Goal: Task Accomplishment & Management: Manage account settings

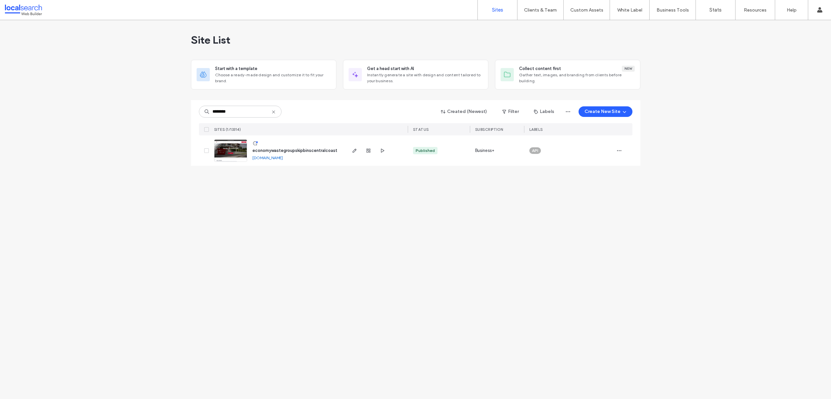
click at [274, 113] on icon at bounding box center [273, 111] width 5 height 5
click at [261, 112] on input at bounding box center [240, 112] width 83 height 12
paste input "**********"
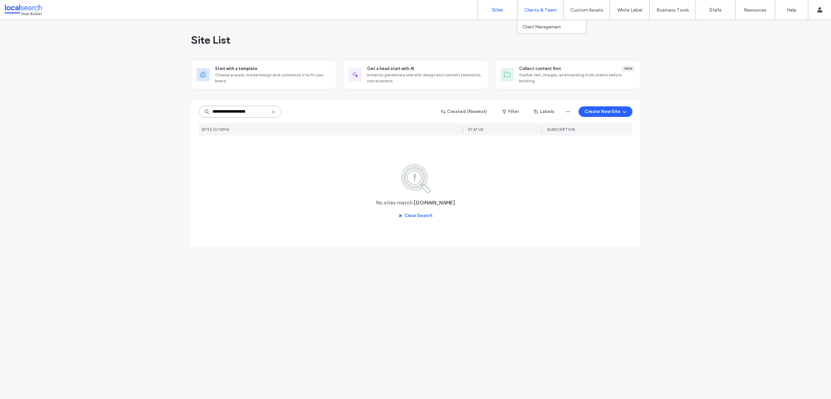
type input "**********"
click at [274, 111] on icon at bounding box center [273, 111] width 5 height 5
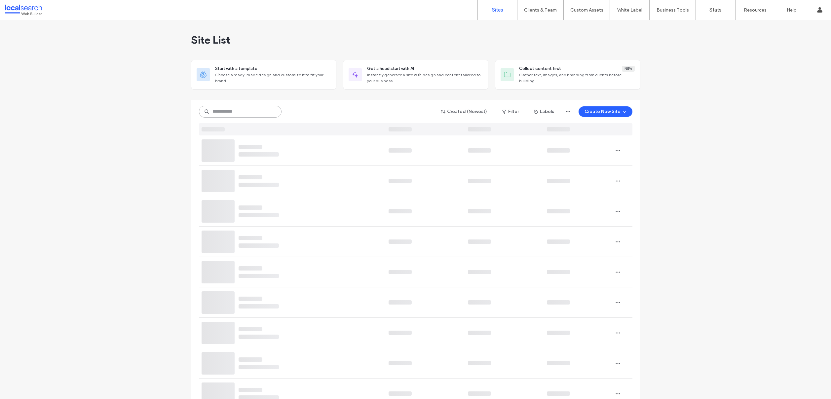
click at [255, 114] on input at bounding box center [240, 112] width 83 height 12
paste input "********"
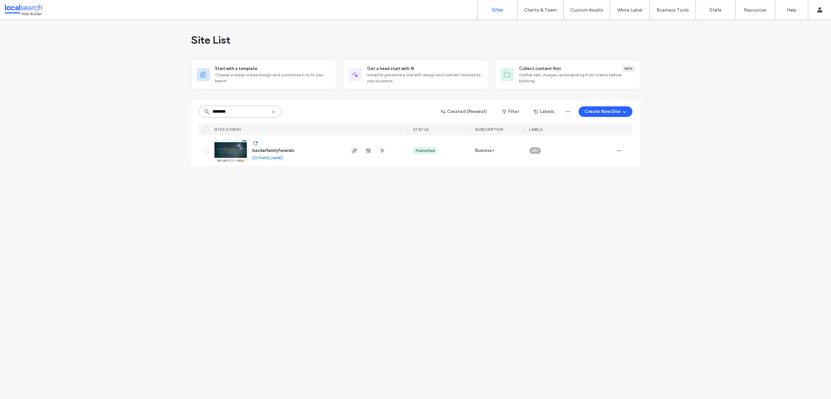
type input "********"
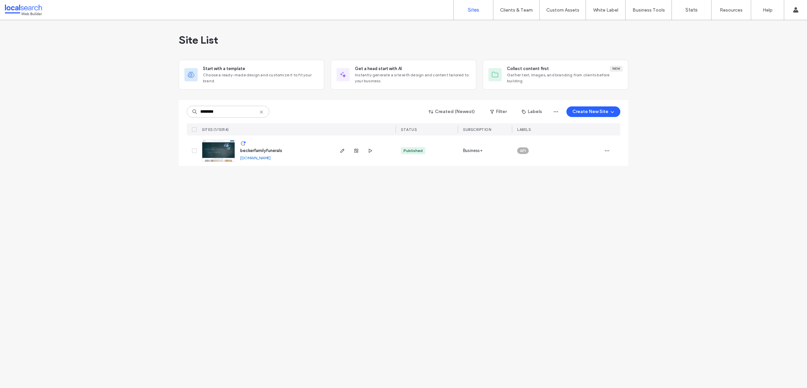
drag, startPoint x: 261, startPoint y: 112, endPoint x: 252, endPoint y: 110, distance: 8.4
click at [261, 112] on icon at bounding box center [261, 111] width 5 height 5
click at [232, 111] on input at bounding box center [228, 112] width 83 height 12
paste input "**********"
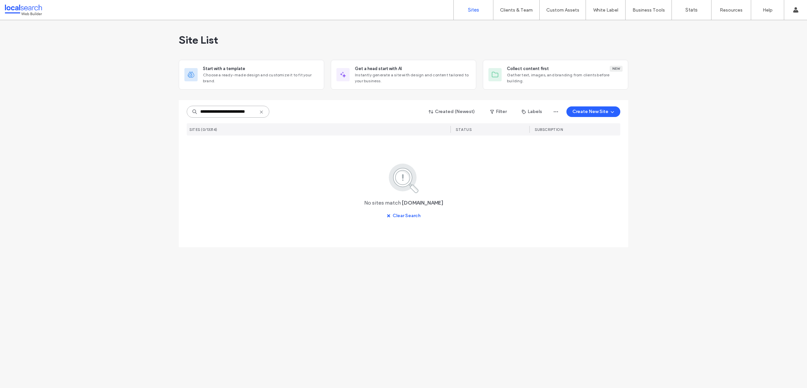
type input "**********"
click at [264, 112] on icon at bounding box center [261, 111] width 5 height 5
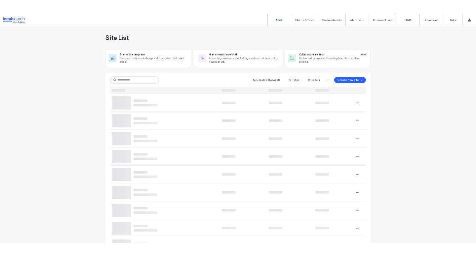
scroll to position [0, 0]
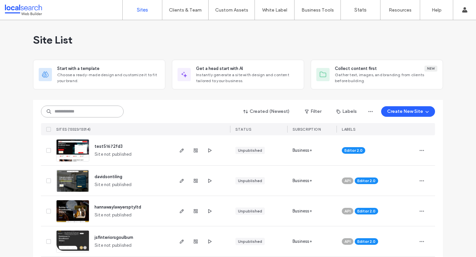
click at [76, 111] on input at bounding box center [82, 112] width 83 height 12
paste input "********"
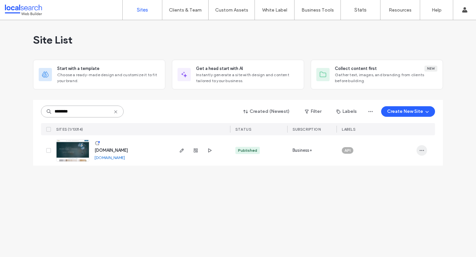
type input "********"
click at [420, 152] on icon "button" at bounding box center [421, 150] width 5 height 5
click at [395, 190] on span "Assign Label" at bounding box center [392, 193] width 25 height 7
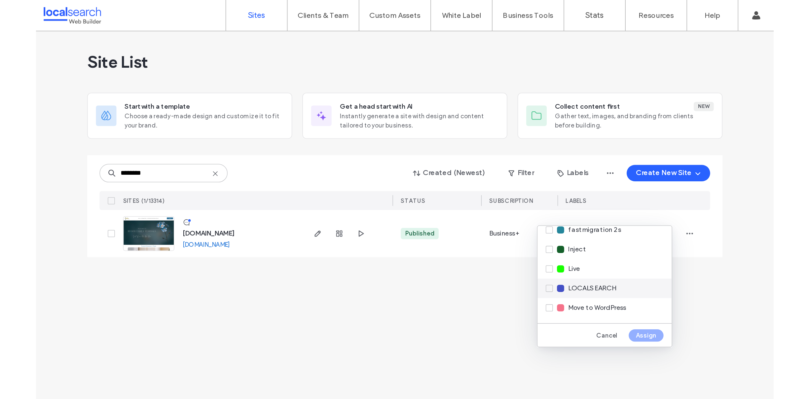
scroll to position [111, 0]
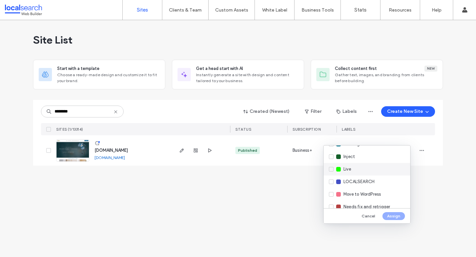
click at [355, 167] on div "Live" at bounding box center [366, 169] width 87 height 13
click at [394, 215] on button "Assign" at bounding box center [393, 216] width 22 height 8
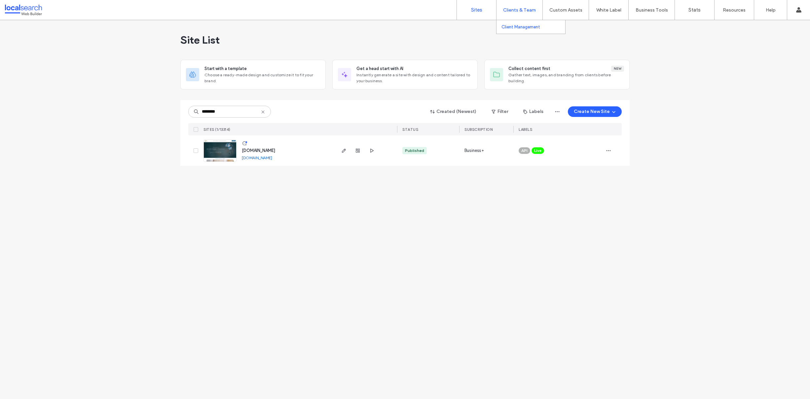
click at [515, 29] on label "Client Management" at bounding box center [520, 26] width 39 height 5
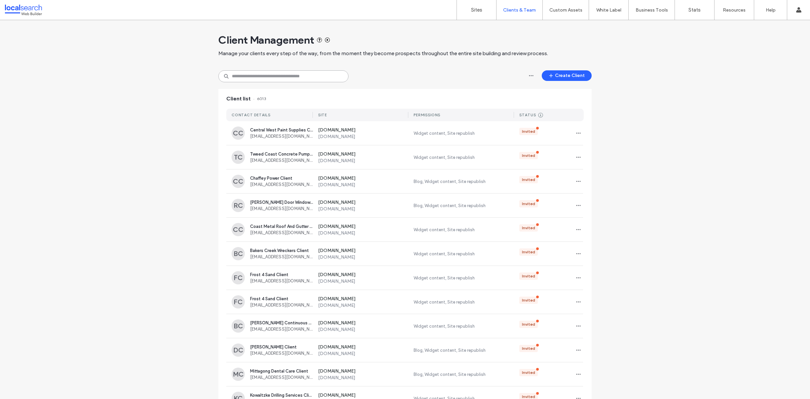
click at [280, 75] on input at bounding box center [283, 76] width 130 height 12
paste input "**********"
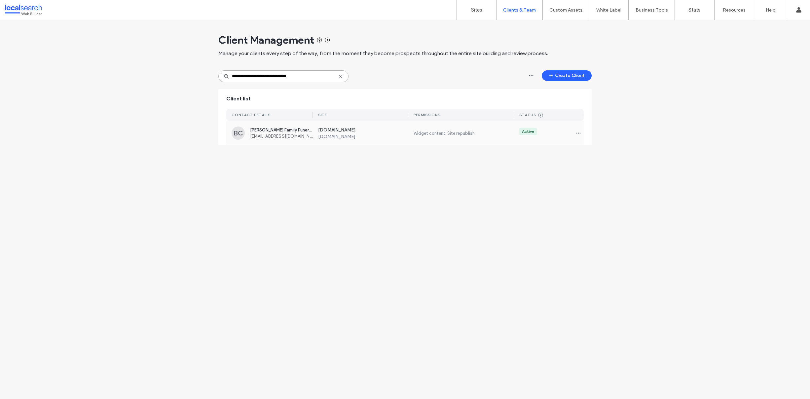
type input "**********"
click at [287, 133] on div "Becker Family Funerals Client admin@beckerfamilyfunerals.com.au" at bounding box center [281, 133] width 63 height 11
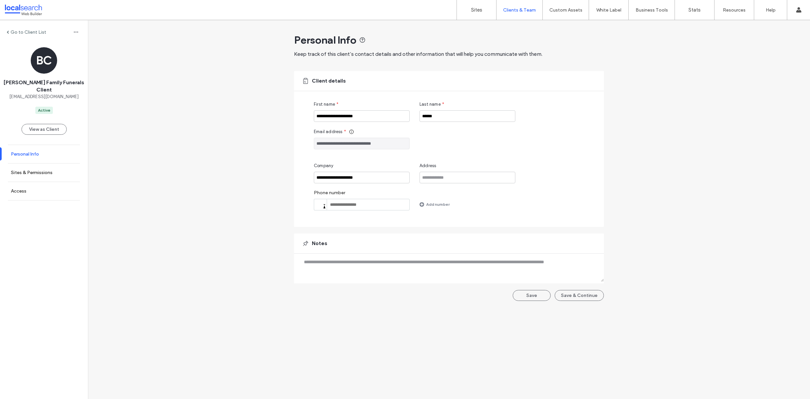
click at [36, 151] on label "Personal Info" at bounding box center [25, 154] width 28 height 6
click at [43, 170] on label "Sites & Permissions" at bounding box center [32, 173] width 42 height 6
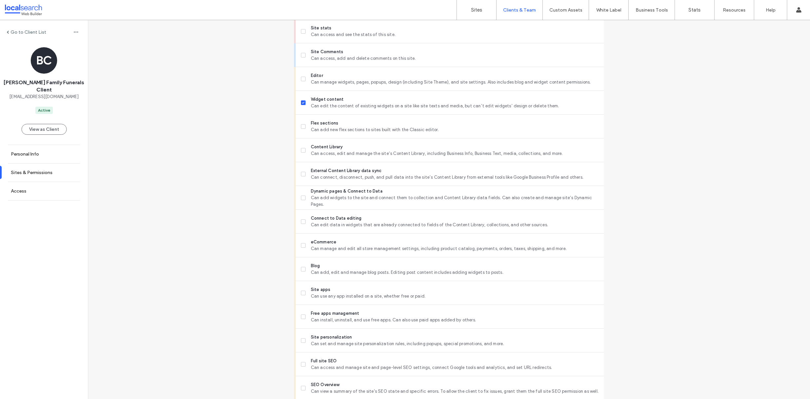
scroll to position [262, 0]
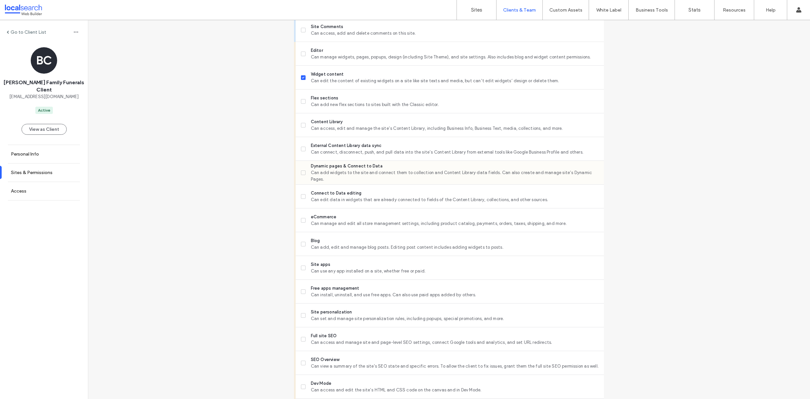
click at [301, 171] on span at bounding box center [303, 172] width 5 height 5
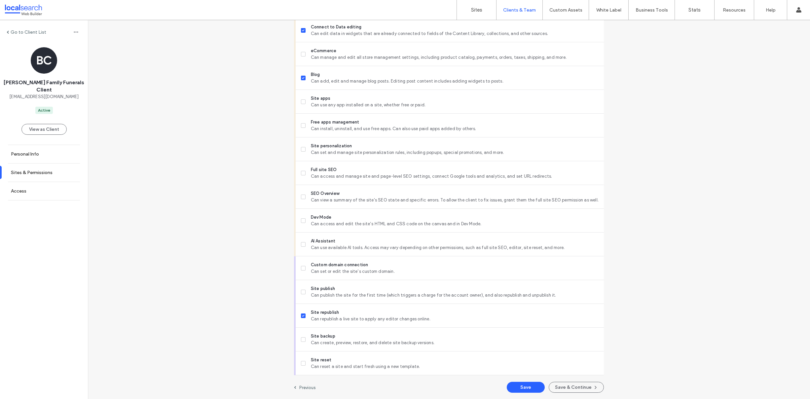
scroll to position [428, 0]
click at [588, 386] on button "Save & Continue" at bounding box center [576, 387] width 55 height 11
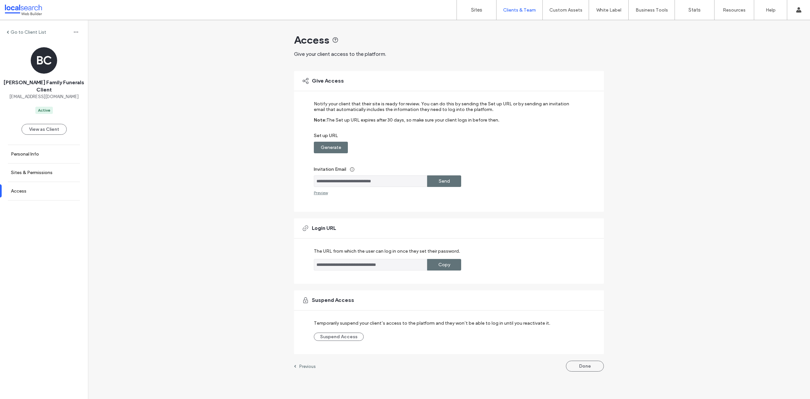
click at [343, 147] on div "Generate" at bounding box center [331, 148] width 34 height 12
click at [443, 148] on label "Copy" at bounding box center [444, 147] width 12 height 12
click at [478, 8] on label "Sites" at bounding box center [476, 10] width 11 height 6
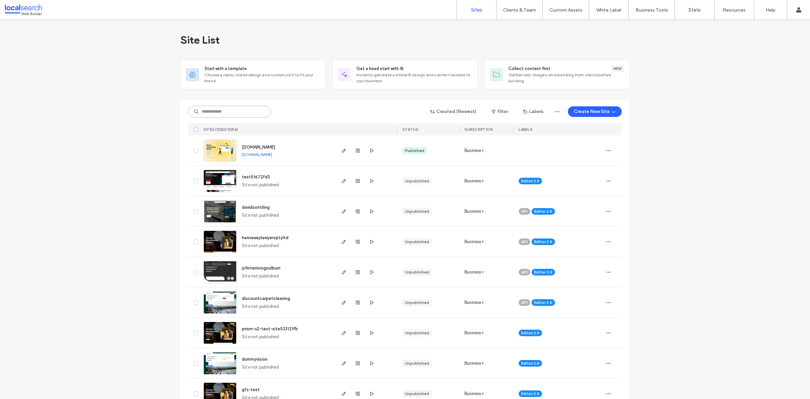
click at [224, 111] on input at bounding box center [229, 112] width 83 height 12
paste input "********"
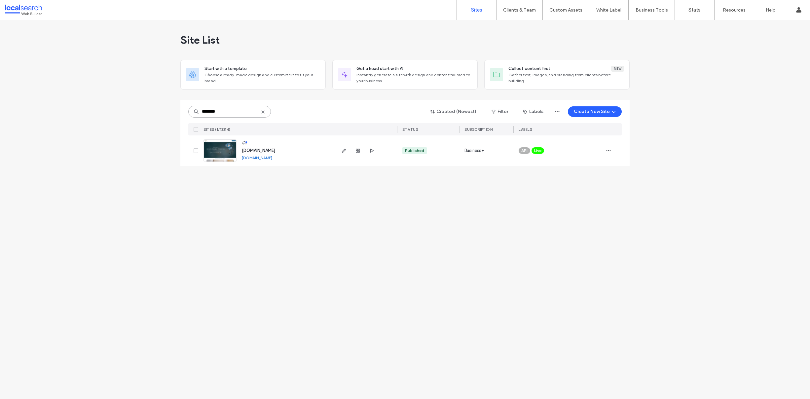
type input "********"
drag, startPoint x: 264, startPoint y: 112, endPoint x: 235, endPoint y: 113, distance: 29.1
click at [264, 112] on icon at bounding box center [262, 111] width 5 height 5
click at [231, 112] on input at bounding box center [229, 112] width 83 height 12
paste input "********"
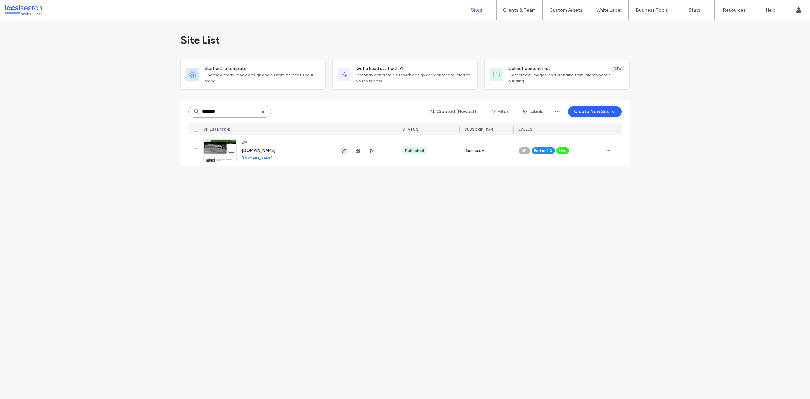
type input "********"
click at [263, 113] on icon at bounding box center [262, 111] width 5 height 5
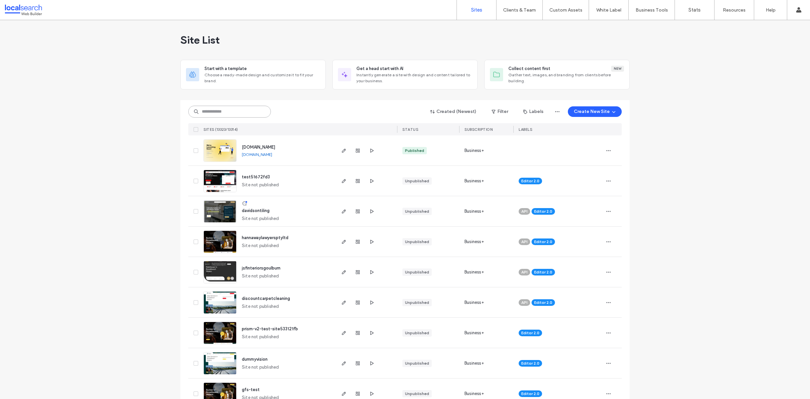
click at [238, 107] on input at bounding box center [229, 112] width 83 height 12
paste input "********"
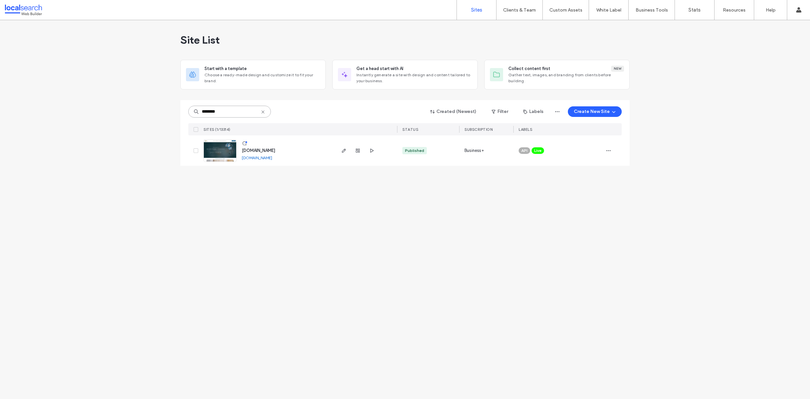
type input "********"
click at [260, 111] on icon at bounding box center [262, 111] width 5 height 5
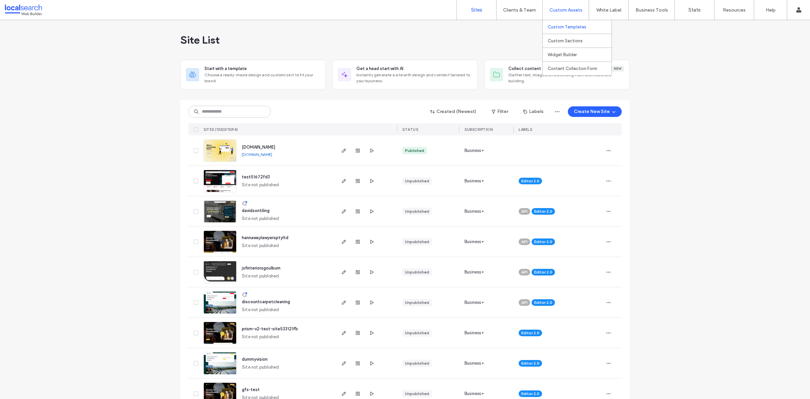
click at [565, 27] on label "Custom Templates" at bounding box center [567, 26] width 39 height 5
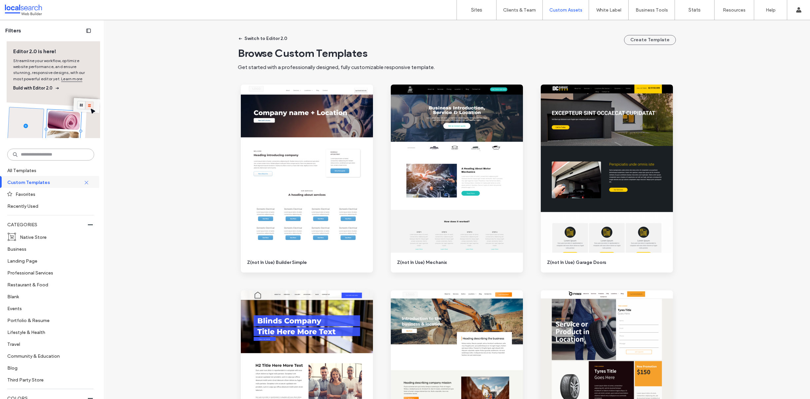
click at [52, 156] on input at bounding box center [50, 155] width 87 height 12
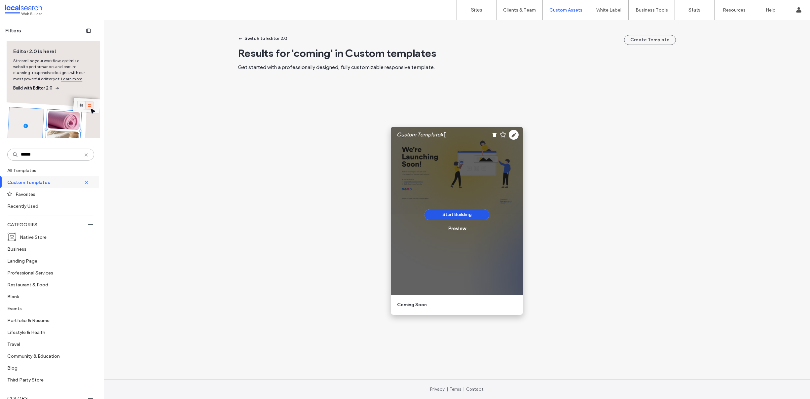
type input "******"
click at [466, 217] on button "Start Building" at bounding box center [457, 214] width 65 height 11
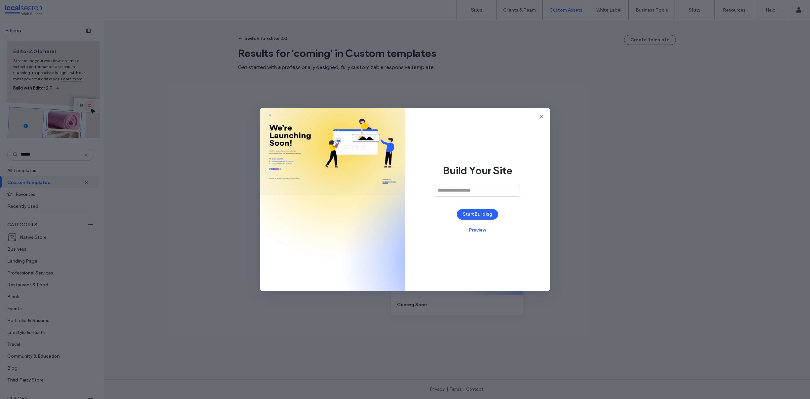
click at [459, 192] on input at bounding box center [477, 191] width 85 height 12
type input "**********"
click at [476, 214] on button "Start Building" at bounding box center [477, 214] width 41 height 11
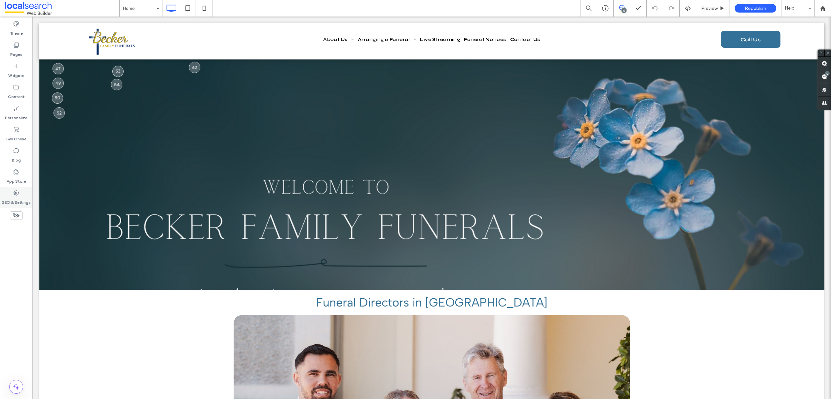
click at [23, 194] on div "SEO & Settings" at bounding box center [16, 197] width 32 height 21
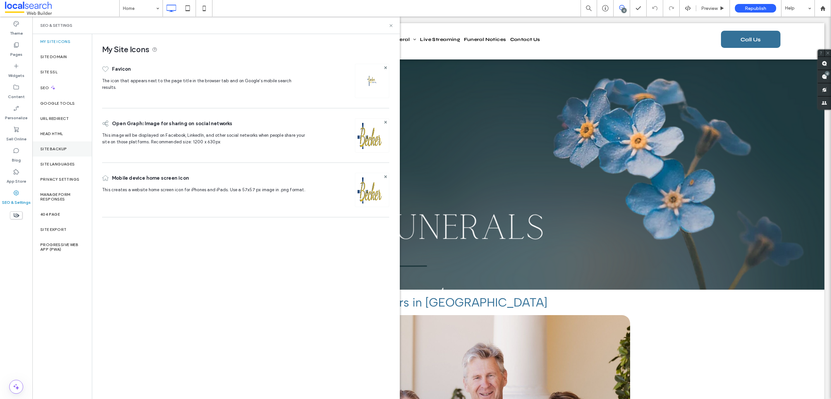
click at [69, 153] on div "Site Backup" at bounding box center [61, 148] width 59 height 15
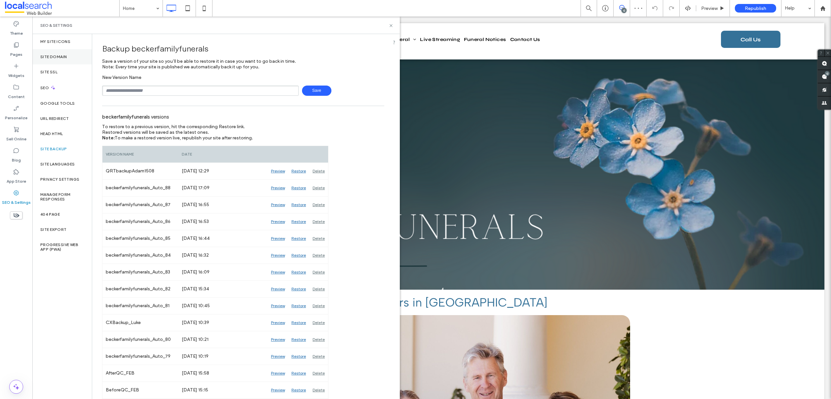
click at [59, 58] on label "Site Domain" at bounding box center [53, 57] width 26 height 5
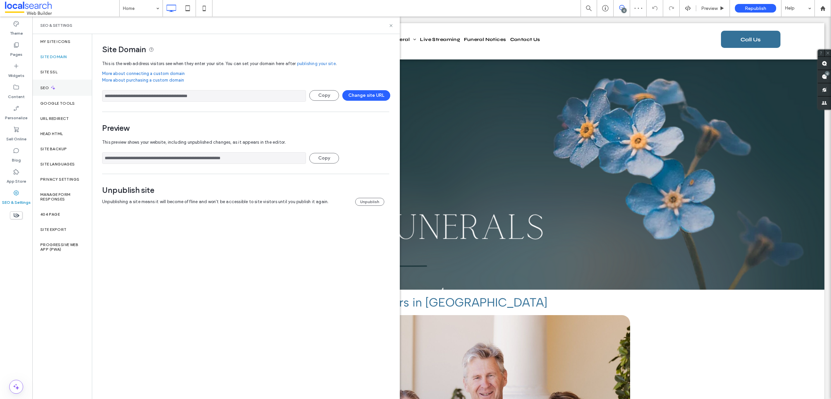
click at [53, 87] on icon at bounding box center [53, 88] width 6 height 6
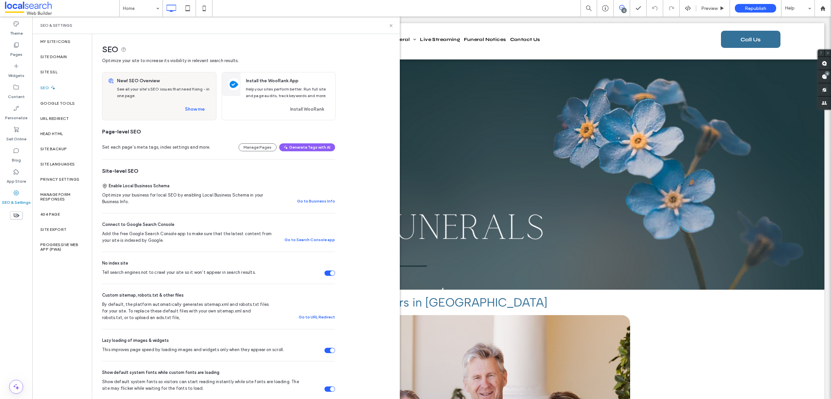
click at [330, 273] on div "Tell search engines not to crawl your site so it won’t appear in search results." at bounding box center [332, 273] width 5 height 5
click at [195, 112] on button "Show me" at bounding box center [195, 109] width 32 height 11
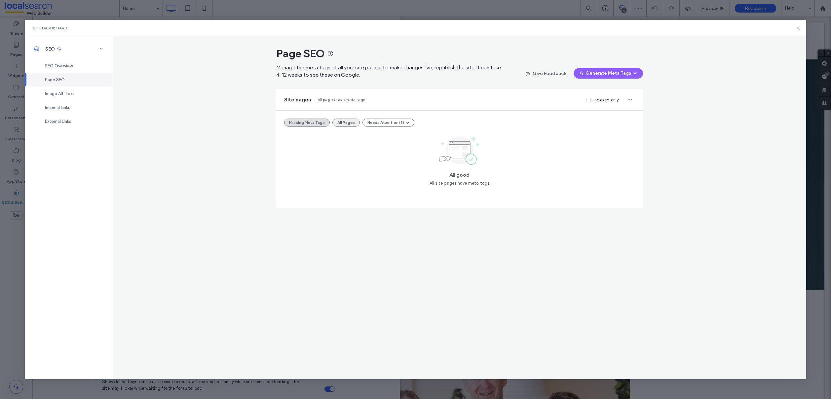
click at [342, 124] on button "All Pages" at bounding box center [345, 123] width 27 height 8
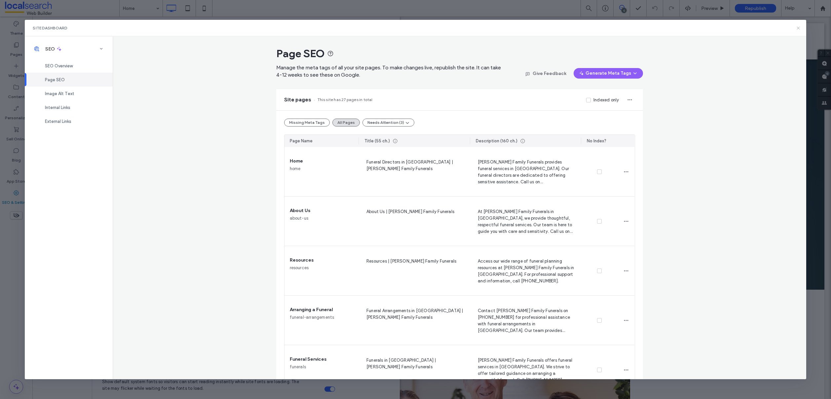
click at [800, 28] on icon at bounding box center [798, 27] width 5 height 5
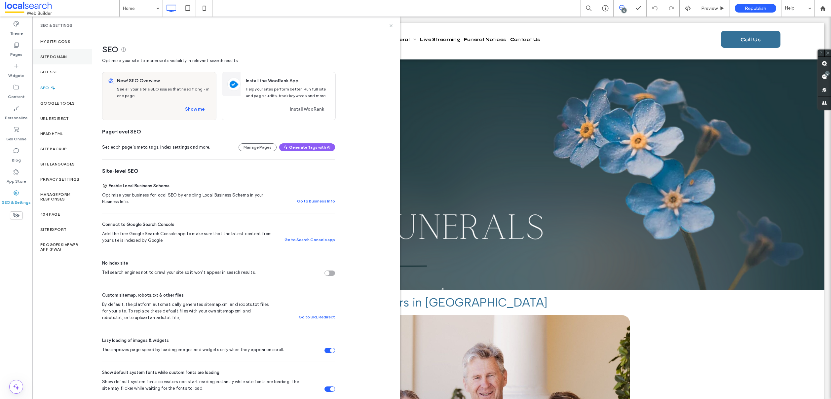
click at [62, 60] on div "Site Domain" at bounding box center [61, 56] width 59 height 15
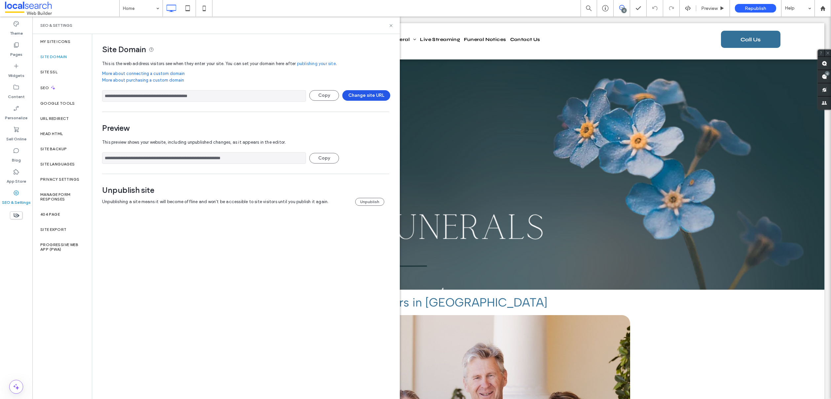
click at [360, 97] on button "Change site URL" at bounding box center [366, 95] width 48 height 11
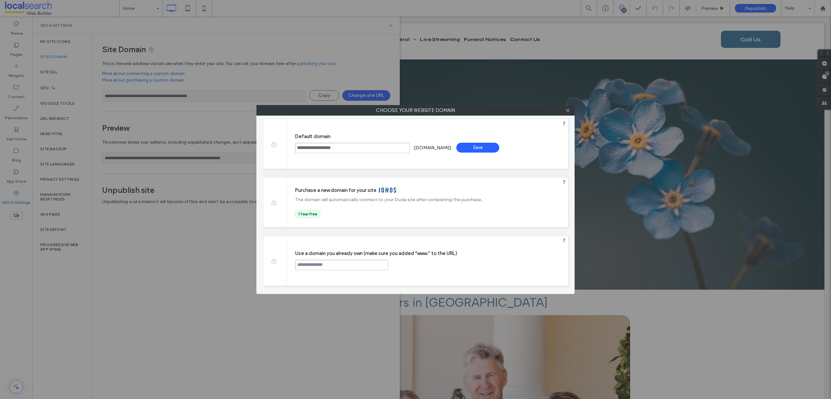
click at [274, 261] on span at bounding box center [274, 260] width 0 height 5
click at [314, 263] on input "text" at bounding box center [341, 265] width 93 height 11
paste input "**********"
type input "**********"
click at [415, 263] on div "Continue" at bounding box center [413, 265] width 43 height 10
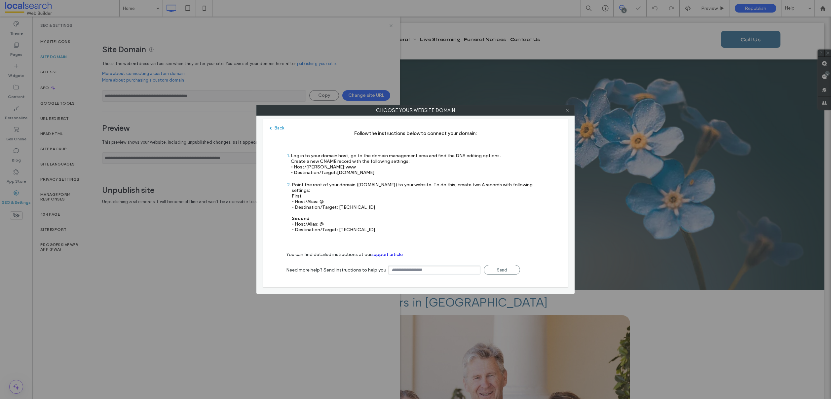
type input "**********"
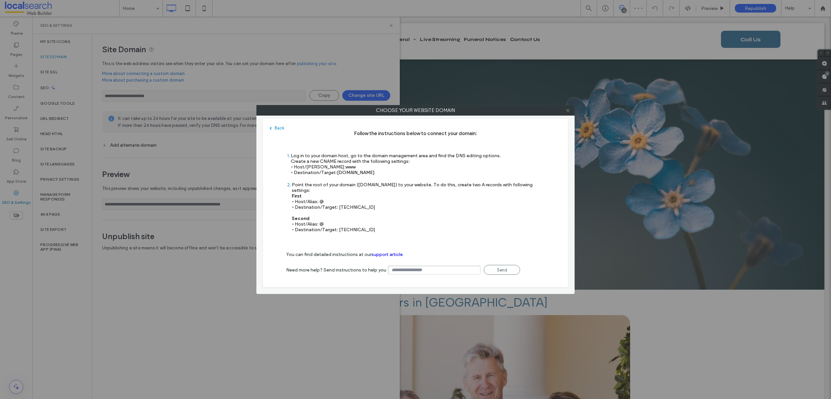
click at [569, 112] on icon at bounding box center [567, 110] width 5 height 5
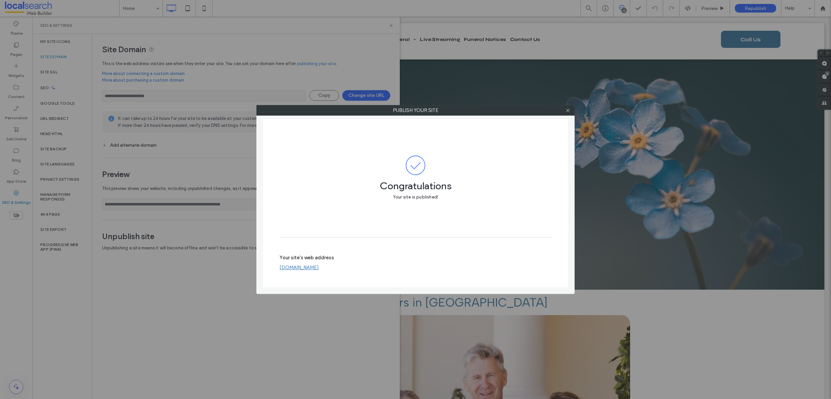
click at [319, 268] on link "www.funeralstaree.com.au" at bounding box center [298, 268] width 39 height 6
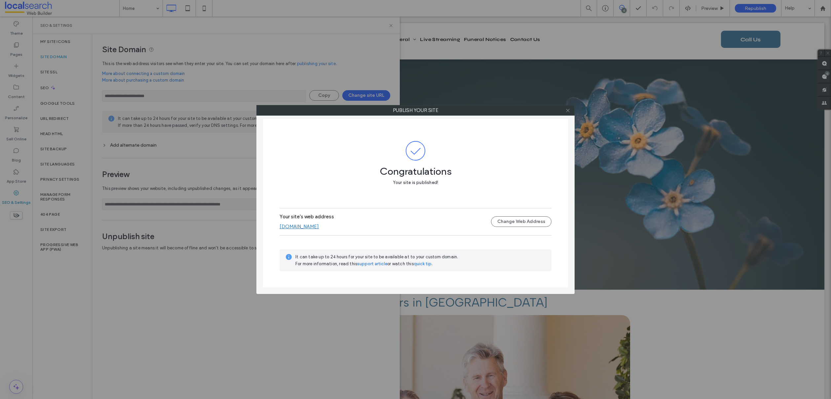
click at [569, 109] on icon at bounding box center [567, 110] width 5 height 5
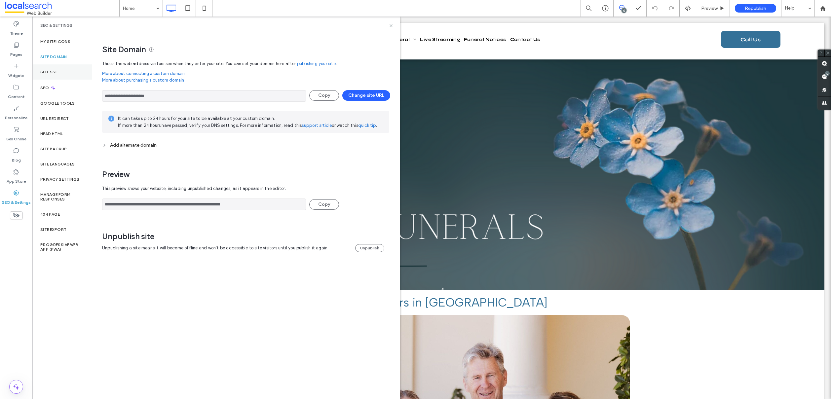
click at [53, 71] on label "Site SSL" at bounding box center [48, 72] width 17 height 5
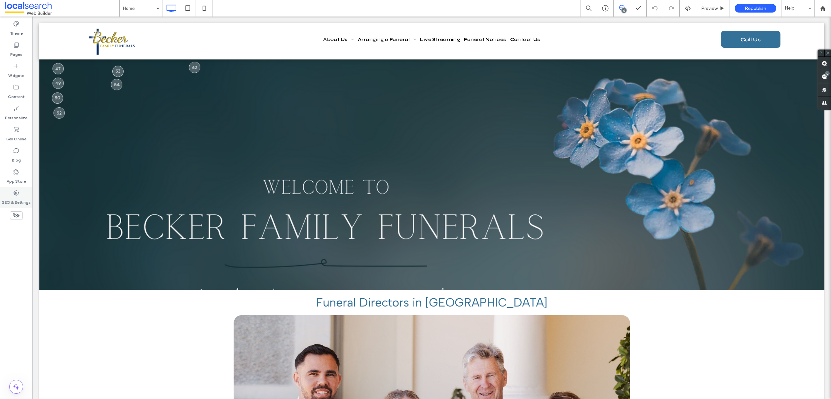
click at [9, 197] on label "SEO & Settings" at bounding box center [16, 200] width 29 height 9
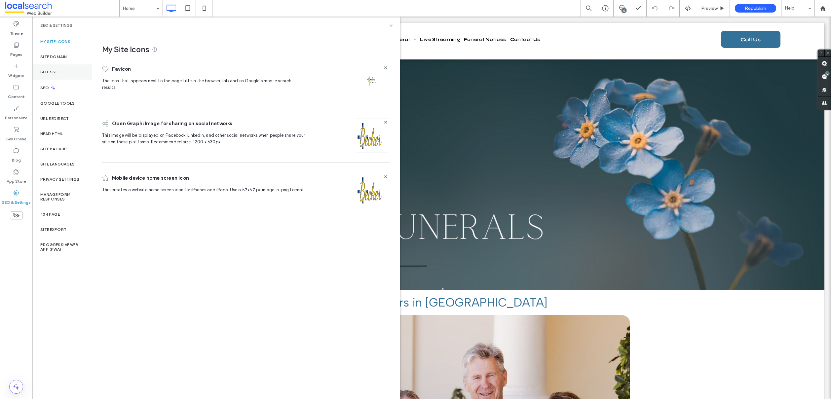
click at [60, 67] on div "Site SSL" at bounding box center [61, 71] width 59 height 15
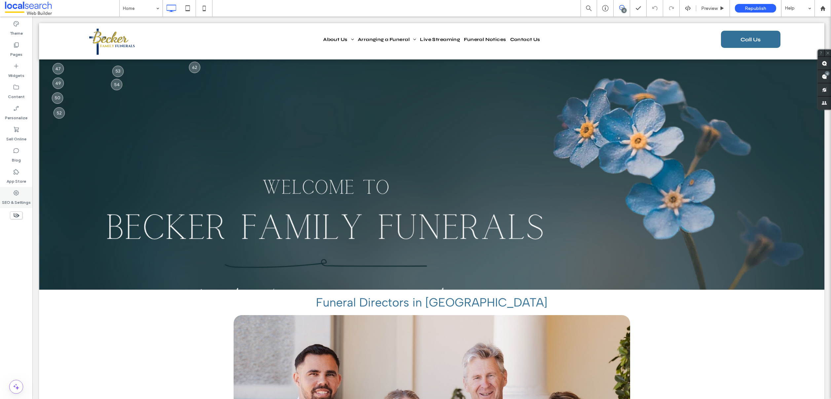
click at [19, 194] on icon at bounding box center [16, 193] width 7 height 7
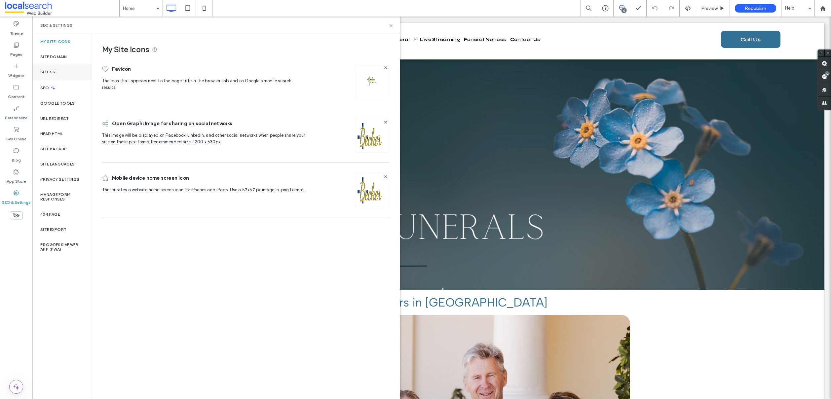
click at [57, 70] on label "Site SSL" at bounding box center [48, 72] width 17 height 5
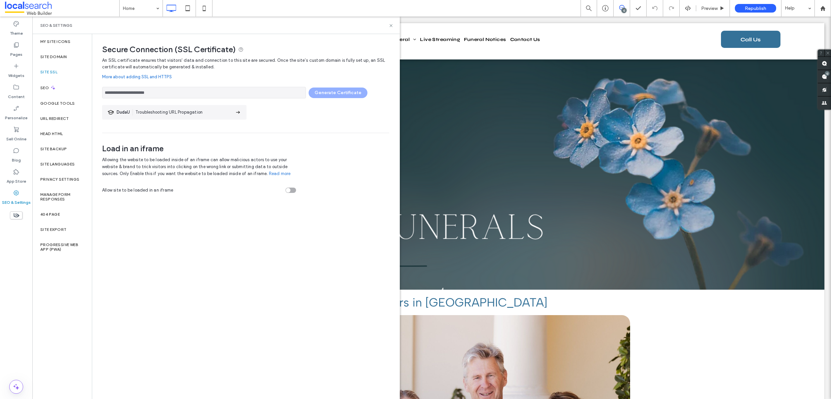
click at [354, 96] on div "**********" at bounding box center [245, 91] width 287 height 15
click at [328, 92] on div "**********" at bounding box center [245, 91] width 287 height 15
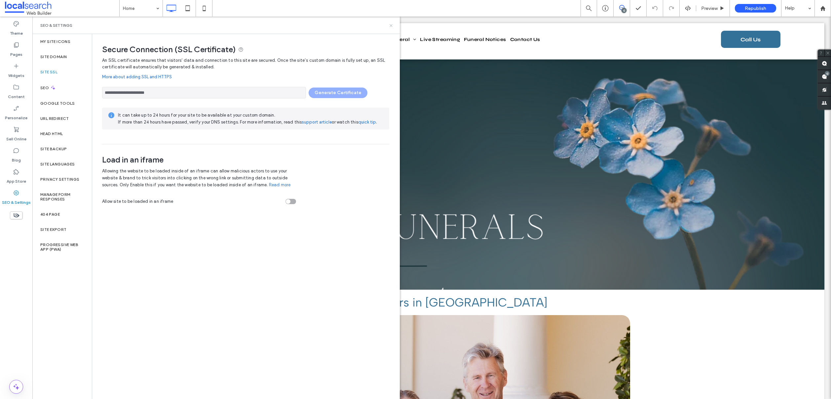
click at [392, 23] on icon at bounding box center [391, 25] width 5 height 5
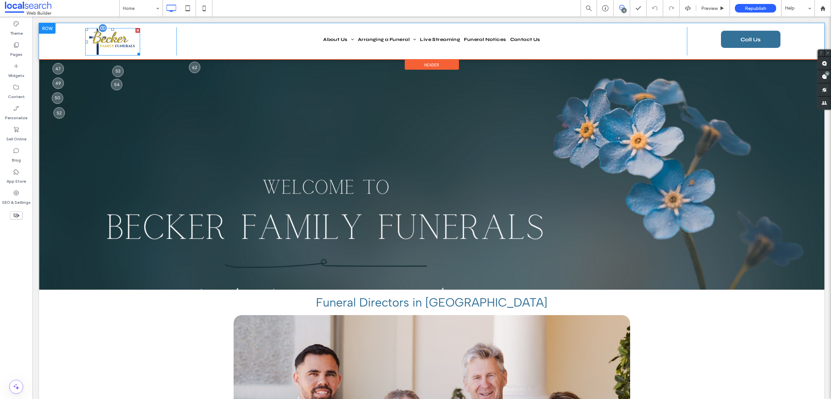
click at [106, 41] on img at bounding box center [112, 41] width 55 height 27
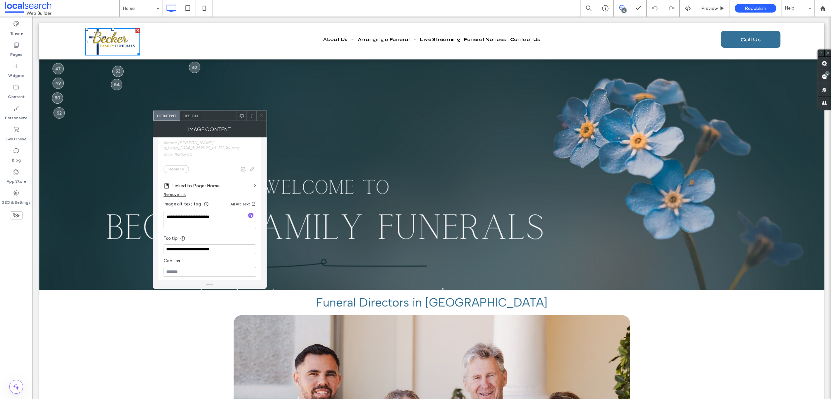
scroll to position [85, 0]
click at [261, 117] on icon at bounding box center [261, 115] width 5 height 5
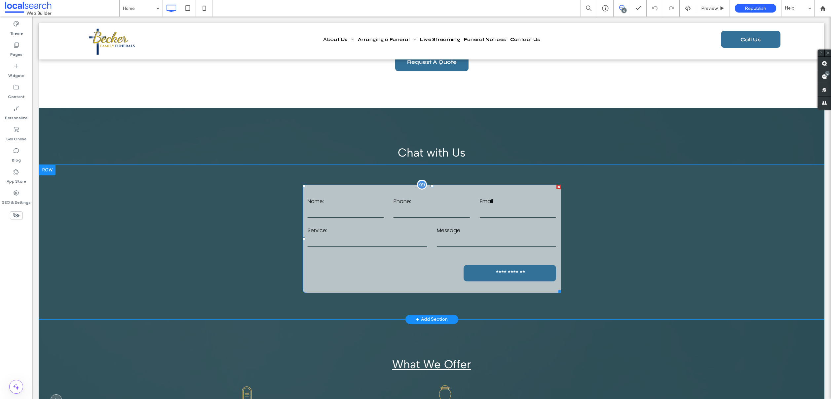
scroll to position [865, 0]
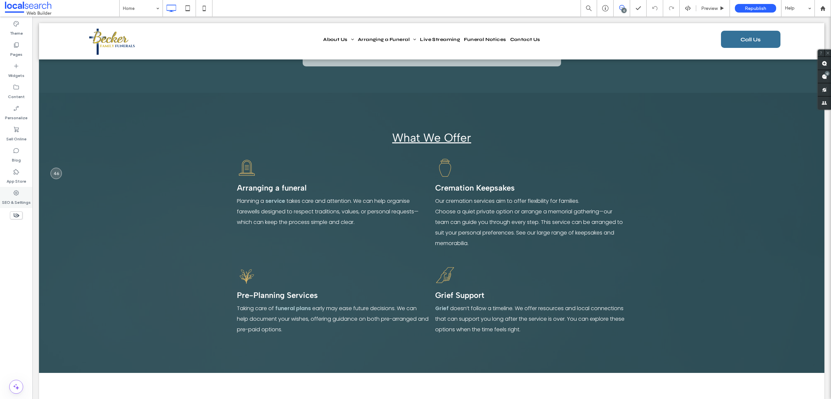
click at [14, 199] on label "SEO & Settings" at bounding box center [16, 200] width 29 height 9
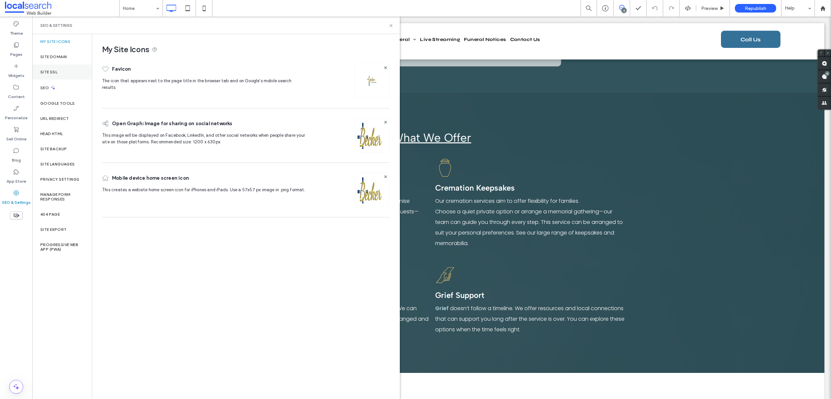
click at [61, 67] on div "Site SSL" at bounding box center [61, 71] width 59 height 15
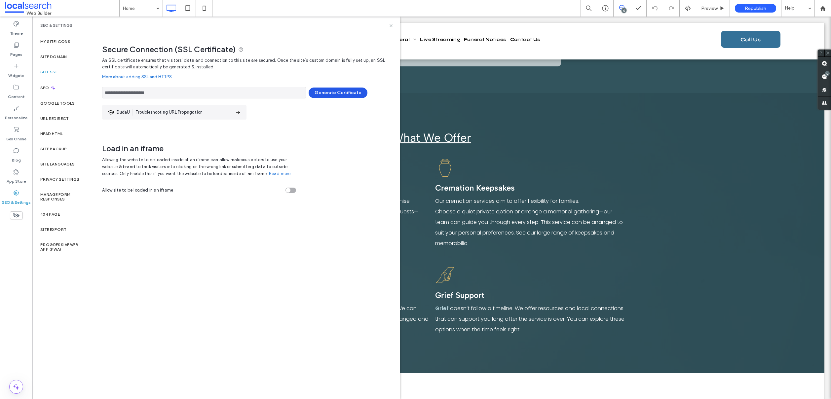
click at [332, 89] on button "Generate Certificate" at bounding box center [338, 93] width 59 height 11
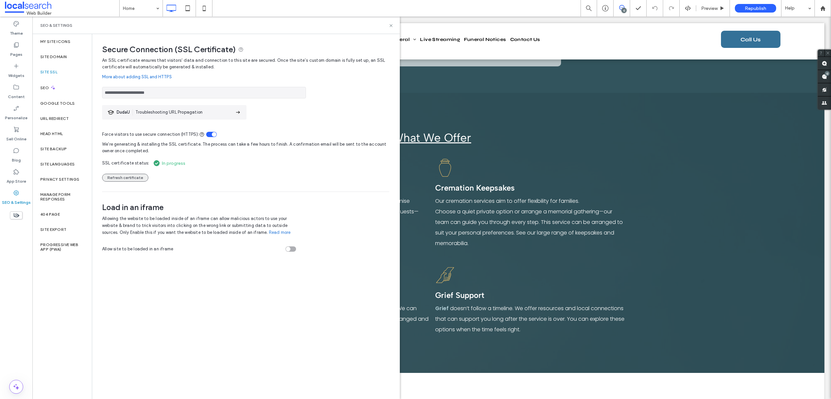
click at [115, 178] on button "Refresh certificate" at bounding box center [125, 178] width 46 height 8
click at [117, 177] on button "Refresh certificate" at bounding box center [125, 178] width 46 height 8
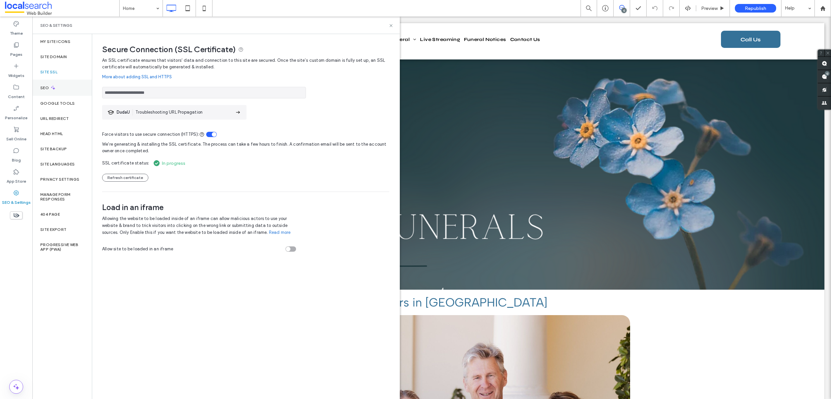
click at [59, 85] on div "SEO" at bounding box center [61, 88] width 59 height 16
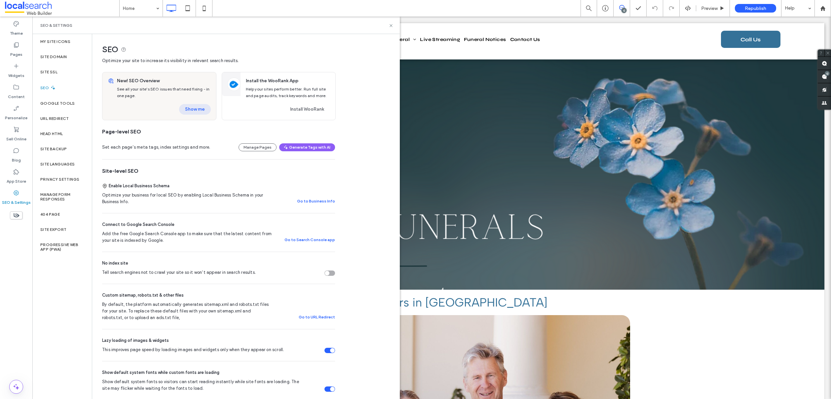
click at [204, 109] on button "Show me" at bounding box center [195, 109] width 32 height 11
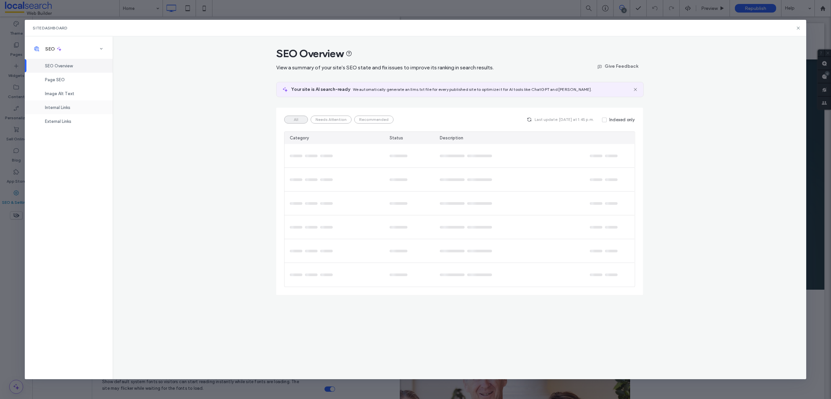
click at [63, 108] on span "Internal Links" at bounding box center [57, 107] width 25 height 5
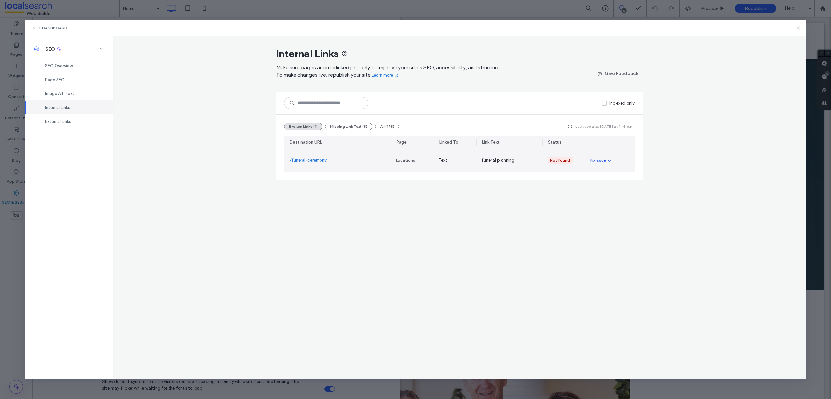
click at [602, 161] on div "Fix Issue" at bounding box center [598, 160] width 16 height 6
click at [605, 174] on span "Fix in Editor" at bounding box center [607, 176] width 23 height 7
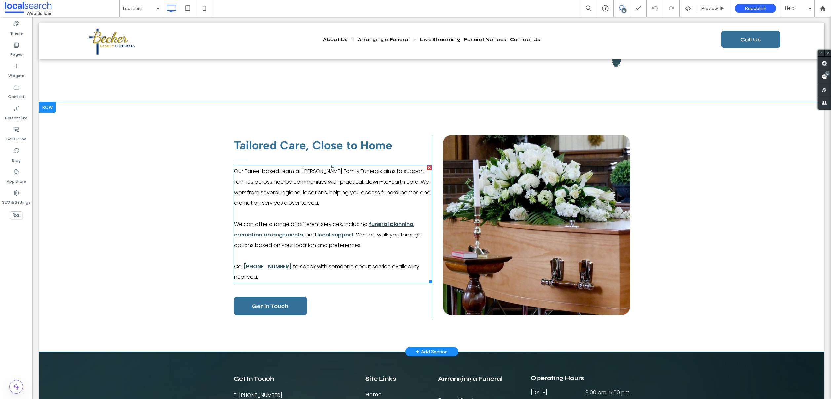
click at [388, 220] on link "funeral planning" at bounding box center [391, 224] width 44 height 8
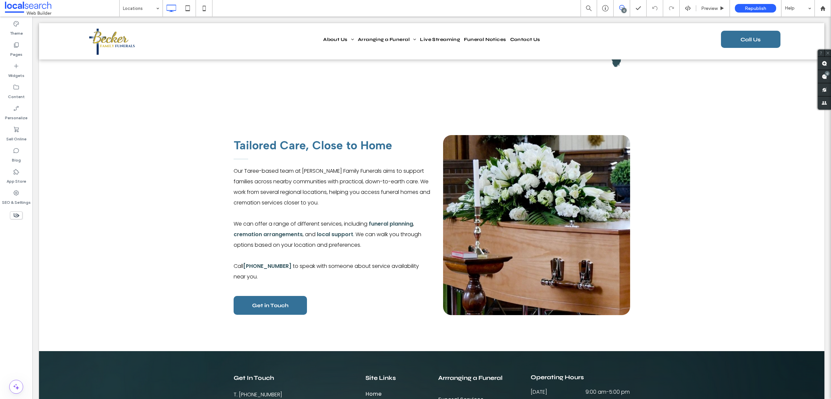
type input "*******"
type input "**"
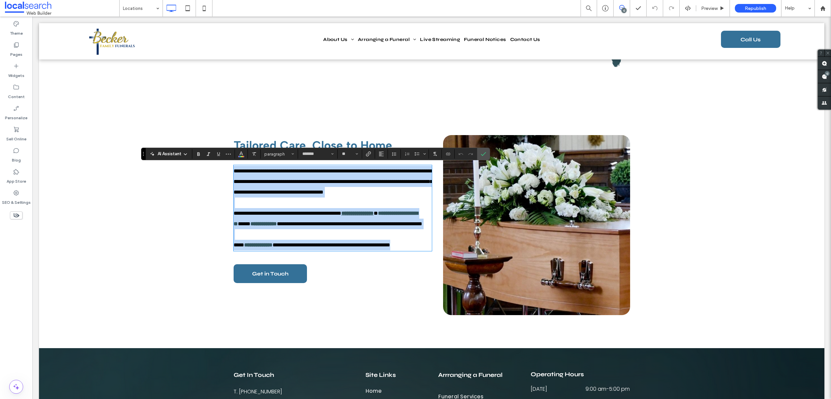
click at [374, 216] on link "**********" at bounding box center [357, 213] width 32 height 5
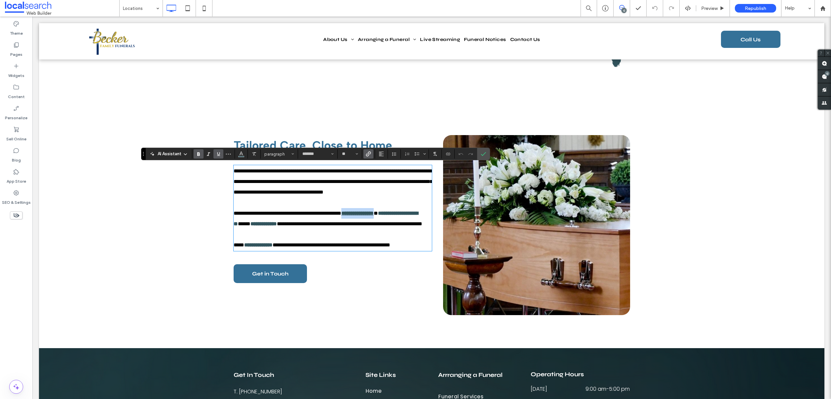
drag, startPoint x: 411, startPoint y: 224, endPoint x: 368, endPoint y: 222, distance: 43.3
click at [368, 216] on link "**********" at bounding box center [357, 213] width 32 height 5
click at [361, 153] on section "**" at bounding box center [350, 153] width 24 height 9
click at [364, 154] on label "Link" at bounding box center [368, 153] width 10 height 9
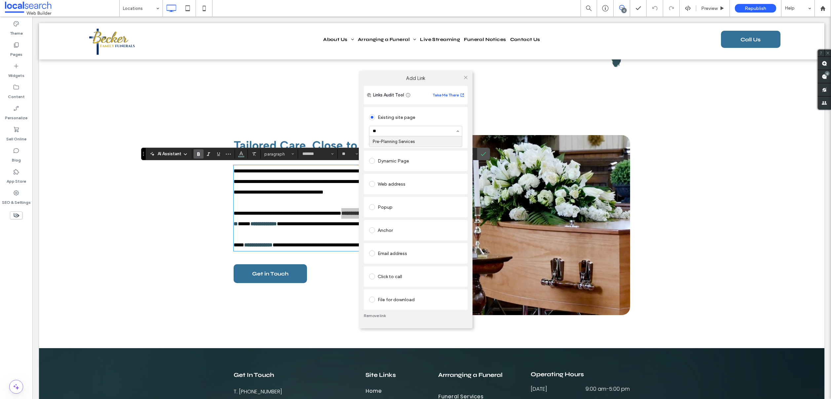
type input "***"
click at [456, 111] on div "Existing site page" at bounding box center [415, 116] width 93 height 12
click at [466, 115] on div "Existing site page Pre-Planning Services Create new page Go to Page" at bounding box center [416, 127] width 104 height 41
click at [466, 76] on icon at bounding box center [465, 77] width 5 height 5
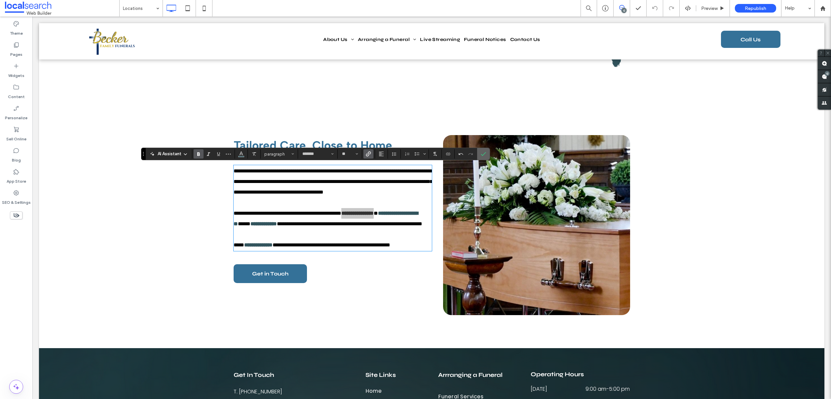
drag, startPoint x: 481, startPoint y: 154, endPoint x: 416, endPoint y: 230, distance: 101.0
click at [481, 154] on icon "Confirm" at bounding box center [483, 153] width 5 height 5
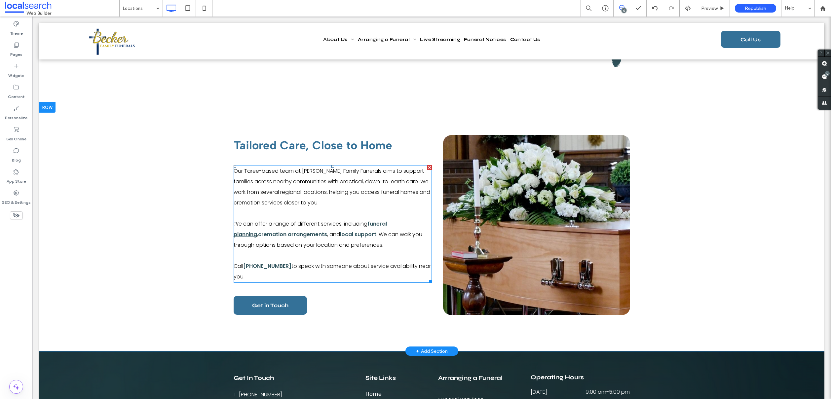
click at [385, 223] on link "funeral planning" at bounding box center [310, 229] width 153 height 18
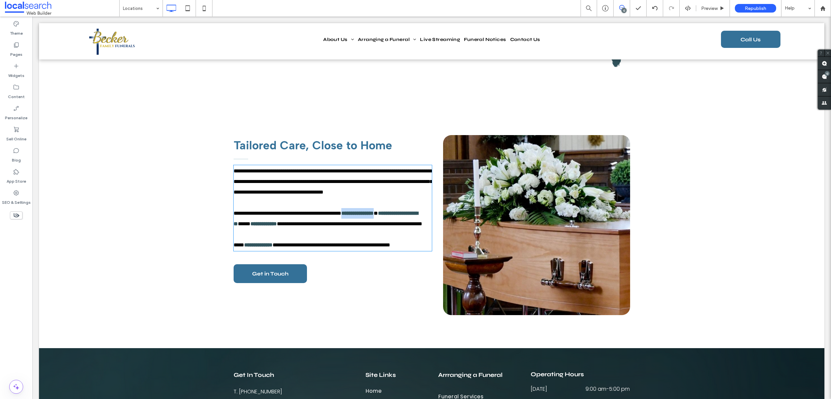
click at [374, 216] on link "**********" at bounding box center [357, 213] width 32 height 5
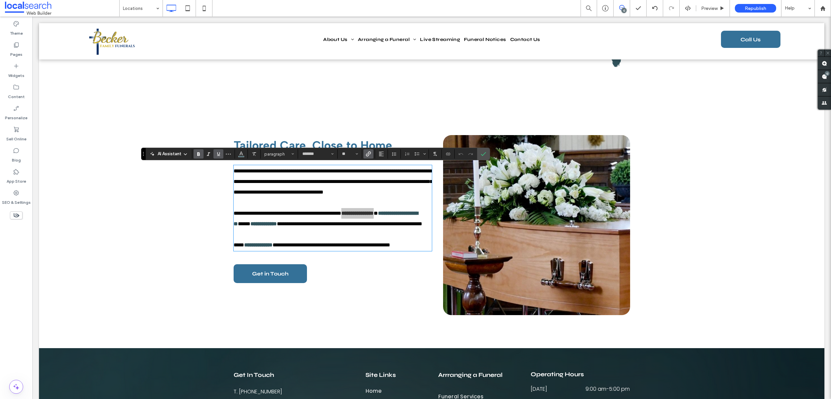
click at [368, 155] on use "Link" at bounding box center [368, 153] width 5 height 5
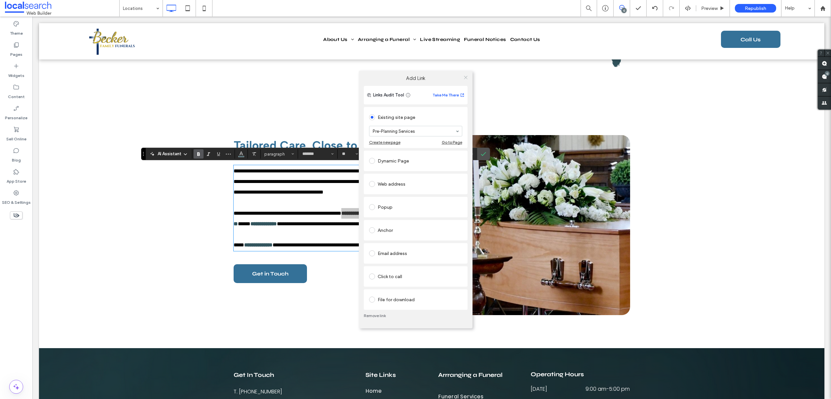
click at [465, 76] on icon at bounding box center [465, 77] width 5 height 5
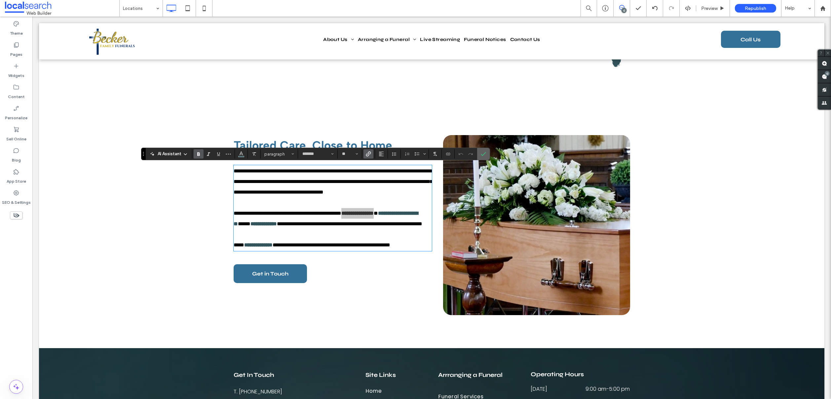
click at [485, 151] on icon "Confirm" at bounding box center [483, 153] width 5 height 5
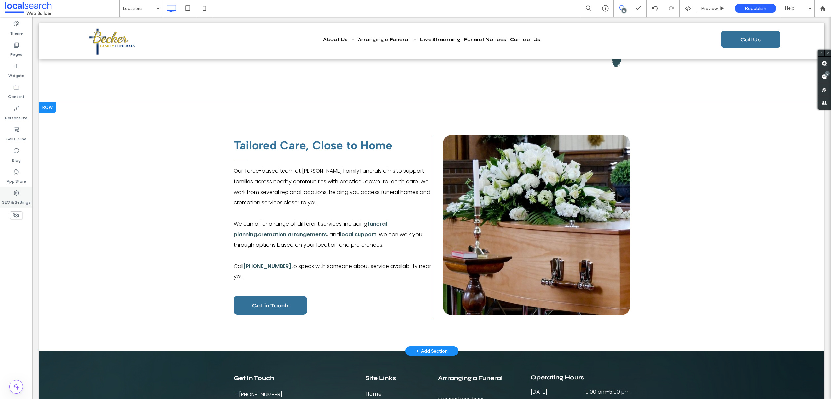
drag, startPoint x: 14, startPoint y: 194, endPoint x: 27, endPoint y: 202, distance: 15.2
click at [14, 194] on icon at bounding box center [16, 193] width 7 height 7
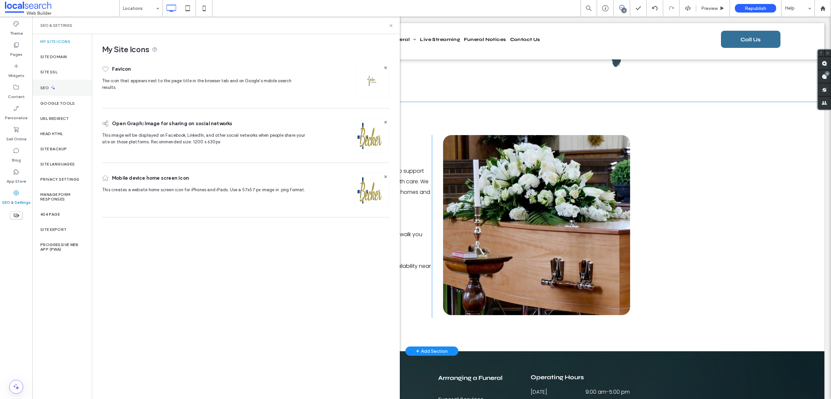
click at [59, 92] on div "SEO" at bounding box center [61, 88] width 59 height 16
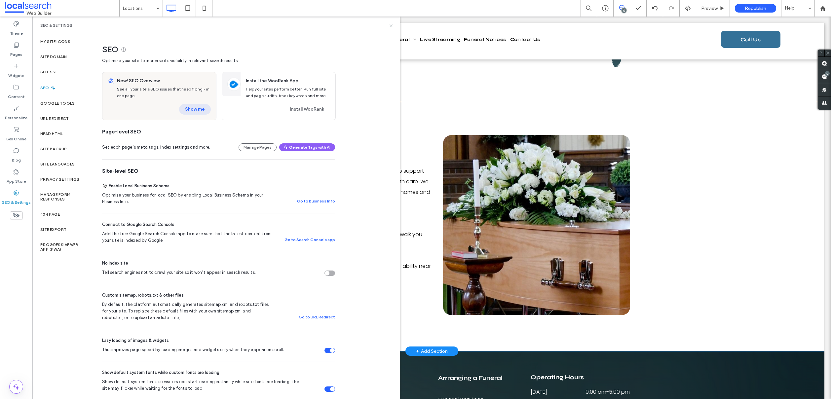
click at [197, 108] on button "Show me" at bounding box center [195, 109] width 32 height 11
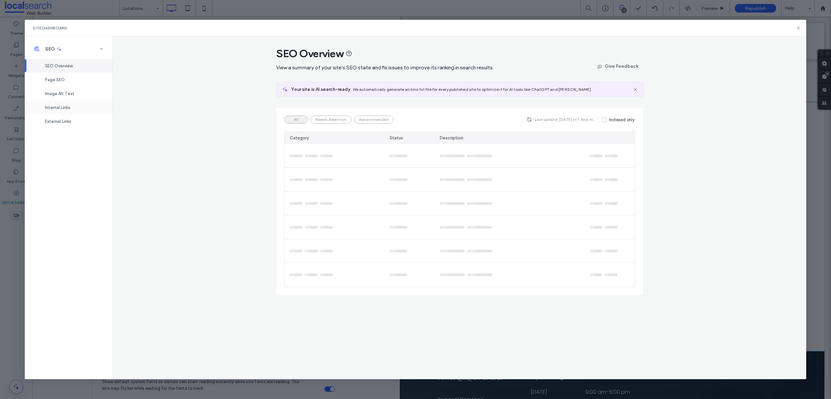
click at [62, 106] on span "Internal Links" at bounding box center [57, 107] width 25 height 5
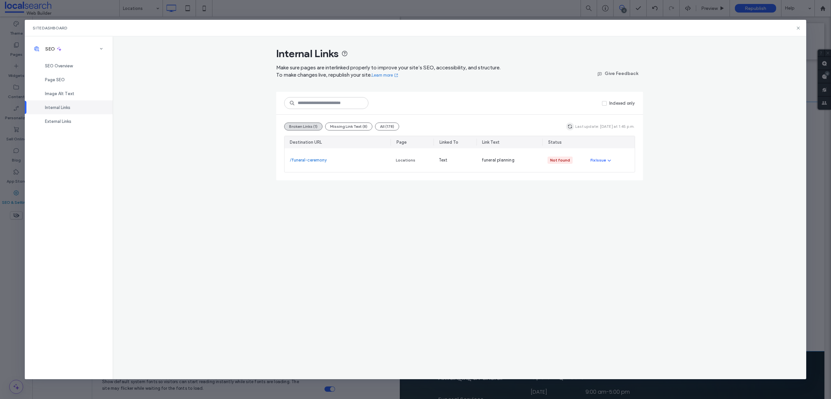
click at [571, 128] on use "button" at bounding box center [570, 127] width 4 height 4
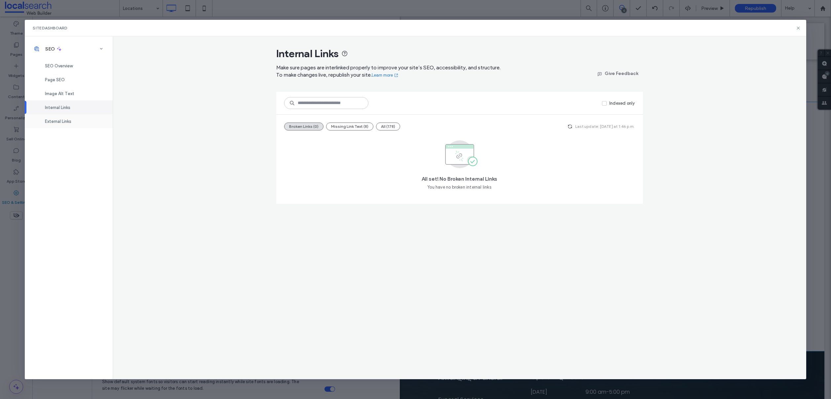
click at [53, 122] on span "External Links" at bounding box center [58, 121] width 26 height 5
drag, startPoint x: 69, startPoint y: 93, endPoint x: 69, endPoint y: 98, distance: 4.6
click at [69, 93] on span "Image Alt Text" at bounding box center [59, 93] width 29 height 5
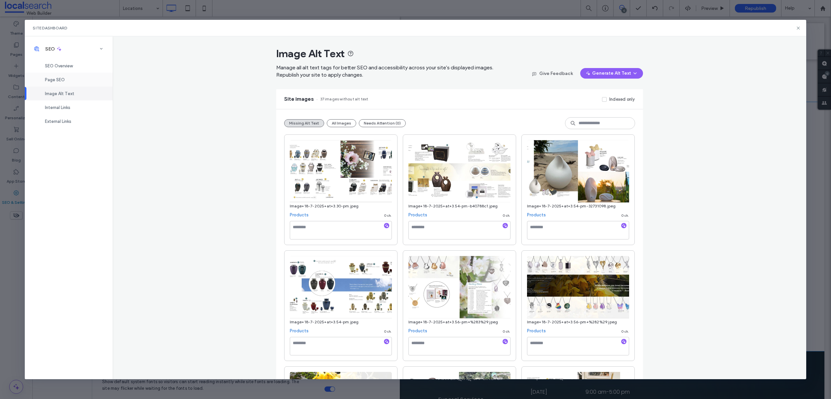
click at [72, 83] on div "Page SEO" at bounding box center [69, 80] width 88 height 14
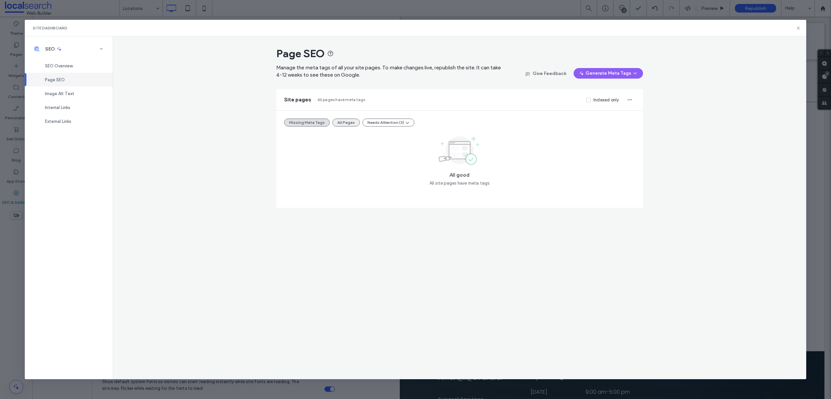
click at [339, 125] on button "All Pages" at bounding box center [345, 123] width 27 height 8
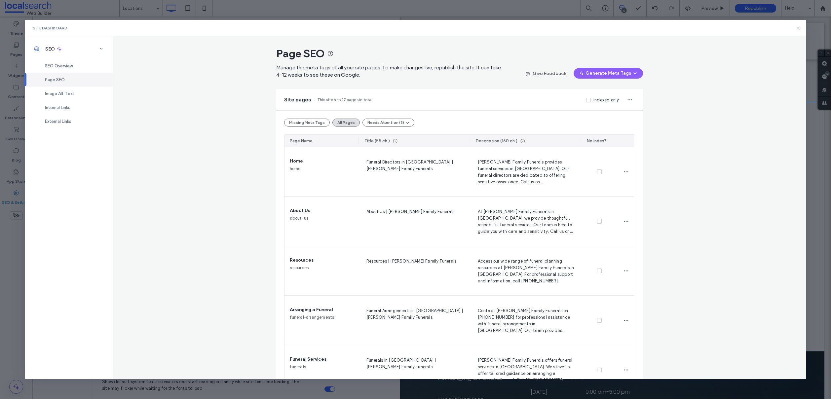
click at [797, 26] on icon at bounding box center [798, 27] width 5 height 5
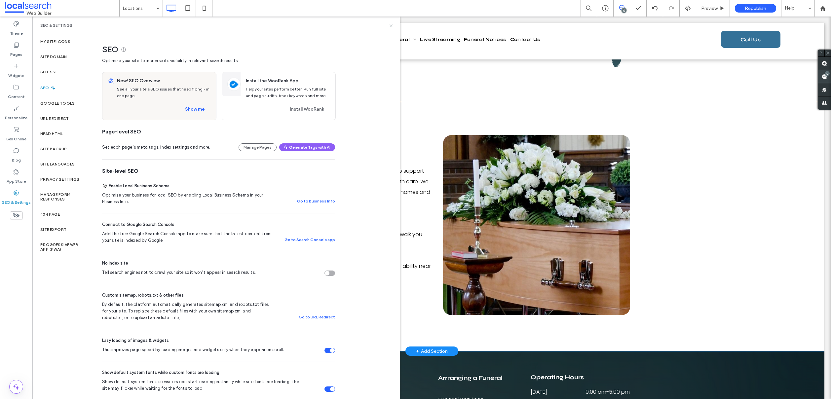
drag, startPoint x: 824, startPoint y: 75, endPoint x: 694, endPoint y: 198, distance: 178.8
click at [824, 75] on use at bounding box center [824, 76] width 5 height 5
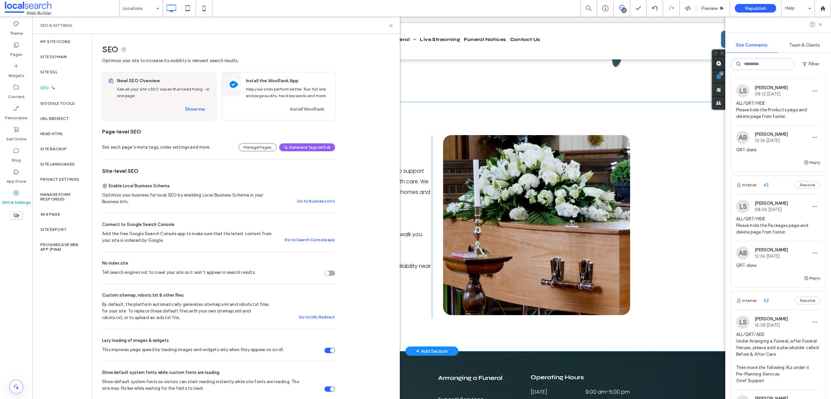
scroll to position [176, 0]
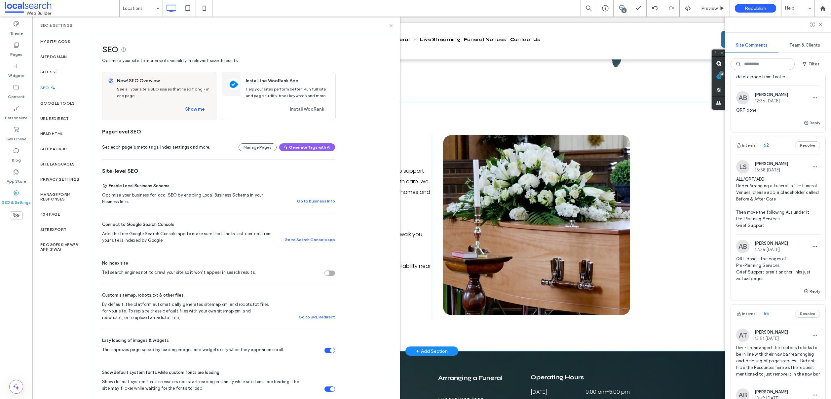
click at [819, 24] on icon at bounding box center [820, 24] width 5 height 5
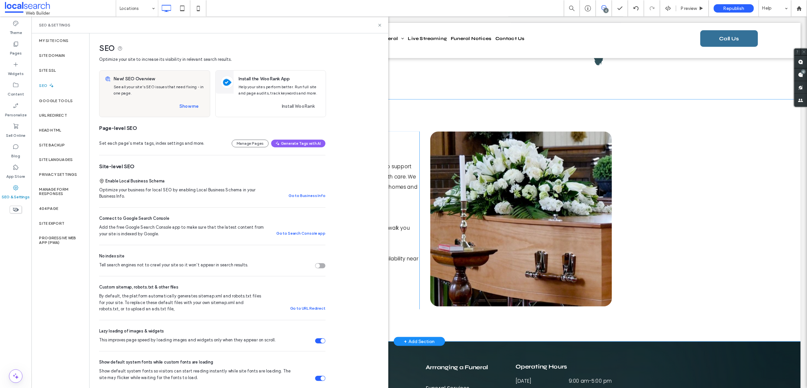
scroll to position [0, 0]
drag, startPoint x: 391, startPoint y: 24, endPoint x: 364, endPoint y: 22, distance: 26.9
click at [391, 24] on icon at bounding box center [391, 25] width 5 height 5
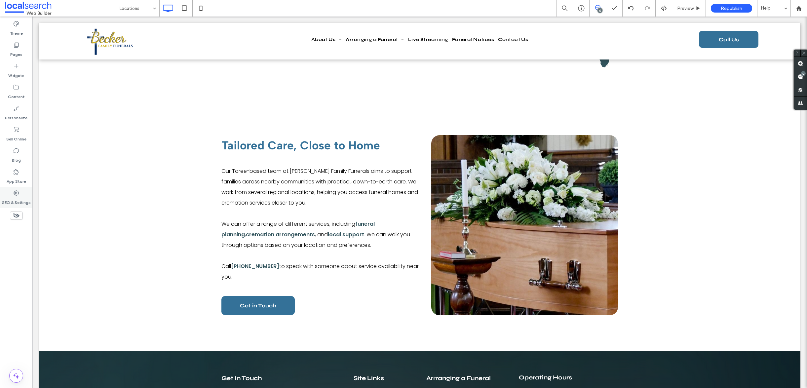
click at [19, 193] on icon at bounding box center [16, 193] width 7 height 7
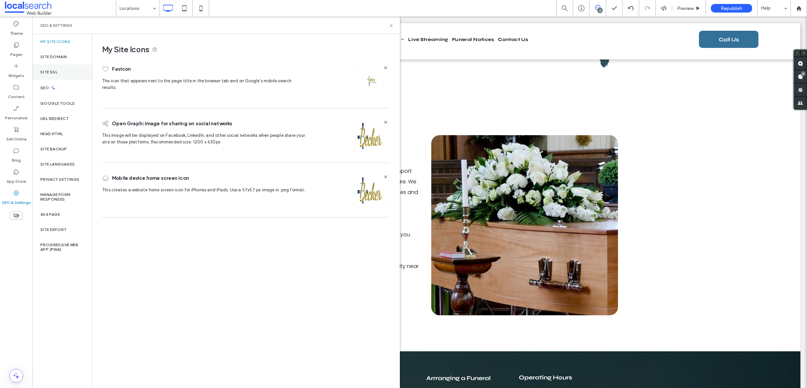
click at [64, 74] on div "Site SSL" at bounding box center [61, 71] width 59 height 15
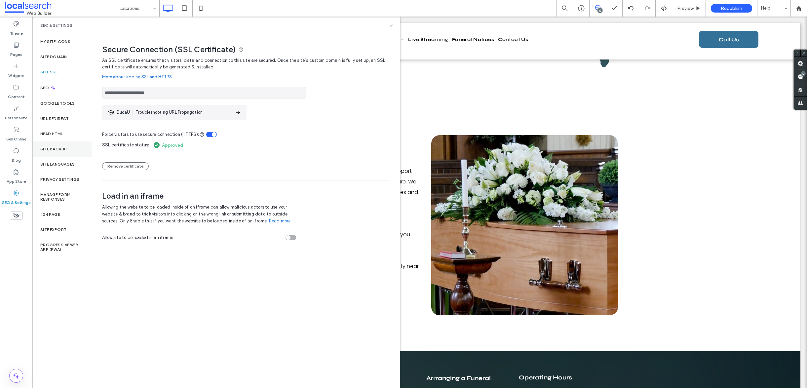
click at [62, 149] on label "Site Backup" at bounding box center [53, 149] width 26 height 5
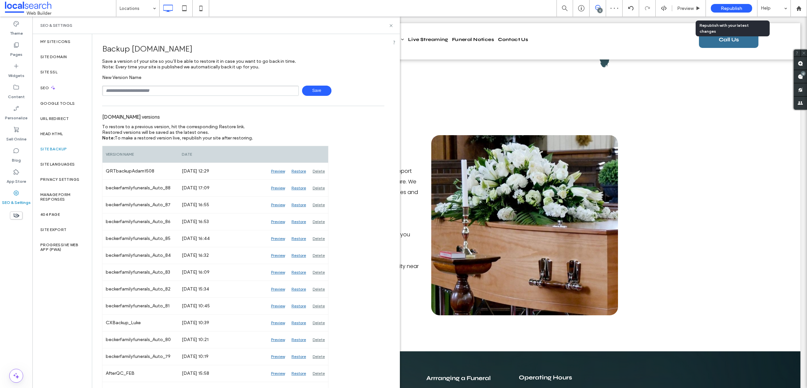
click at [729, 7] on span "Republish" at bounding box center [731, 9] width 21 height 6
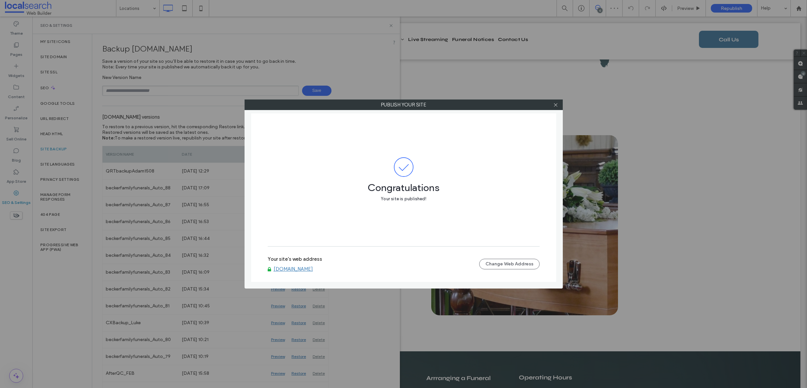
click at [556, 105] on icon at bounding box center [555, 104] width 5 height 5
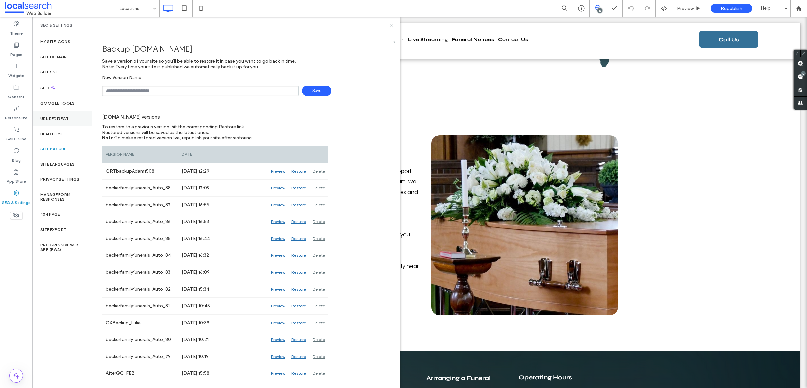
click at [59, 119] on label "URL Redirect" at bounding box center [54, 118] width 29 height 5
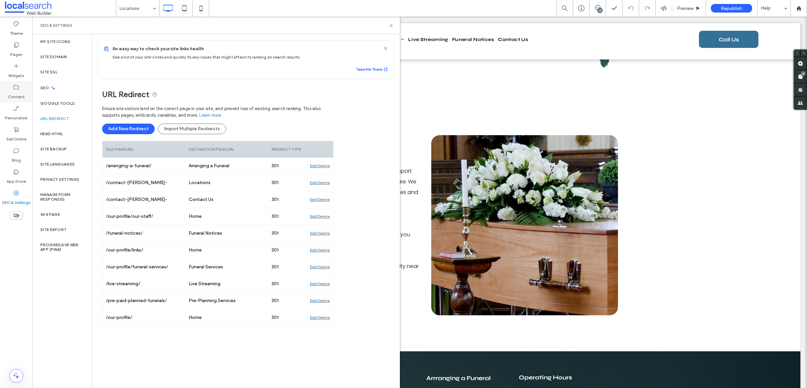
click at [18, 91] on label "Content" at bounding box center [16, 95] width 17 height 9
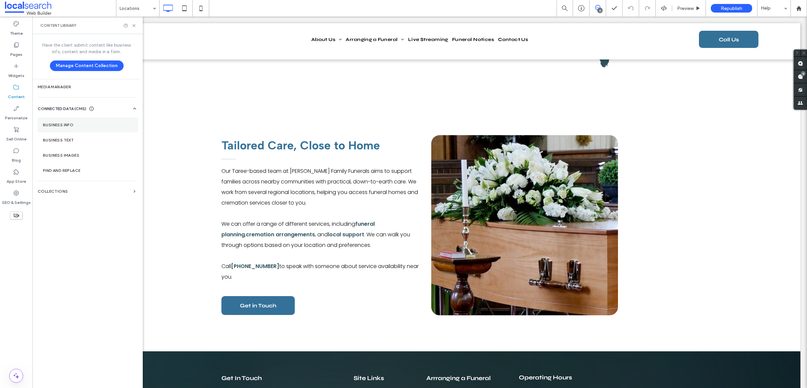
click at [76, 125] on label "Business Info" at bounding box center [88, 125] width 90 height 5
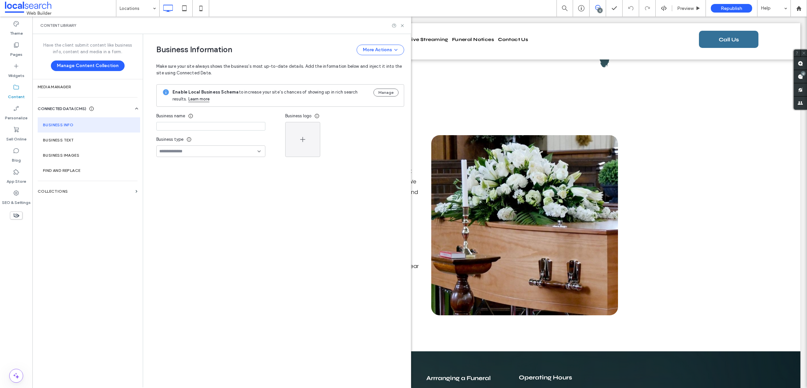
type input "**********"
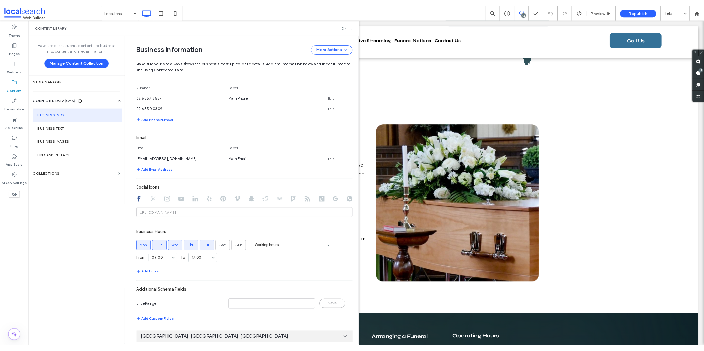
scroll to position [225, 0]
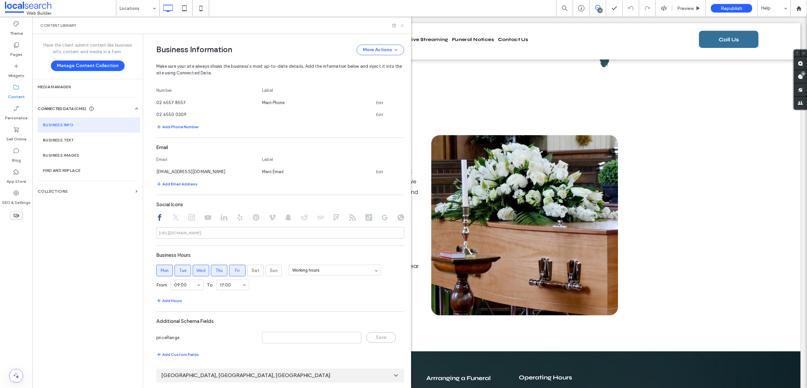
click at [402, 26] on icon at bounding box center [402, 25] width 5 height 5
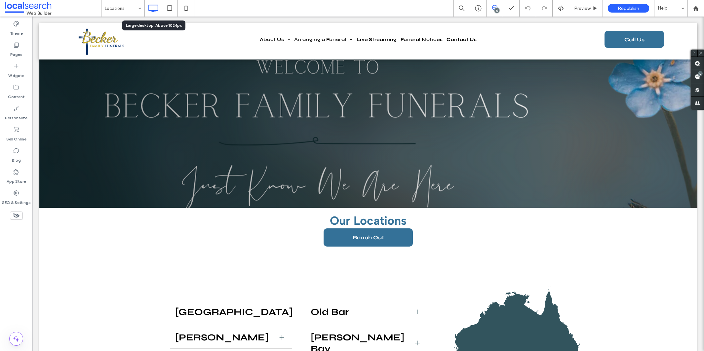
scroll to position [0, 0]
click at [5, 55] on div "Pages" at bounding box center [16, 49] width 32 height 21
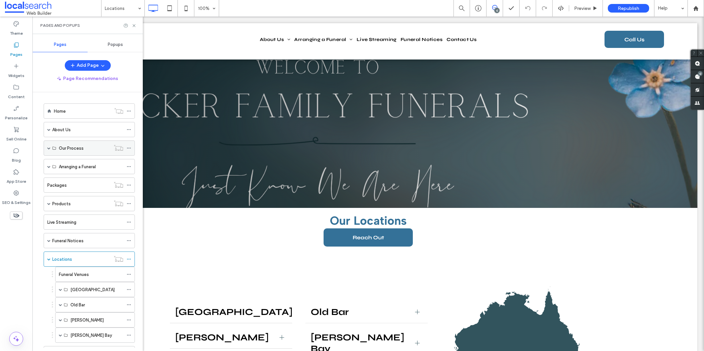
click at [50, 148] on span at bounding box center [48, 147] width 3 height 3
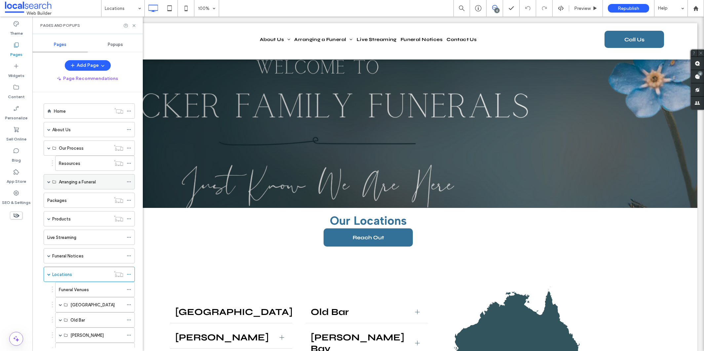
click at [49, 180] on span at bounding box center [48, 181] width 3 height 3
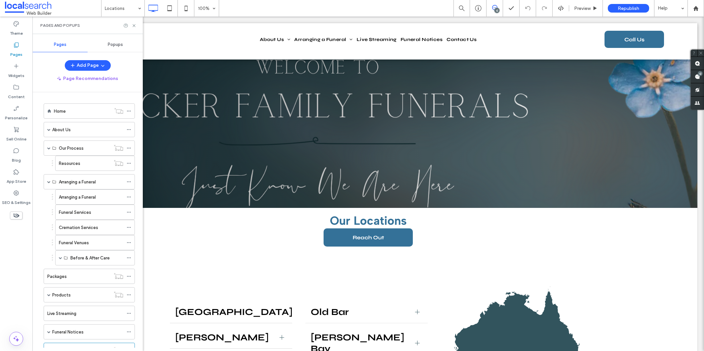
click at [74, 197] on label "Arranging a Funeral" at bounding box center [77, 197] width 37 height 12
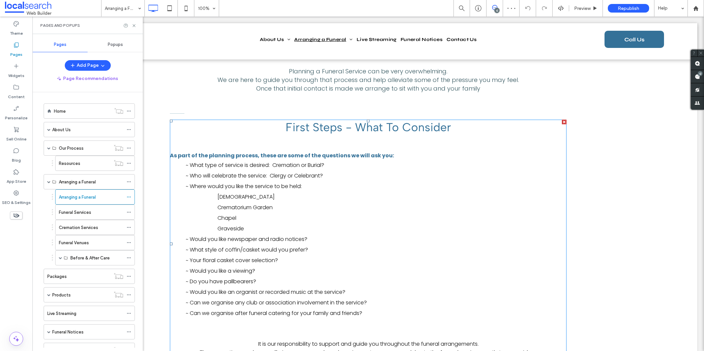
scroll to position [318, 0]
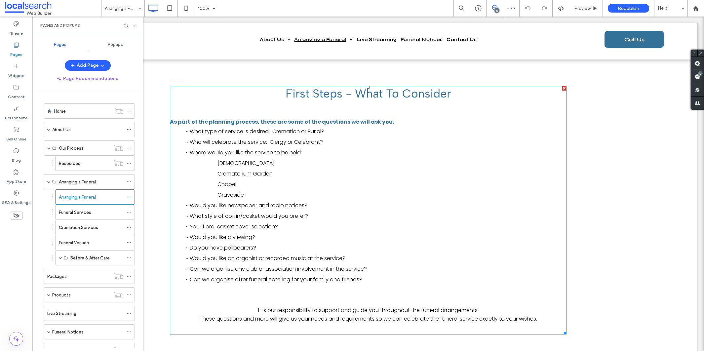
click at [271, 115] on p at bounding box center [368, 113] width 396 height 9
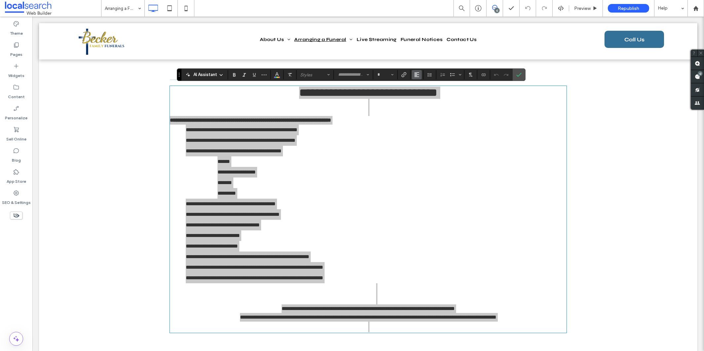
click at [417, 76] on icon "Alignment" at bounding box center [416, 74] width 5 height 5
click at [422, 93] on use "ui.textEditor.alignment.center" at bounding box center [421, 95] width 5 height 5
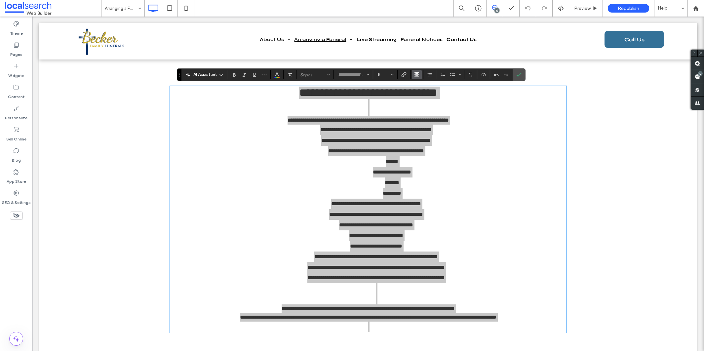
click at [415, 74] on icon "Alignment" at bounding box center [416, 74] width 5 height 5
click at [424, 86] on icon "ui.textEditor.alignment.left" at bounding box center [421, 85] width 5 height 5
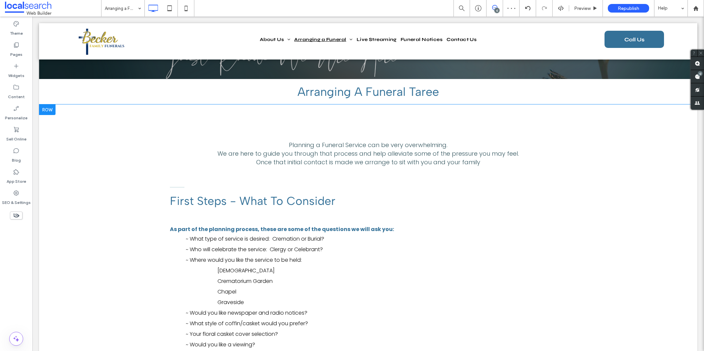
scroll to position [285, 0]
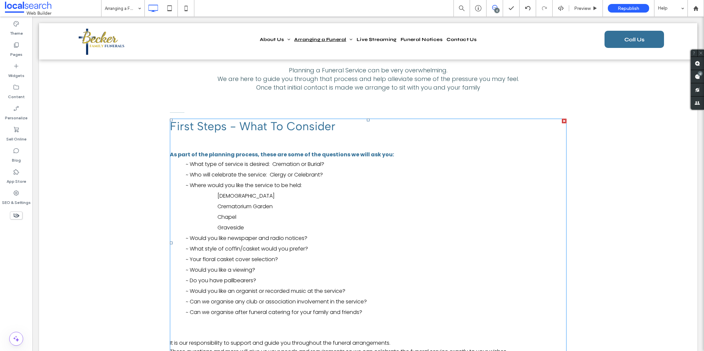
click at [288, 124] on span "First Steps - What To Consider" at bounding box center [253, 126] width 166 height 14
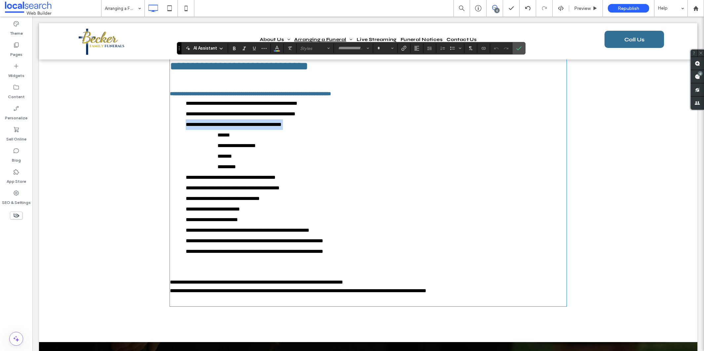
type input "*******"
type input "**"
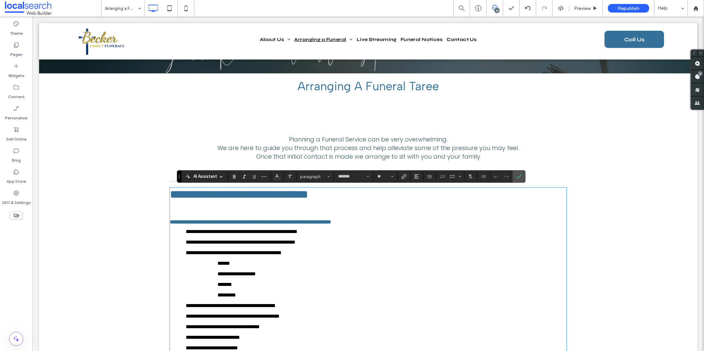
click at [350, 104] on div "**********" at bounding box center [368, 284] width 658 height 371
click at [348, 129] on div "**********" at bounding box center [368, 284] width 658 height 371
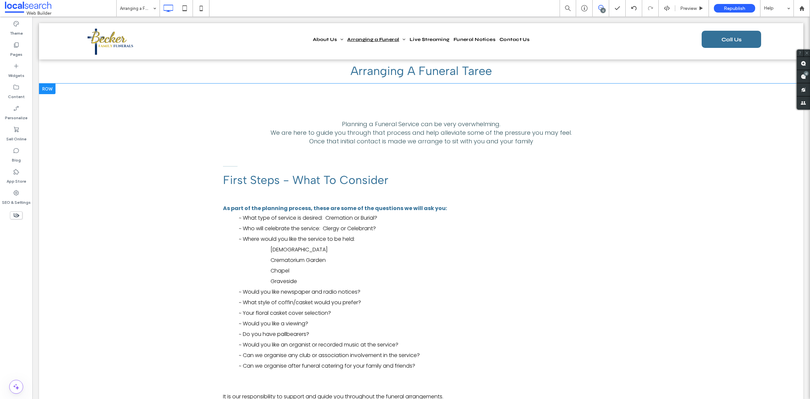
scroll to position [215, 0]
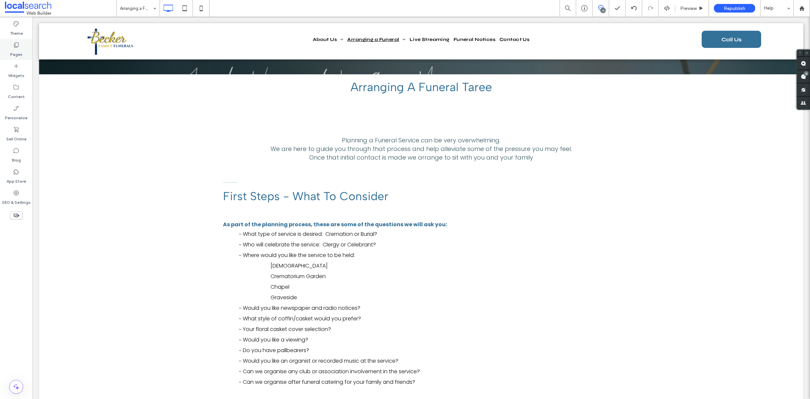
click at [14, 45] on icon at bounding box center [16, 45] width 7 height 7
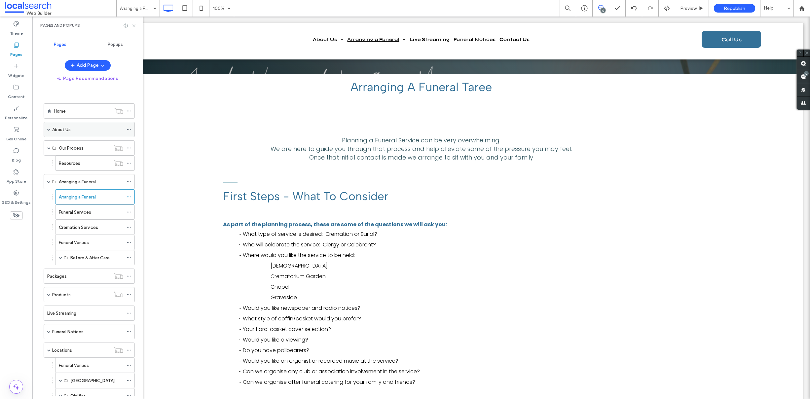
click at [67, 127] on label "About Us" at bounding box center [61, 130] width 19 height 12
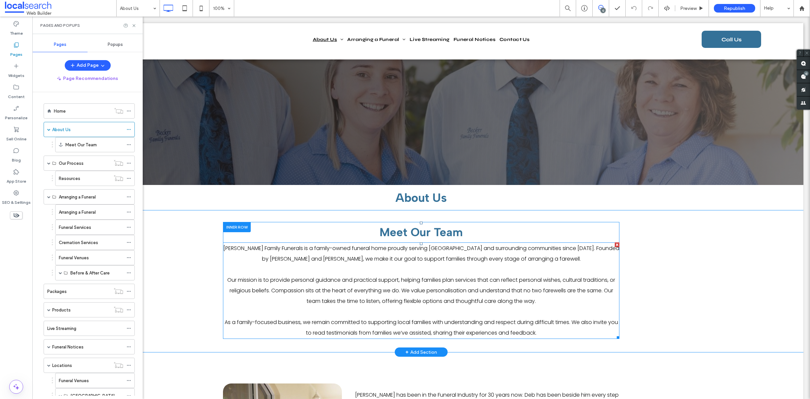
scroll to position [707, 0]
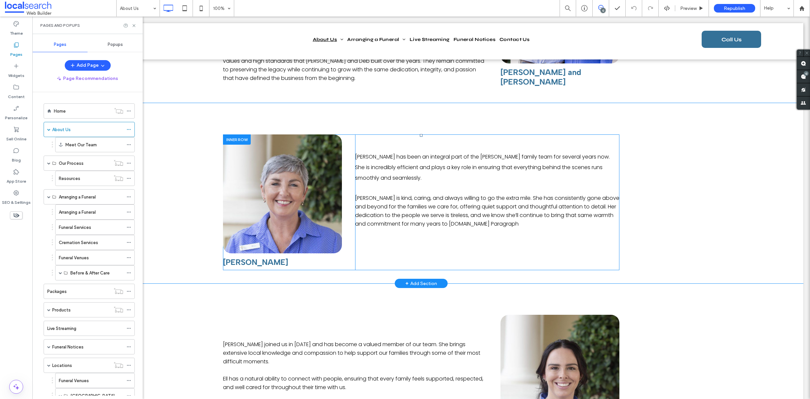
click at [472, 209] on span "Helen is kind, caring, and always willing to go the extra mile. She has consist…" at bounding box center [487, 210] width 264 height 33
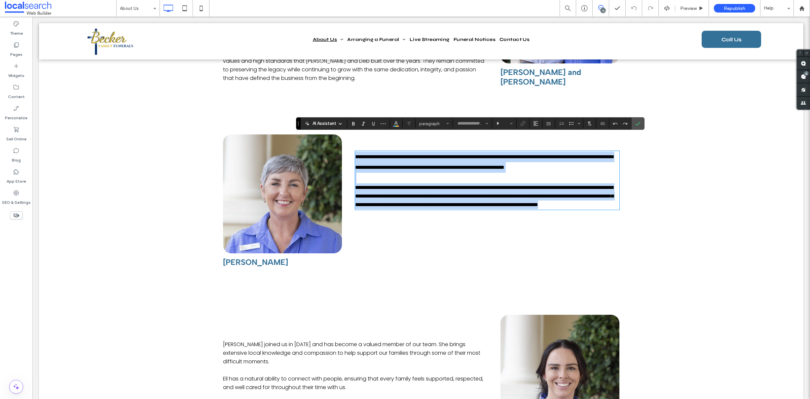
type input "*******"
type input "**"
click at [506, 205] on p "**********" at bounding box center [487, 196] width 264 height 26
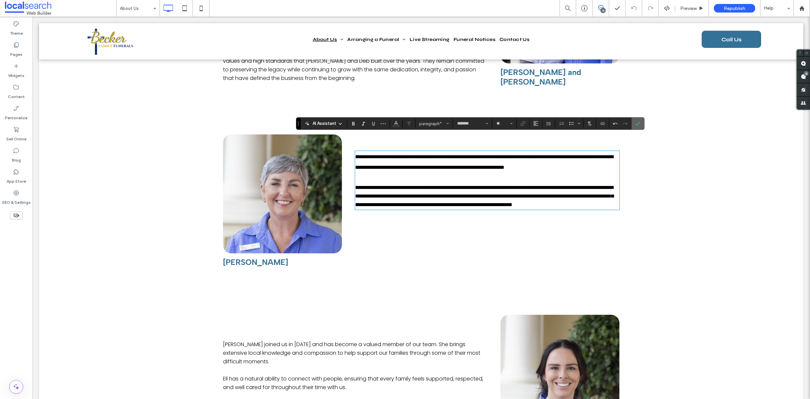
click at [635, 124] on icon "Confirm" at bounding box center [637, 123] width 5 height 5
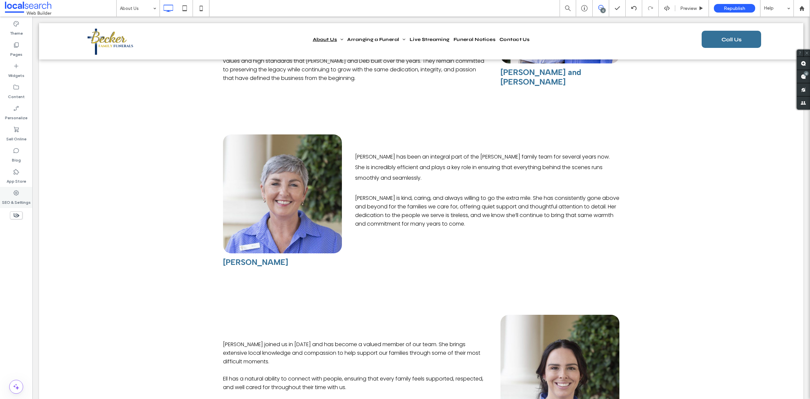
click at [9, 202] on label "SEO & Settings" at bounding box center [16, 200] width 29 height 9
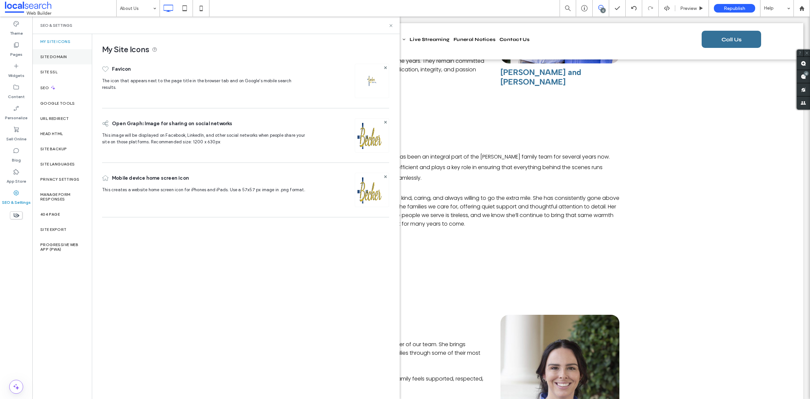
click at [68, 52] on div "Site Domain" at bounding box center [61, 56] width 59 height 15
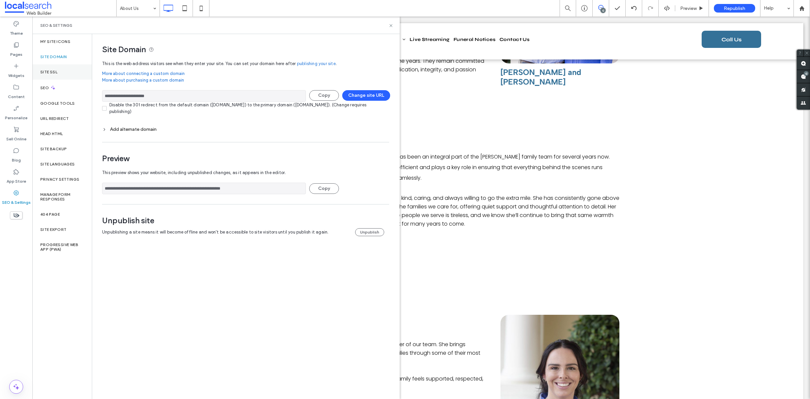
click at [58, 70] on div "Site SSL" at bounding box center [61, 71] width 59 height 15
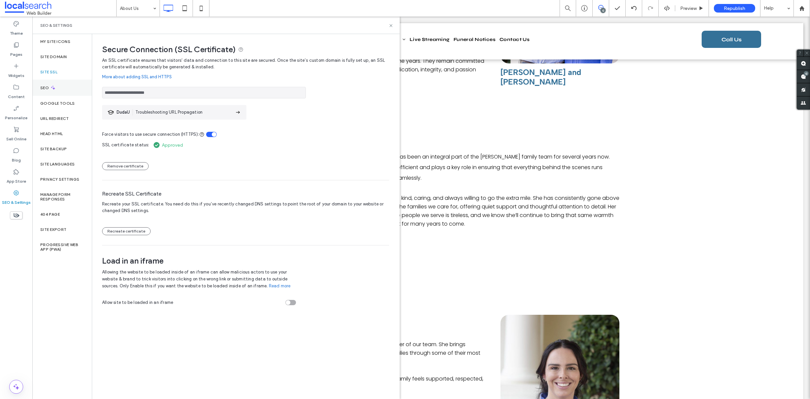
click at [66, 87] on div "SEO" at bounding box center [61, 88] width 59 height 16
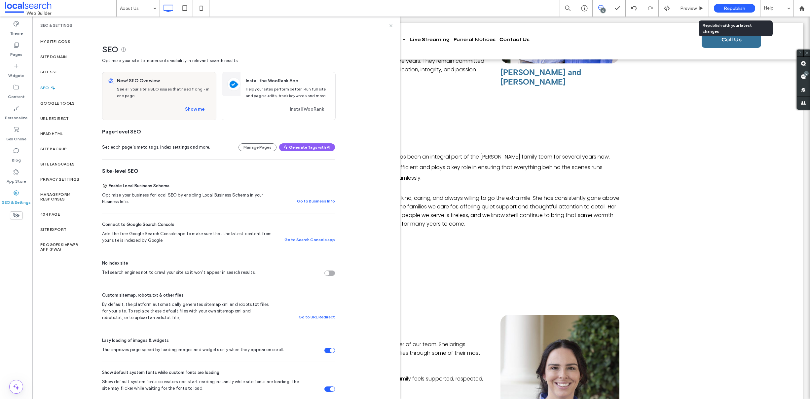
click at [732, 8] on span "Republish" at bounding box center [734, 9] width 21 height 6
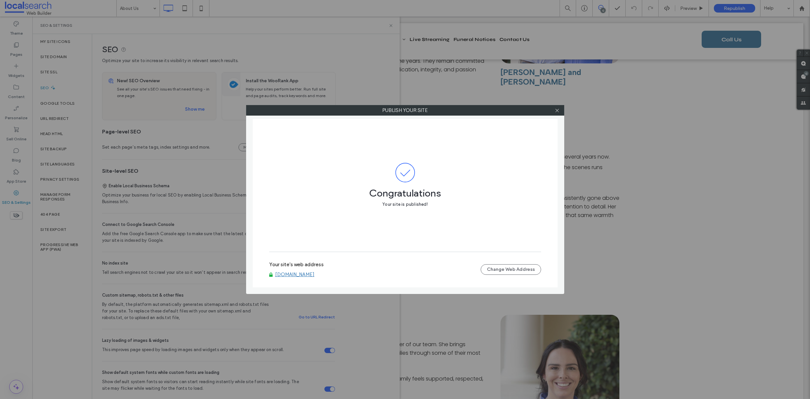
click at [554, 109] on div at bounding box center [557, 110] width 10 height 10
click at [558, 111] on icon at bounding box center [557, 110] width 5 height 5
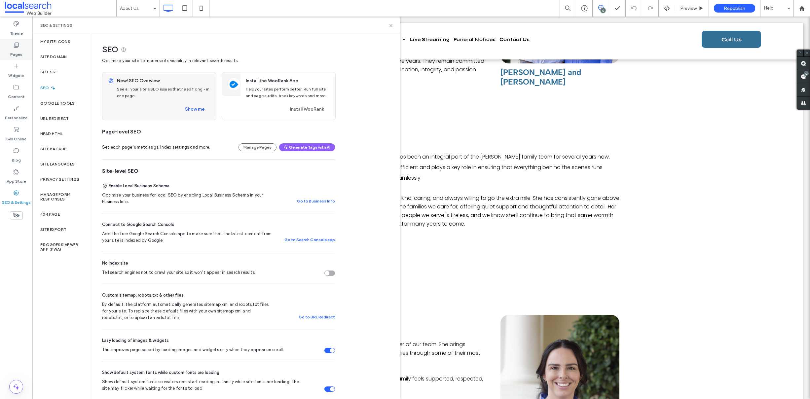
click at [17, 52] on label "Pages" at bounding box center [16, 52] width 12 height 9
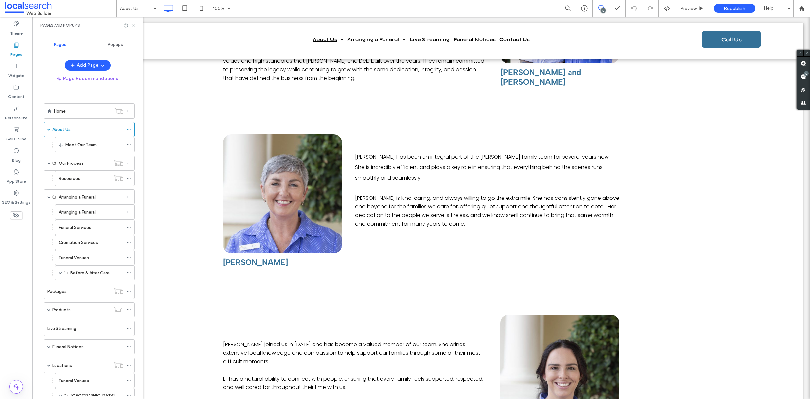
click at [68, 111] on div "Home" at bounding box center [82, 111] width 57 height 7
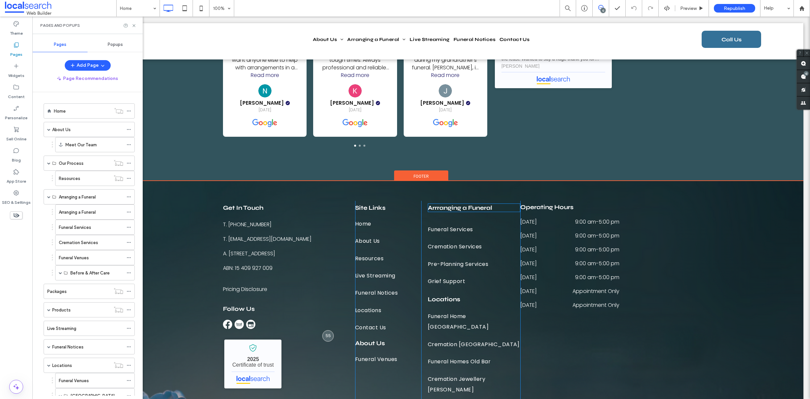
click at [451, 207] on strong "Arrranging a Funeral" at bounding box center [460, 207] width 64 height 7
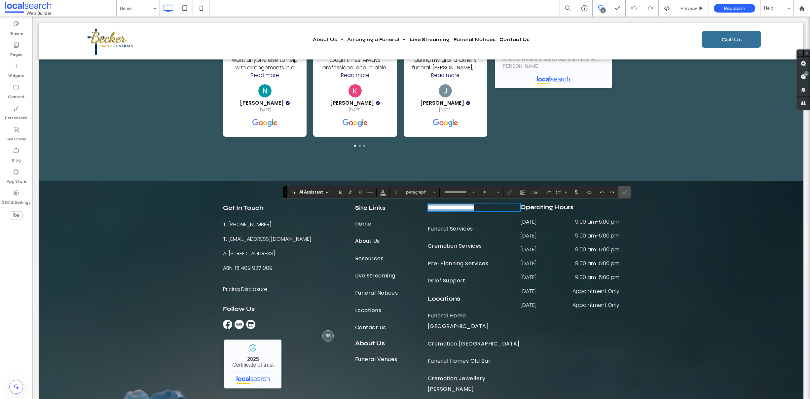
type input "****"
type input "**"
click at [438, 207] on strong "**********" at bounding box center [451, 207] width 46 height 6
click at [623, 192] on icon "Confirm" at bounding box center [624, 192] width 5 height 5
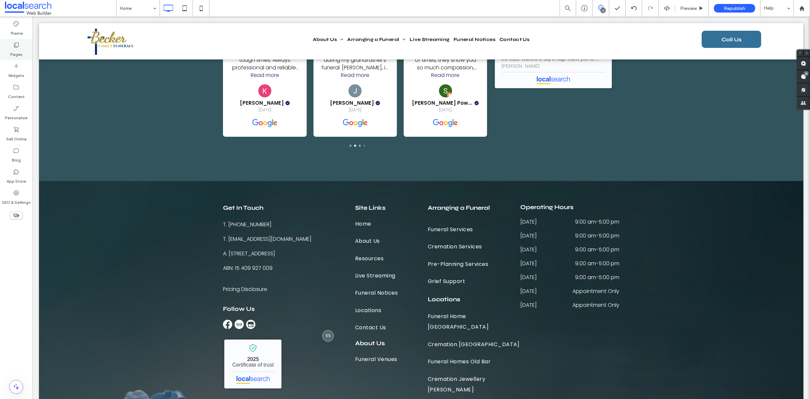
click at [23, 56] on div "Pages" at bounding box center [16, 49] width 32 height 21
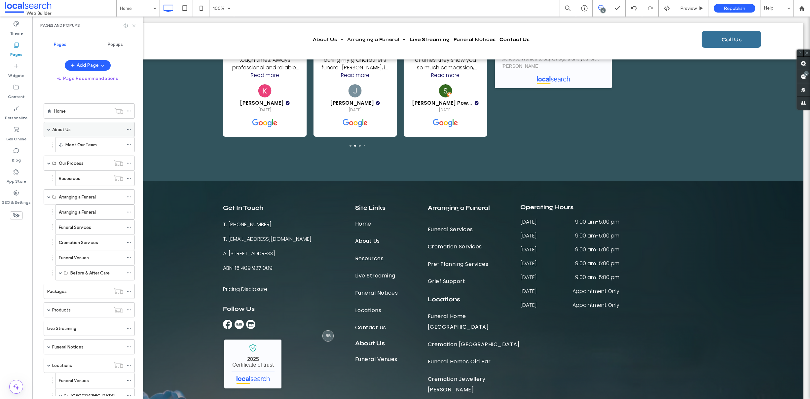
click at [58, 126] on div "About Us" at bounding box center [87, 129] width 71 height 15
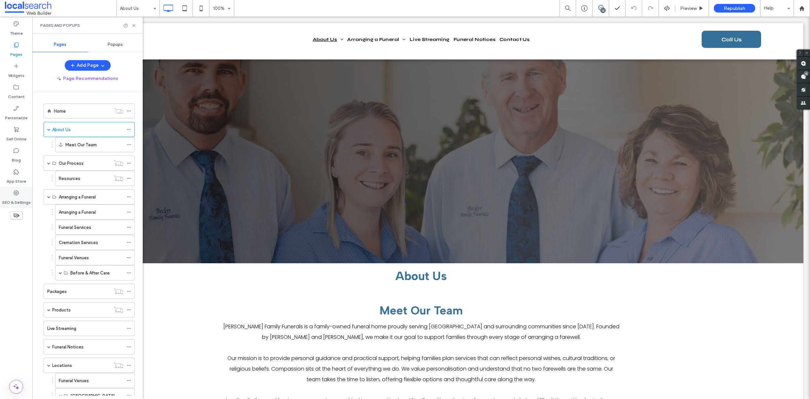
click at [17, 195] on use at bounding box center [16, 192] width 5 height 5
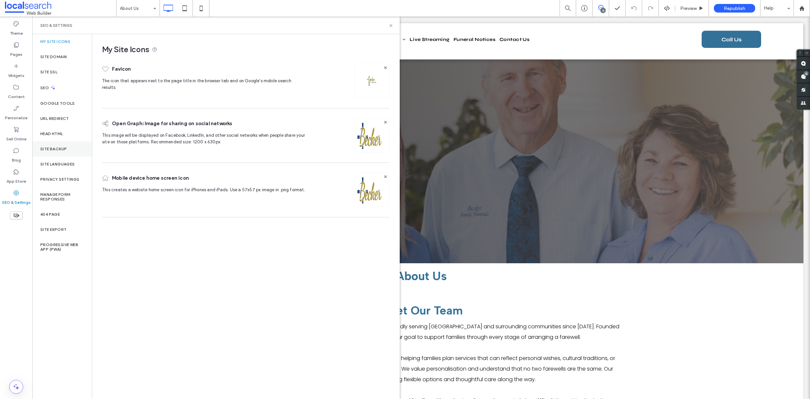
click at [56, 148] on label "Site Backup" at bounding box center [53, 149] width 26 height 5
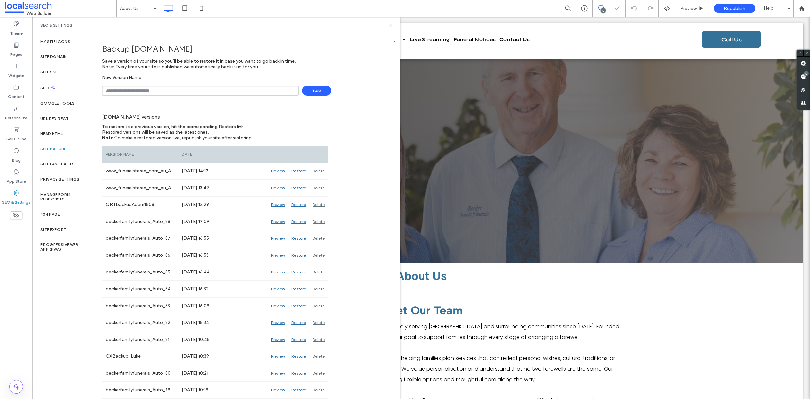
click at [391, 25] on icon at bounding box center [391, 25] width 5 height 5
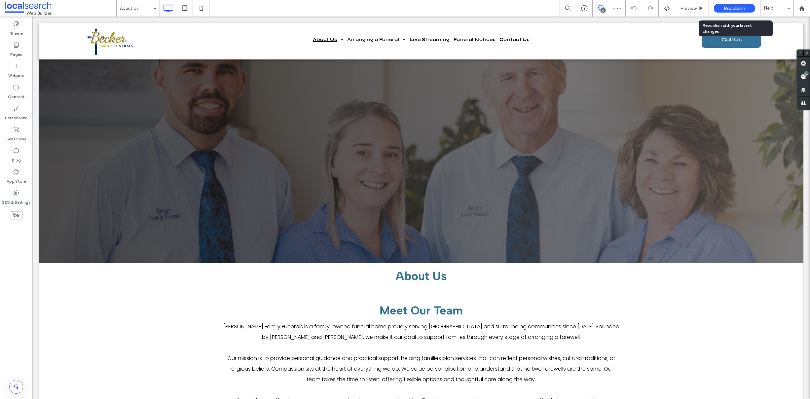
click at [733, 8] on span "Republish" at bounding box center [734, 9] width 21 height 6
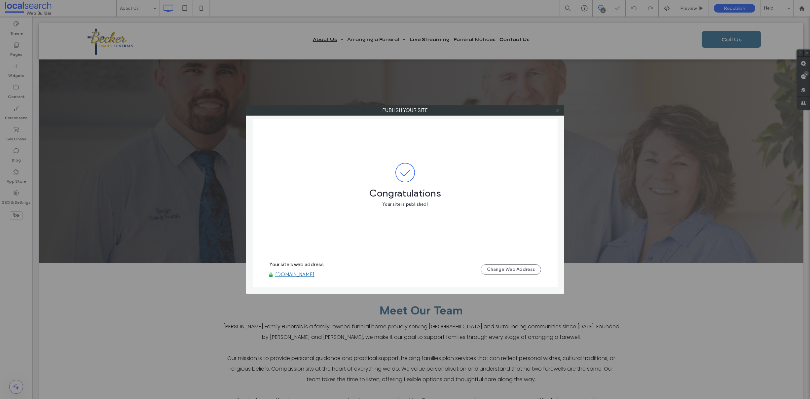
click at [556, 113] on span at bounding box center [557, 110] width 5 height 10
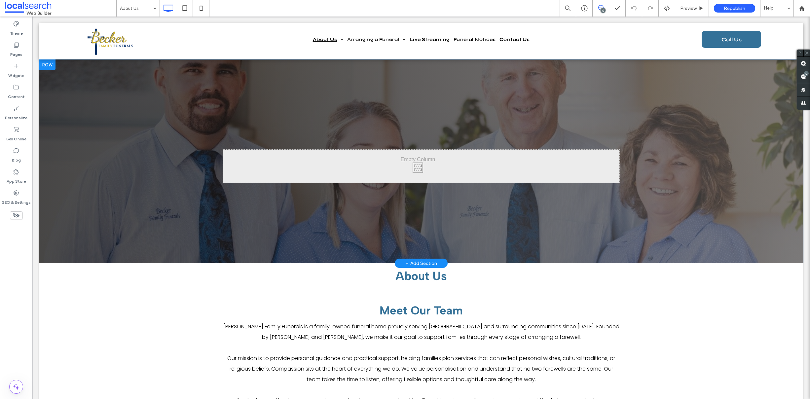
scroll to position [140, 0]
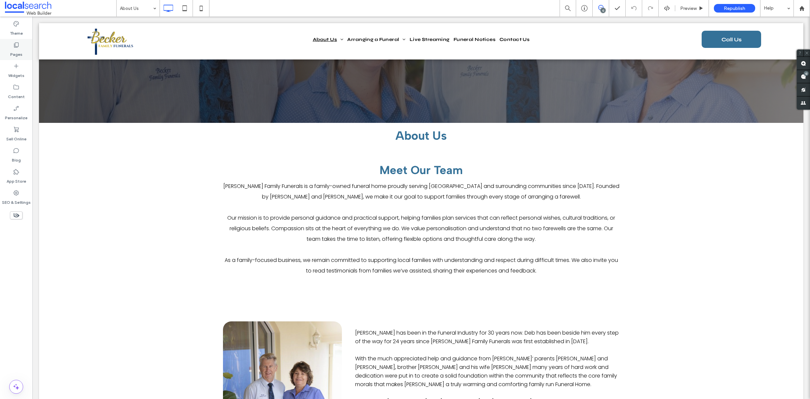
click at [16, 47] on icon at bounding box center [16, 45] width 7 height 7
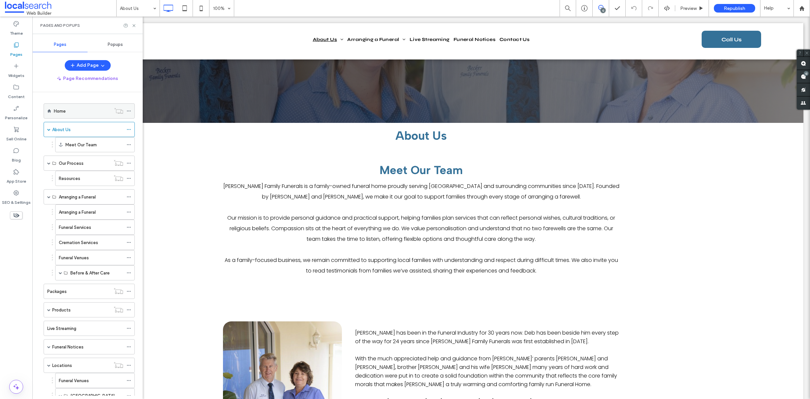
click at [58, 110] on label "Home" at bounding box center [60, 111] width 12 height 12
click at [15, 193] on icon at bounding box center [16, 193] width 7 height 7
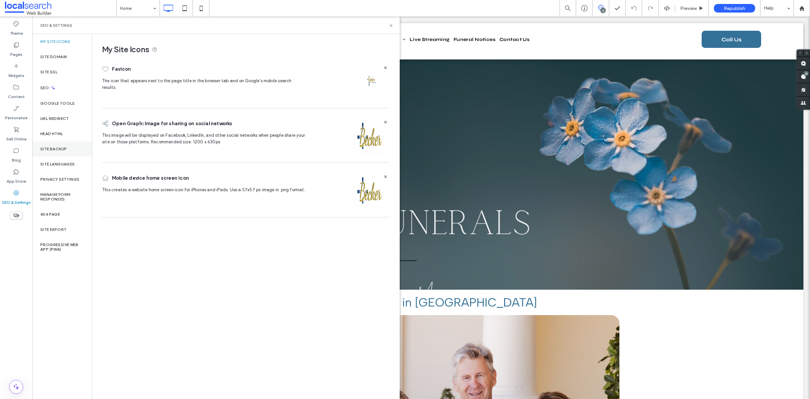
click at [61, 144] on div "Site Backup" at bounding box center [61, 148] width 59 height 15
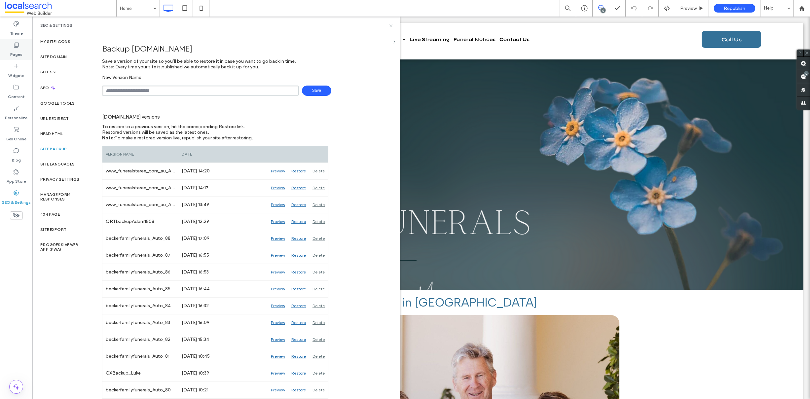
click at [16, 50] on label "Pages" at bounding box center [16, 52] width 12 height 9
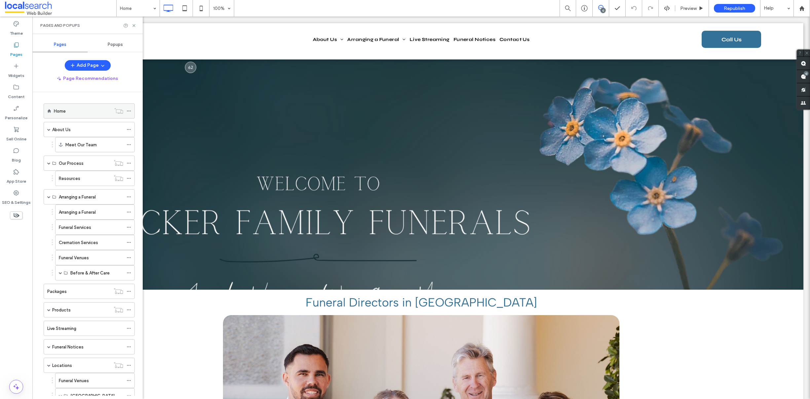
click at [73, 115] on div "Home" at bounding box center [82, 111] width 57 height 15
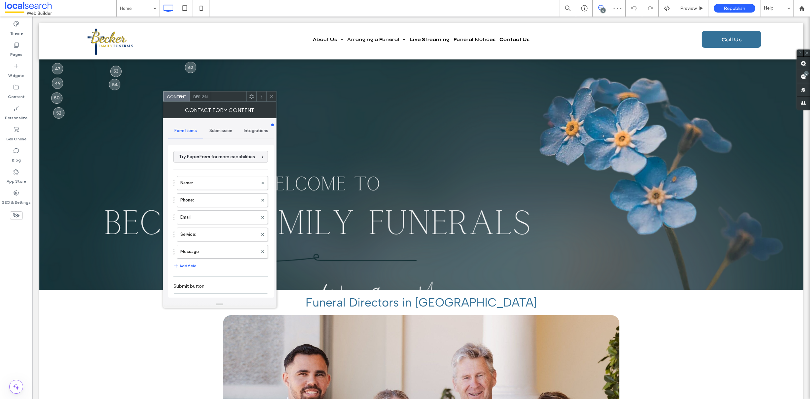
type input "**********"
click at [188, 180] on label "Name:" at bounding box center [218, 182] width 77 height 13
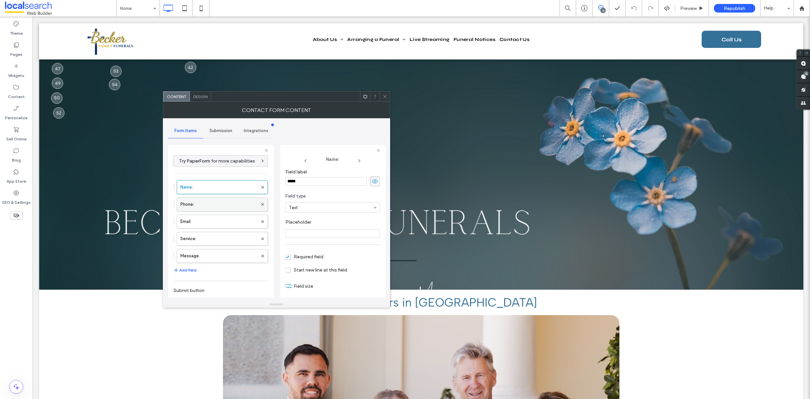
click at [204, 203] on label "Phone:" at bounding box center [218, 204] width 77 height 13
click at [210, 227] on label "Email" at bounding box center [218, 221] width 77 height 13
click at [209, 237] on label "Service:" at bounding box center [218, 238] width 77 height 13
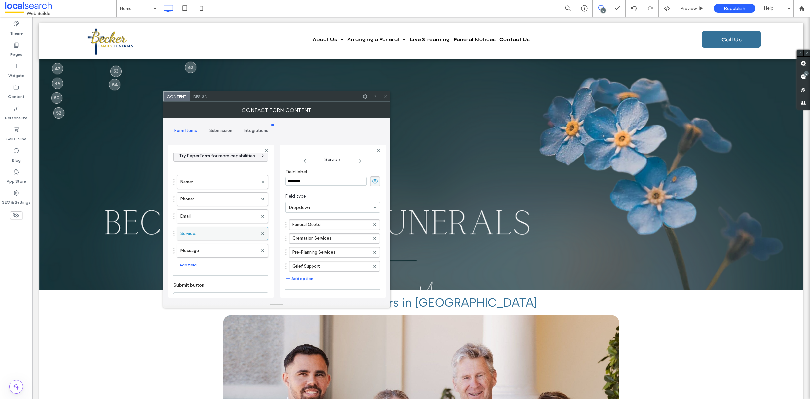
scroll to position [13, 0]
click at [217, 239] on label "Message" at bounding box center [218, 243] width 77 height 13
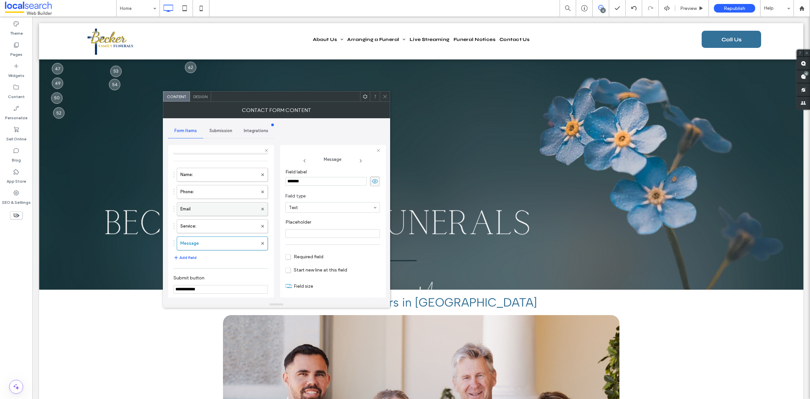
click at [217, 205] on label "Email" at bounding box center [218, 209] width 77 height 13
type input "*"
click at [216, 193] on label "Phone:" at bounding box center [218, 191] width 77 height 13
click at [217, 132] on span "Submission" at bounding box center [220, 130] width 23 height 5
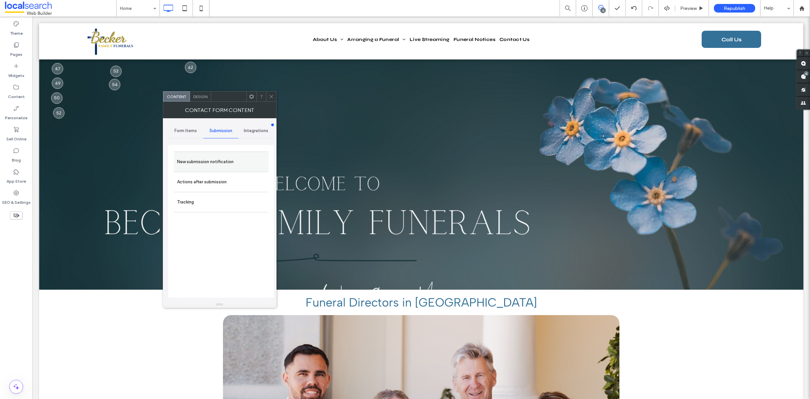
click at [207, 160] on label "New submission notification" at bounding box center [221, 161] width 88 height 13
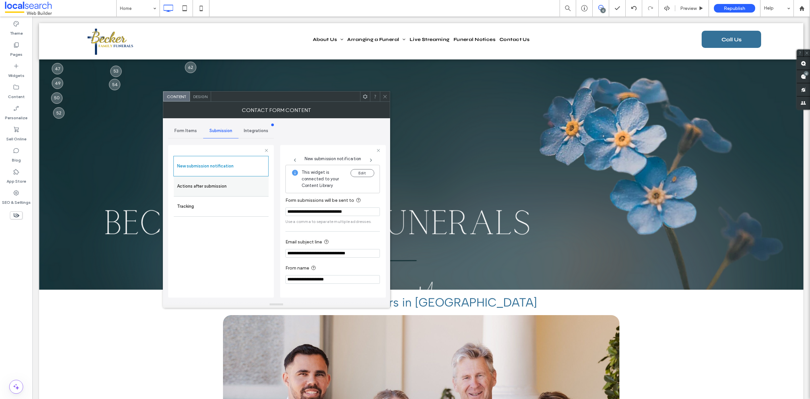
click at [215, 184] on label "Actions after submission" at bounding box center [221, 186] width 88 height 13
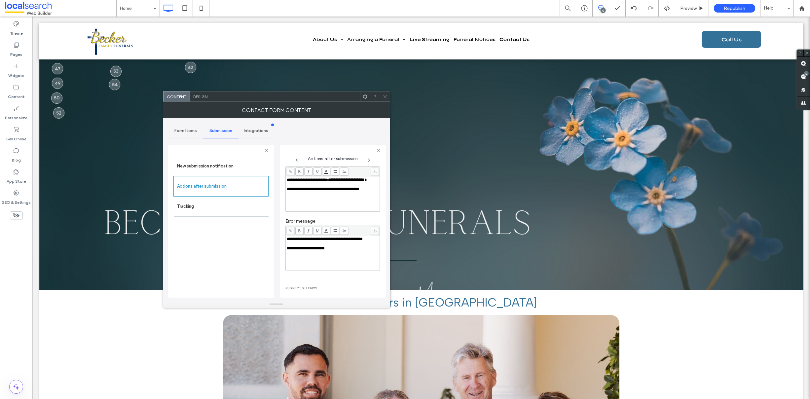
scroll to position [76, 0]
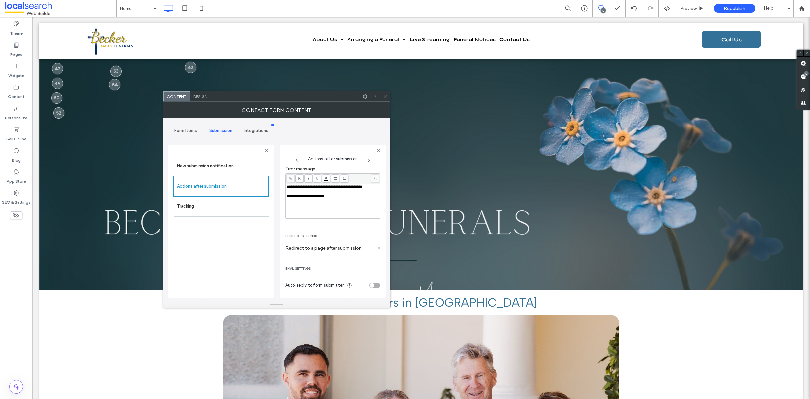
click at [201, 94] on span "Design" at bounding box center [200, 96] width 14 height 5
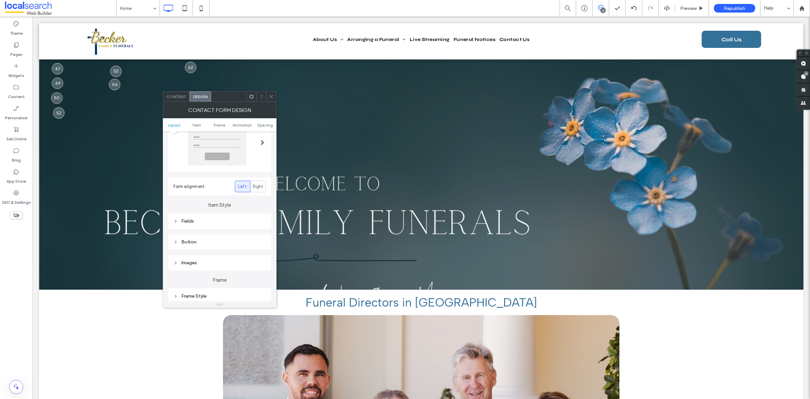
scroll to position [129, 0]
click at [220, 224] on div "Submission Message" at bounding box center [219, 225] width 93 height 6
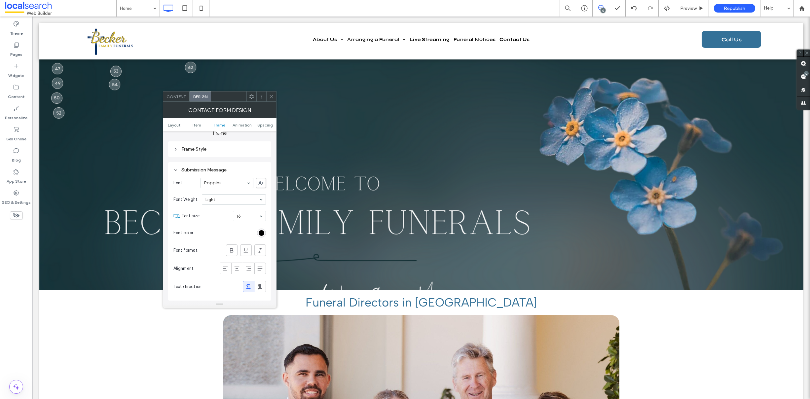
click at [270, 96] on icon at bounding box center [271, 96] width 5 height 5
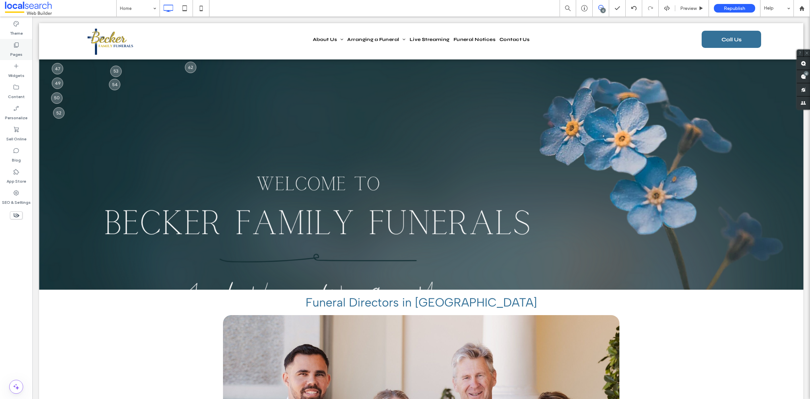
click at [21, 45] on div "Pages" at bounding box center [16, 49] width 32 height 21
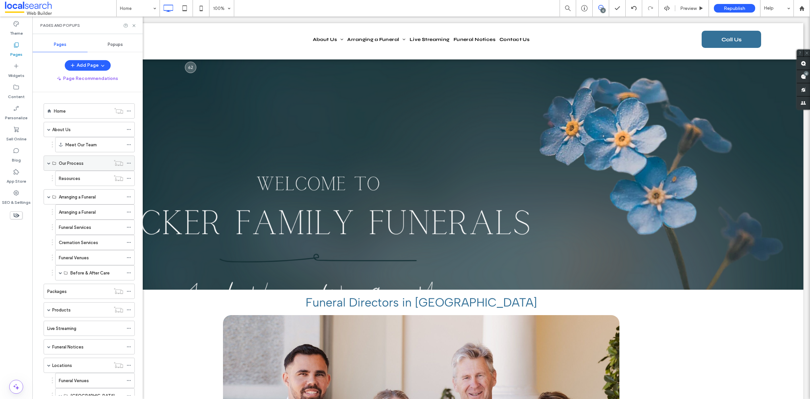
click at [71, 166] on label "Our Process" at bounding box center [71, 164] width 25 height 12
click at [69, 183] on div "Resources" at bounding box center [85, 178] width 52 height 15
click at [75, 195] on label "Arranging a Funeral" at bounding box center [77, 197] width 37 height 12
click at [76, 211] on label "Arranging a Funeral" at bounding box center [77, 212] width 37 height 12
click at [95, 228] on div "Funeral Services" at bounding box center [91, 227] width 64 height 7
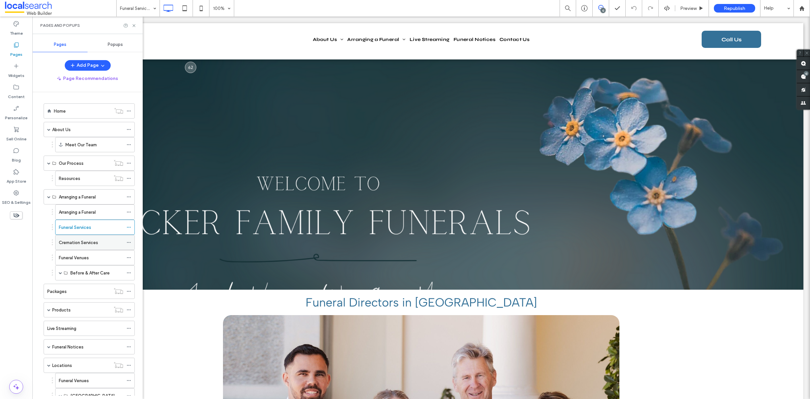
click at [98, 244] on div "Cremation Services" at bounding box center [91, 242] width 64 height 7
click at [79, 256] on label "Funeral Venues" at bounding box center [74, 258] width 30 height 12
click at [61, 273] on span at bounding box center [60, 272] width 3 height 3
click at [88, 285] on label "Pre-Planning Services" at bounding box center [91, 288] width 43 height 12
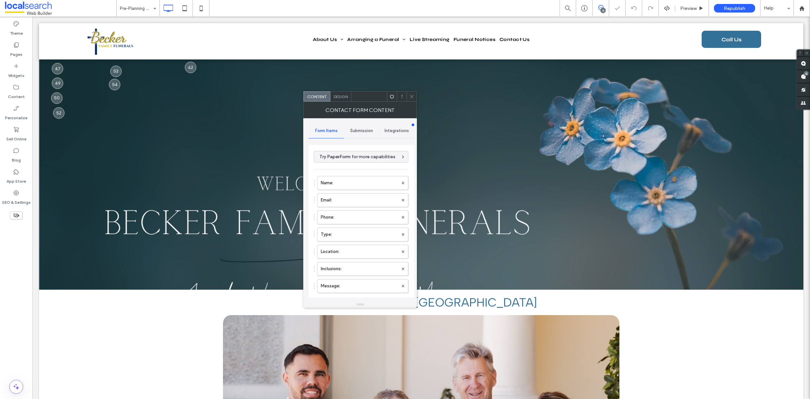
type input "**********"
click at [350, 186] on label "Name:" at bounding box center [359, 182] width 77 height 13
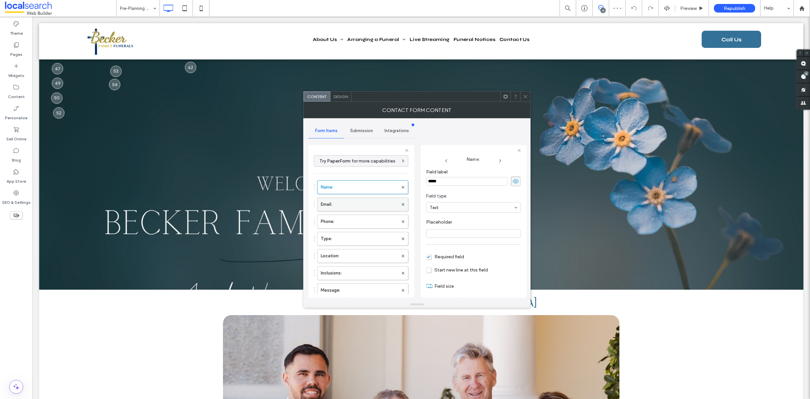
click at [343, 206] on label "Email:" at bounding box center [359, 204] width 77 height 13
click at [343, 219] on label "Phone:" at bounding box center [359, 221] width 77 height 13
click at [348, 195] on label "Type:" at bounding box center [359, 196] width 77 height 13
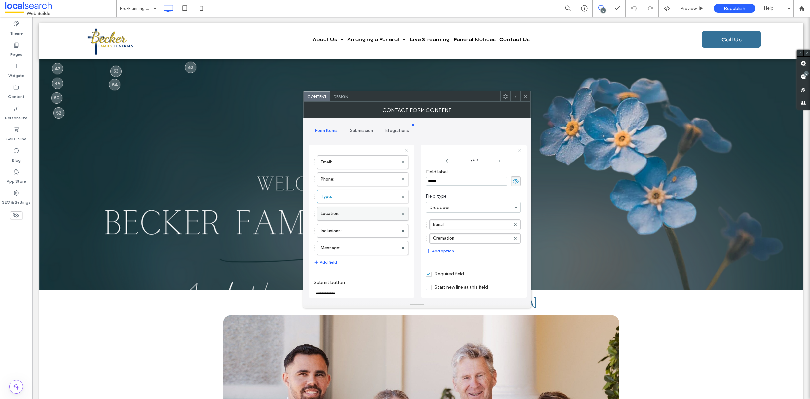
click at [345, 216] on label "Location:" at bounding box center [359, 213] width 77 height 13
click at [346, 231] on label "Inclusions:" at bounding box center [359, 230] width 77 height 13
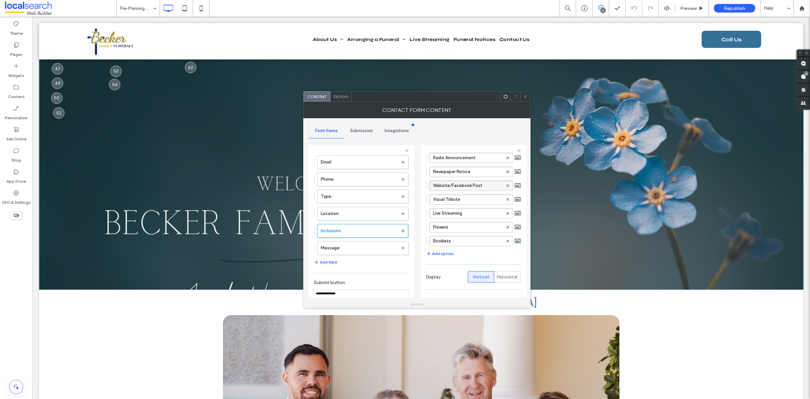
scroll to position [72, 0]
click at [354, 249] on label "Message:" at bounding box center [359, 247] width 77 height 13
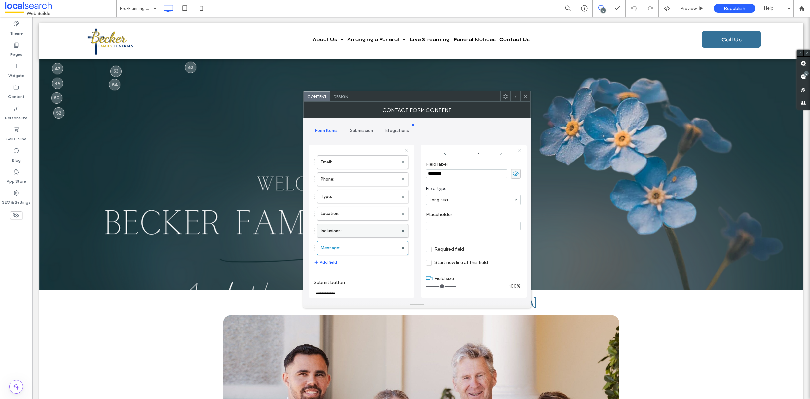
click at [353, 233] on label "Inclusions:" at bounding box center [359, 230] width 77 height 13
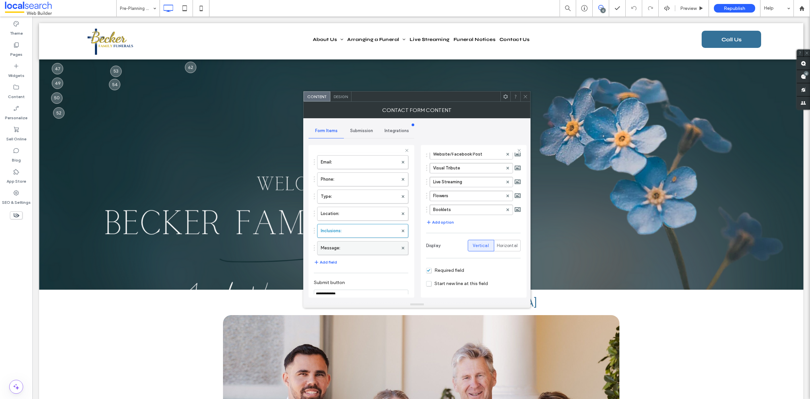
click at [340, 243] on label "Message:" at bounding box center [359, 247] width 77 height 13
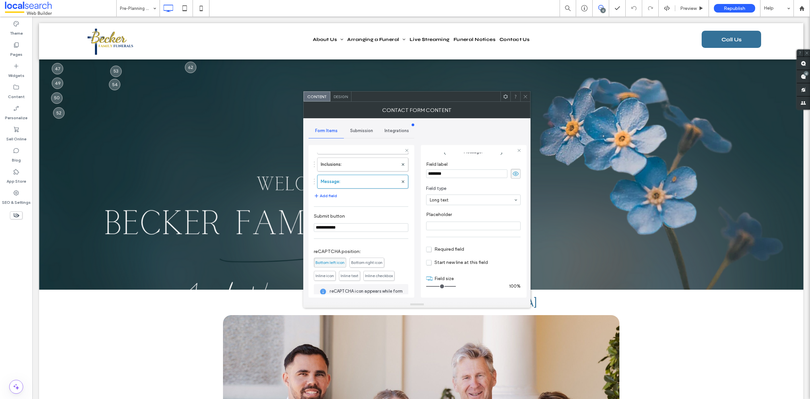
scroll to position [151, 0]
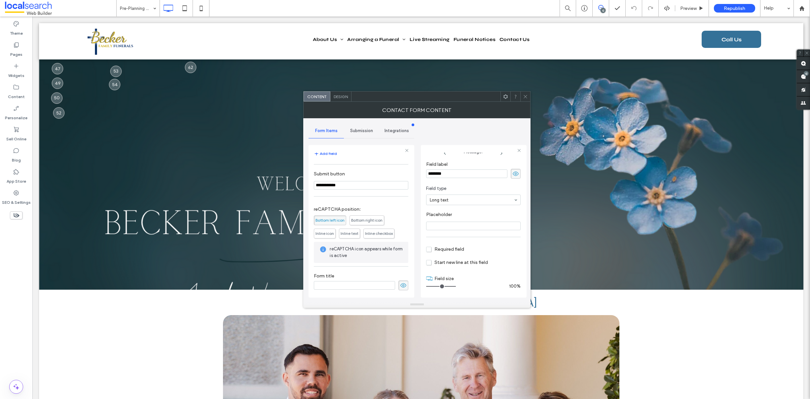
click at [363, 219] on span "Bottom right icon" at bounding box center [366, 220] width 31 height 5
click at [359, 131] on span "Submission" at bounding box center [361, 130] width 23 height 5
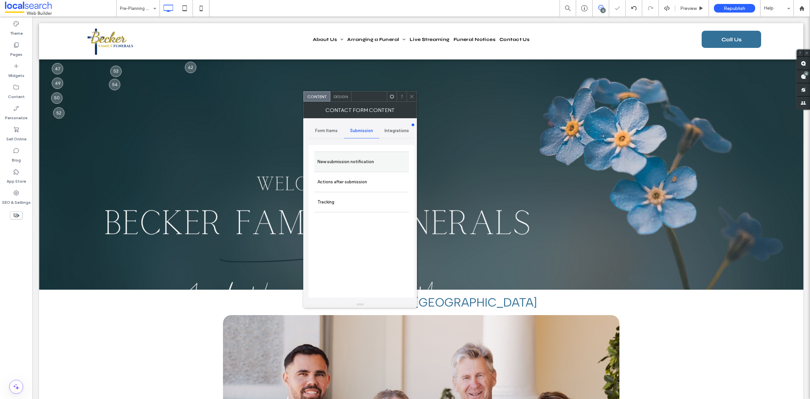
click at [354, 162] on label "New submission notification" at bounding box center [361, 161] width 88 height 13
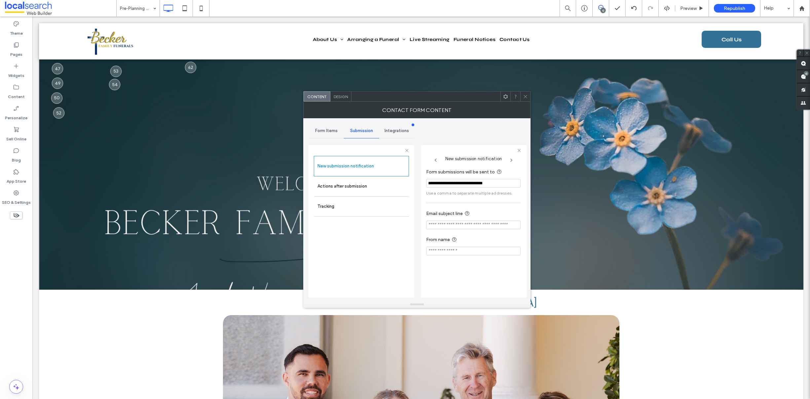
click at [523, 98] on icon at bounding box center [525, 96] width 5 height 5
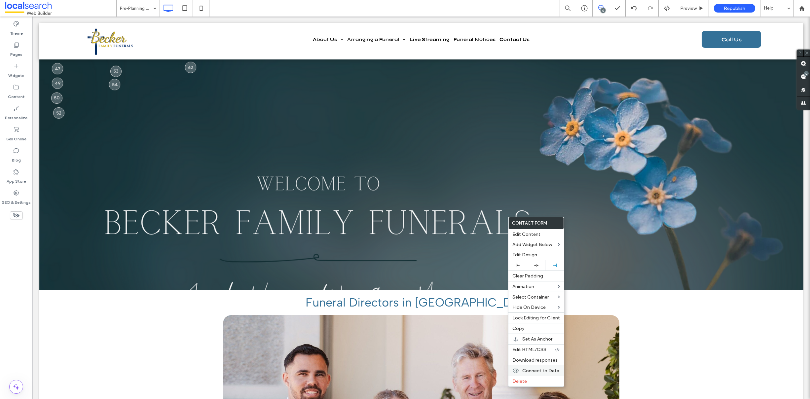
click at [539, 373] on span "Connect to Data" at bounding box center [540, 371] width 37 height 6
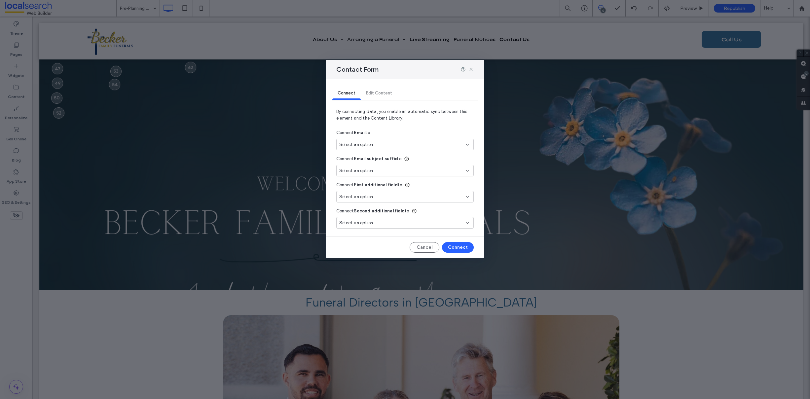
click at [383, 145] on div "Select an option" at bounding box center [401, 144] width 124 height 7
click at [419, 167] on span "[EMAIL_ADDRESS][DOMAIN_NAME]" at bounding box center [423, 168] width 89 height 7
click at [458, 246] on button "Connect" at bounding box center [458, 247] width 32 height 11
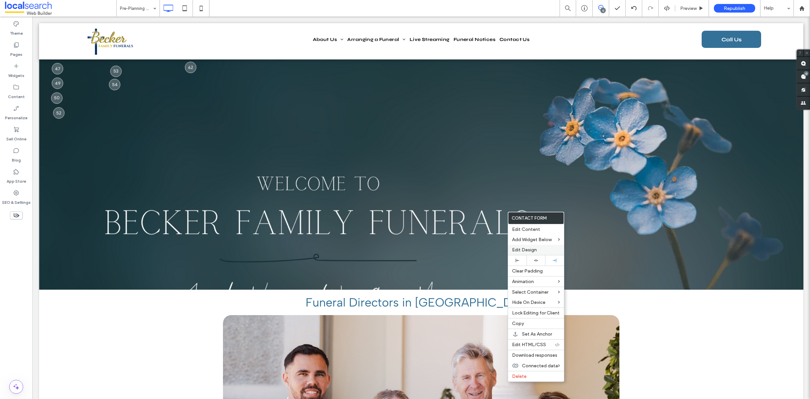
click at [528, 248] on span "Edit Design" at bounding box center [524, 250] width 25 height 6
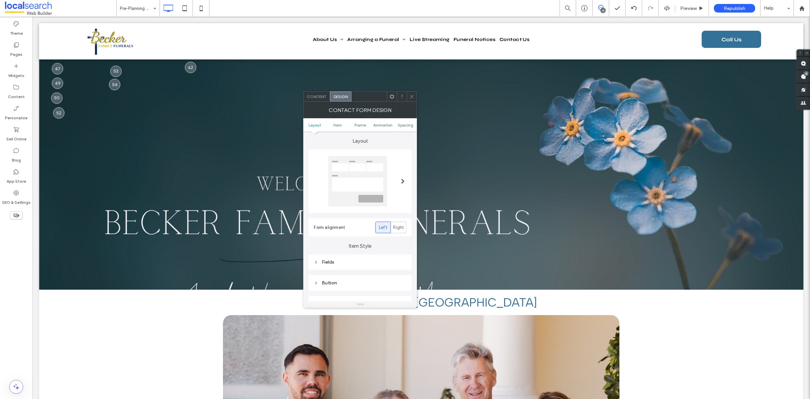
click at [413, 98] on icon at bounding box center [411, 96] width 5 height 5
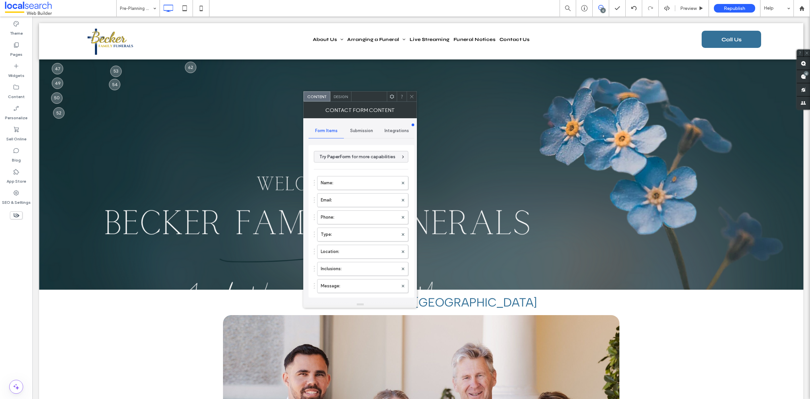
type input "**********"
click at [364, 130] on span "Submission" at bounding box center [361, 130] width 23 height 5
click at [355, 165] on label "New submission notification" at bounding box center [361, 161] width 88 height 13
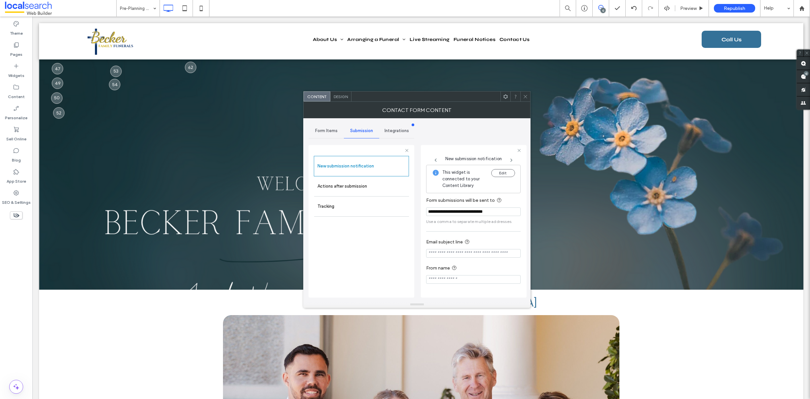
click at [453, 255] on input "Email subject line" at bounding box center [473, 253] width 94 height 9
drag, startPoint x: 496, startPoint y: 255, endPoint x: 458, endPoint y: 255, distance: 38.3
click at [458, 255] on input "**********" at bounding box center [473, 253] width 94 height 9
type input "**********"
click at [457, 281] on input "From name" at bounding box center [473, 279] width 94 height 9
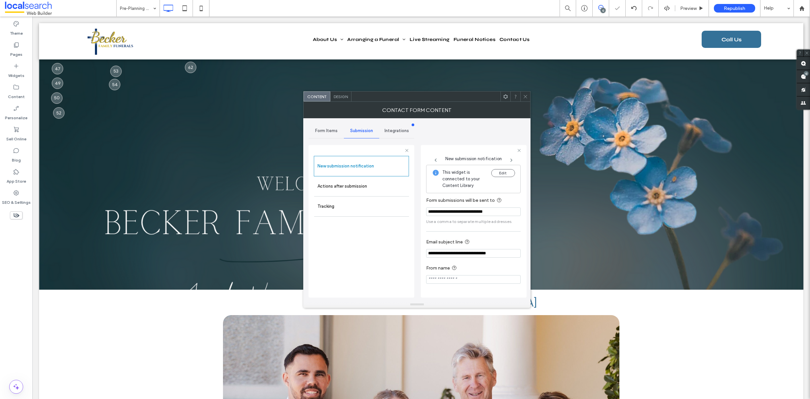
paste input "**********"
type input "**********"
click at [367, 188] on label "Actions after submission" at bounding box center [361, 186] width 88 height 13
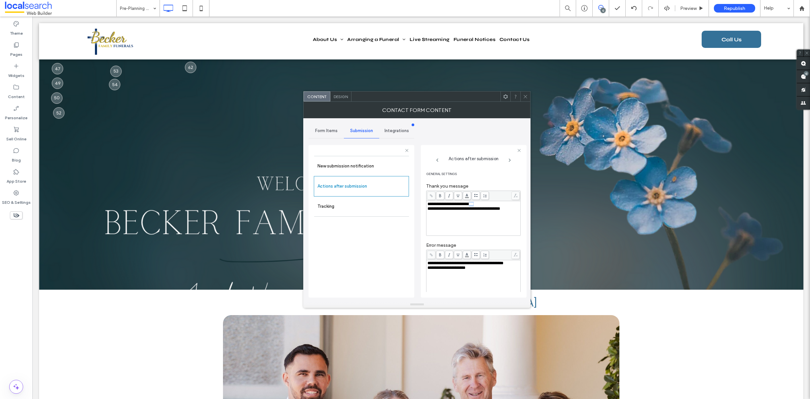
drag, startPoint x: 484, startPoint y: 205, endPoint x: 477, endPoint y: 205, distance: 6.6
click at [477, 205] on div "**********" at bounding box center [473, 204] width 92 height 5
paste div "Rich Text Editor"
drag, startPoint x: 448, startPoint y: 209, endPoint x: 478, endPoint y: 206, distance: 30.2
click at [478, 206] on div "**********" at bounding box center [473, 204] width 92 height 5
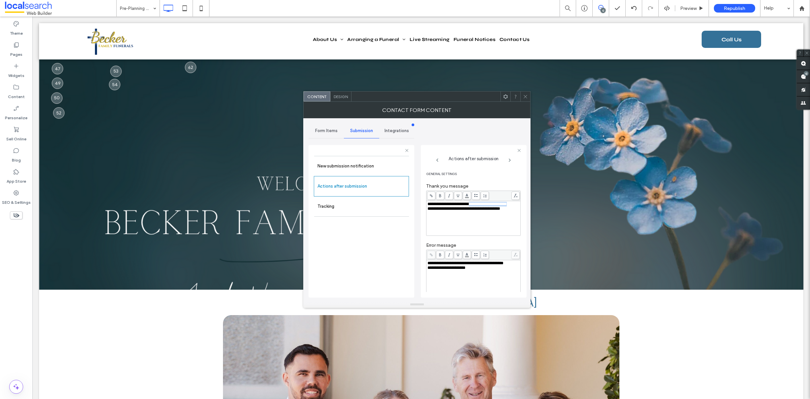
click at [442, 195] on icon at bounding box center [440, 196] width 4 height 4
click at [456, 206] on div "**********" at bounding box center [473, 204] width 92 height 5
click at [372, 165] on label "New submission notification" at bounding box center [361, 166] width 88 height 13
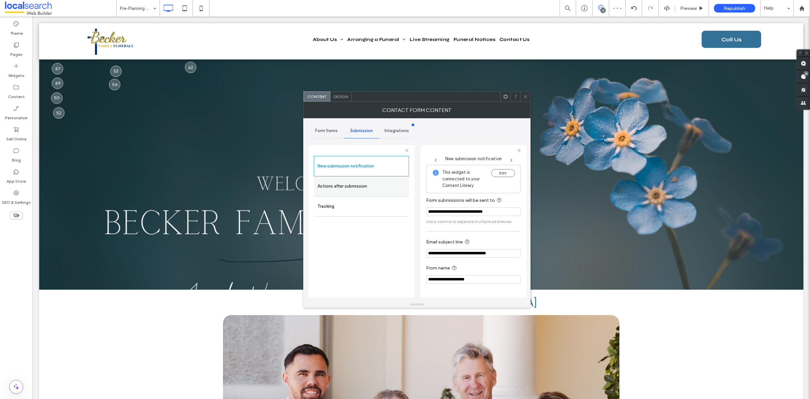
click at [369, 190] on label "Actions after submission" at bounding box center [361, 186] width 88 height 13
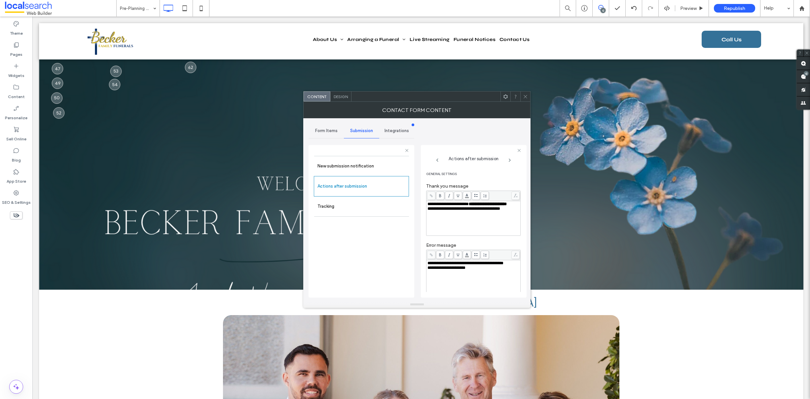
click at [525, 94] on icon at bounding box center [525, 96] width 5 height 5
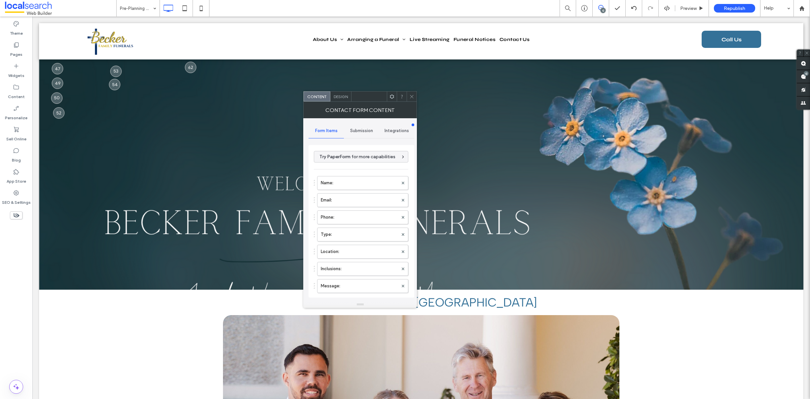
type input "**********"
click at [355, 129] on span "Submission" at bounding box center [361, 130] width 23 height 5
click at [345, 98] on span "Design" at bounding box center [341, 96] width 14 height 5
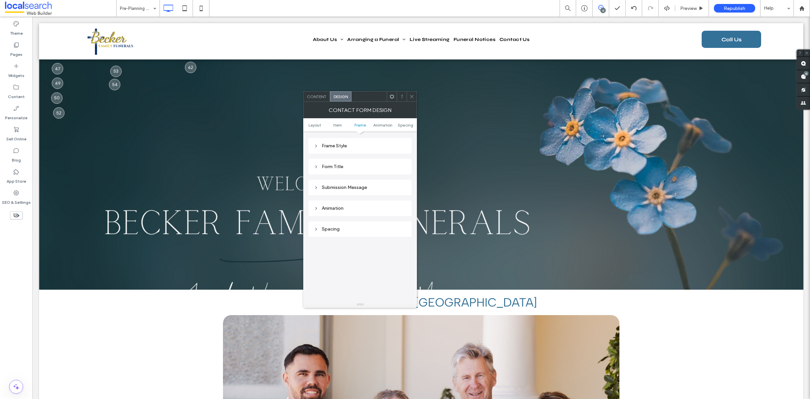
click at [369, 187] on div "Submission Message" at bounding box center [360, 188] width 93 height 6
click at [408, 95] on div at bounding box center [412, 97] width 10 height 10
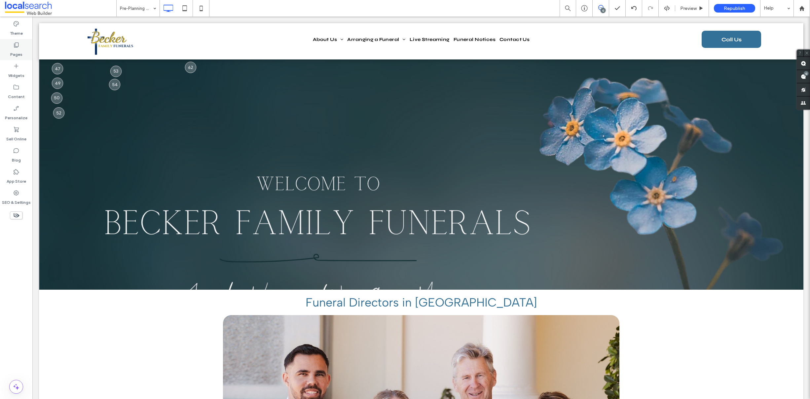
click at [19, 49] on label "Pages" at bounding box center [16, 52] width 12 height 9
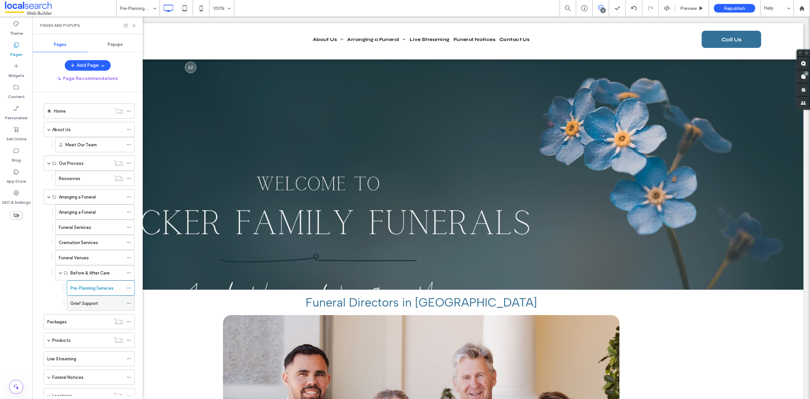
click at [78, 300] on label "Grief Support" at bounding box center [83, 304] width 27 height 12
click at [62, 320] on label "Packages" at bounding box center [56, 322] width 19 height 12
click at [62, 341] on label "Products" at bounding box center [61, 341] width 19 height 12
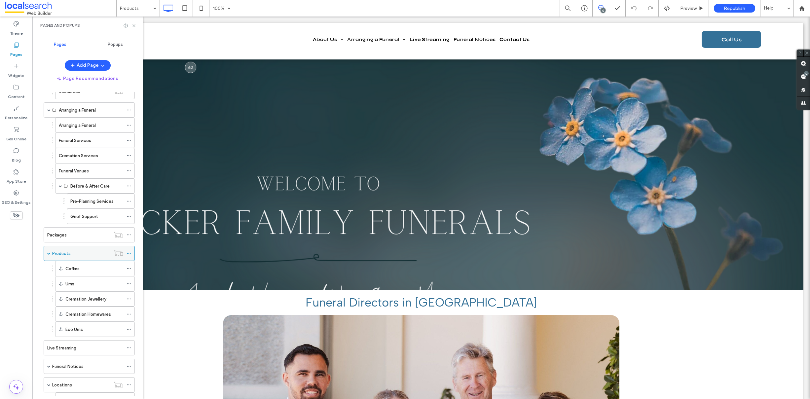
scroll to position [93, 0]
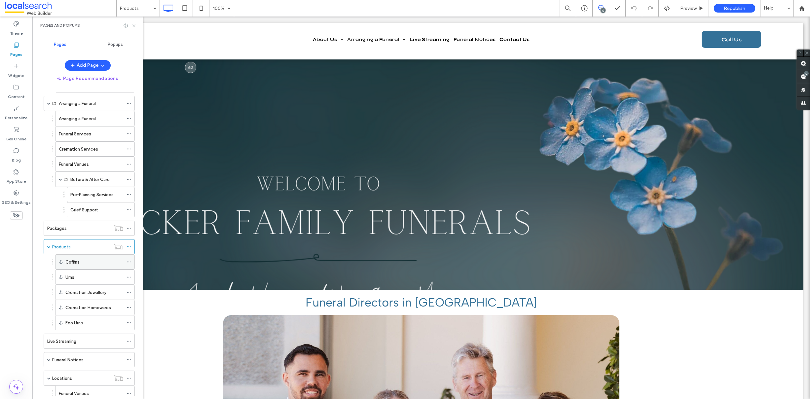
click at [79, 263] on label "Coffins" at bounding box center [72, 262] width 14 height 12
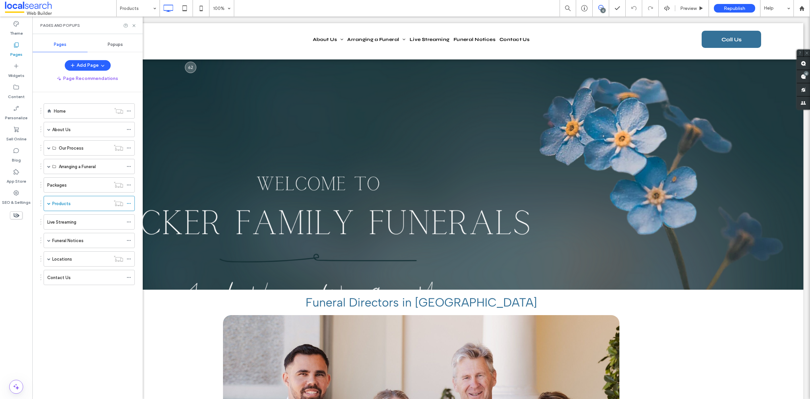
scroll to position [0, 0]
click at [56, 222] on label "Live Streaming" at bounding box center [61, 222] width 29 height 12
click at [79, 239] on label "Funeral Notices" at bounding box center [67, 241] width 31 height 12
click at [71, 251] on div "Funeral Notices & Information" at bounding box center [80, 255] width 43 height 15
click at [73, 276] on div "Locations" at bounding box center [81, 274] width 58 height 7
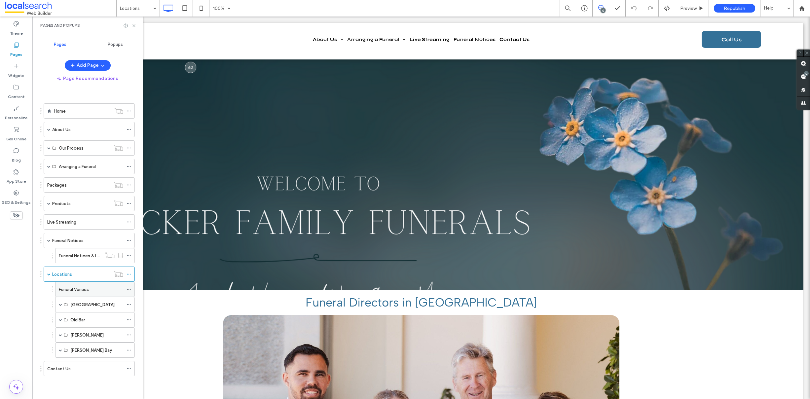
click at [85, 290] on label "Funeral Venues" at bounding box center [74, 290] width 30 height 12
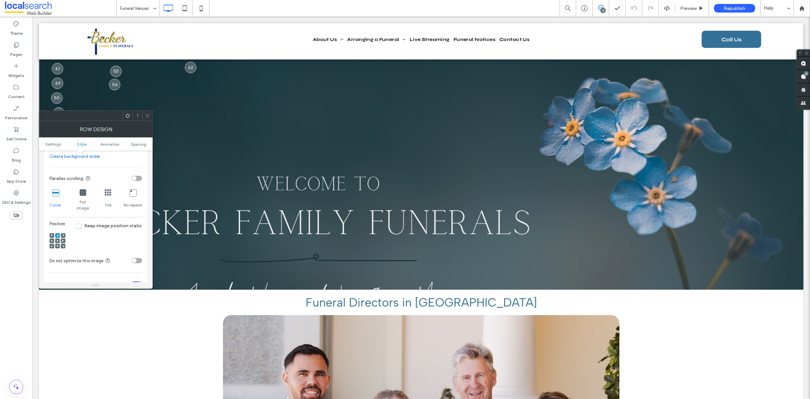
scroll to position [190, 0]
click at [55, 233] on div at bounding box center [57, 235] width 5 height 5
click at [57, 234] on use at bounding box center [57, 234] width 1 height 1
click at [147, 115] on icon at bounding box center [147, 115] width 5 height 5
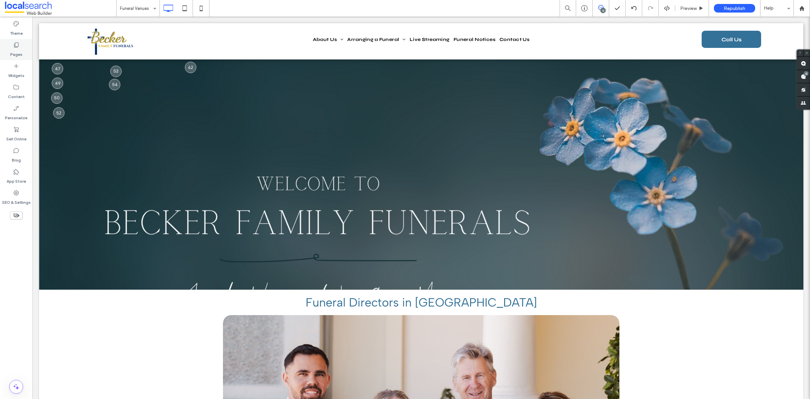
click at [17, 53] on label "Pages" at bounding box center [16, 52] width 12 height 9
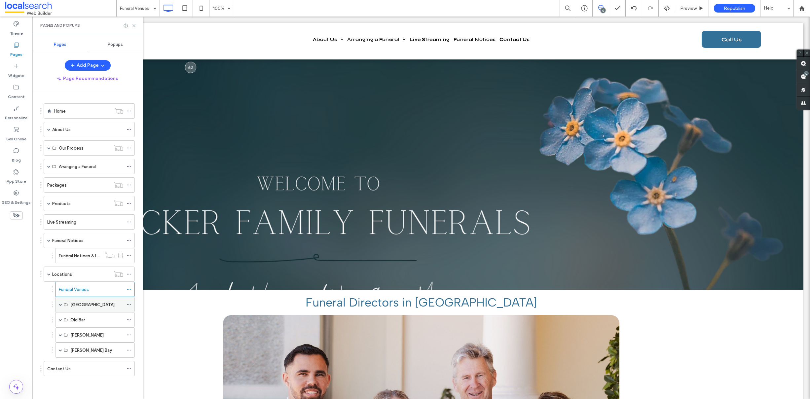
click at [61, 305] on span at bounding box center [60, 304] width 3 height 3
click at [96, 320] on label "Funeral Home [GEOGRAPHIC_DATA]" at bounding box center [106, 320] width 72 height 12
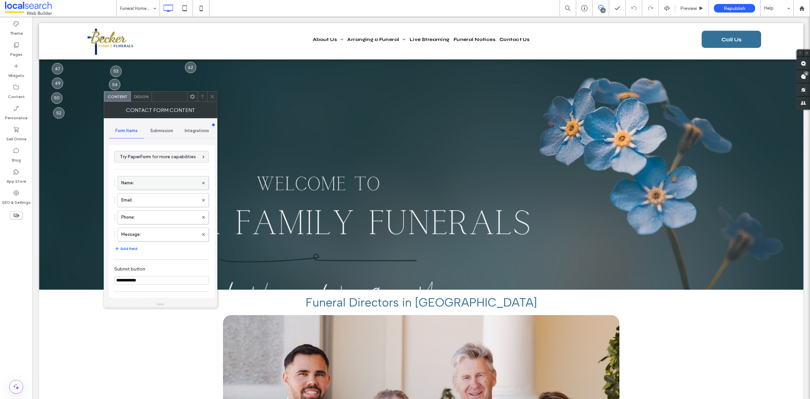
click at [151, 181] on label "Name:" at bounding box center [159, 182] width 77 height 13
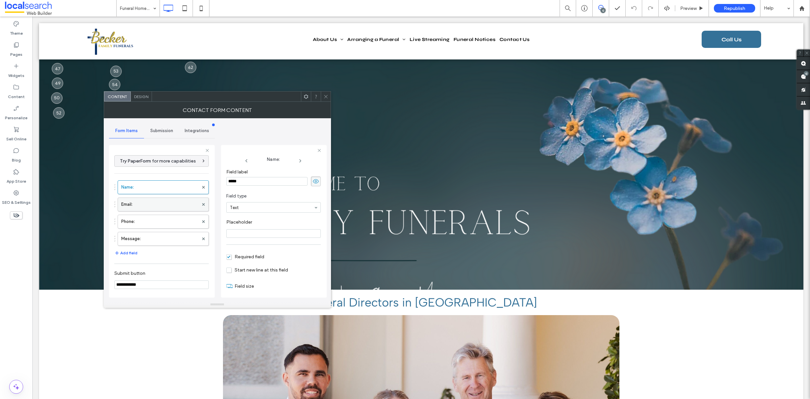
click at [161, 205] on label "Email:" at bounding box center [159, 204] width 77 height 13
click at [158, 223] on label "Phone:" at bounding box center [159, 221] width 77 height 13
click at [159, 242] on label "Message:" at bounding box center [159, 238] width 77 height 13
type input "**"
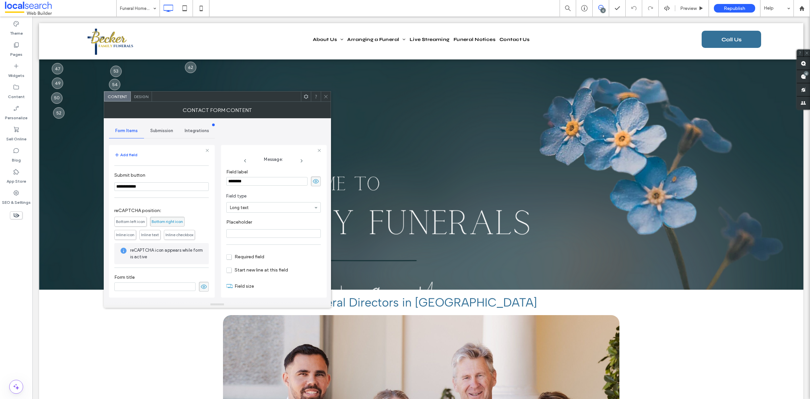
scroll to position [100, 0]
click at [158, 137] on div "Submission" at bounding box center [161, 131] width 35 height 15
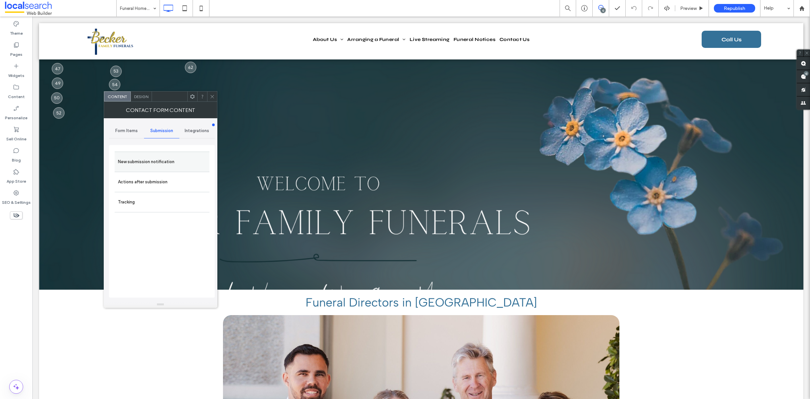
click at [151, 157] on label "New submission notification" at bounding box center [162, 161] width 88 height 13
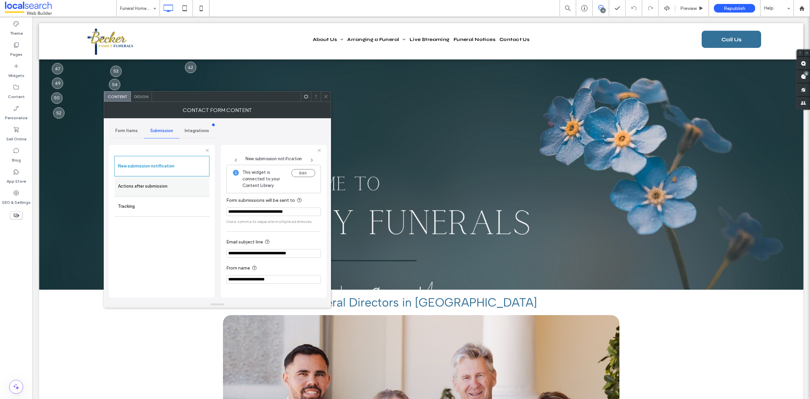
click at [166, 184] on label "Actions after submission" at bounding box center [162, 186] width 88 height 13
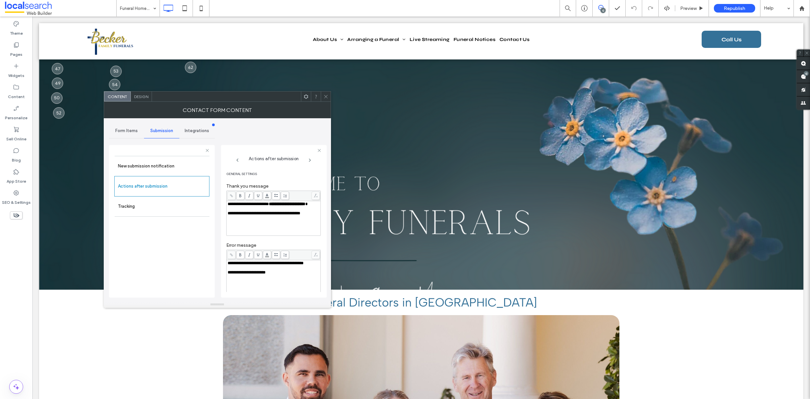
click at [142, 97] on span "Design" at bounding box center [141, 96] width 14 height 5
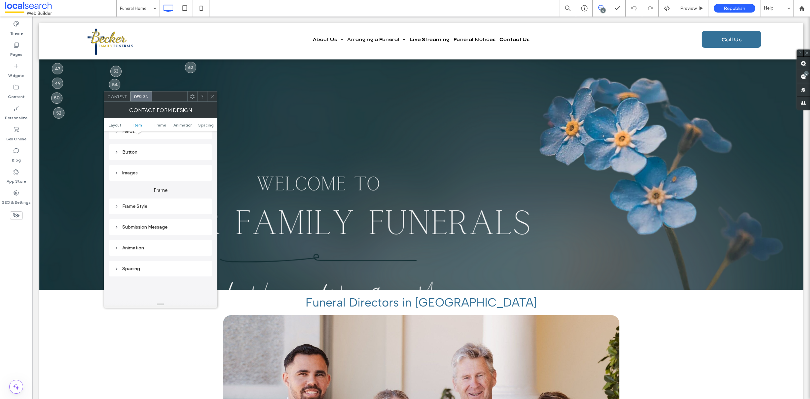
scroll to position [143, 0]
click at [151, 210] on div "Submission Message" at bounding box center [160, 210] width 93 height 6
click at [213, 99] on span at bounding box center [212, 97] width 5 height 10
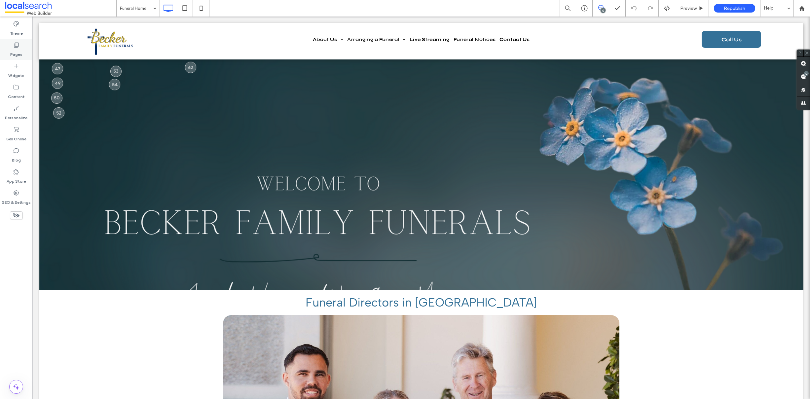
click at [20, 53] on label "Pages" at bounding box center [16, 52] width 12 height 9
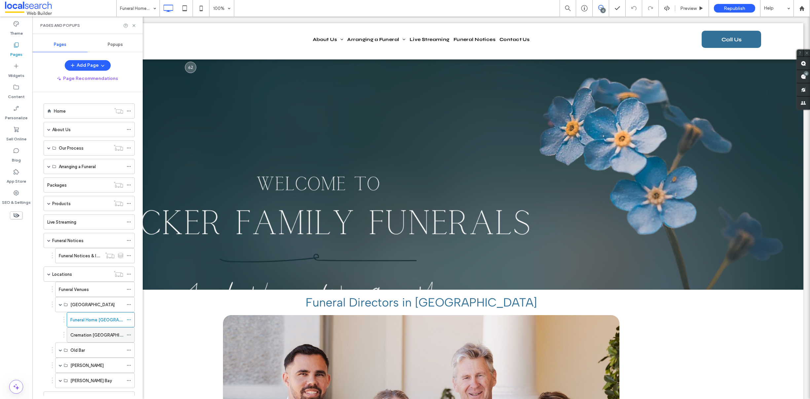
click at [91, 341] on div "Cremation [GEOGRAPHIC_DATA]" at bounding box center [96, 335] width 53 height 15
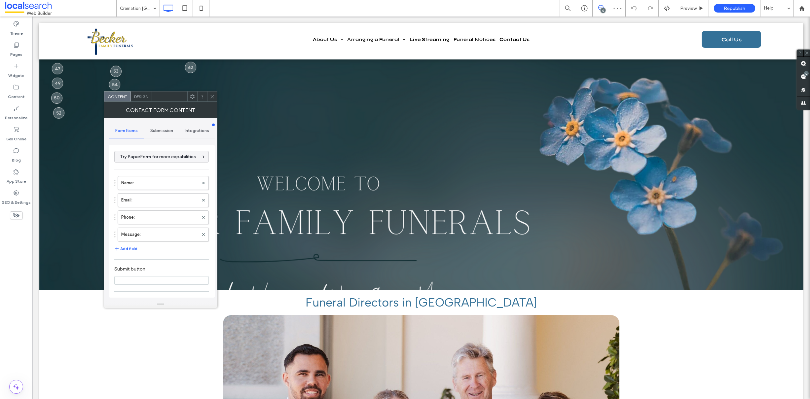
type input "**********"
click at [142, 180] on label "Name:" at bounding box center [159, 182] width 77 height 13
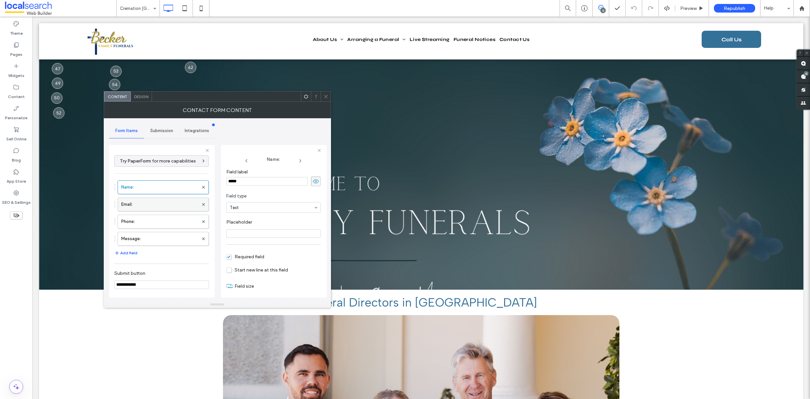
click at [143, 203] on label "Email:" at bounding box center [159, 204] width 77 height 13
click at [143, 222] on label "Phone:" at bounding box center [159, 221] width 77 height 13
click at [146, 240] on label "Message:" at bounding box center [159, 238] width 77 height 13
type input "**"
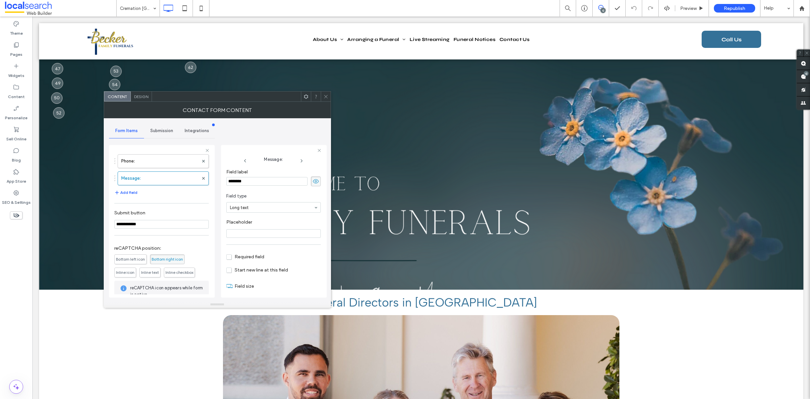
scroll to position [61, 0]
click at [160, 130] on span "Submission" at bounding box center [161, 130] width 23 height 5
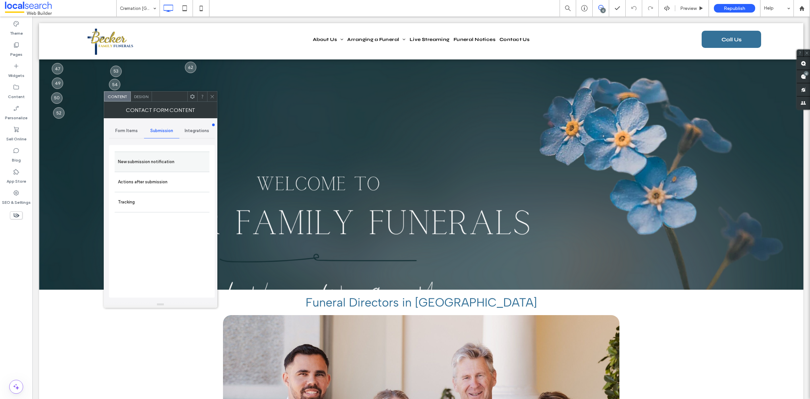
click at [171, 161] on label "New submission notification" at bounding box center [162, 161] width 88 height 13
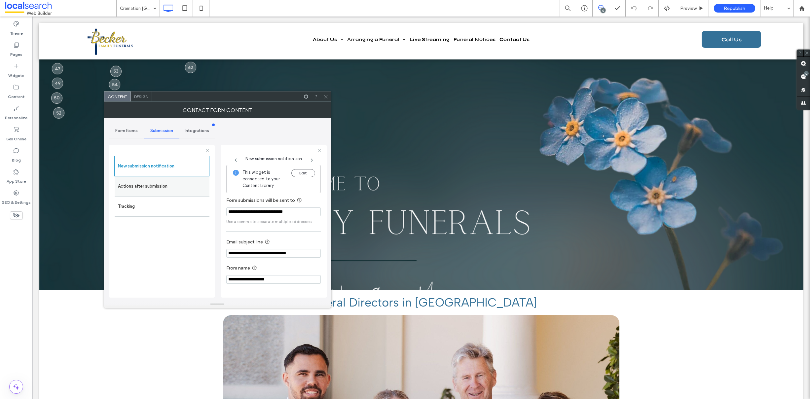
click at [148, 190] on label "Actions after submission" at bounding box center [162, 186] width 88 height 13
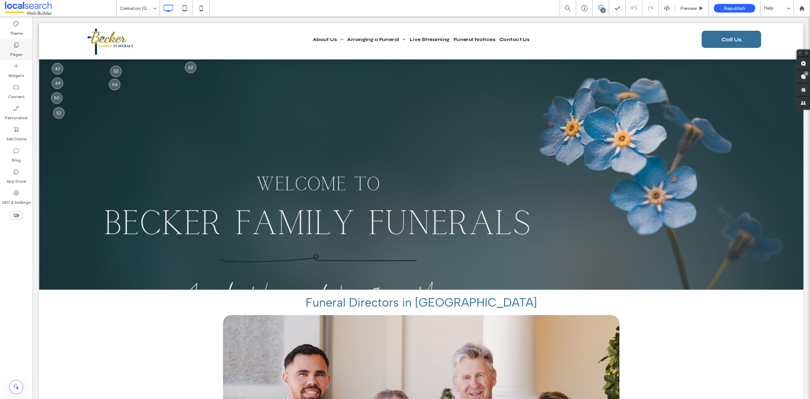
click at [15, 53] on label "Pages" at bounding box center [16, 52] width 12 height 9
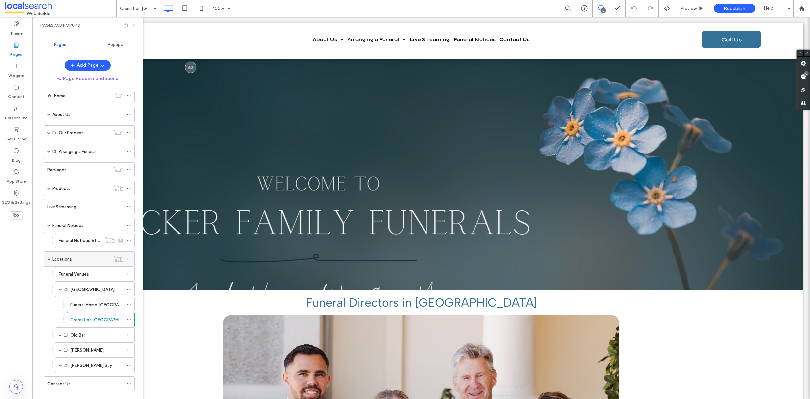
scroll to position [27, 0]
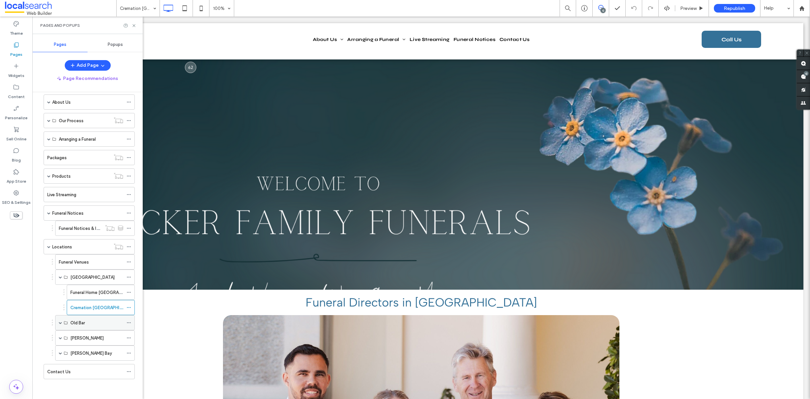
click at [59, 322] on span at bounding box center [60, 322] width 3 height 3
click at [85, 335] on label "Funeral Homes Old Bar" at bounding box center [92, 338] width 45 height 12
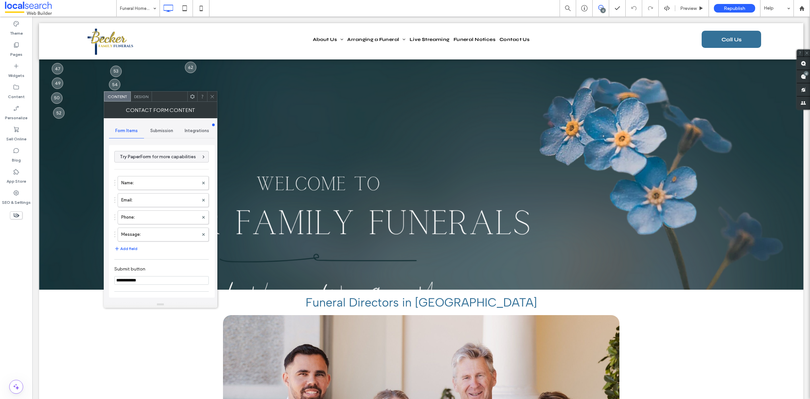
click at [213, 94] on icon at bounding box center [212, 96] width 5 height 5
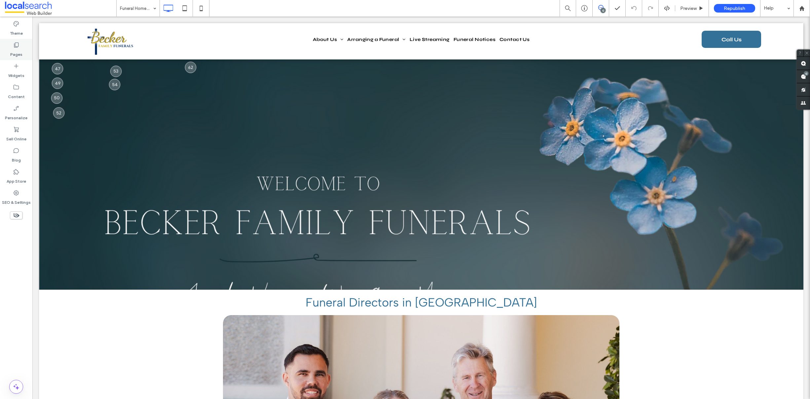
click at [18, 51] on label "Pages" at bounding box center [16, 52] width 12 height 9
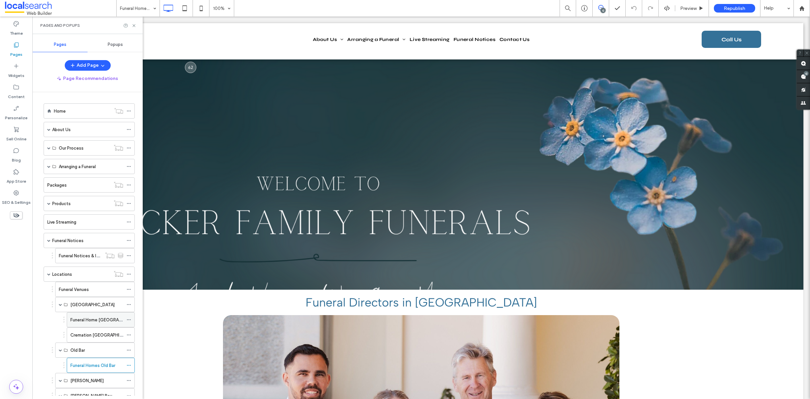
click at [85, 321] on label "Funeral Home [GEOGRAPHIC_DATA]" at bounding box center [106, 320] width 72 height 12
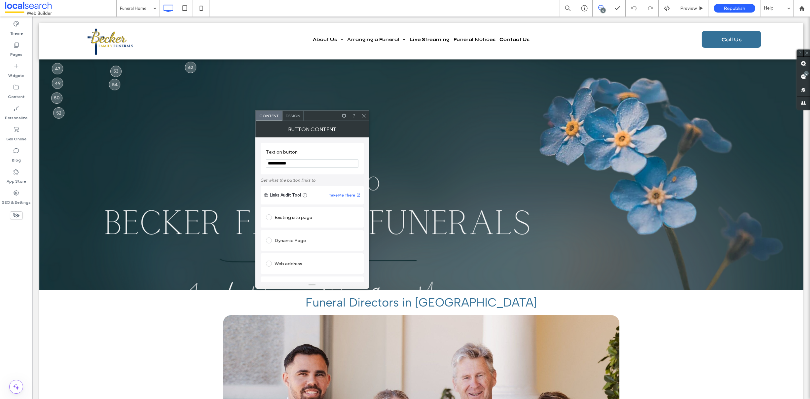
click at [362, 114] on use at bounding box center [363, 115] width 3 height 3
click at [363, 116] on icon at bounding box center [363, 115] width 5 height 5
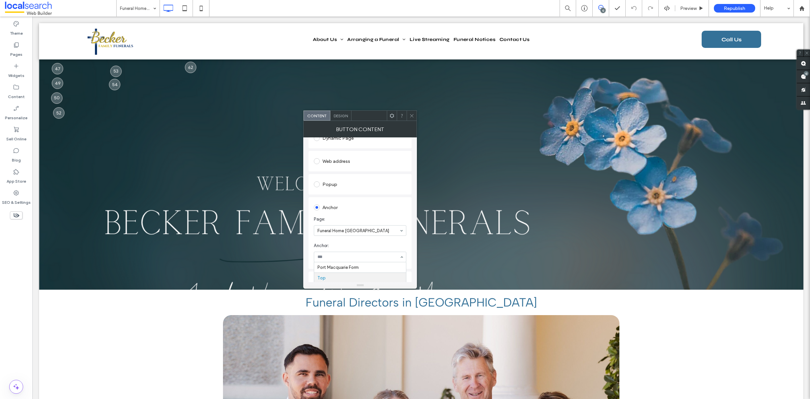
scroll to position [103, 0]
click at [412, 117] on icon at bounding box center [411, 115] width 5 height 5
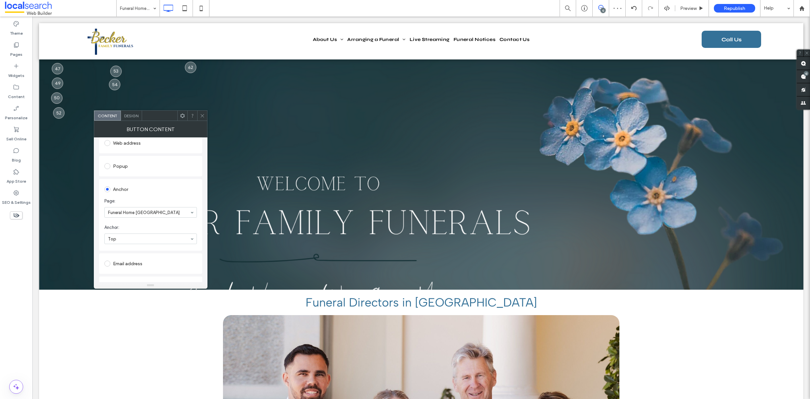
scroll to position [121, 0]
click at [140, 244] on section "Anchor: Top" at bounding box center [150, 233] width 93 height 26
click at [200, 118] on icon at bounding box center [202, 115] width 5 height 5
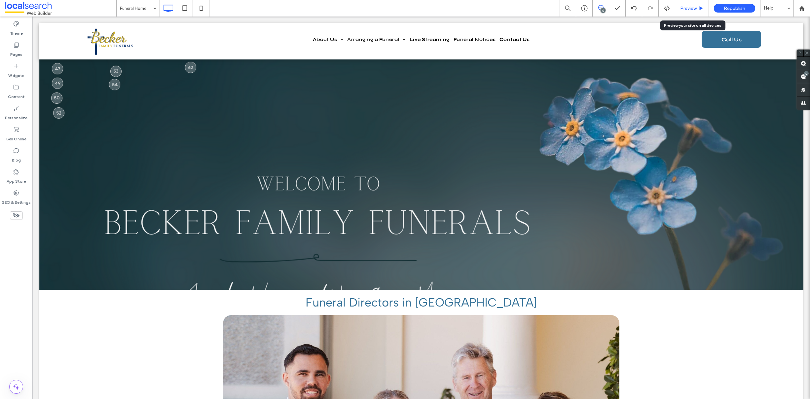
click at [682, 6] on span "Preview" at bounding box center [688, 9] width 17 height 6
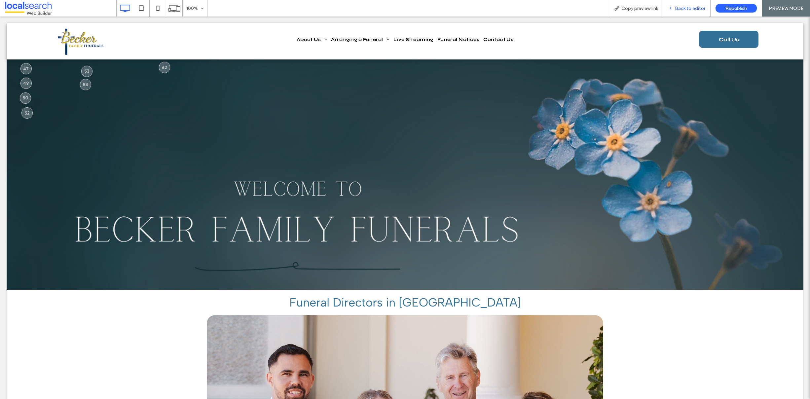
click at [688, 7] on span "Back to editor" at bounding box center [690, 9] width 30 height 6
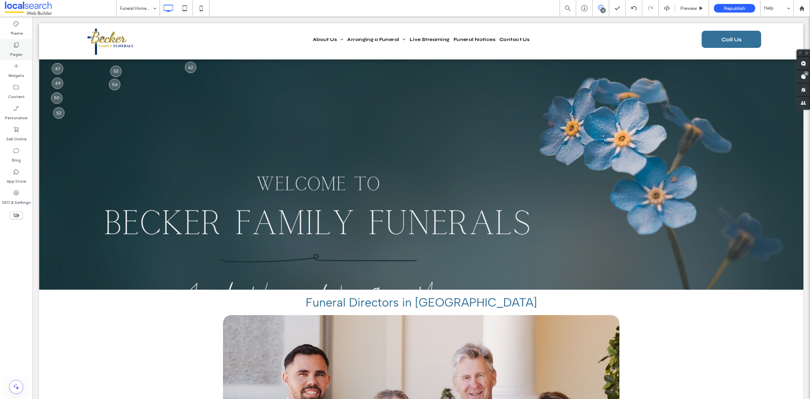
click at [17, 53] on label "Pages" at bounding box center [16, 52] width 12 height 9
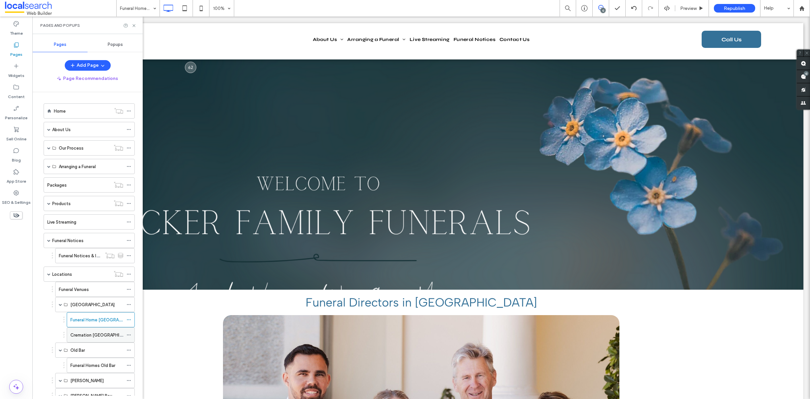
click at [90, 335] on label "Cremation [GEOGRAPHIC_DATA]" at bounding box center [103, 335] width 66 height 12
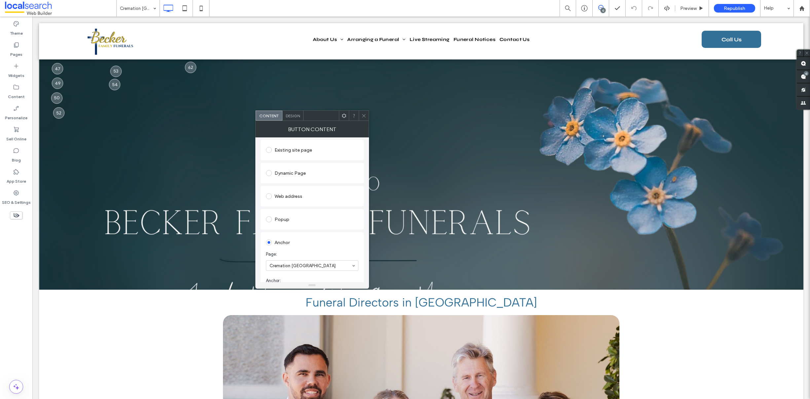
scroll to position [159, 0]
click at [363, 116] on icon at bounding box center [363, 115] width 5 height 5
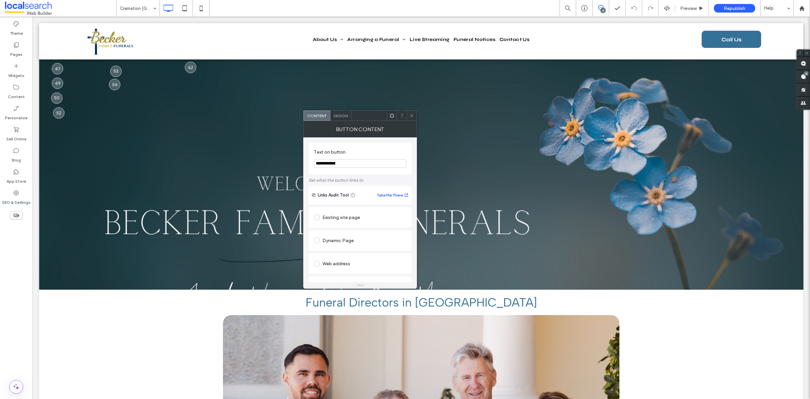
scroll to position [116, 0]
click at [412, 115] on use at bounding box center [411, 115] width 3 height 3
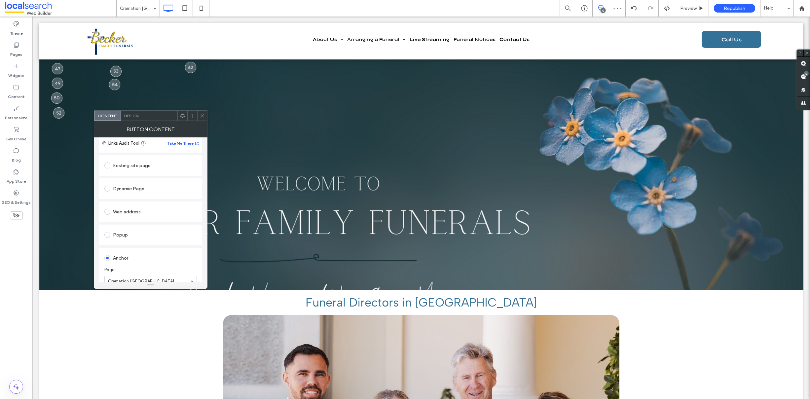
scroll to position [126, 0]
click at [200, 122] on div "Button Content" at bounding box center [151, 129] width 114 height 17
drag, startPoint x: 202, startPoint y: 118, endPoint x: 206, endPoint y: 130, distance: 12.2
click at [202, 118] on icon at bounding box center [202, 115] width 5 height 5
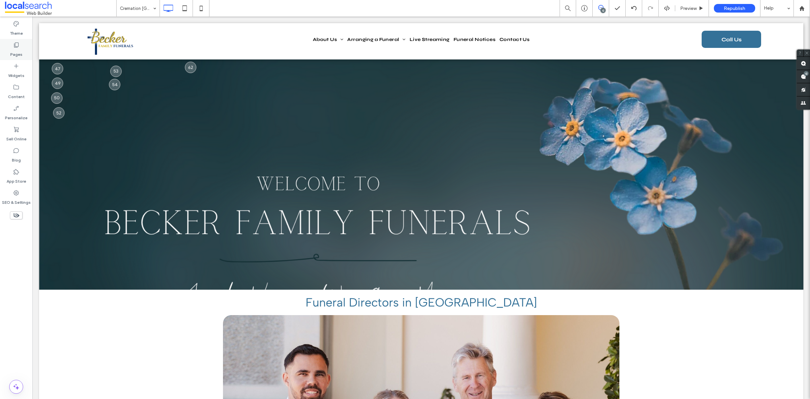
click at [20, 49] on label "Pages" at bounding box center [16, 52] width 12 height 9
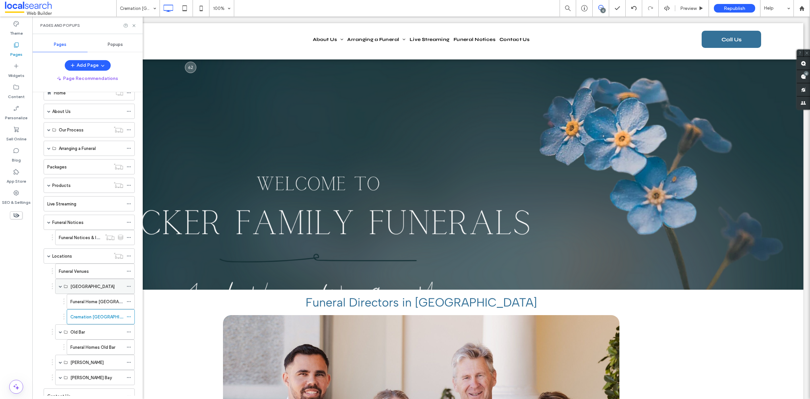
scroll to position [43, 0]
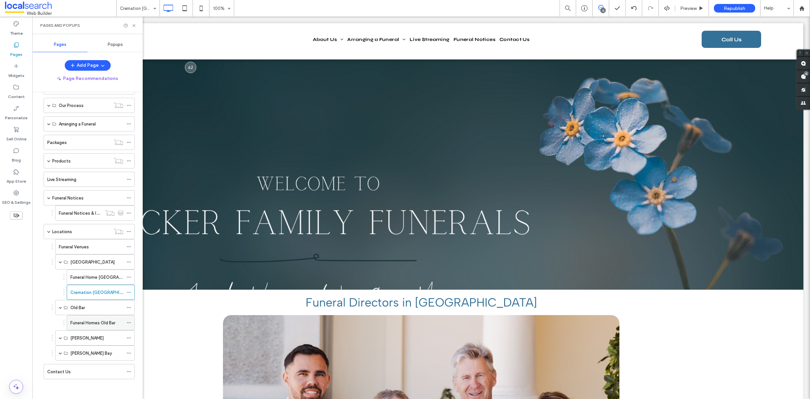
click at [90, 323] on label "Funeral Homes Old Bar" at bounding box center [92, 323] width 45 height 12
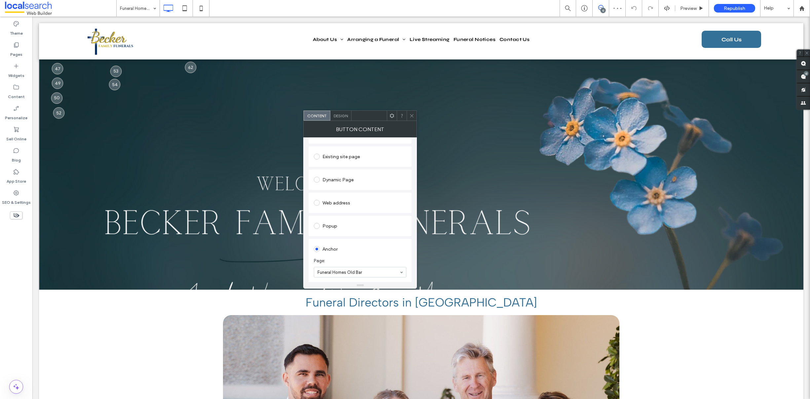
scroll to position [139, 0]
click at [410, 114] on use at bounding box center [411, 115] width 3 height 3
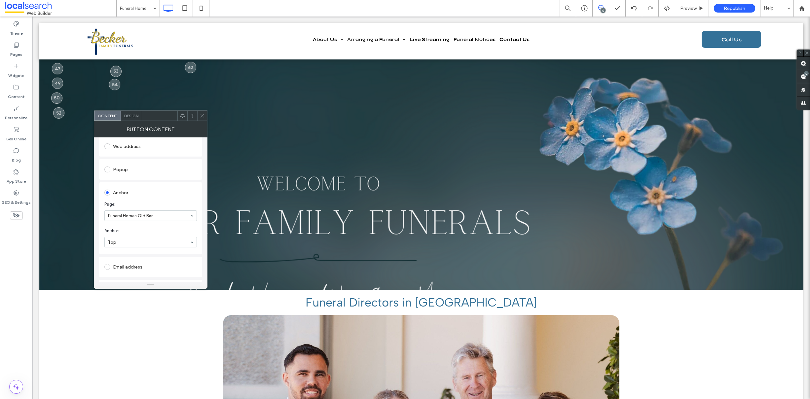
scroll to position [159, 0]
click at [200, 113] on icon at bounding box center [202, 115] width 5 height 5
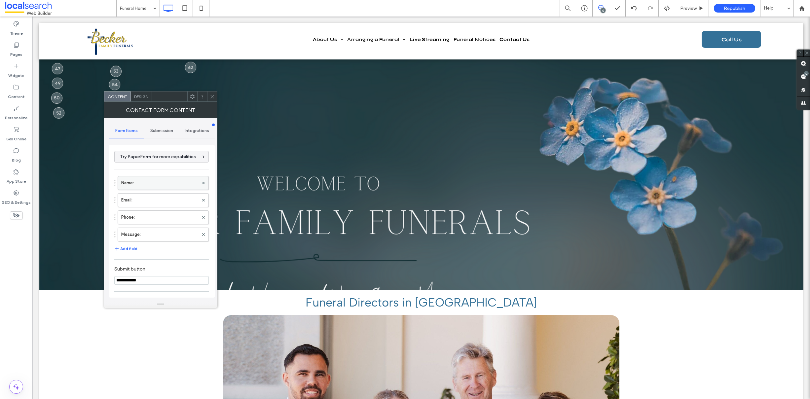
click at [157, 183] on label "Name:" at bounding box center [159, 182] width 77 height 13
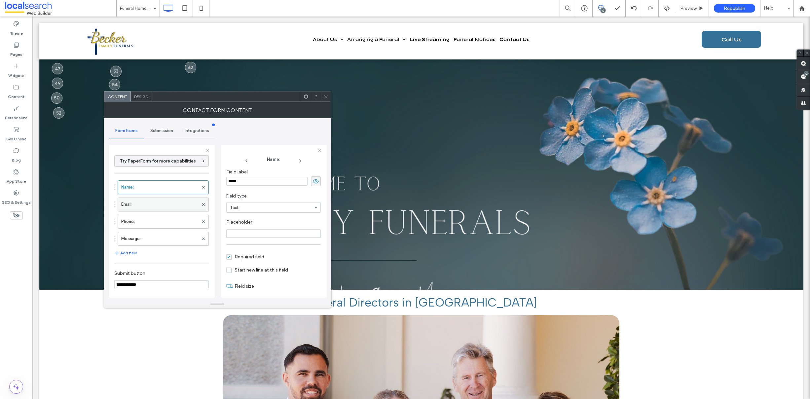
click at [161, 207] on label "Email:" at bounding box center [159, 204] width 77 height 13
click at [155, 222] on label "Phone:" at bounding box center [159, 221] width 77 height 13
click at [157, 240] on label "Message:" at bounding box center [159, 238] width 77 height 13
type input "**"
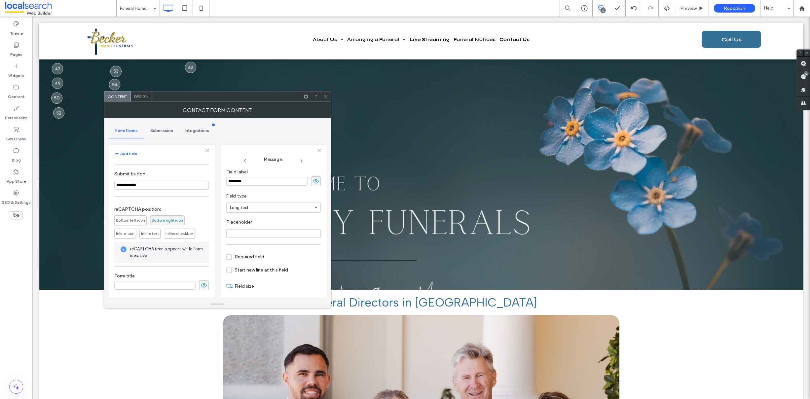
click at [167, 128] on span "Submission" at bounding box center [161, 130] width 23 height 5
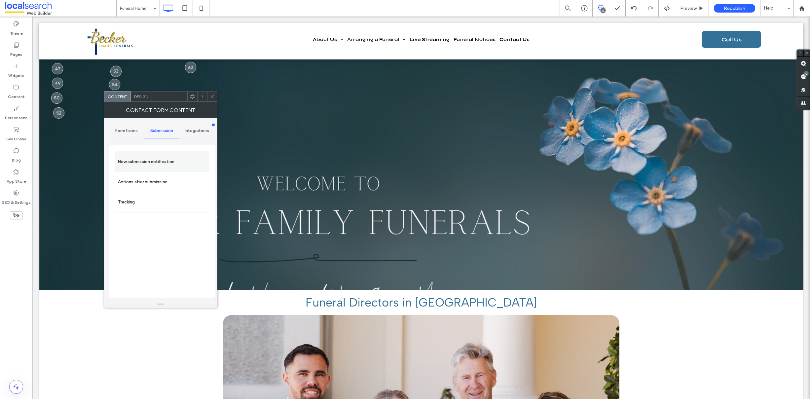
click at [153, 165] on label "New submission notification" at bounding box center [162, 161] width 88 height 13
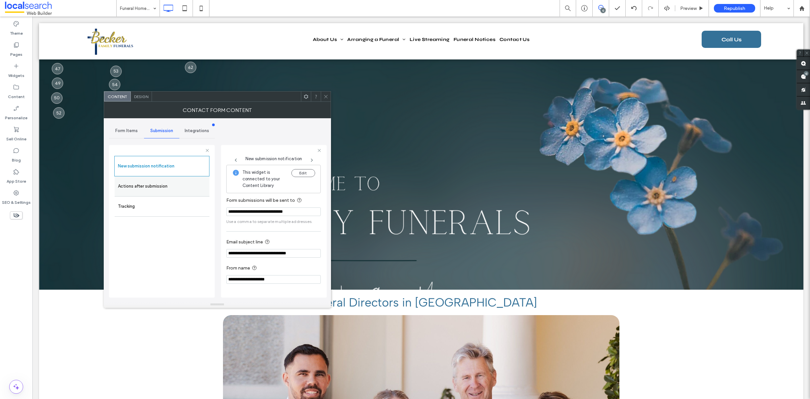
click at [155, 191] on label "Actions after submission" at bounding box center [162, 186] width 88 height 13
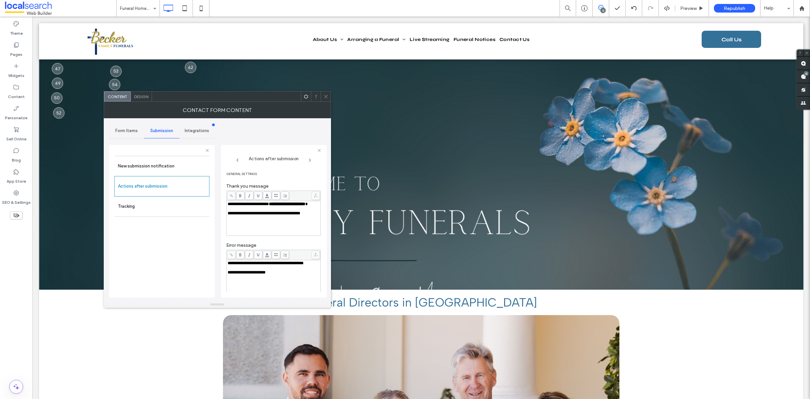
click at [147, 98] on span "Design" at bounding box center [141, 96] width 14 height 5
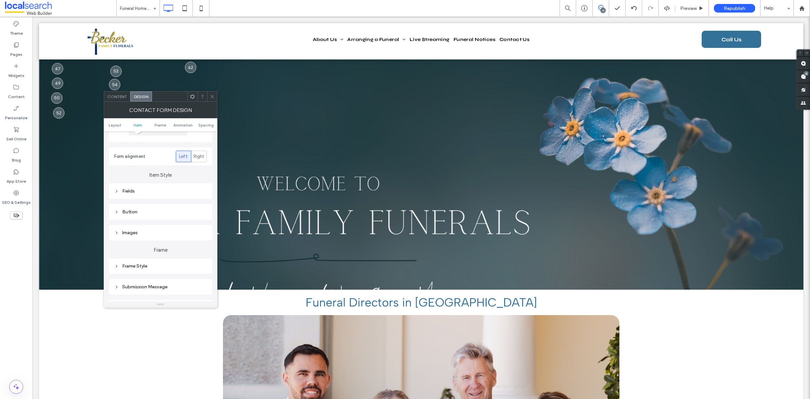
scroll to position [128, 0]
click at [164, 231] on div "Submission Message" at bounding box center [160, 225] width 103 height 16
click at [162, 224] on div "Submission Message" at bounding box center [160, 225] width 93 height 6
click at [212, 97] on use at bounding box center [211, 96] width 3 height 3
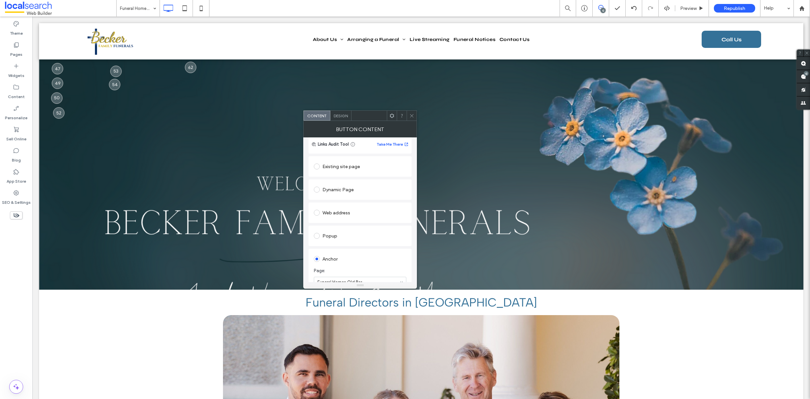
scroll to position [159, 0]
click at [413, 114] on icon at bounding box center [411, 115] width 5 height 5
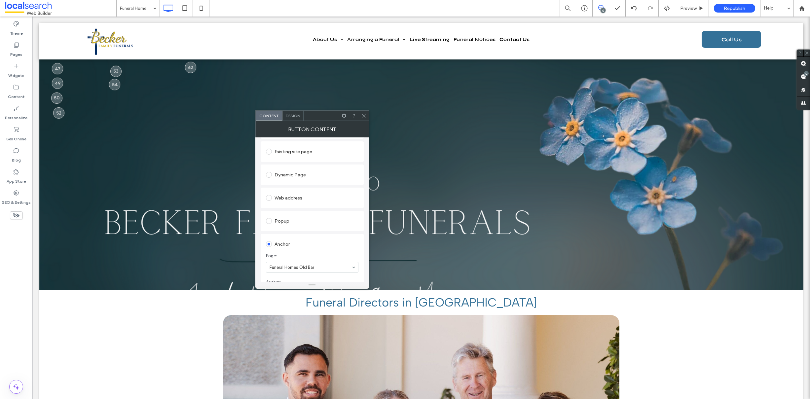
scroll to position [139, 0]
click at [365, 115] on icon at bounding box center [363, 115] width 5 height 5
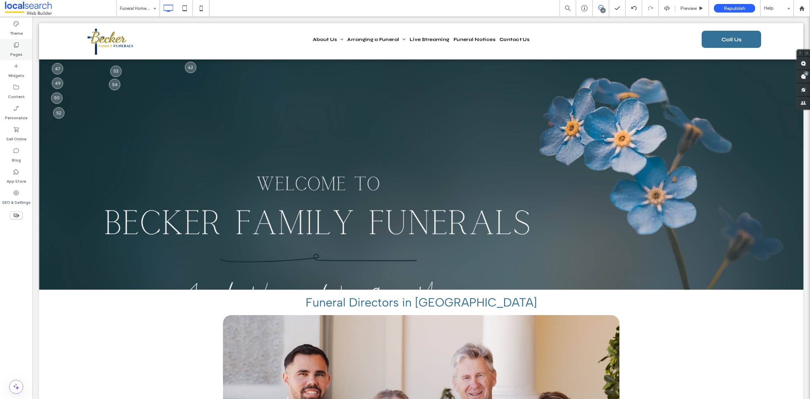
click at [17, 52] on label "Pages" at bounding box center [16, 52] width 12 height 9
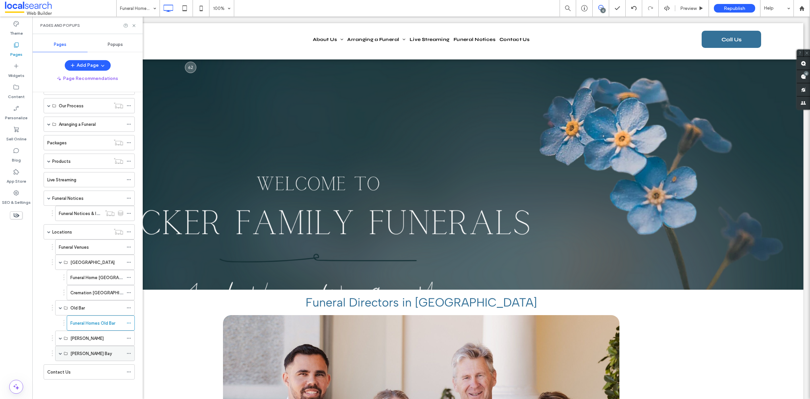
scroll to position [43, 0]
click at [59, 338] on span at bounding box center [60, 337] width 3 height 3
click at [83, 351] on label "Cremation Jewellery Forster" at bounding box center [107, 354] width 75 height 12
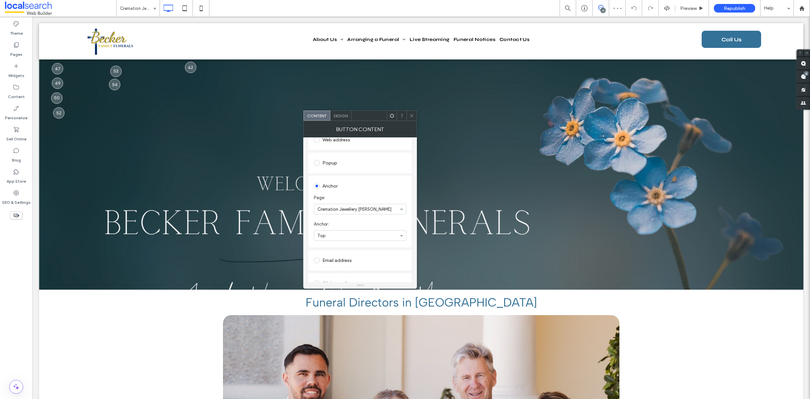
scroll to position [159, 0]
click at [412, 115] on icon at bounding box center [411, 115] width 5 height 5
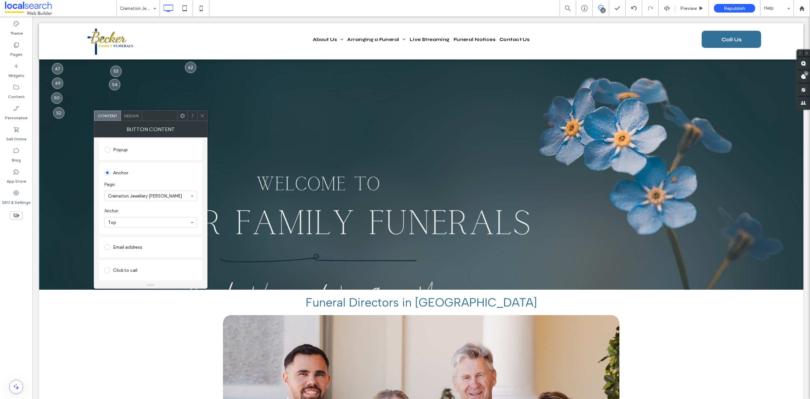
scroll to position [138, 0]
click at [202, 116] on icon at bounding box center [202, 115] width 5 height 5
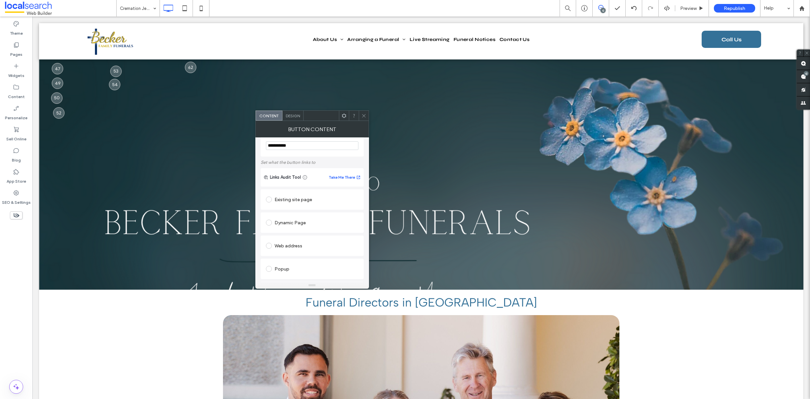
scroll to position [120, 0]
click at [353, 118] on span at bounding box center [354, 116] width 5 height 10
click at [359, 116] on div at bounding box center [364, 116] width 10 height 10
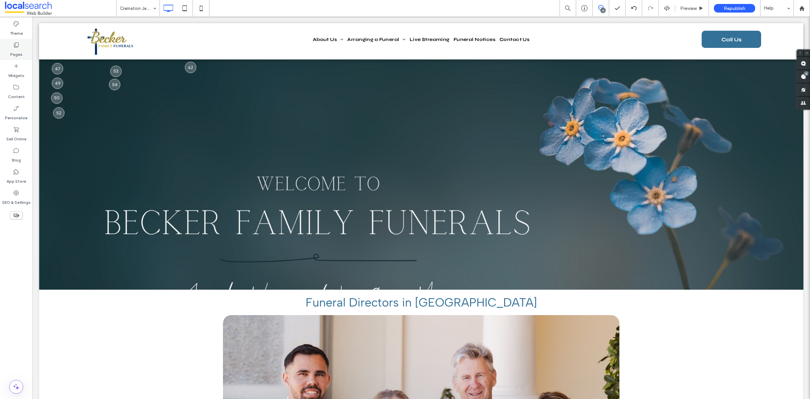
click at [18, 53] on label "Pages" at bounding box center [16, 52] width 12 height 9
type input "**********"
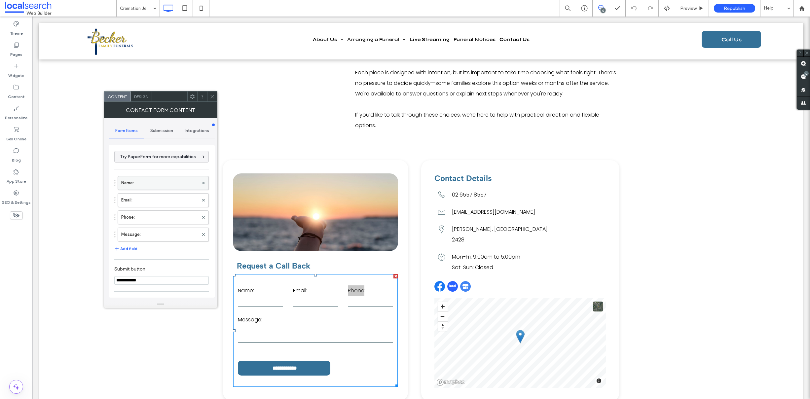
click at [138, 180] on label "Name:" at bounding box center [159, 182] width 77 height 13
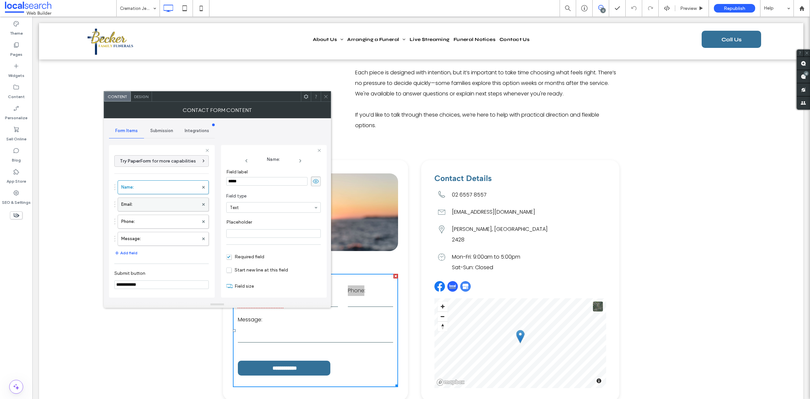
click at [138, 205] on label "Email:" at bounding box center [159, 204] width 77 height 13
click at [140, 223] on label "Phone:" at bounding box center [159, 221] width 77 height 13
click at [145, 240] on label "Message:" at bounding box center [159, 238] width 77 height 13
type input "**"
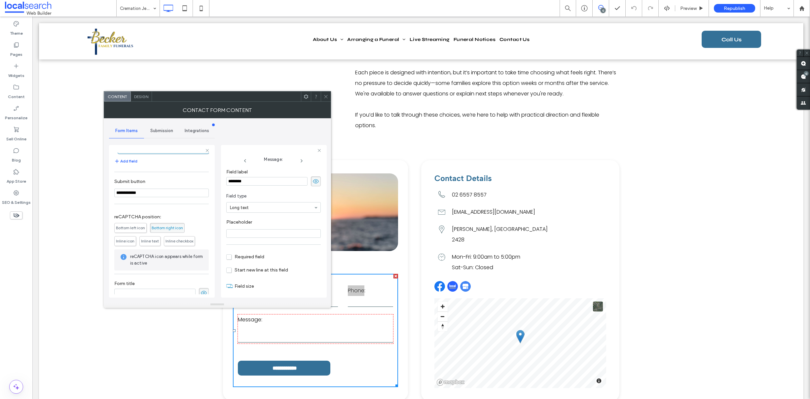
scroll to position [100, 0]
click at [156, 131] on span "Submission" at bounding box center [161, 130] width 23 height 5
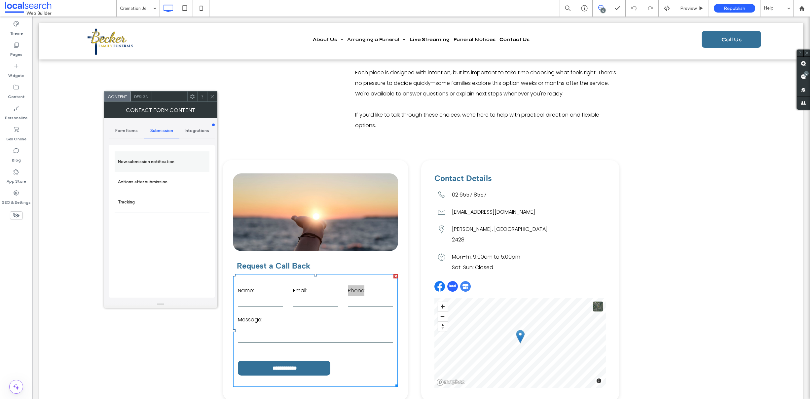
click at [154, 166] on label "New submission notification" at bounding box center [162, 161] width 88 height 13
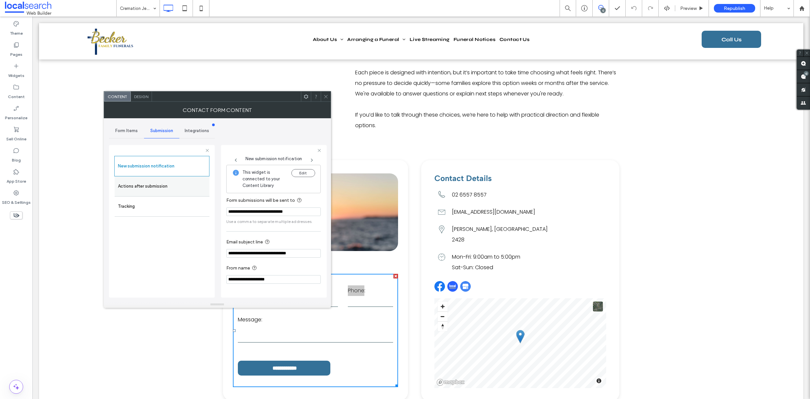
click at [152, 185] on label "Actions after submission" at bounding box center [162, 186] width 88 height 13
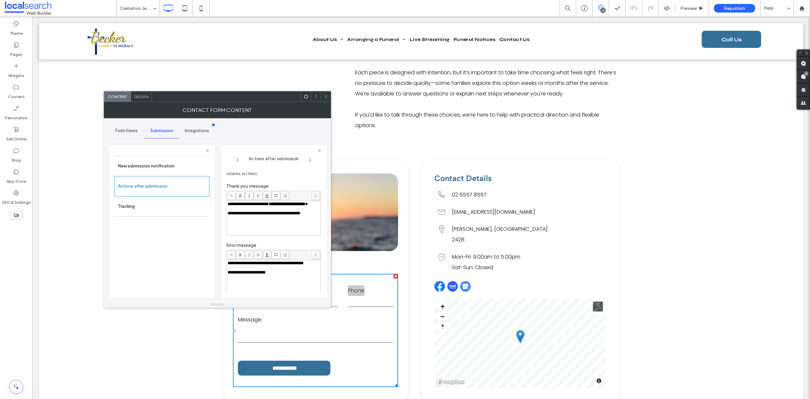
click at [143, 95] on span "Design" at bounding box center [141, 96] width 14 height 5
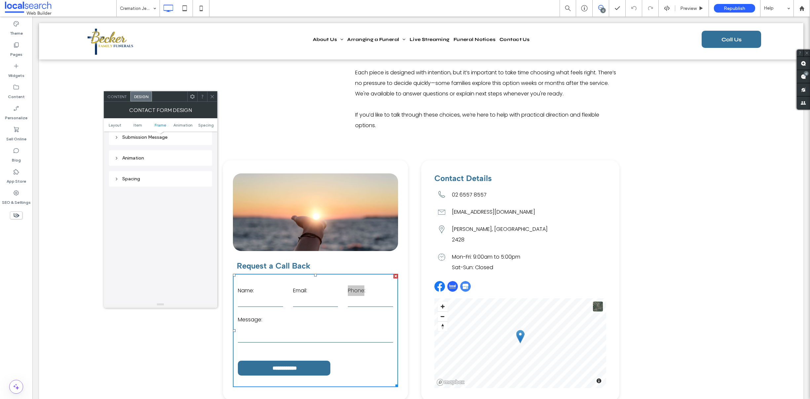
scroll to position [209, 0]
click at [162, 144] on div "Submission Message" at bounding box center [160, 144] width 93 height 6
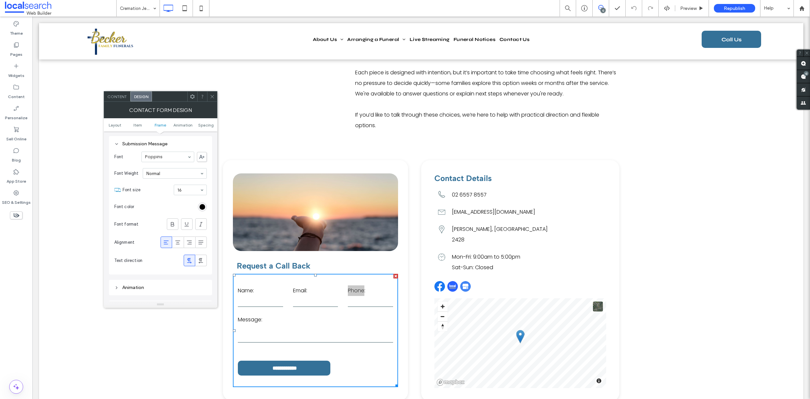
click at [118, 95] on span "Content" at bounding box center [116, 96] width 19 height 5
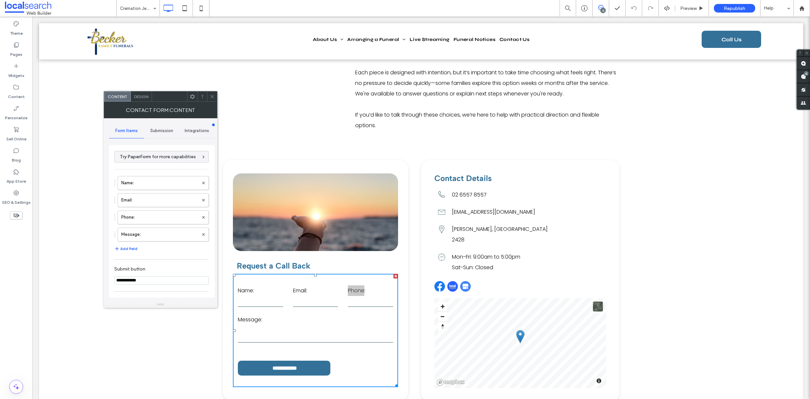
click at [155, 130] on span "Submission" at bounding box center [161, 130] width 23 height 5
click at [161, 162] on label "New submission notification" at bounding box center [162, 161] width 88 height 13
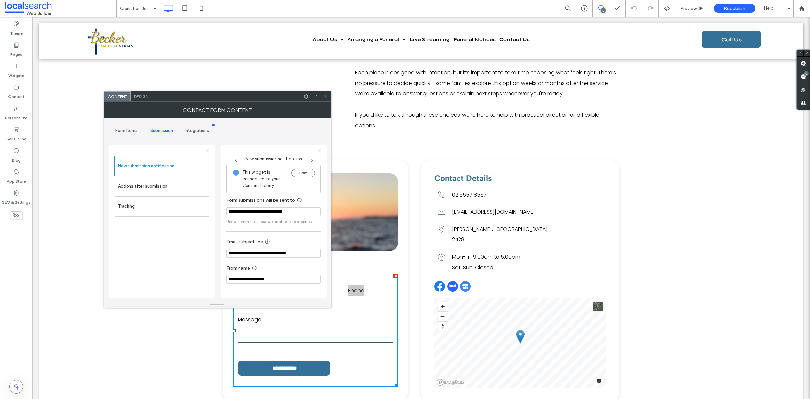
click at [324, 97] on icon at bounding box center [325, 96] width 5 height 5
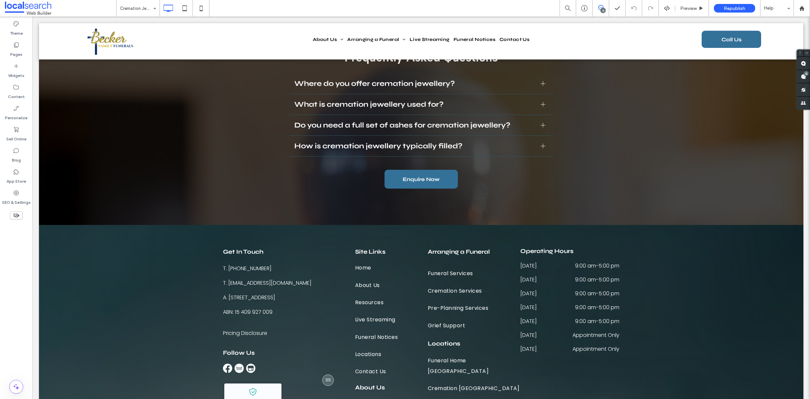
scroll to position [1054, 0]
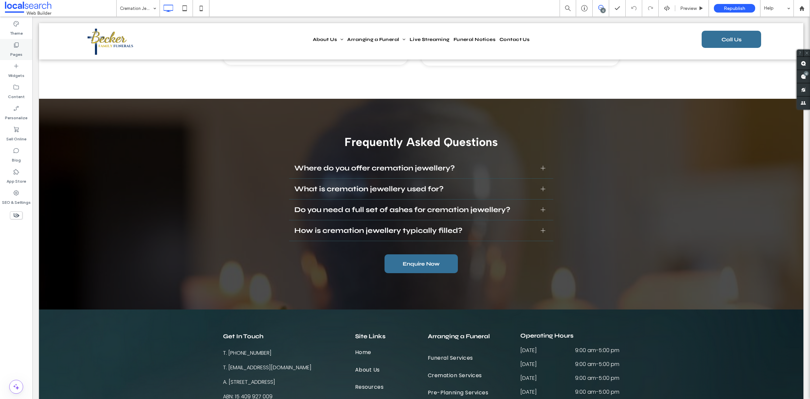
click at [21, 48] on label "Pages" at bounding box center [16, 52] width 12 height 9
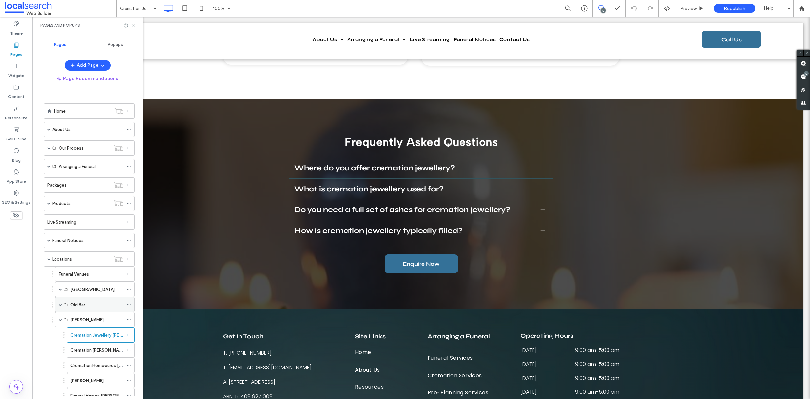
scroll to position [66, 0]
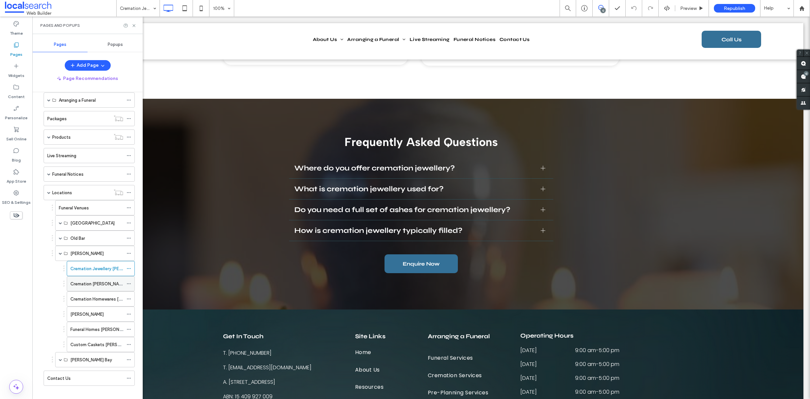
click at [93, 283] on label "Cremation [PERSON_NAME]" at bounding box center [98, 284] width 56 height 12
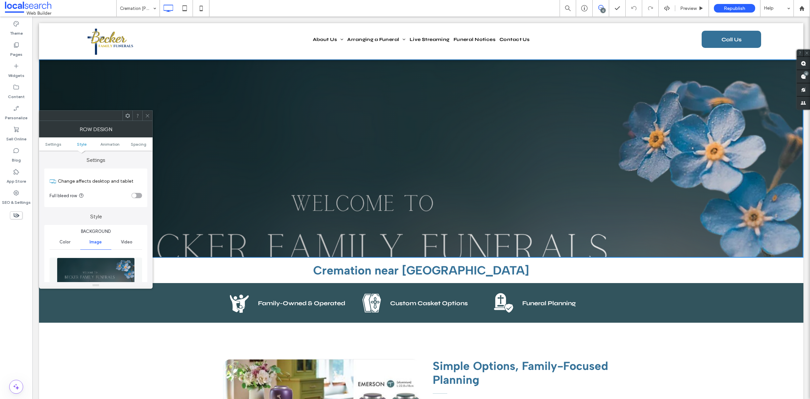
scroll to position [216, 0]
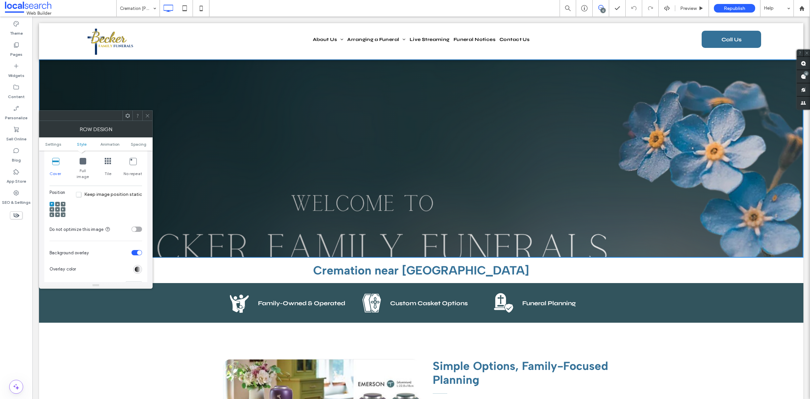
drag, startPoint x: 56, startPoint y: 203, endPoint x: 59, endPoint y: 206, distance: 4.2
click at [56, 208] on icon at bounding box center [57, 209] width 2 height 2
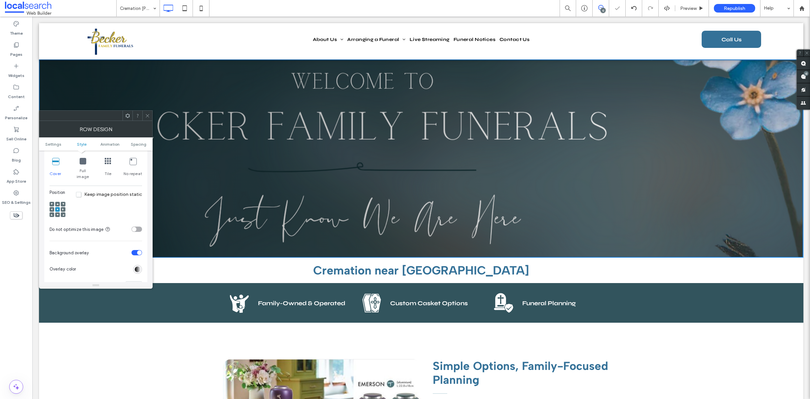
click at [149, 116] on icon at bounding box center [147, 115] width 5 height 5
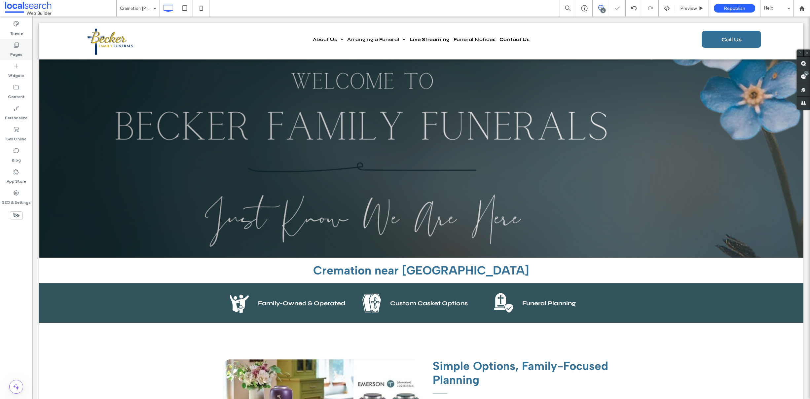
click at [9, 43] on div "Pages" at bounding box center [16, 49] width 32 height 21
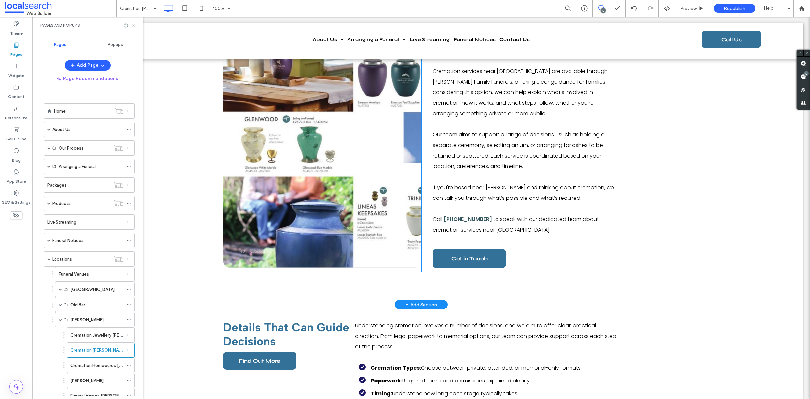
scroll to position [306, 0]
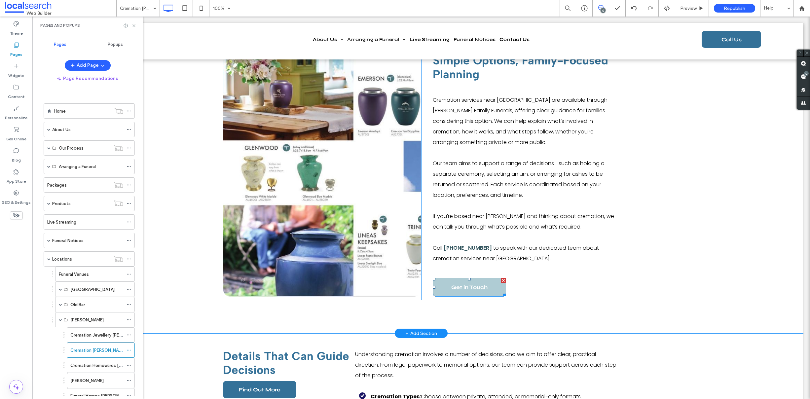
click at [461, 284] on span "Get in Touch" at bounding box center [469, 287] width 36 height 17
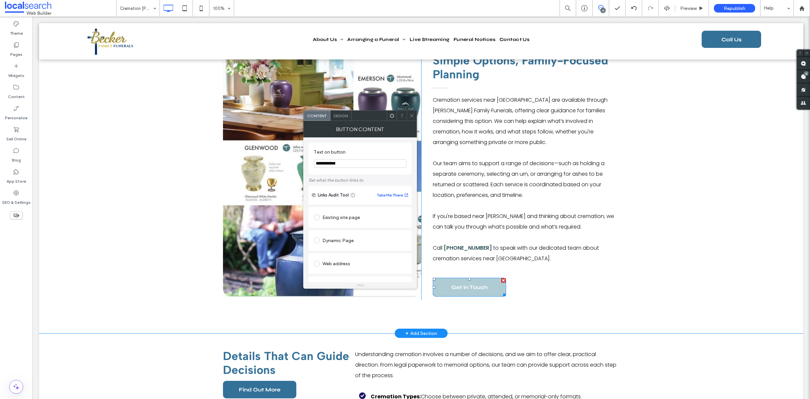
click at [461, 284] on span "Get in Touch" at bounding box center [469, 287] width 36 height 17
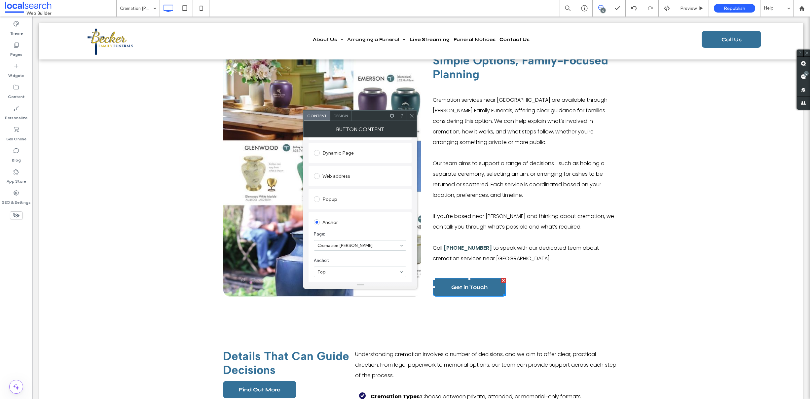
scroll to position [159, 0]
click at [410, 115] on icon at bounding box center [411, 115] width 5 height 5
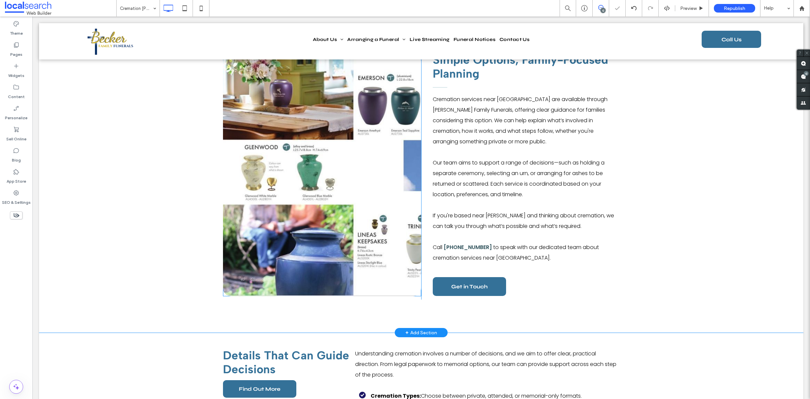
scroll to position [440, 0]
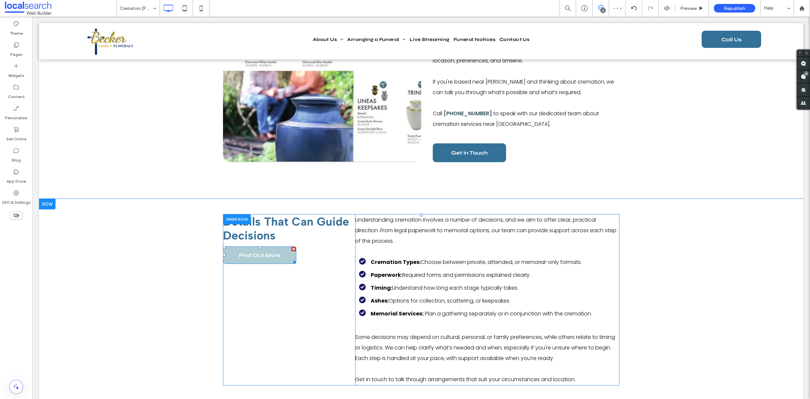
click at [256, 259] on span "Find Out More" at bounding box center [260, 255] width 42 height 17
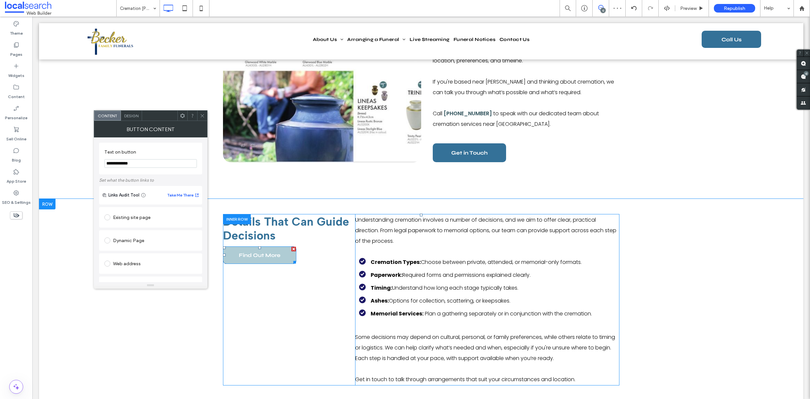
click at [256, 259] on span "Find Out More" at bounding box center [260, 255] width 42 height 17
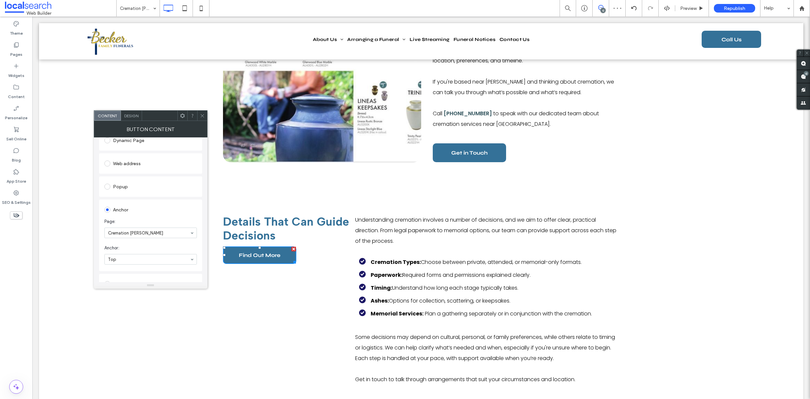
scroll to position [143, 0]
click at [203, 114] on icon at bounding box center [202, 115] width 5 height 5
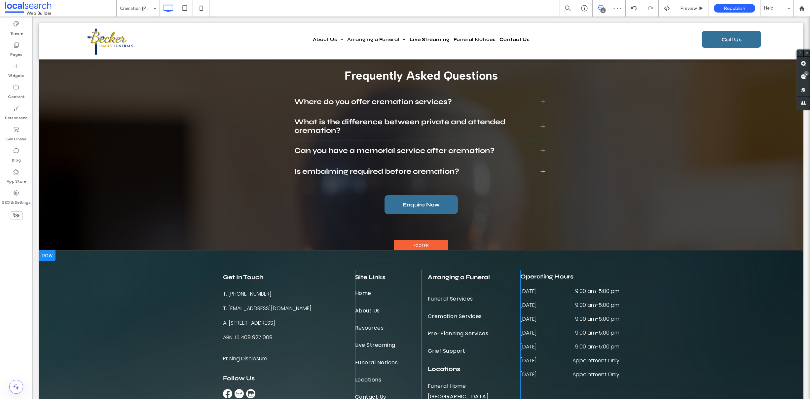
scroll to position [1196, 0]
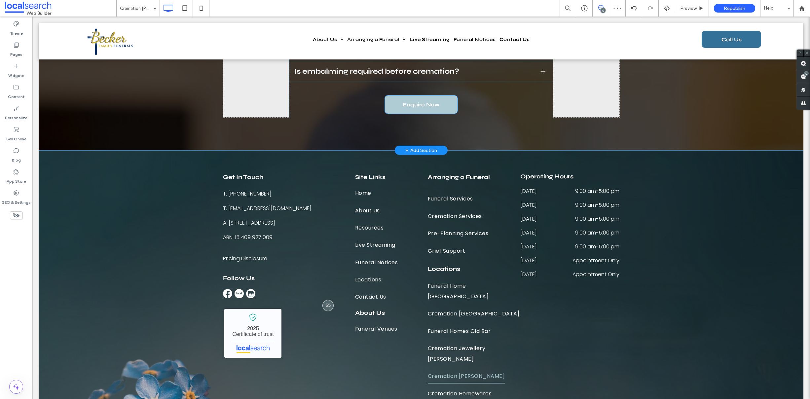
click at [409, 109] on span "Enquire Now" at bounding box center [421, 104] width 37 height 17
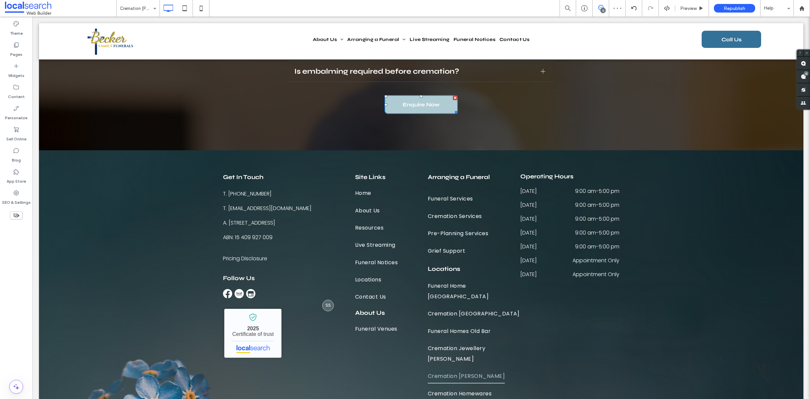
click at [409, 109] on span "Enquire Now" at bounding box center [421, 104] width 37 height 17
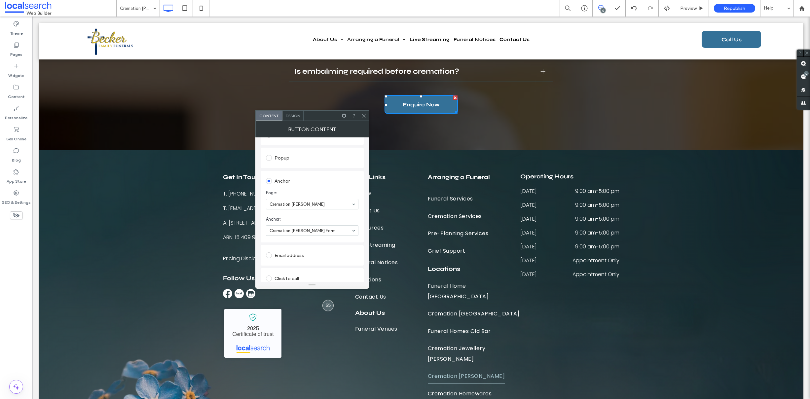
scroll to position [159, 0]
drag, startPoint x: 362, startPoint y: 114, endPoint x: 368, endPoint y: 123, distance: 10.7
click at [362, 114] on icon at bounding box center [363, 115] width 5 height 5
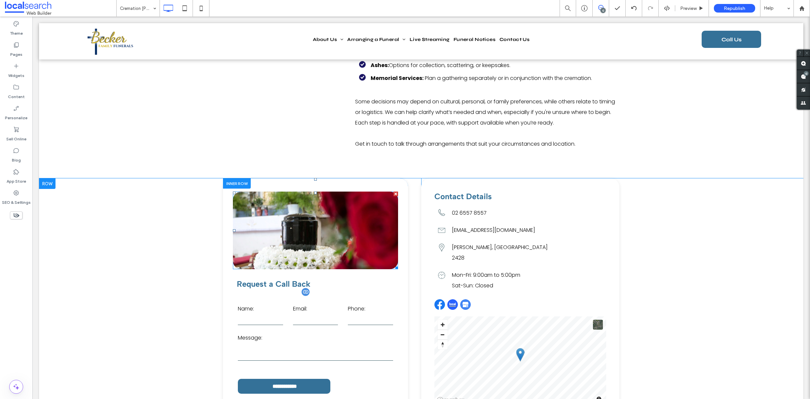
scroll to position [699, 0]
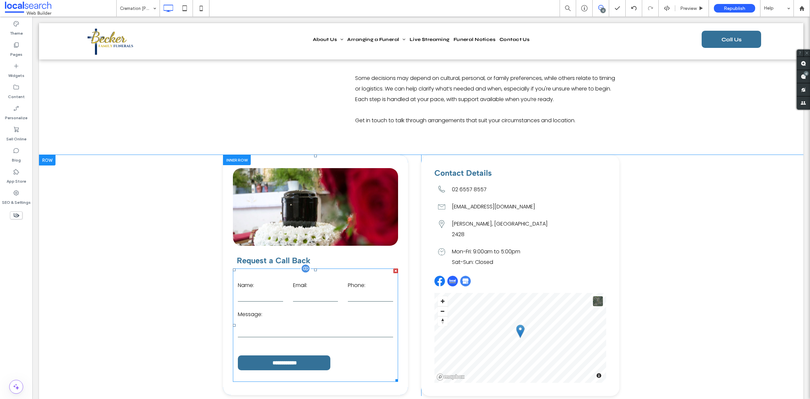
click at [301, 307] on form "**********" at bounding box center [315, 325] width 165 height 113
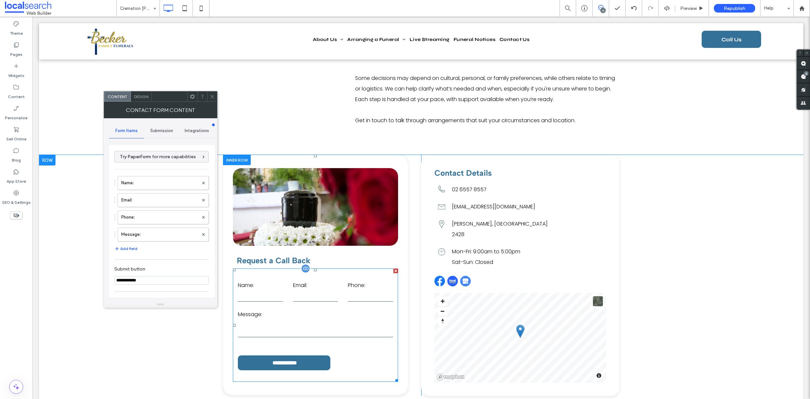
click at [301, 307] on form "**********" at bounding box center [315, 325] width 165 height 113
click at [139, 186] on label "Name:" at bounding box center [159, 182] width 77 height 13
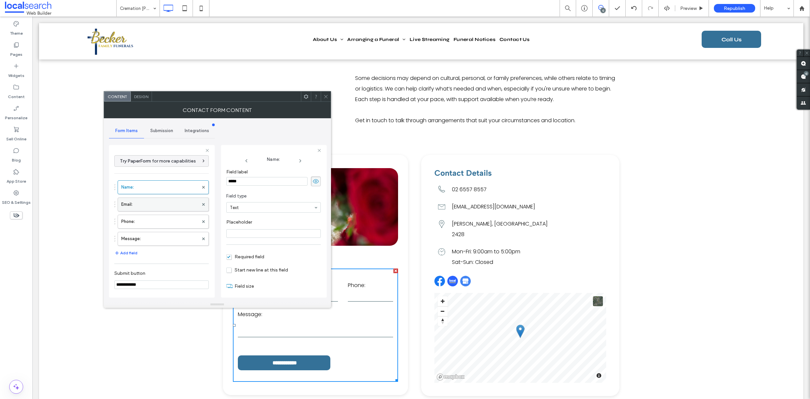
click at [148, 204] on label "Email:" at bounding box center [159, 204] width 77 height 13
click at [144, 227] on label "Phone:" at bounding box center [159, 221] width 77 height 13
click at [149, 239] on label "Message:" at bounding box center [159, 238] width 77 height 13
type input "**"
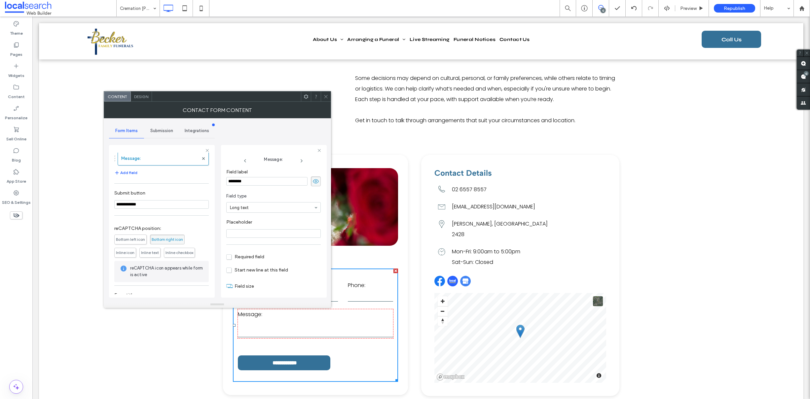
scroll to position [100, 0]
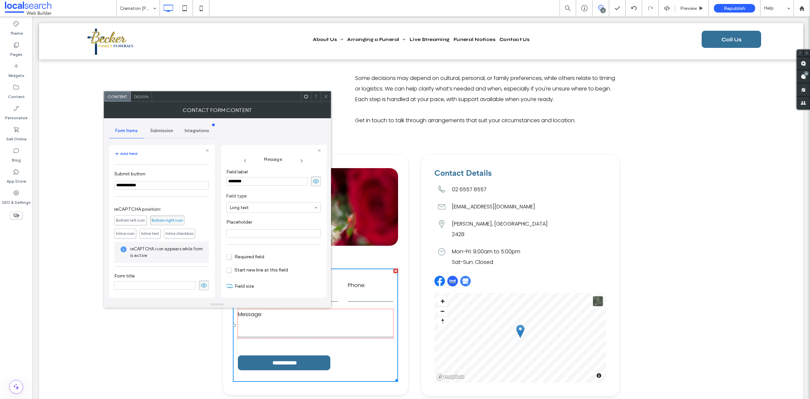
click at [165, 126] on div "Submission" at bounding box center [161, 131] width 35 height 15
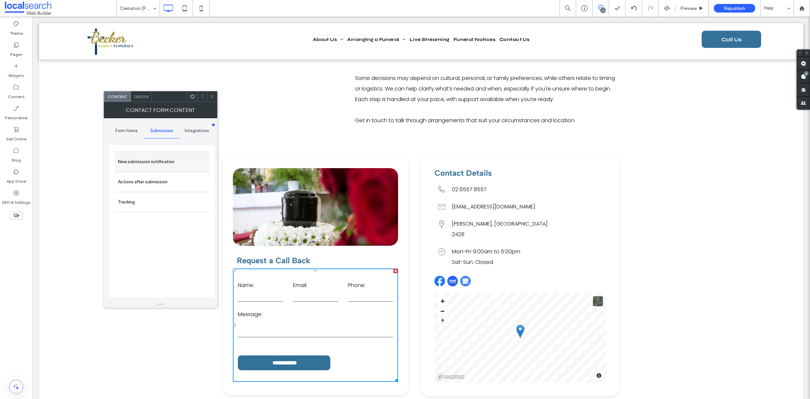
click at [150, 156] on label "New submission notification" at bounding box center [162, 161] width 88 height 13
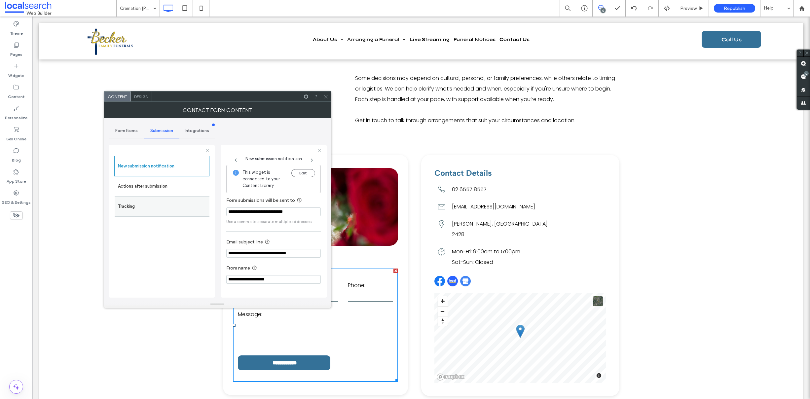
click at [150, 187] on label "Actions after submission" at bounding box center [162, 186] width 88 height 13
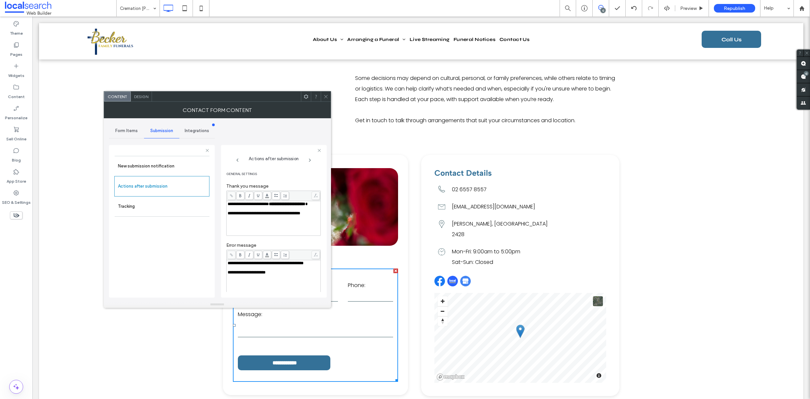
click at [327, 96] on icon at bounding box center [325, 96] width 5 height 5
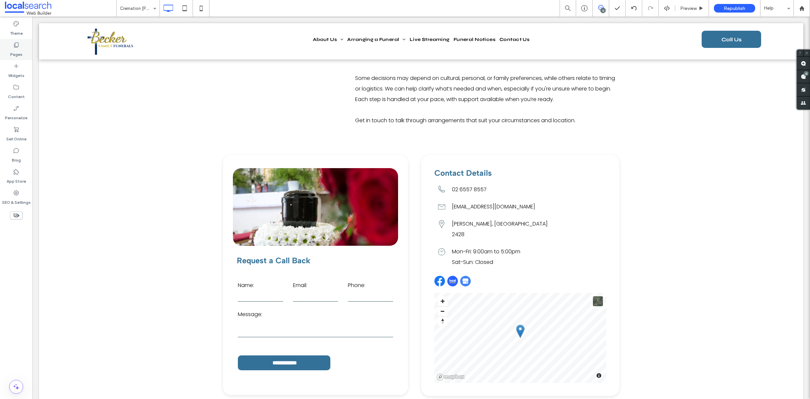
click at [16, 55] on label "Pages" at bounding box center [16, 52] width 12 height 9
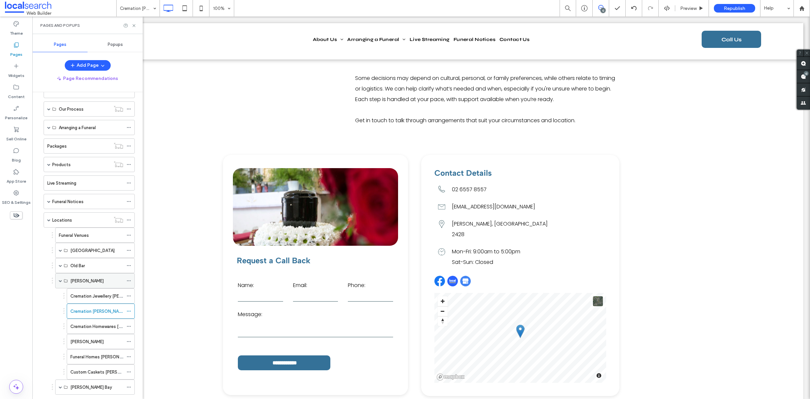
scroll to position [73, 0]
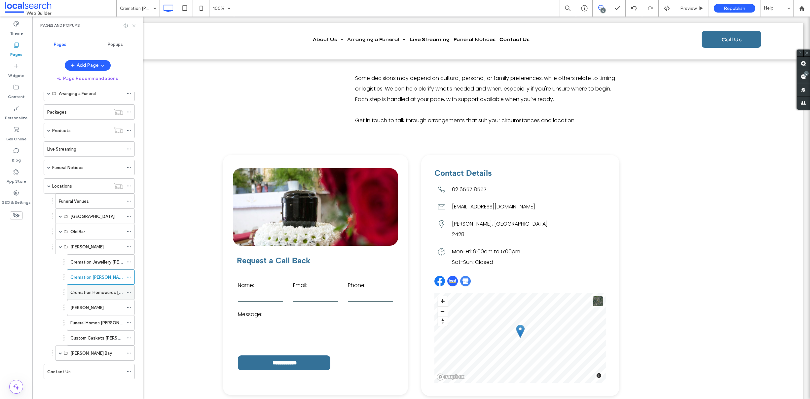
click at [92, 287] on div "Cremation Homewares [PERSON_NAME]" at bounding box center [96, 292] width 53 height 15
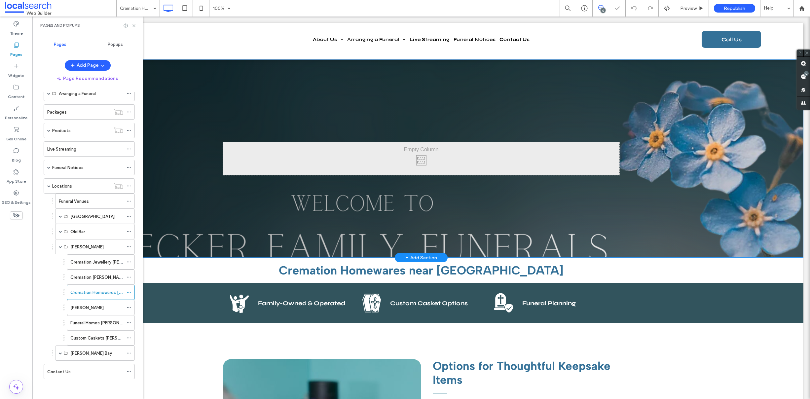
click at [204, 133] on div "Click To Paste Row + Add Section" at bounding box center [421, 158] width 764 height 198
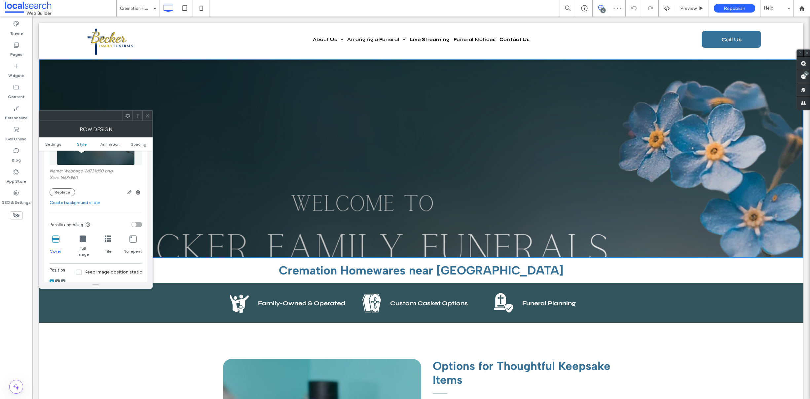
scroll to position [142, 0]
click at [58, 282] on icon at bounding box center [57, 283] width 2 height 2
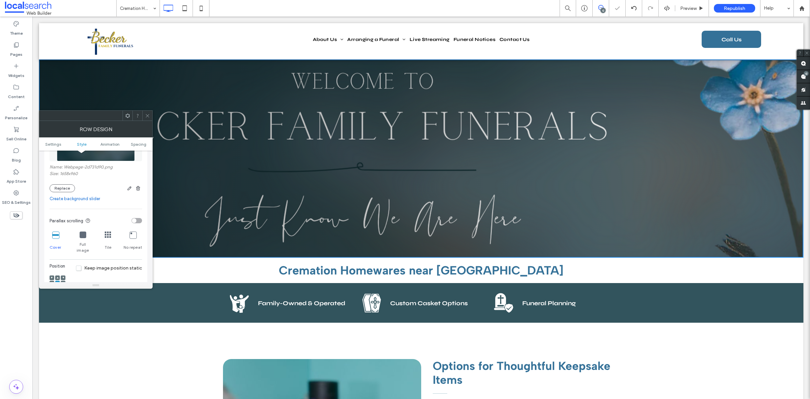
drag, startPoint x: 123, startPoint y: 118, endPoint x: 149, endPoint y: 125, distance: 26.8
click at [146, 116] on icon at bounding box center [147, 115] width 5 height 5
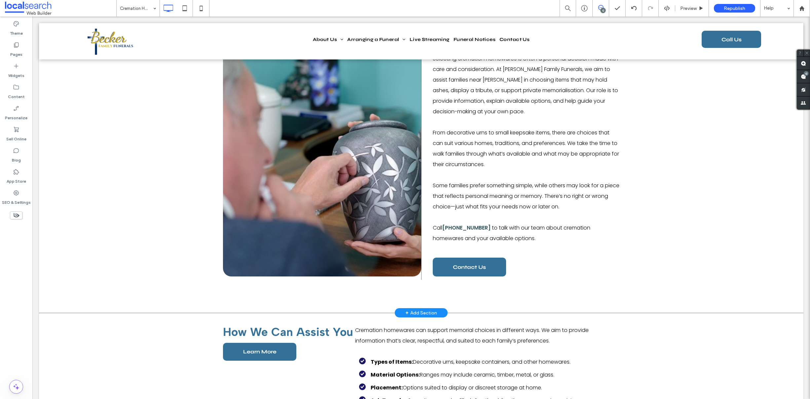
scroll to position [320, 0]
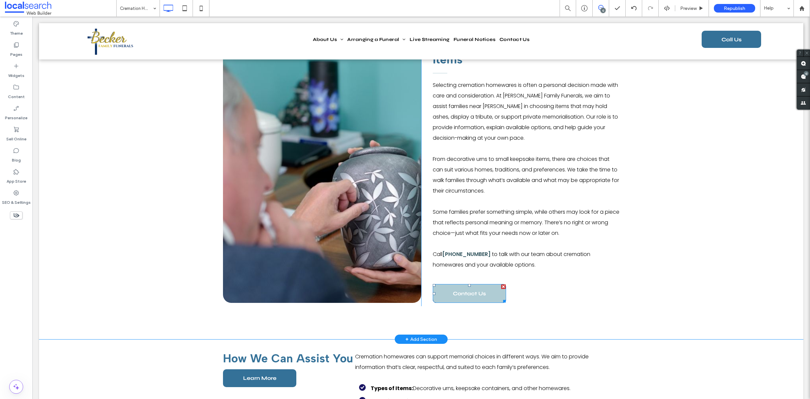
click at [454, 289] on span "Contact Us" at bounding box center [469, 293] width 33 height 17
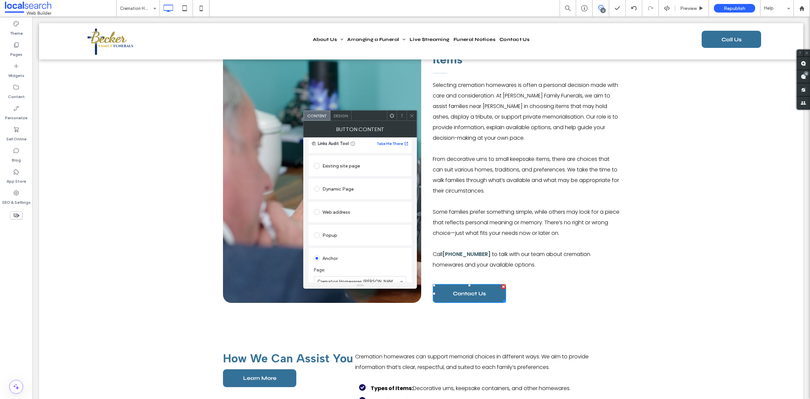
scroll to position [121, 0]
click at [413, 113] on icon at bounding box center [411, 115] width 5 height 5
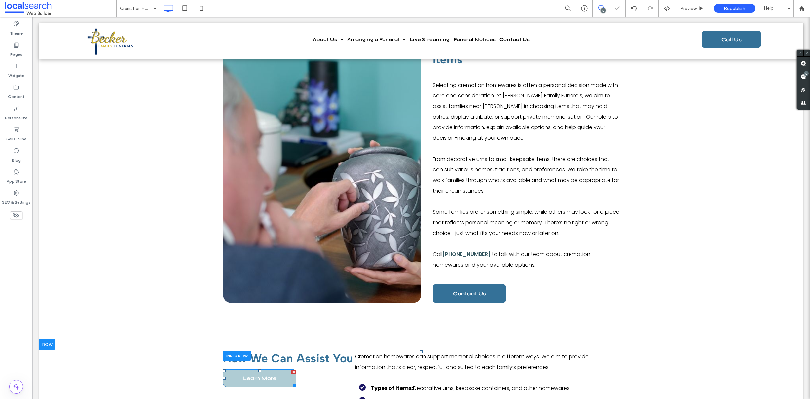
click at [275, 382] on link "Learn More" at bounding box center [259, 378] width 73 height 18
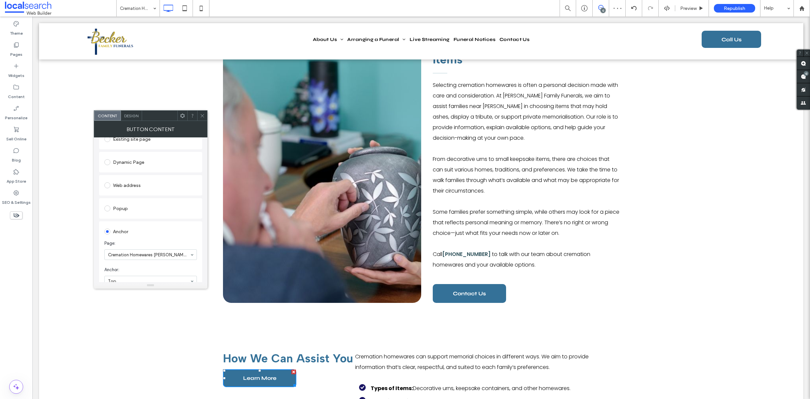
scroll to position [128, 0]
click at [200, 116] on icon at bounding box center [202, 115] width 5 height 5
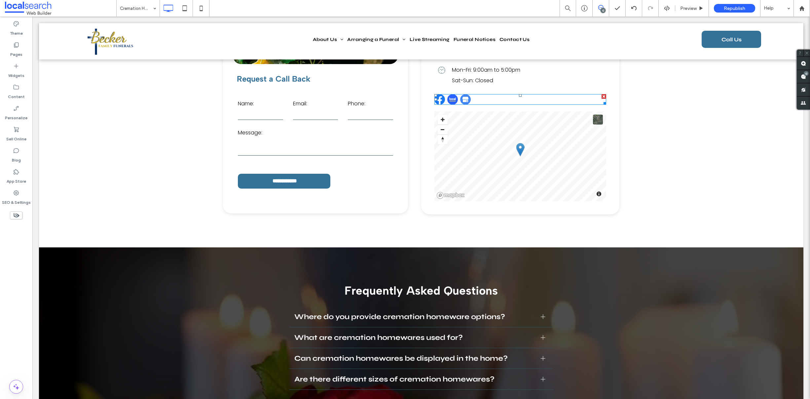
scroll to position [901, 0]
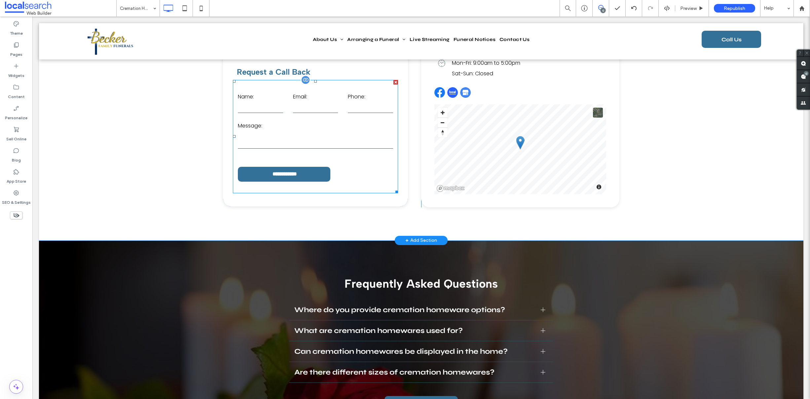
click at [337, 129] on label "Message:" at bounding box center [315, 126] width 155 height 11
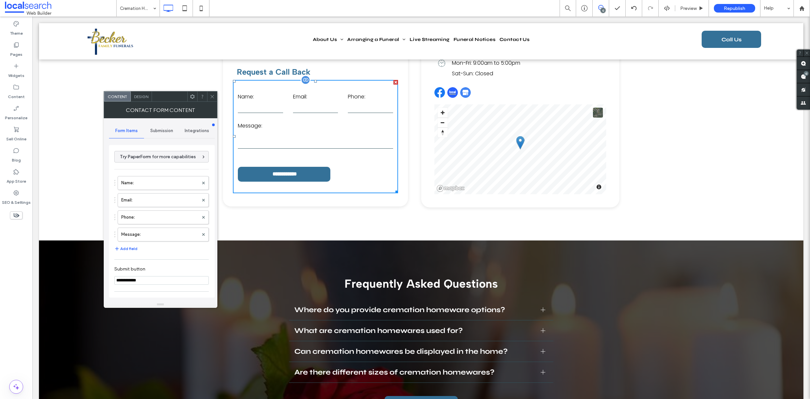
click at [337, 129] on label "Message:" at bounding box center [315, 126] width 155 height 11
click at [133, 182] on label "Name:" at bounding box center [159, 182] width 77 height 13
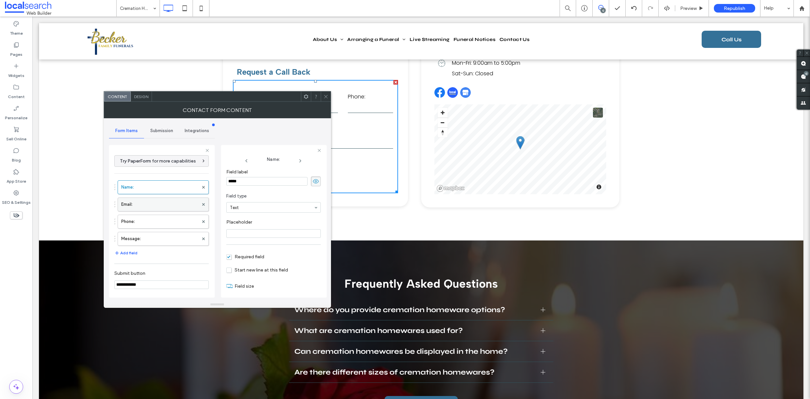
click at [137, 205] on label "Email:" at bounding box center [159, 204] width 77 height 13
click at [142, 218] on label "Phone:" at bounding box center [159, 221] width 77 height 13
click at [148, 241] on label "Message:" at bounding box center [159, 238] width 77 height 13
type input "**"
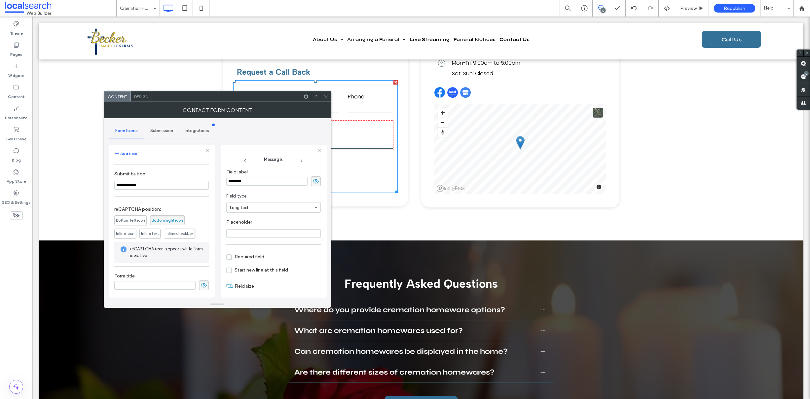
click at [168, 133] on span "Submission" at bounding box center [161, 130] width 23 height 5
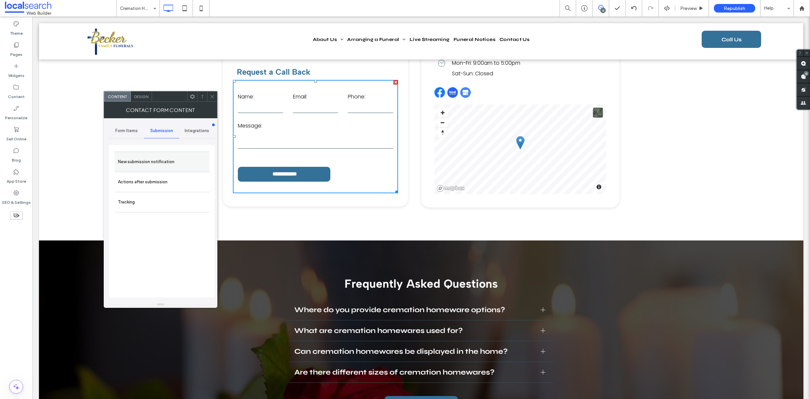
click at [140, 162] on label "New submission notification" at bounding box center [162, 161] width 88 height 13
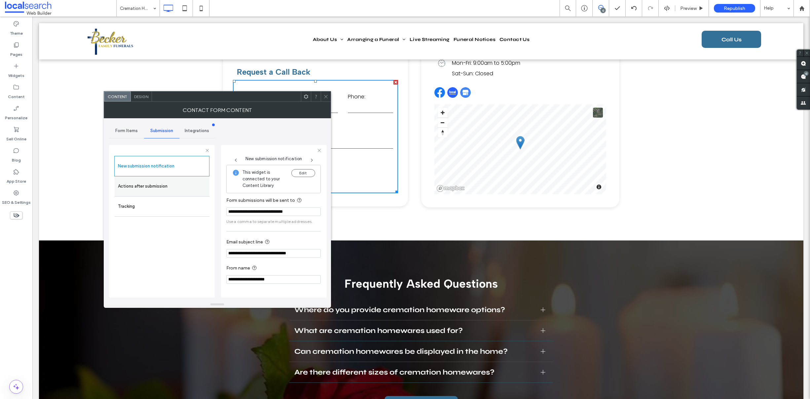
click at [153, 183] on label "Actions after submission" at bounding box center [162, 186] width 88 height 13
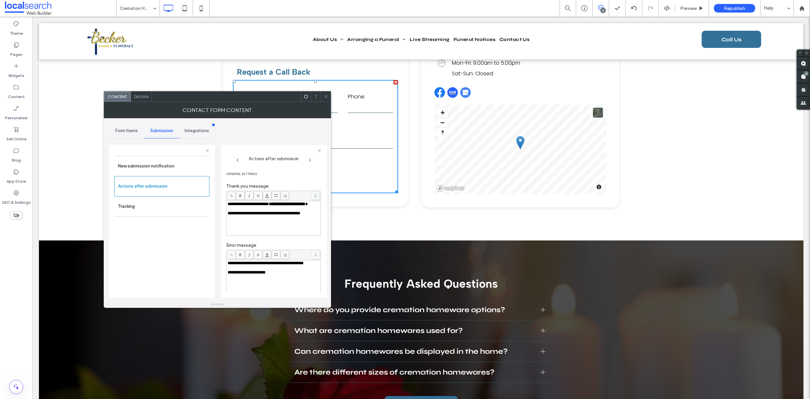
click at [326, 96] on icon at bounding box center [325, 96] width 5 height 5
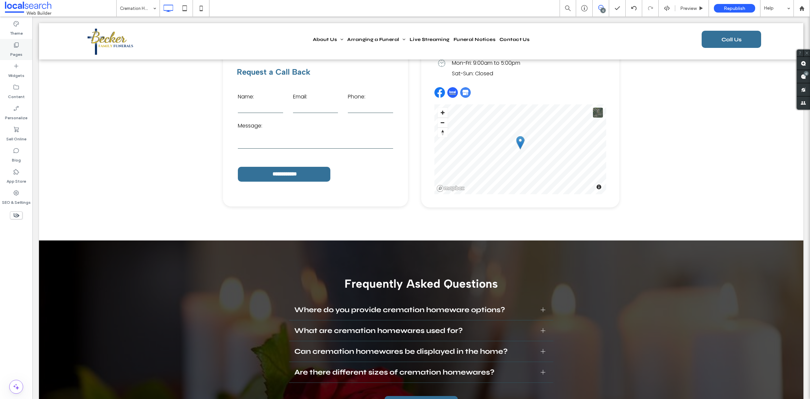
click at [23, 49] on div "Pages" at bounding box center [16, 49] width 32 height 21
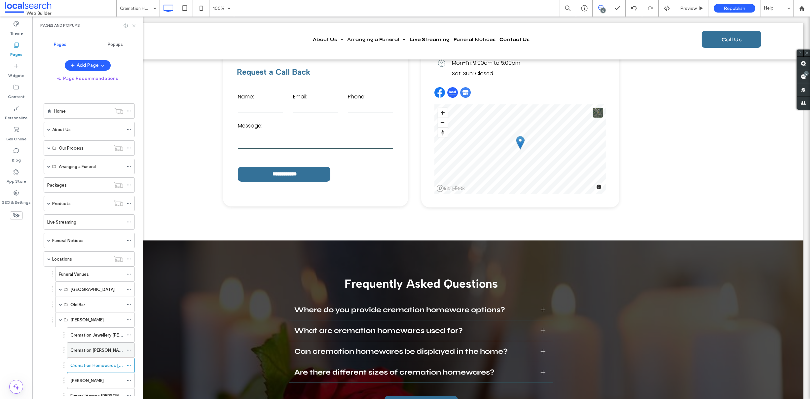
scroll to position [73, 0]
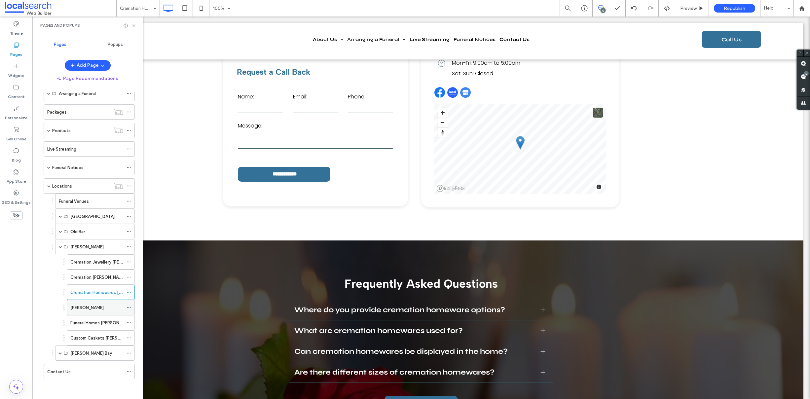
click at [82, 308] on label "Urns Forster" at bounding box center [86, 308] width 33 height 12
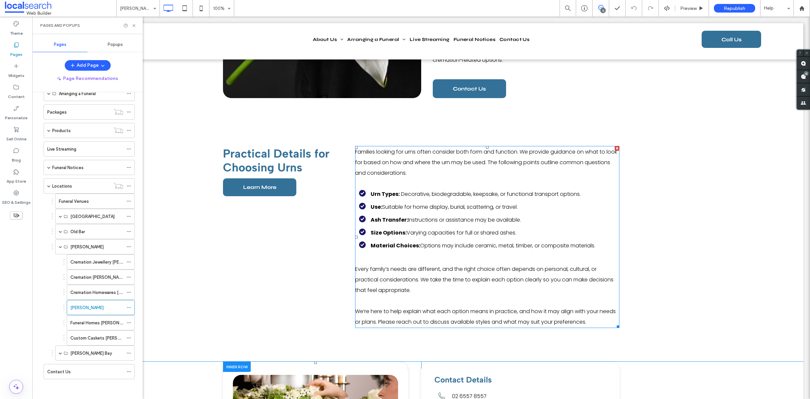
scroll to position [380, 0]
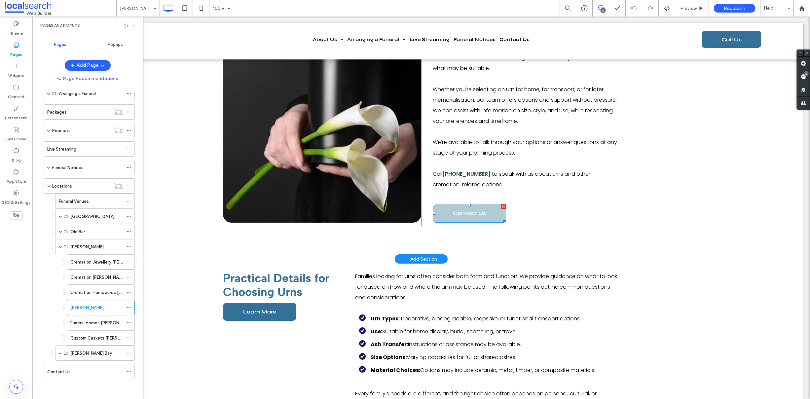
click at [462, 212] on span "Contact Us" at bounding box center [469, 213] width 33 height 17
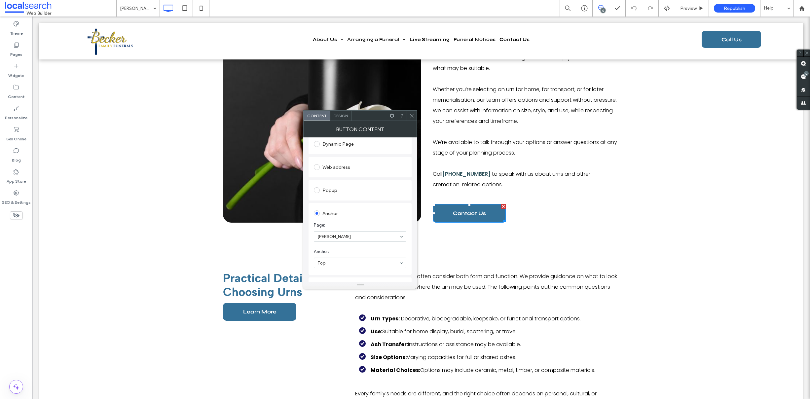
scroll to position [140, 0]
click at [414, 116] on div at bounding box center [412, 116] width 10 height 10
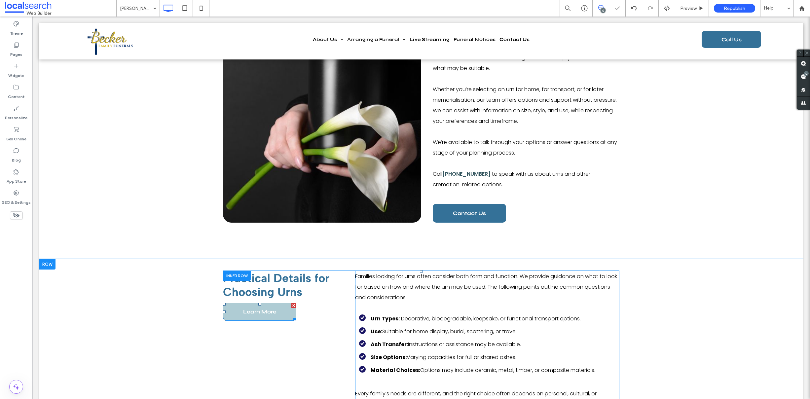
click at [261, 310] on span "Learn More" at bounding box center [259, 311] width 33 height 17
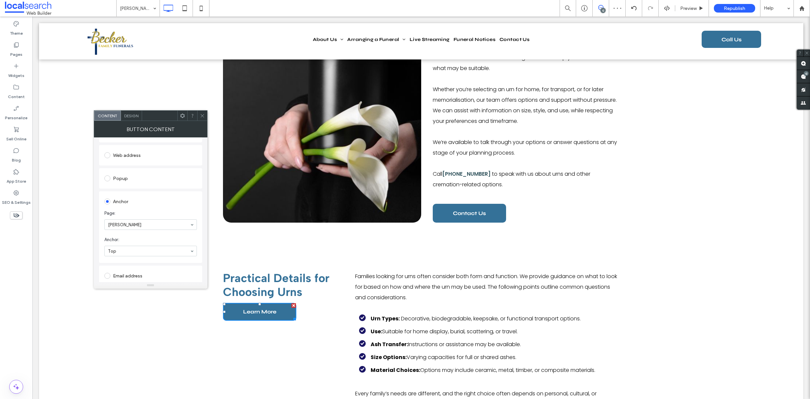
scroll to position [159, 0]
click at [205, 115] on div at bounding box center [202, 116] width 10 height 10
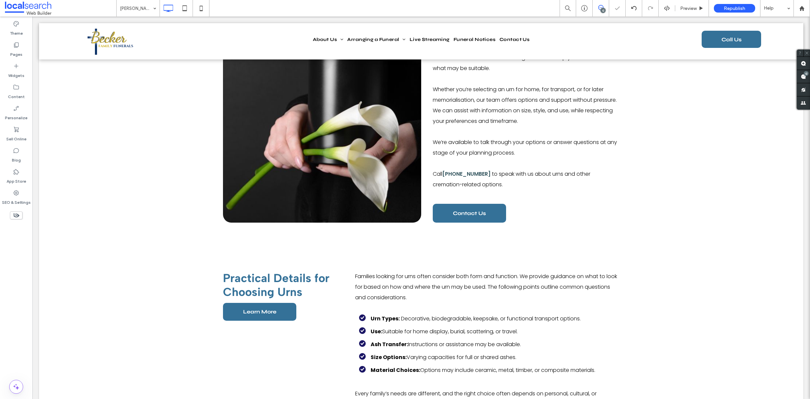
scroll to position [887, 0]
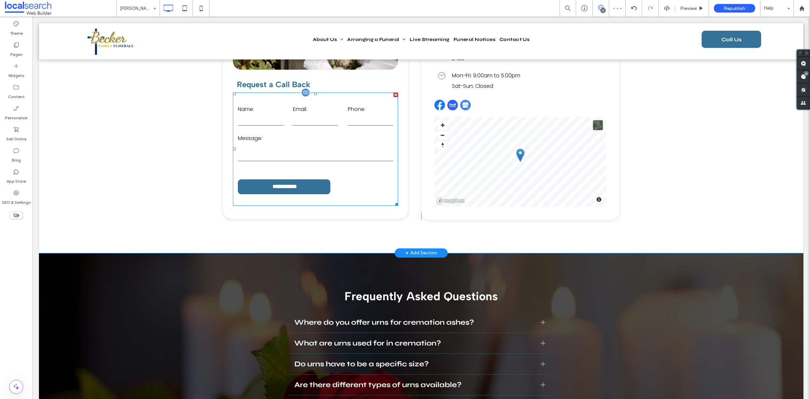
click at [316, 133] on label "Message:" at bounding box center [315, 138] width 155 height 11
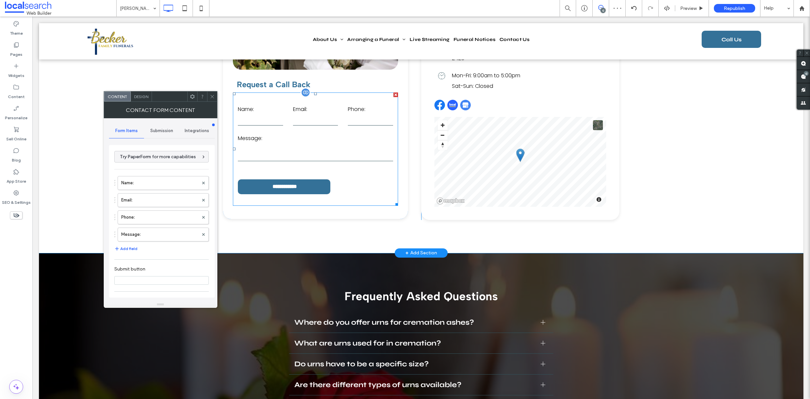
type input "**********"
click at [316, 133] on label "Message:" at bounding box center [315, 138] width 155 height 11
click at [149, 188] on label "Name:" at bounding box center [159, 182] width 77 height 13
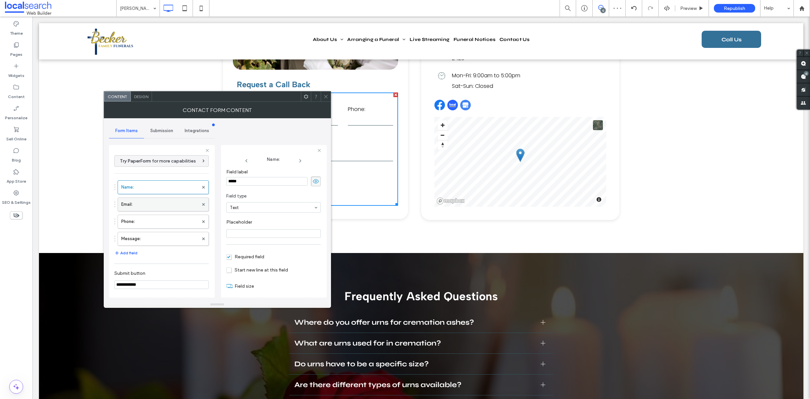
click at [146, 204] on label "Email:" at bounding box center [159, 204] width 77 height 13
click at [150, 222] on label "Phone:" at bounding box center [159, 221] width 77 height 13
click at [156, 239] on label "Message:" at bounding box center [159, 238] width 77 height 13
type input "**"
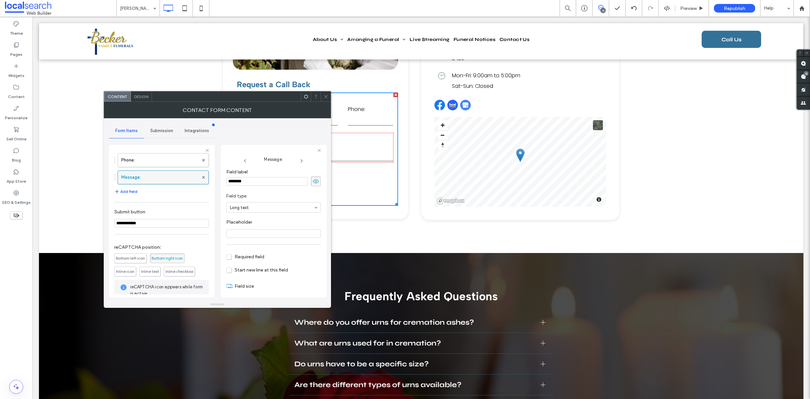
scroll to position [100, 0]
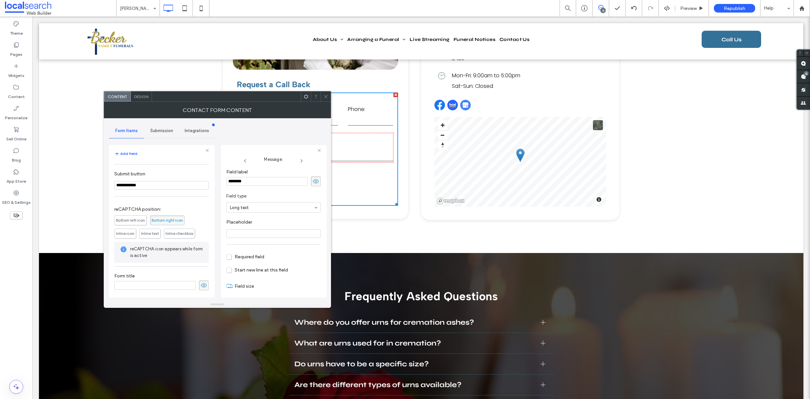
click at [162, 133] on span "Submission" at bounding box center [161, 130] width 23 height 5
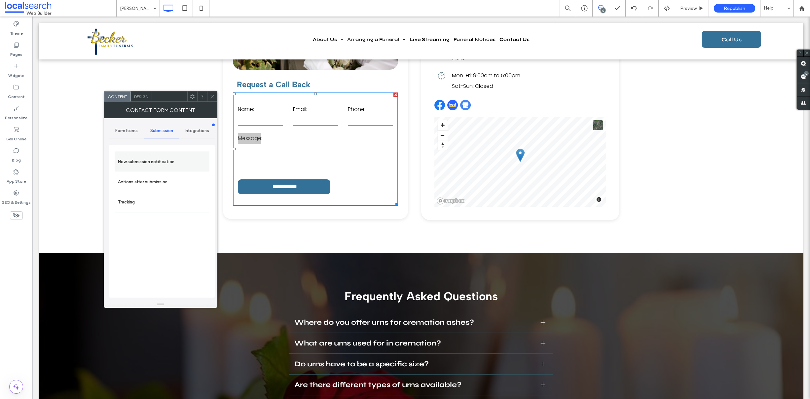
click at [158, 157] on label "New submission notification" at bounding box center [162, 161] width 88 height 13
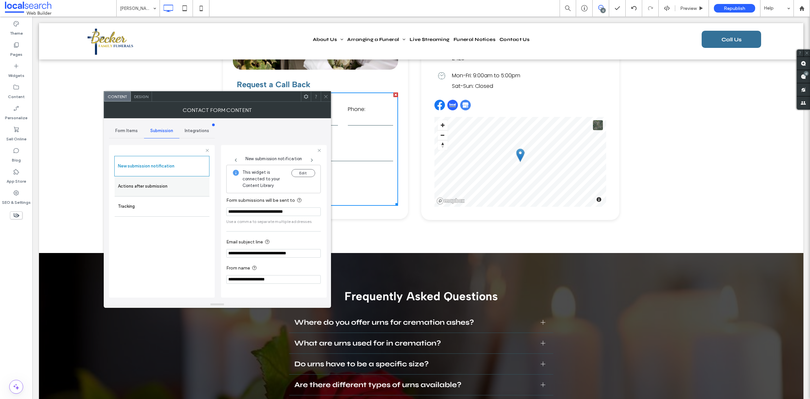
click at [151, 182] on label "Actions after submission" at bounding box center [162, 186] width 88 height 13
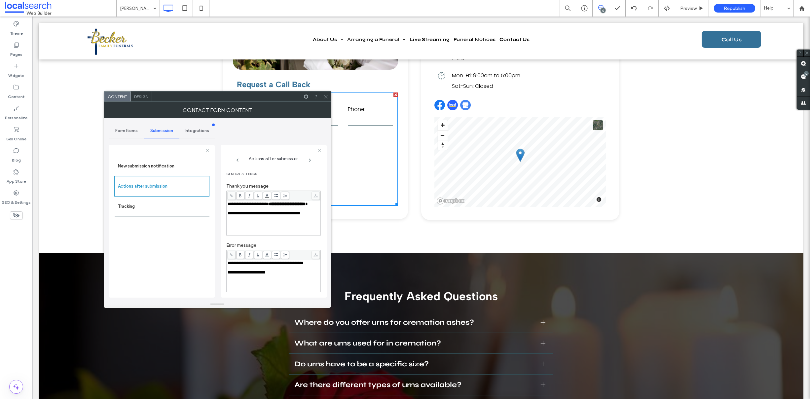
click at [146, 97] on span "Design" at bounding box center [141, 96] width 14 height 5
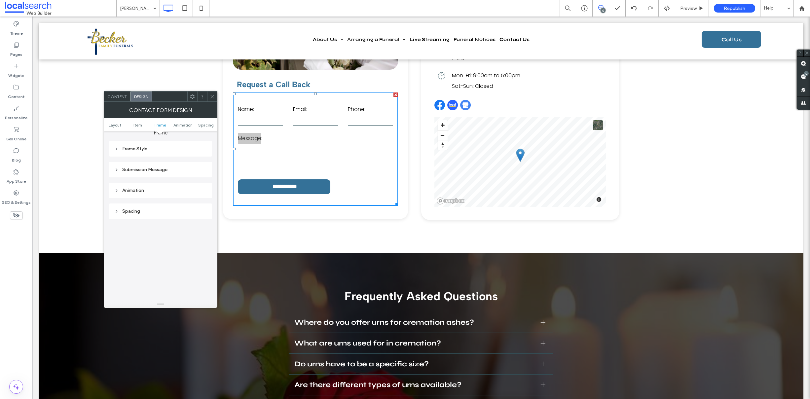
scroll to position [113, 0]
click at [155, 237] on div "Submission Message" at bounding box center [160, 240] width 93 height 6
drag, startPoint x: 210, startPoint y: 98, endPoint x: 233, endPoint y: 191, distance: 95.8
click at [210, 98] on icon at bounding box center [212, 96] width 5 height 5
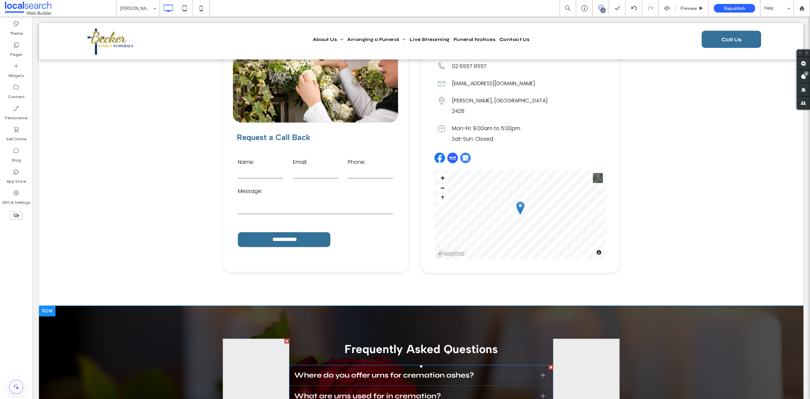
scroll to position [692, 0]
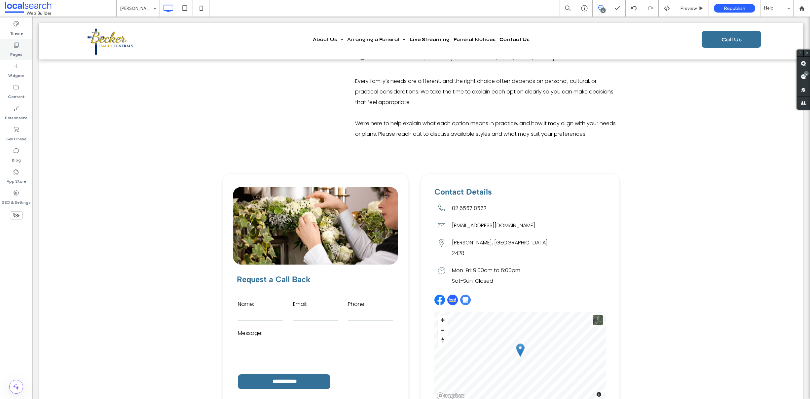
click at [17, 48] on icon at bounding box center [16, 45] width 7 height 7
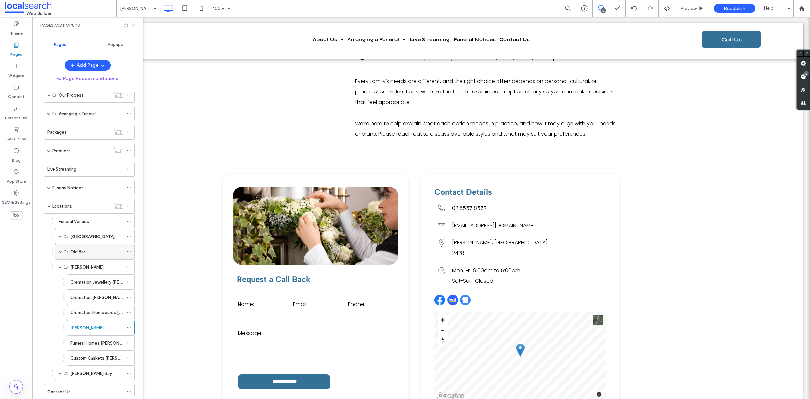
scroll to position [73, 0]
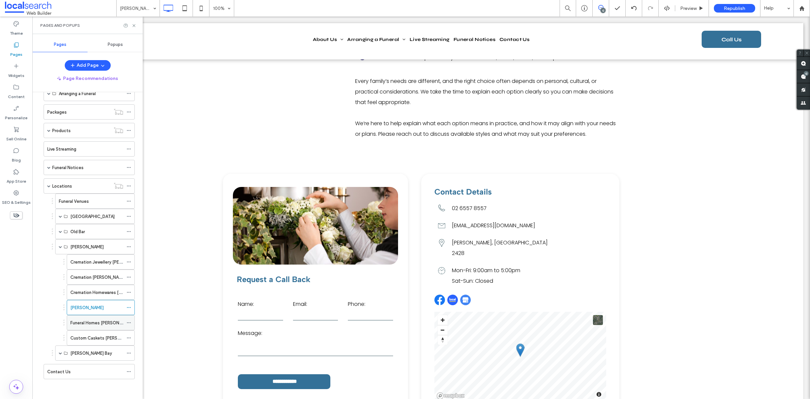
click at [96, 322] on label "Funeral Homes Forster" at bounding box center [102, 323] width 64 height 12
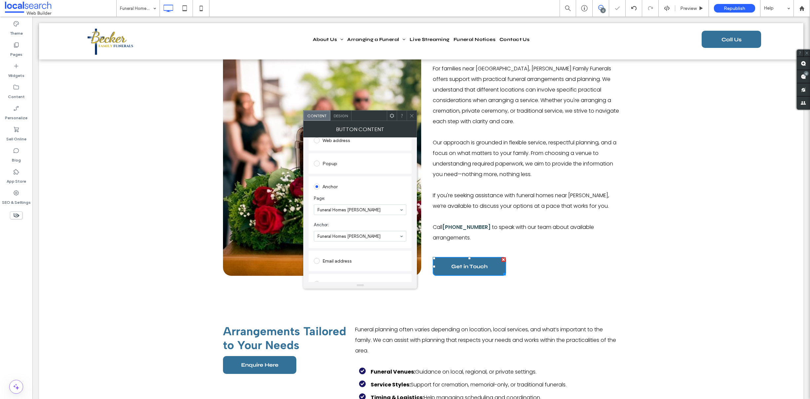
click at [413, 115] on use at bounding box center [411, 115] width 3 height 3
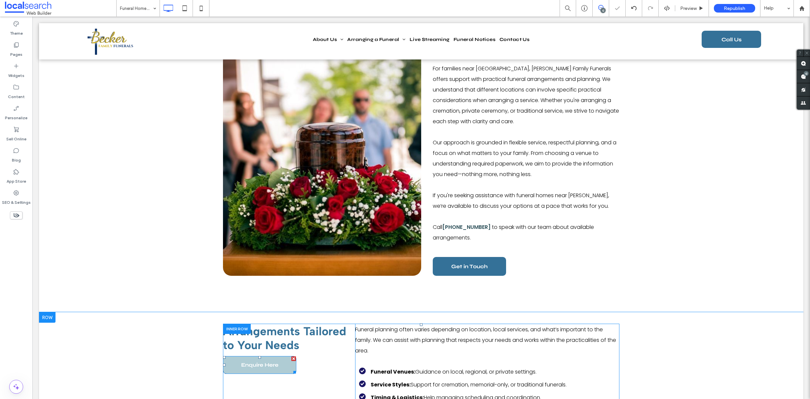
click at [263, 364] on span "Enquire Here" at bounding box center [259, 364] width 37 height 17
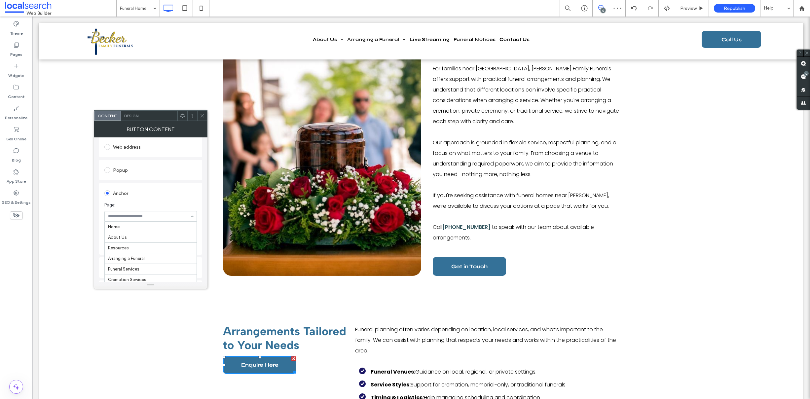
scroll to position [220, 0]
click at [163, 201] on section "Page: Home About Us Resources Arranging a Funeral Funeral Services Cremation Se…" at bounding box center [150, 212] width 93 height 26
drag, startPoint x: 203, startPoint y: 115, endPoint x: 184, endPoint y: 120, distance: 19.7
click at [203, 115] on icon at bounding box center [202, 115] width 5 height 5
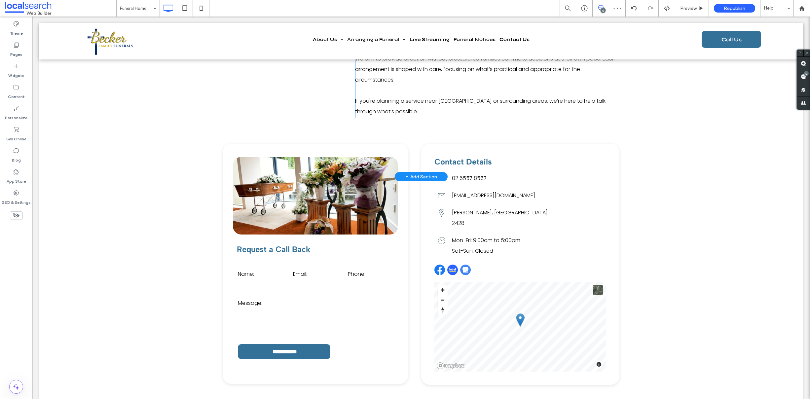
scroll to position [726, 0]
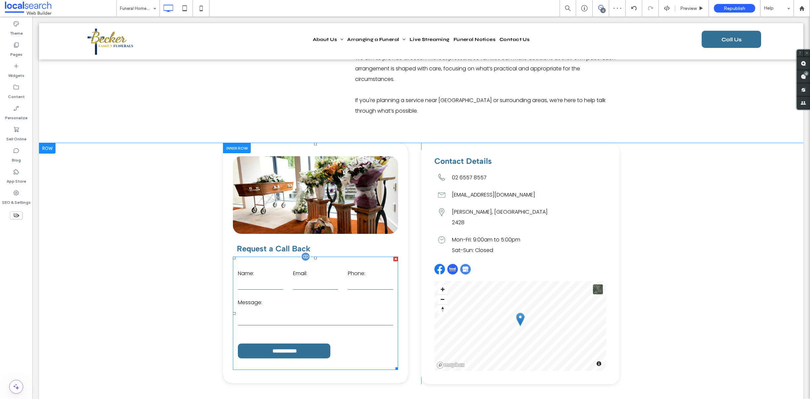
click at [282, 299] on label "Message:" at bounding box center [315, 302] width 155 height 11
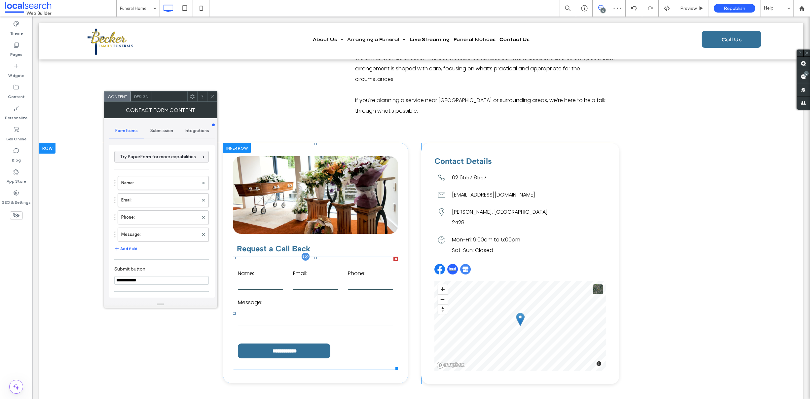
click at [282, 299] on label "Message:" at bounding box center [315, 302] width 155 height 11
click at [155, 181] on label "Name:" at bounding box center [159, 182] width 77 height 13
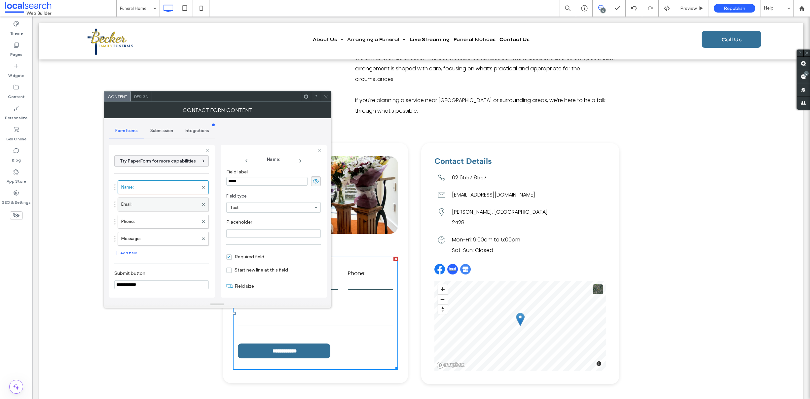
click at [151, 205] on label "Email:" at bounding box center [159, 204] width 77 height 13
click at [156, 220] on label "Phone:" at bounding box center [159, 221] width 77 height 13
click at [154, 240] on label "Message:" at bounding box center [159, 238] width 77 height 13
type input "**"
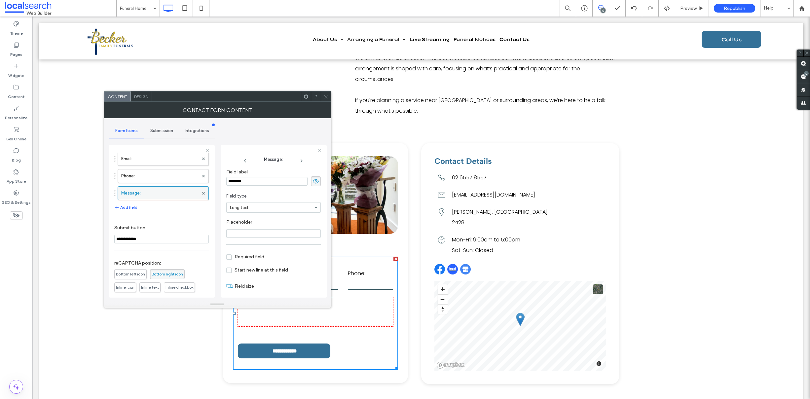
scroll to position [100, 0]
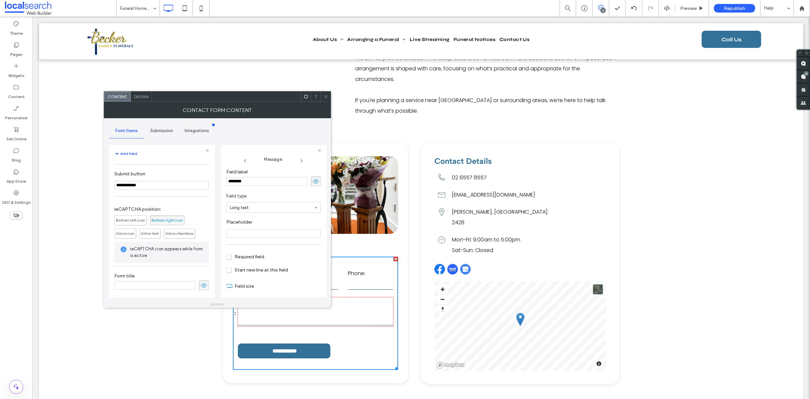
click at [159, 133] on div "Submission" at bounding box center [161, 131] width 35 height 15
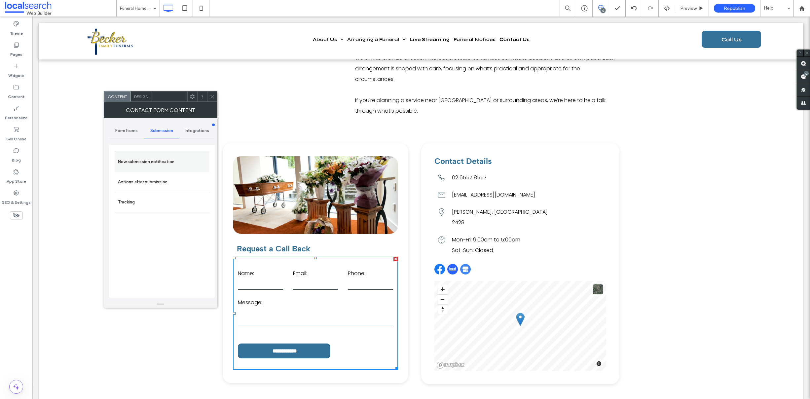
click at [146, 161] on label "New submission notification" at bounding box center [162, 161] width 88 height 13
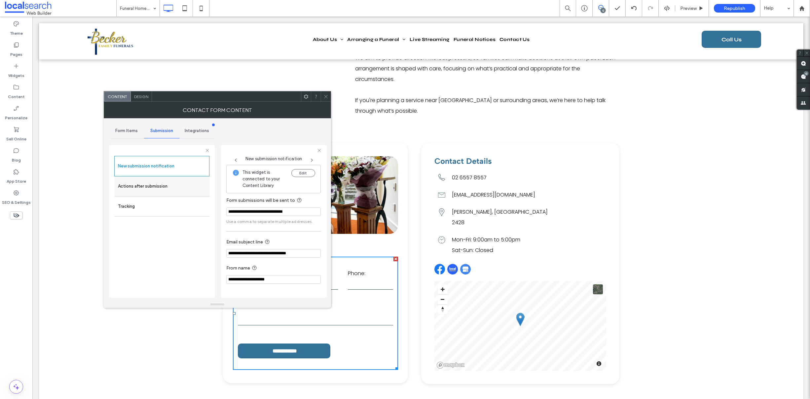
click at [150, 183] on label "Actions after submission" at bounding box center [162, 186] width 88 height 13
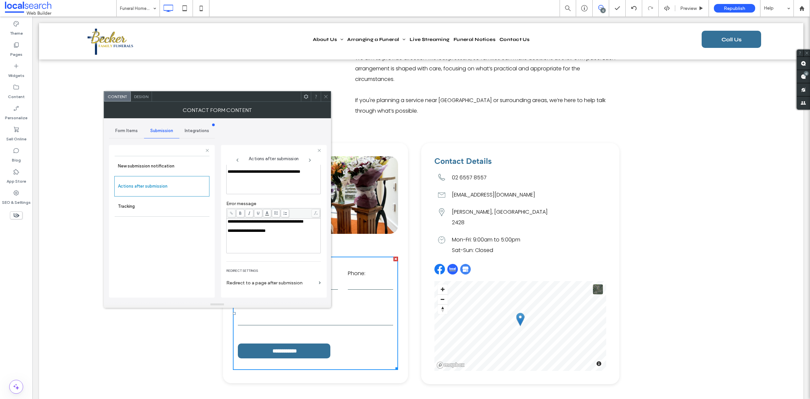
scroll to position [76, 0]
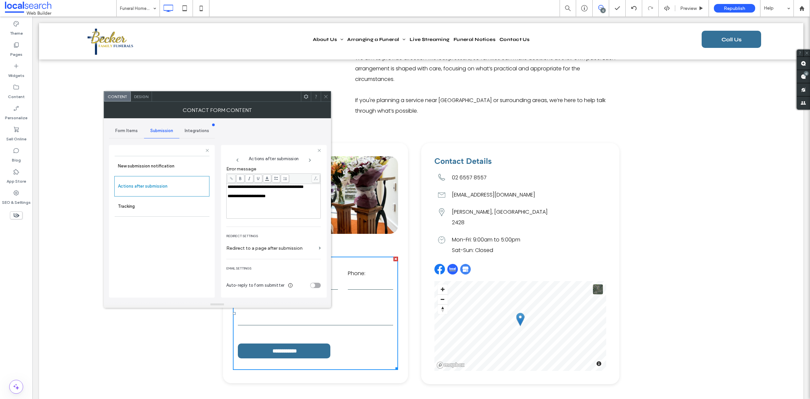
click at [146, 98] on span "Design" at bounding box center [141, 96] width 14 height 5
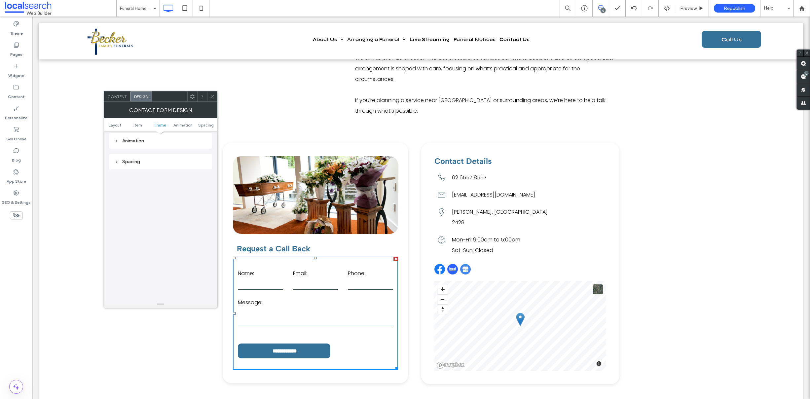
scroll to position [168, 0]
click at [154, 183] on div "Submission Message" at bounding box center [160, 185] width 93 height 6
click at [211, 95] on icon at bounding box center [212, 96] width 5 height 5
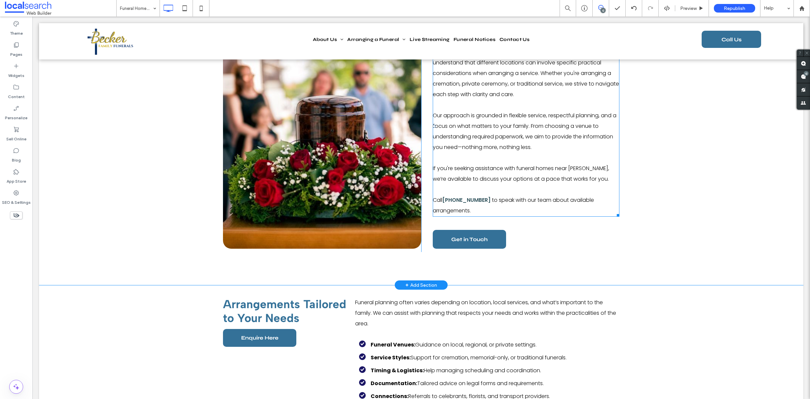
scroll to position [282, 0]
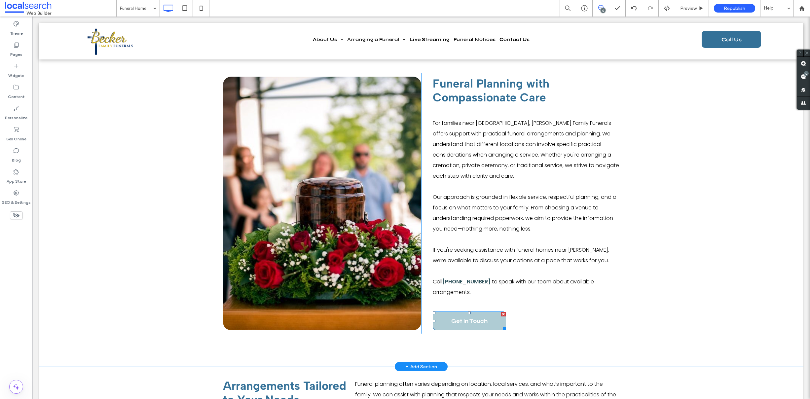
click at [464, 318] on span "Get in Touch" at bounding box center [469, 321] width 36 height 17
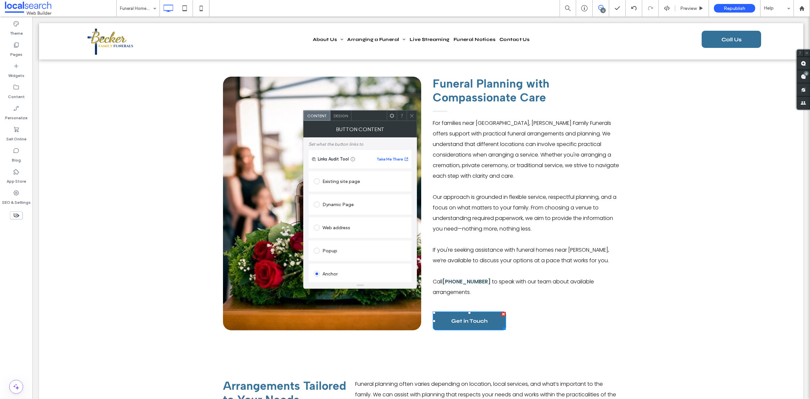
scroll to position [116, 0]
click at [409, 113] on icon at bounding box center [411, 115] width 5 height 5
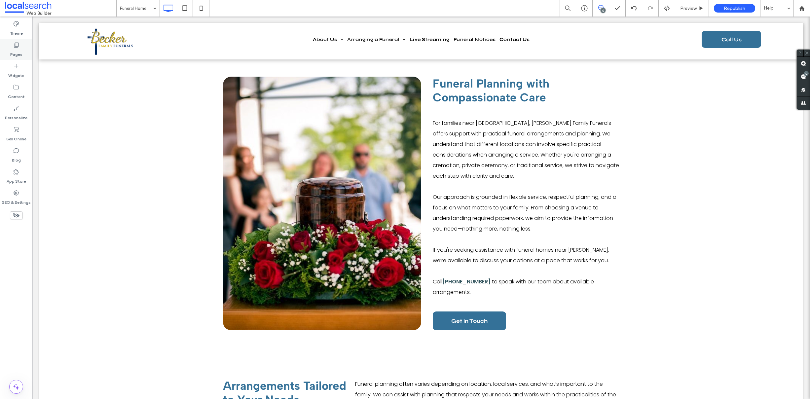
click at [27, 54] on div "Pages" at bounding box center [16, 49] width 32 height 21
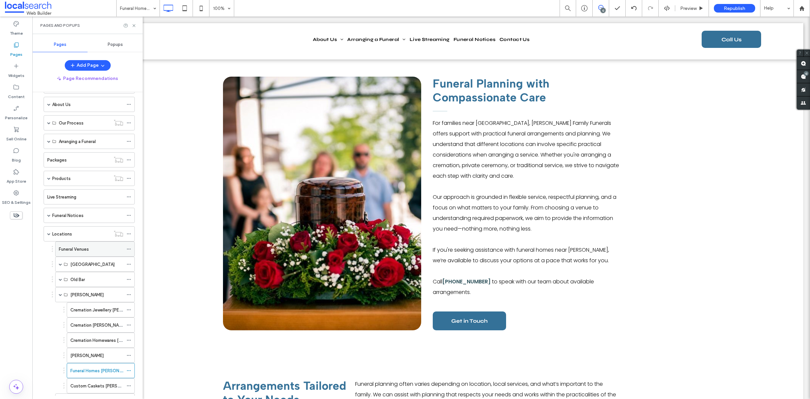
scroll to position [73, 0]
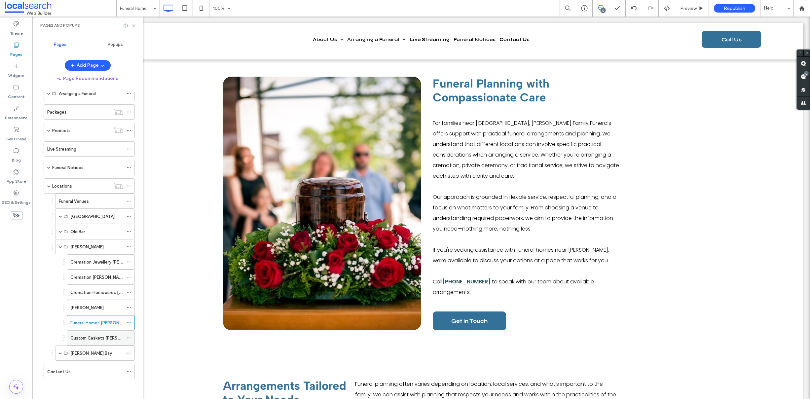
click at [86, 337] on label "Custom Caskets Forster" at bounding box center [104, 338] width 68 height 12
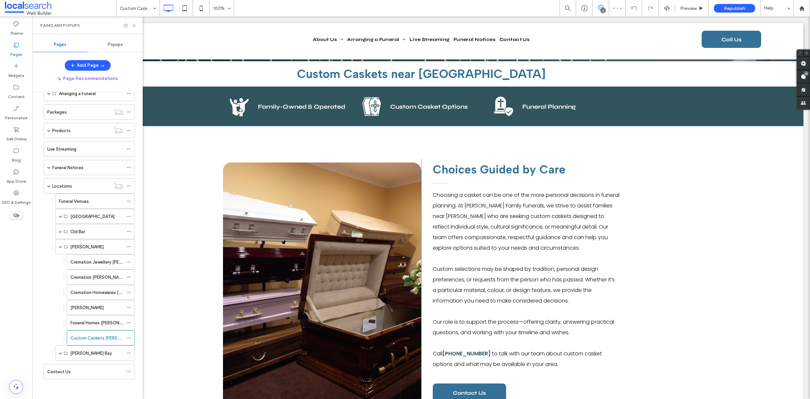
scroll to position [381, 0]
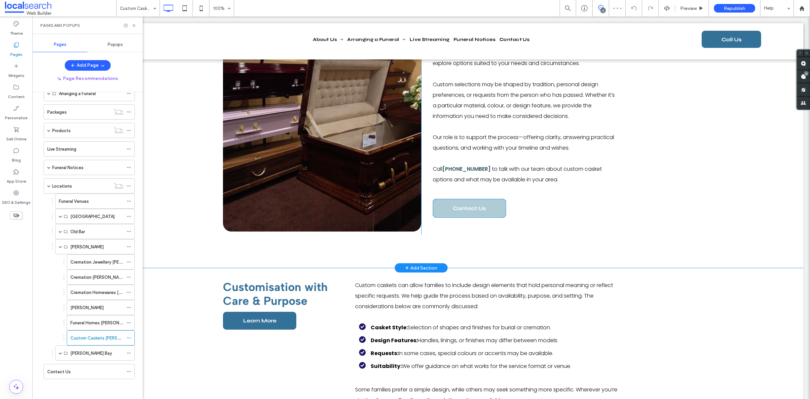
click at [449, 206] on link "Contact Us" at bounding box center [469, 208] width 73 height 19
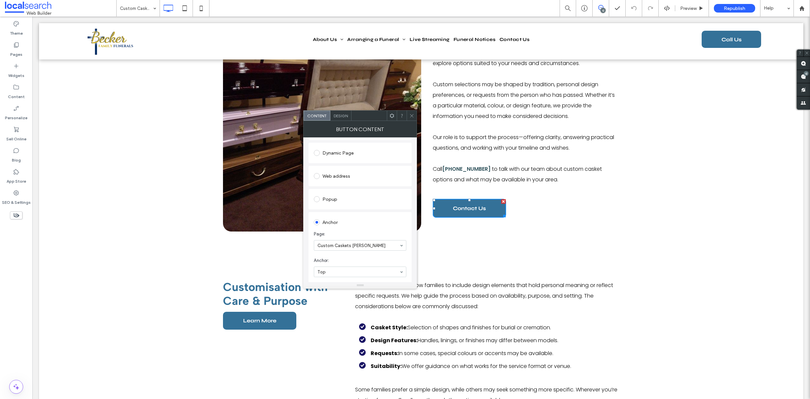
scroll to position [135, 0]
click at [411, 115] on icon at bounding box center [411, 115] width 5 height 5
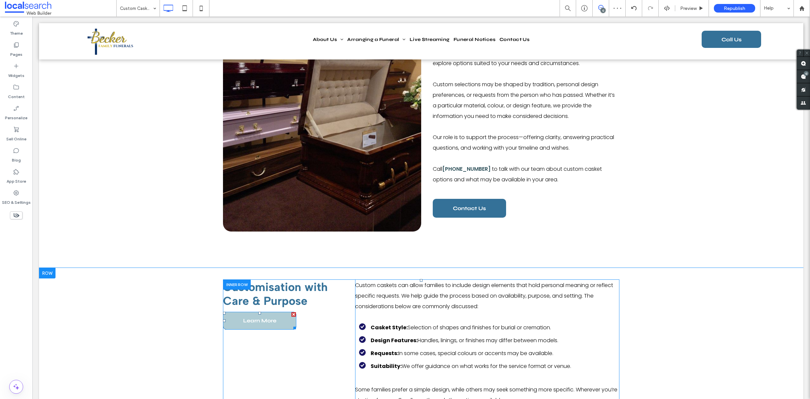
click at [269, 323] on span "Learn More" at bounding box center [259, 320] width 33 height 17
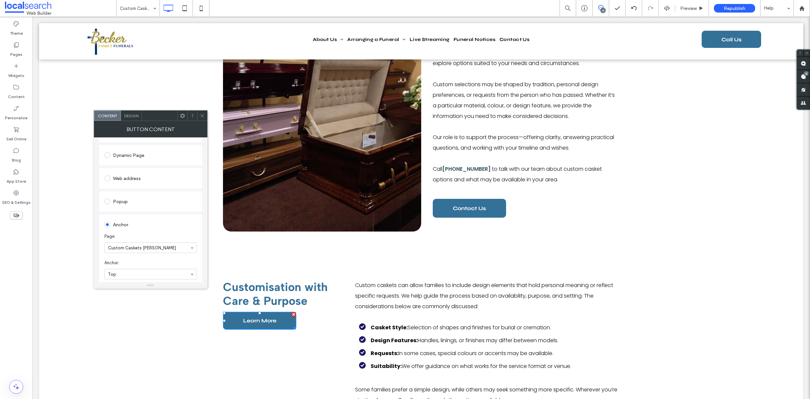
scroll to position [133, 0]
click at [204, 115] on icon at bounding box center [202, 115] width 5 height 5
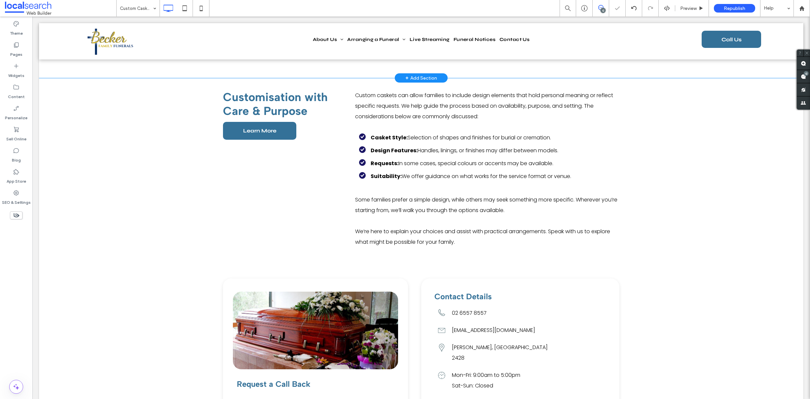
scroll to position [710, 0]
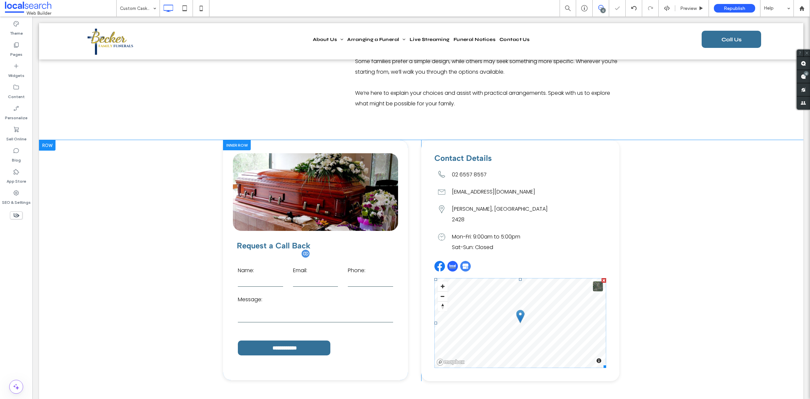
click at [283, 291] on form "**********" at bounding box center [315, 310] width 165 height 113
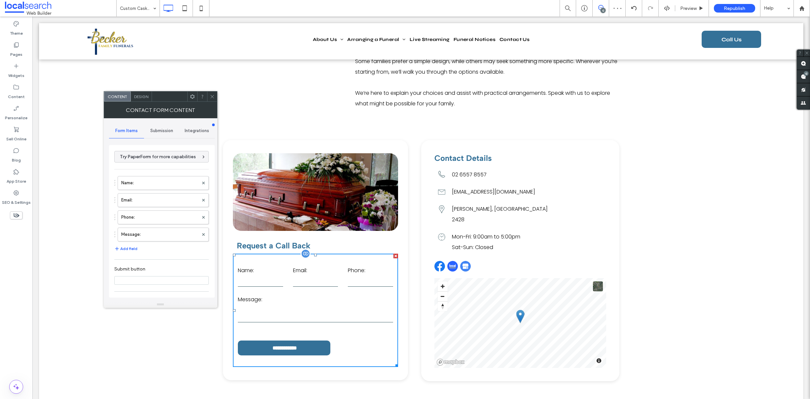
type input "**********"
click at [143, 181] on label "Name:" at bounding box center [159, 182] width 77 height 13
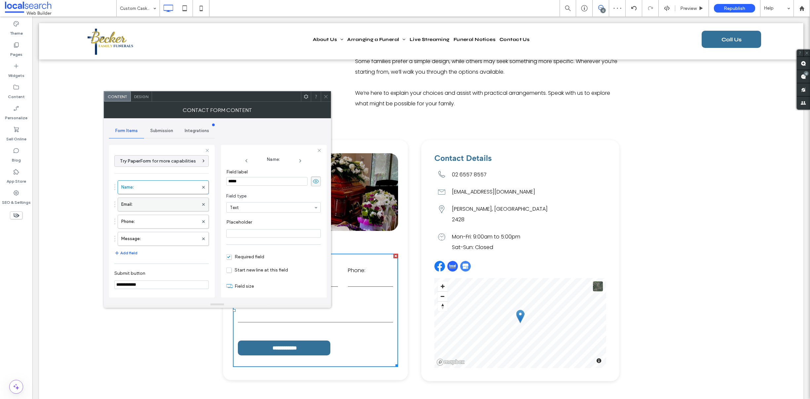
click at [150, 202] on label "Email:" at bounding box center [159, 204] width 77 height 13
click at [139, 219] on label "Phone:" at bounding box center [159, 221] width 77 height 13
click at [143, 237] on label "Message:" at bounding box center [159, 238] width 77 height 13
type input "**"
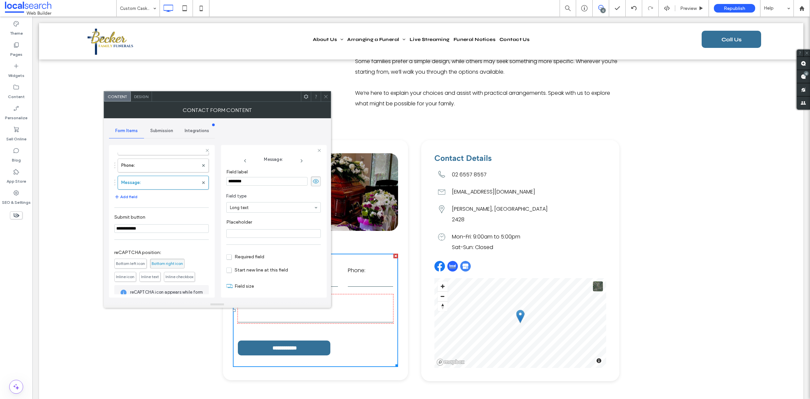
scroll to position [100, 0]
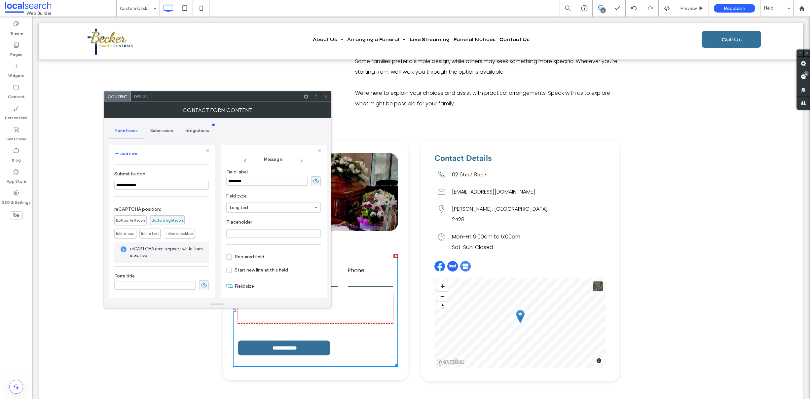
click at [164, 129] on span "Submission" at bounding box center [161, 130] width 23 height 5
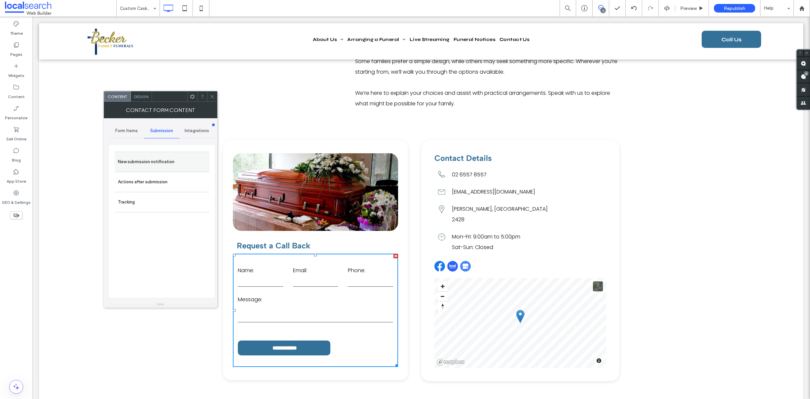
click at [142, 159] on label "New submission notification" at bounding box center [162, 161] width 88 height 13
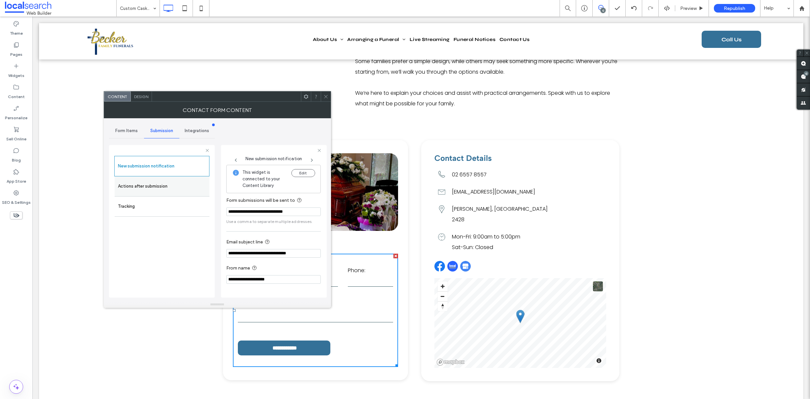
click at [157, 190] on label "Actions after submission" at bounding box center [162, 186] width 88 height 13
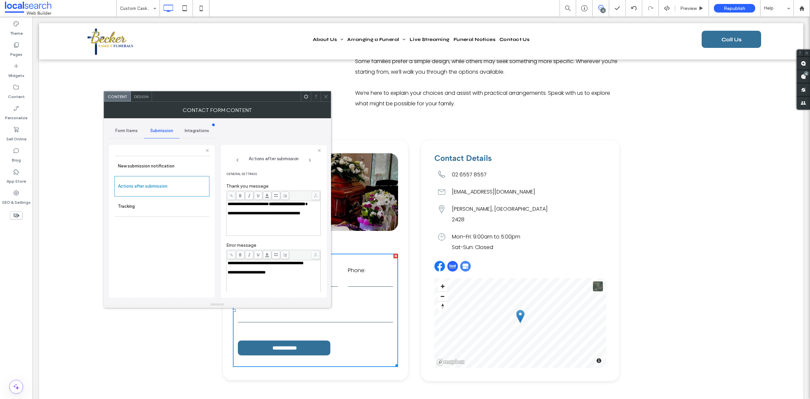
click at [147, 98] on span "Design" at bounding box center [141, 96] width 14 height 5
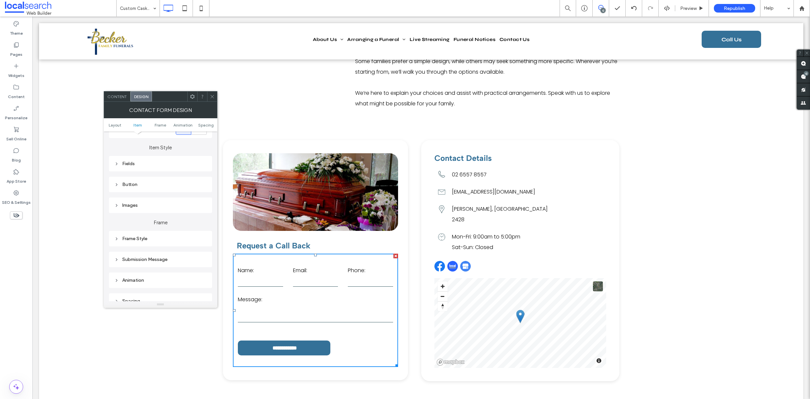
scroll to position [127, 0]
click at [154, 228] on div "Submission Message" at bounding box center [160, 226] width 93 height 6
click at [211, 94] on icon at bounding box center [212, 96] width 5 height 5
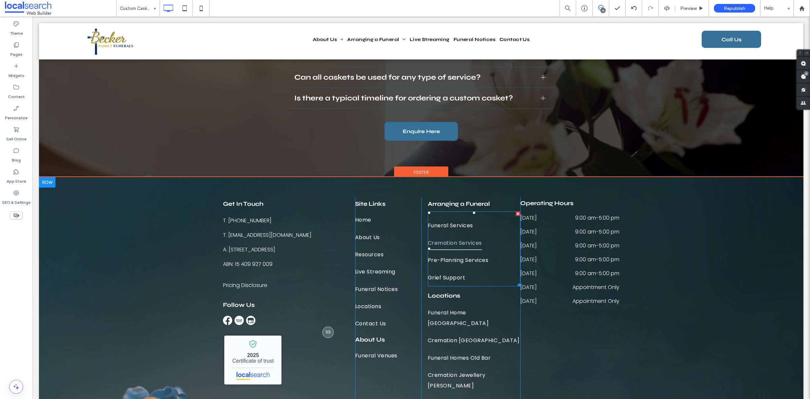
scroll to position [1021, 0]
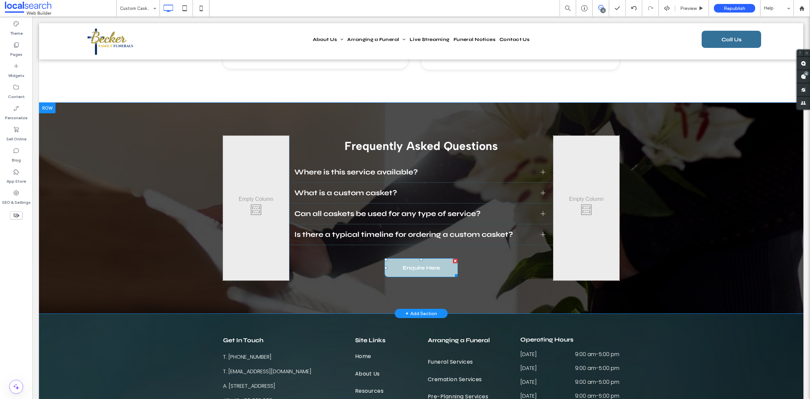
click at [416, 268] on span "Enquire Here" at bounding box center [421, 267] width 37 height 17
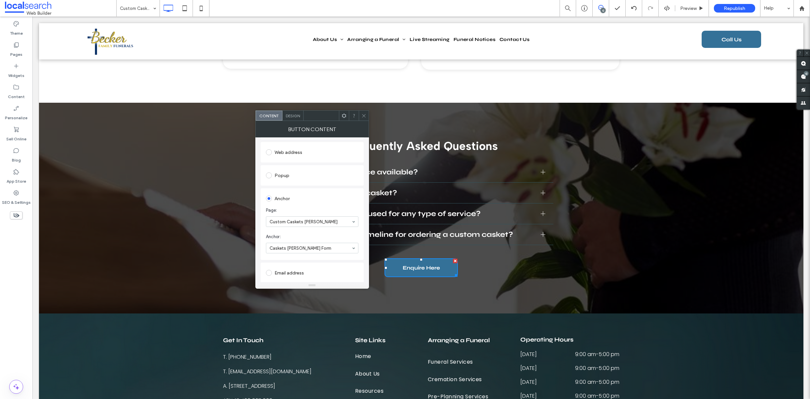
scroll to position [120, 0]
click at [362, 116] on icon at bounding box center [363, 115] width 5 height 5
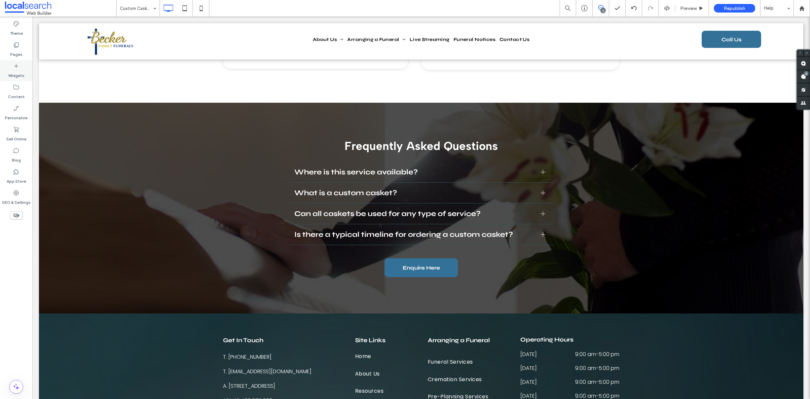
click at [9, 61] on div "Widgets" at bounding box center [16, 70] width 32 height 21
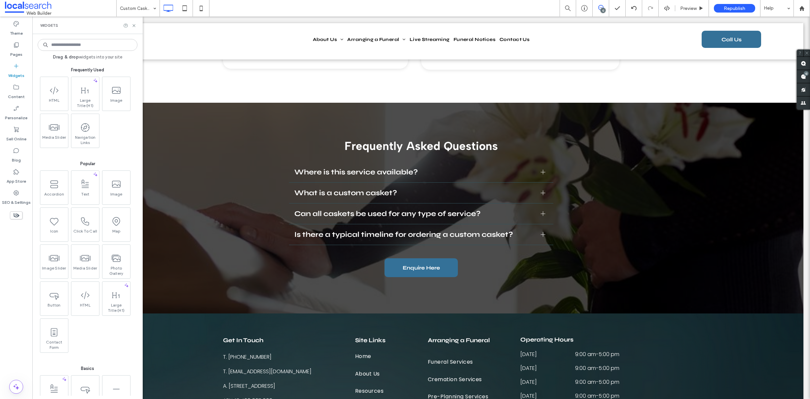
click at [14, 52] on label "Pages" at bounding box center [16, 52] width 12 height 9
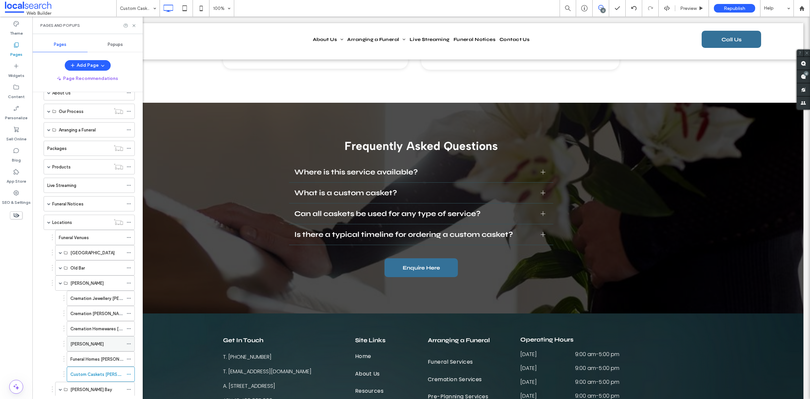
scroll to position [73, 0]
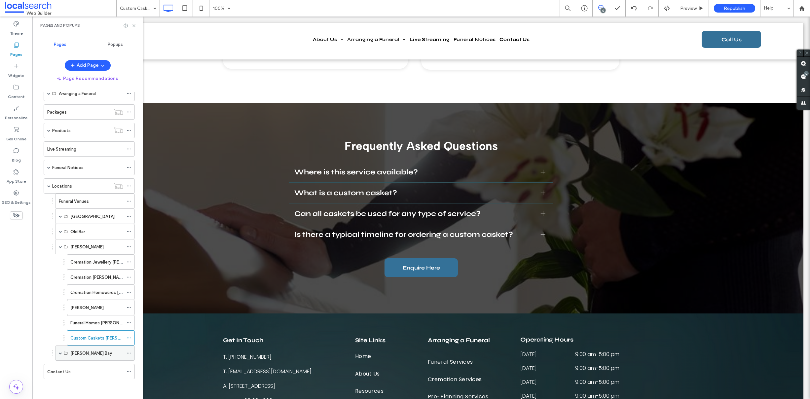
click at [61, 353] on span at bounding box center [60, 353] width 3 height 3
click at [90, 365] on label "Funeral Home Nelson Bay" at bounding box center [123, 369] width 106 height 12
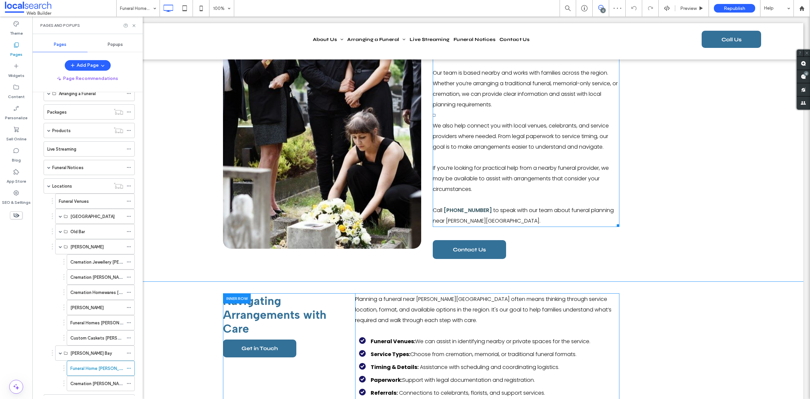
scroll to position [440, 0]
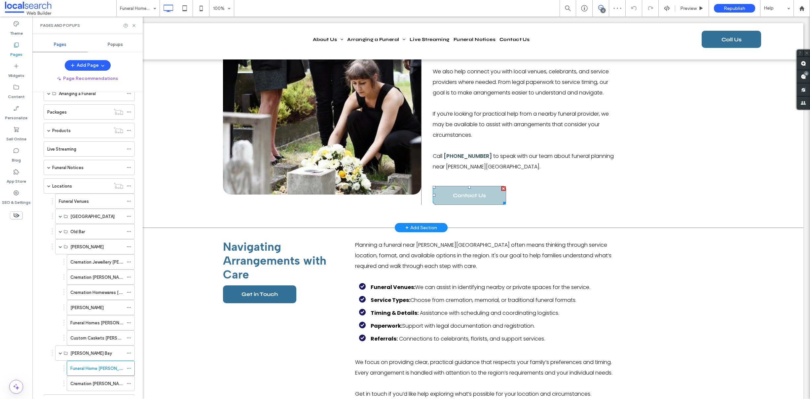
click at [467, 192] on span "Contact Us" at bounding box center [469, 195] width 33 height 17
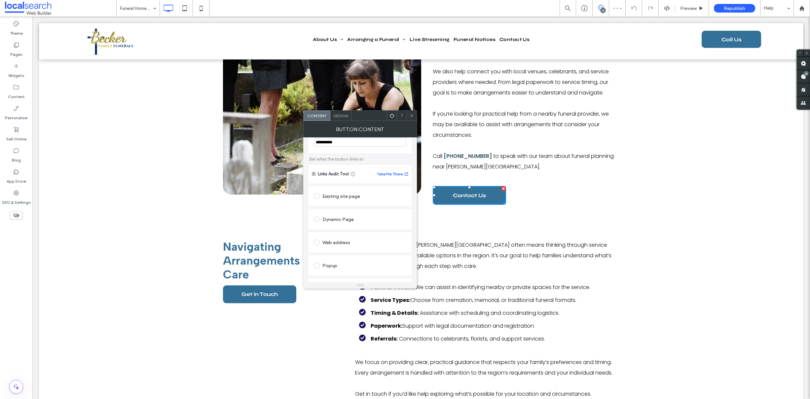
scroll to position [111, 0]
click at [411, 115] on icon at bounding box center [411, 115] width 5 height 5
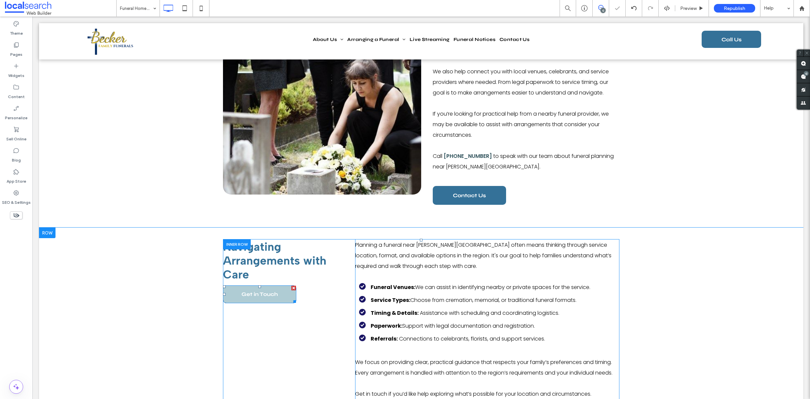
click at [263, 286] on span "Get in Touch" at bounding box center [259, 294] width 36 height 17
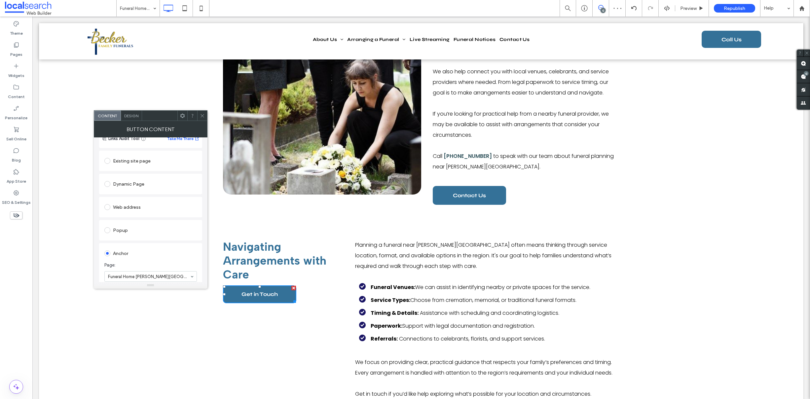
scroll to position [126, 0]
click at [204, 114] on icon at bounding box center [202, 115] width 5 height 5
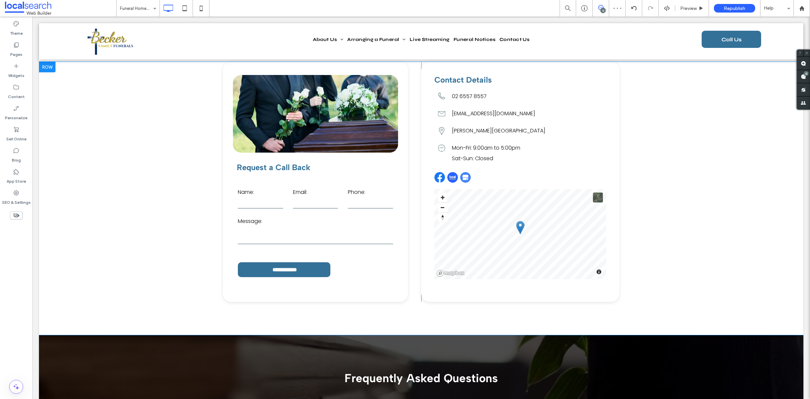
scroll to position [740, 0]
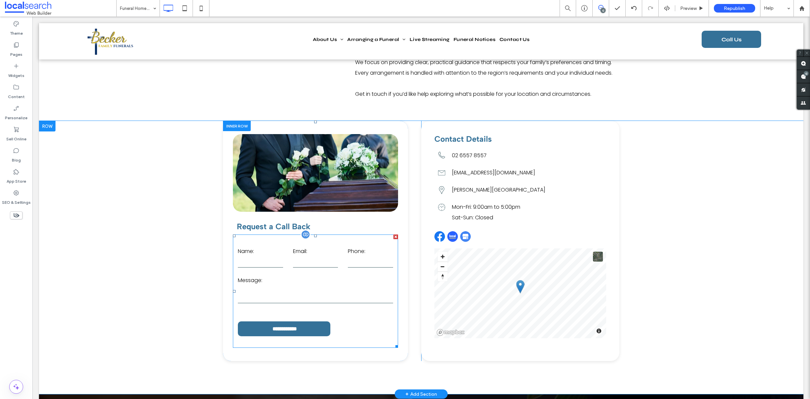
click at [302, 259] on input "email" at bounding box center [315, 263] width 45 height 10
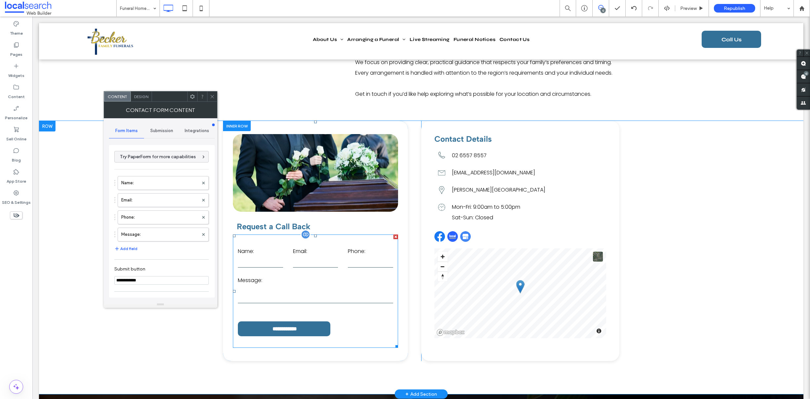
click at [302, 259] on input "email" at bounding box center [315, 263] width 45 height 10
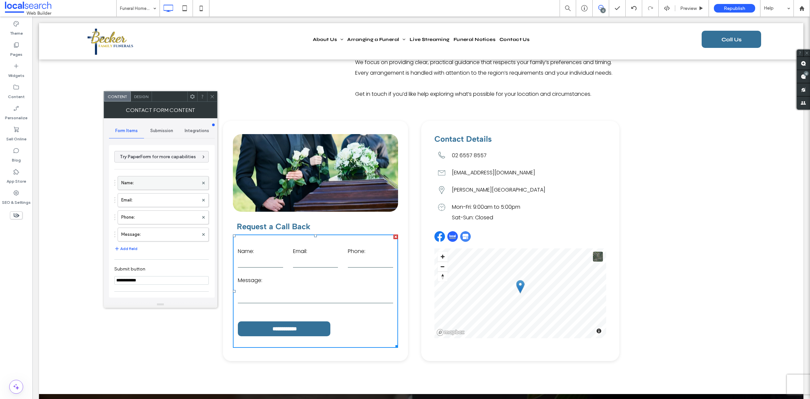
click at [167, 185] on label "Name:" at bounding box center [159, 182] width 77 height 13
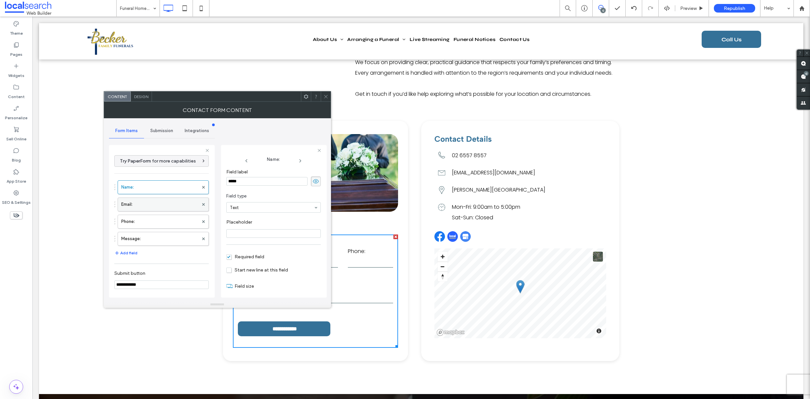
click at [156, 203] on label "Email:" at bounding box center [159, 204] width 77 height 13
click at [160, 223] on label "Phone:" at bounding box center [159, 221] width 77 height 13
click at [145, 241] on label "Message:" at bounding box center [159, 238] width 77 height 13
type input "**"
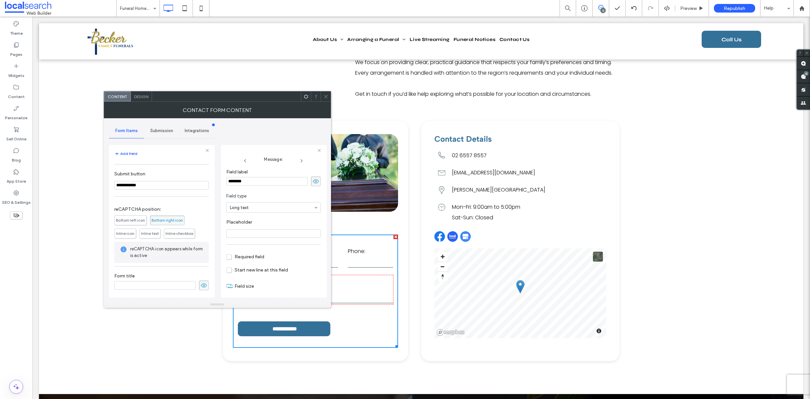
click at [165, 129] on span "Submission" at bounding box center [161, 130] width 23 height 5
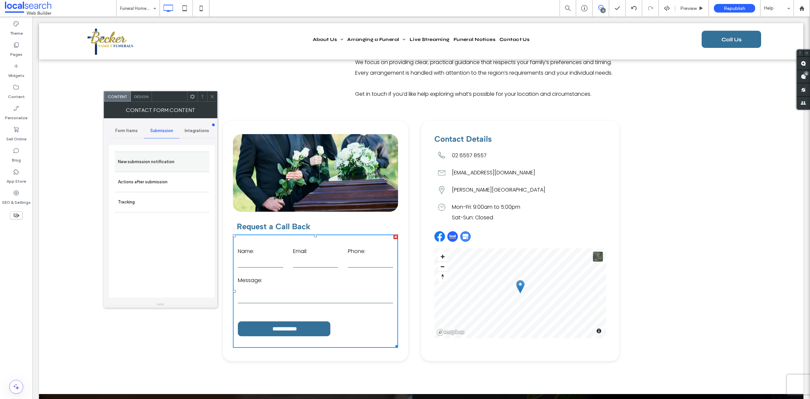
click at [159, 166] on label "New submission notification" at bounding box center [162, 161] width 88 height 13
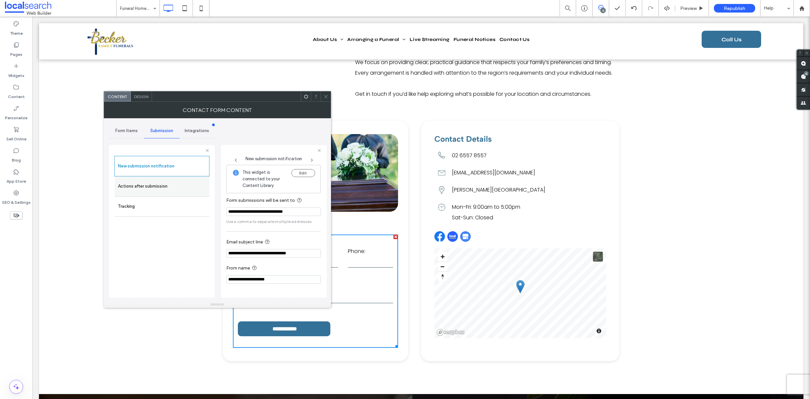
click at [138, 183] on label "Actions after submission" at bounding box center [162, 186] width 88 height 13
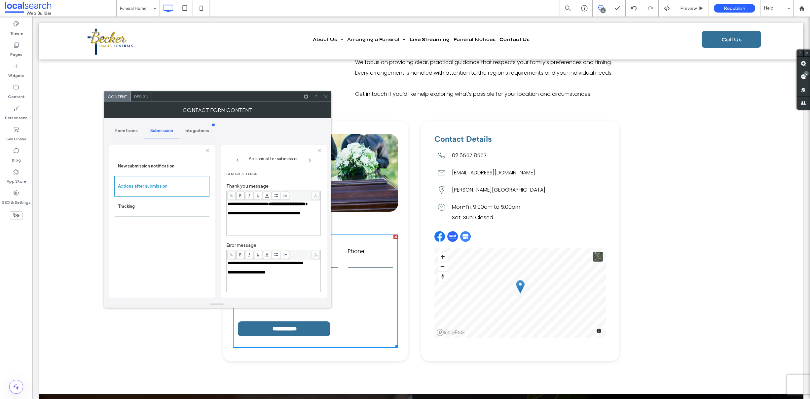
click at [144, 97] on span "Design" at bounding box center [141, 96] width 14 height 5
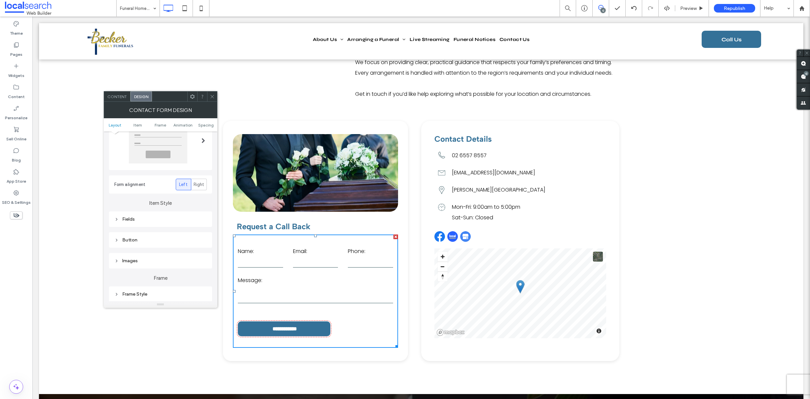
scroll to position [67, 0]
click at [145, 283] on div "Submission Message" at bounding box center [160, 286] width 93 height 6
click at [211, 97] on use at bounding box center [211, 96] width 3 height 3
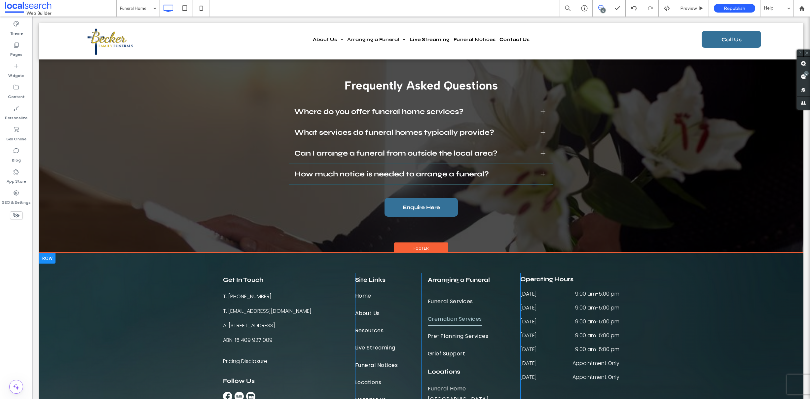
scroll to position [1181, 0]
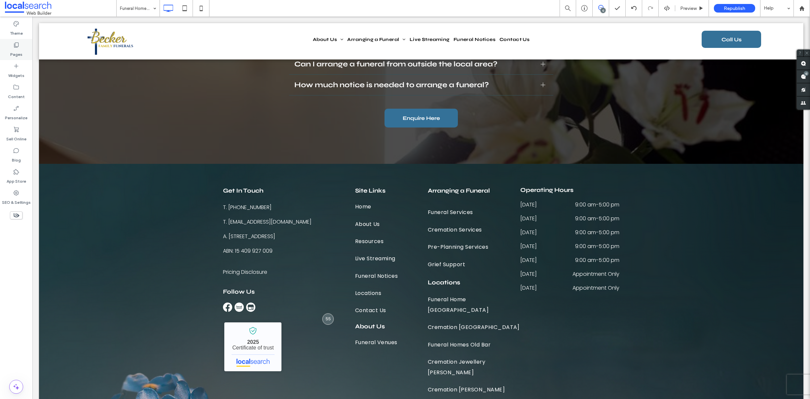
click at [19, 48] on icon at bounding box center [16, 45] width 7 height 7
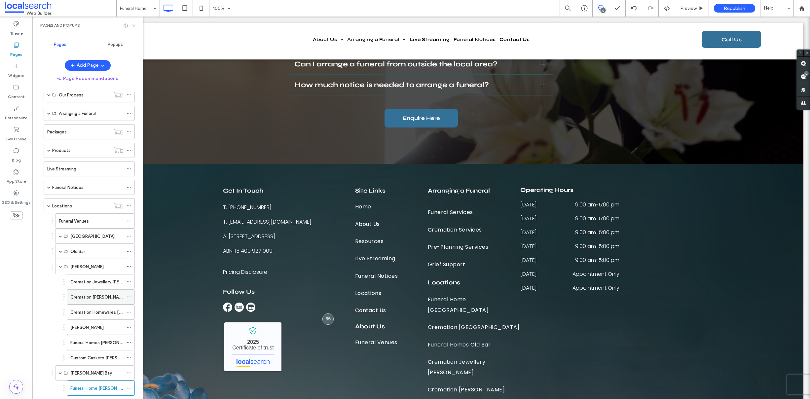
scroll to position [103, 0]
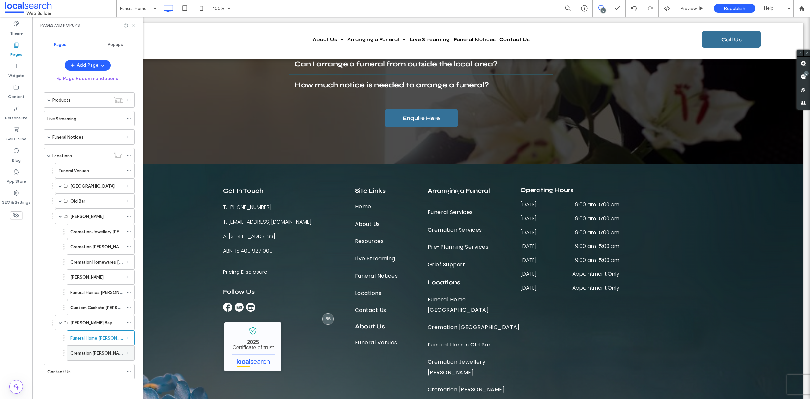
click at [85, 354] on label "Cremation Nelson Bay" at bounding box center [102, 354] width 64 height 12
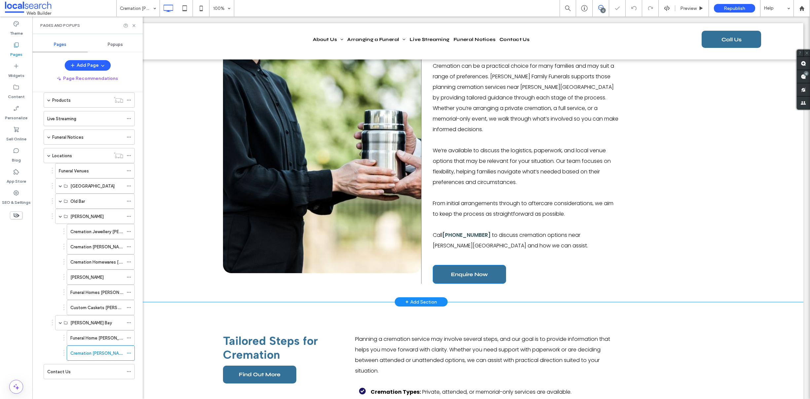
scroll to position [330, 0]
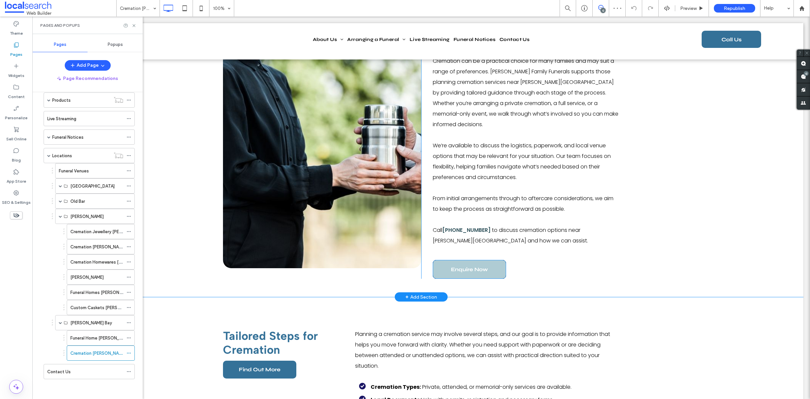
click at [457, 261] on span "Enquire Now" at bounding box center [469, 269] width 37 height 17
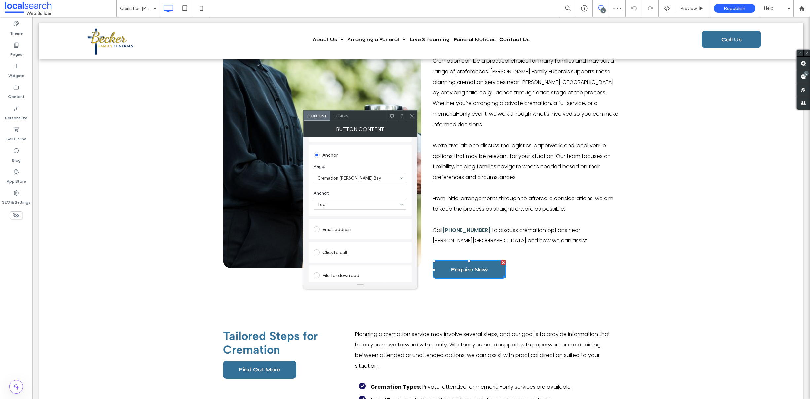
scroll to position [159, 0]
click at [411, 118] on icon at bounding box center [411, 115] width 5 height 5
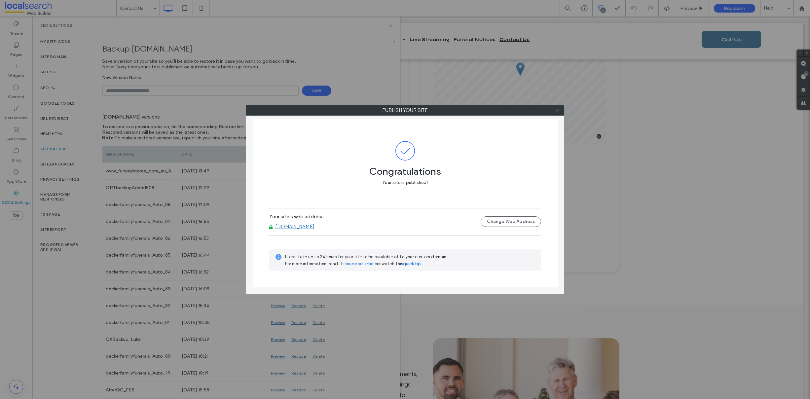
drag, startPoint x: 559, startPoint y: 111, endPoint x: 562, endPoint y: 131, distance: 19.8
click at [559, 111] on icon at bounding box center [557, 110] width 5 height 5
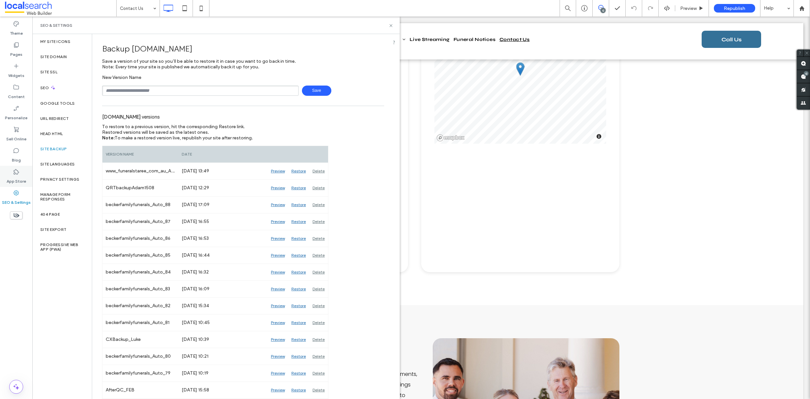
click at [19, 174] on icon at bounding box center [16, 171] width 7 height 7
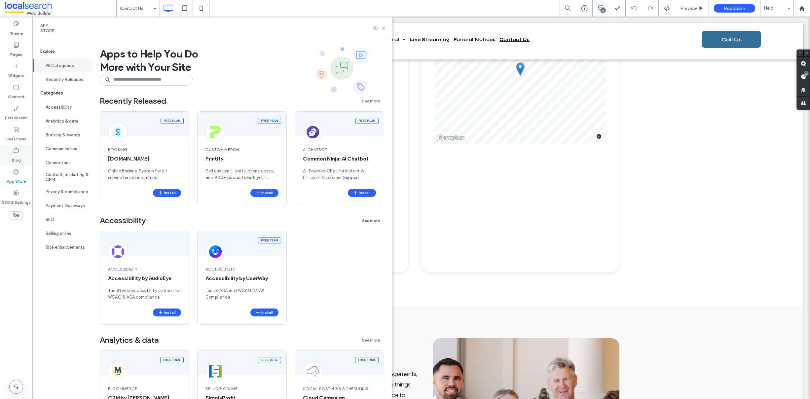
click at [15, 158] on label "Blog" at bounding box center [16, 158] width 9 height 9
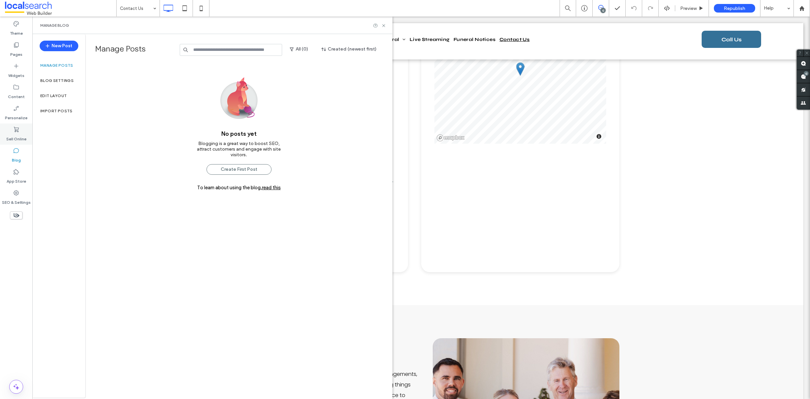
click at [17, 128] on use at bounding box center [16, 129] width 5 height 5
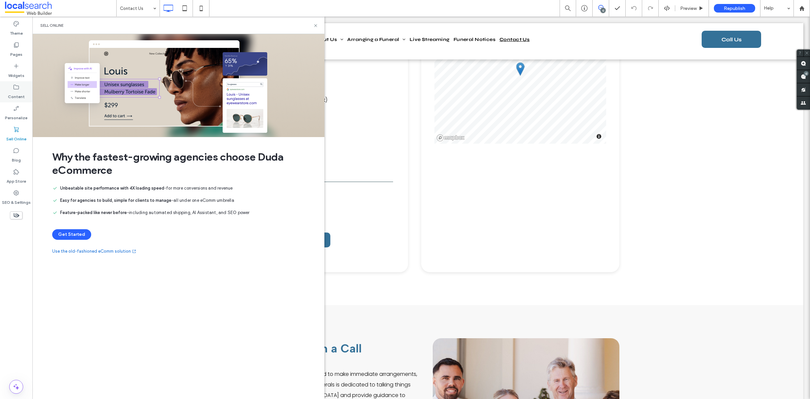
click at [17, 88] on icon at bounding box center [16, 87] width 7 height 7
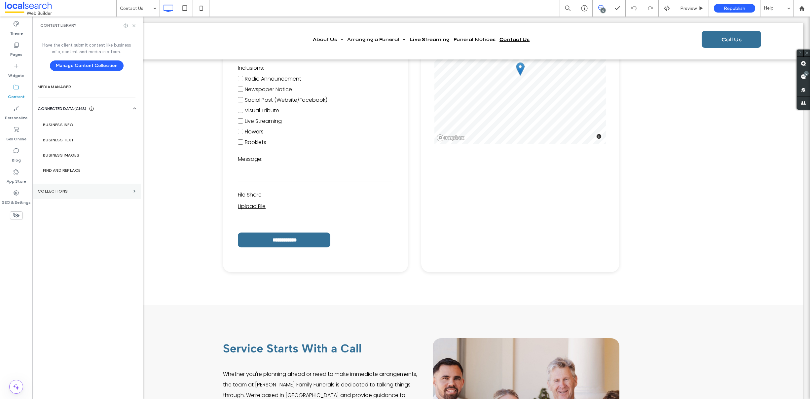
click at [55, 188] on section "Collections" at bounding box center [86, 191] width 108 height 15
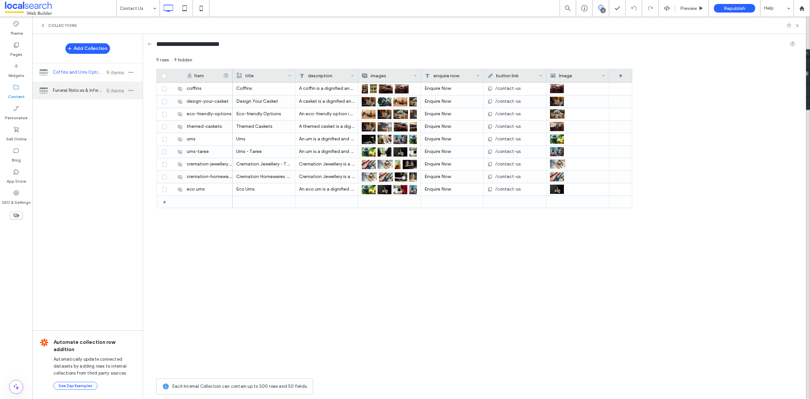
click at [73, 82] on div "Funeral Notices & Information 5 items" at bounding box center [87, 91] width 110 height 18
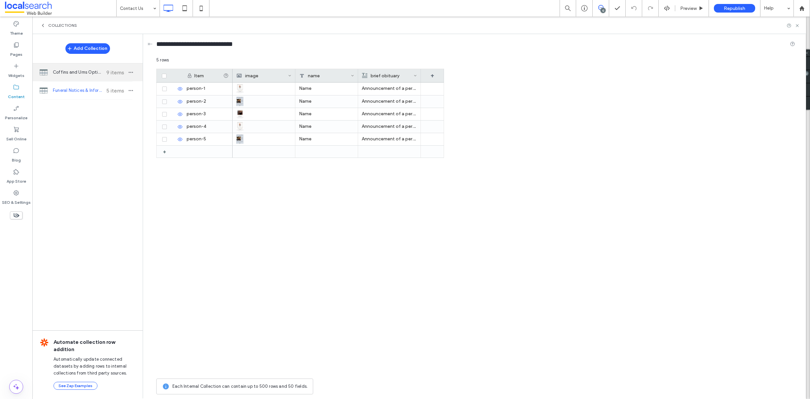
click at [72, 75] on span "Coffins and Urns Options" at bounding box center [77, 72] width 49 height 7
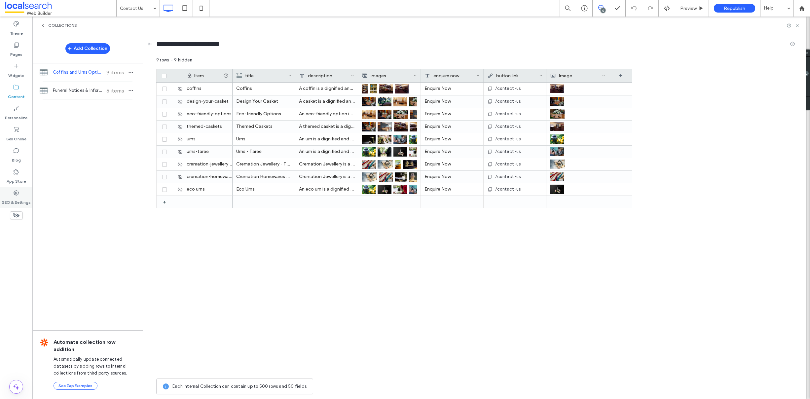
click at [17, 195] on icon at bounding box center [16, 193] width 7 height 7
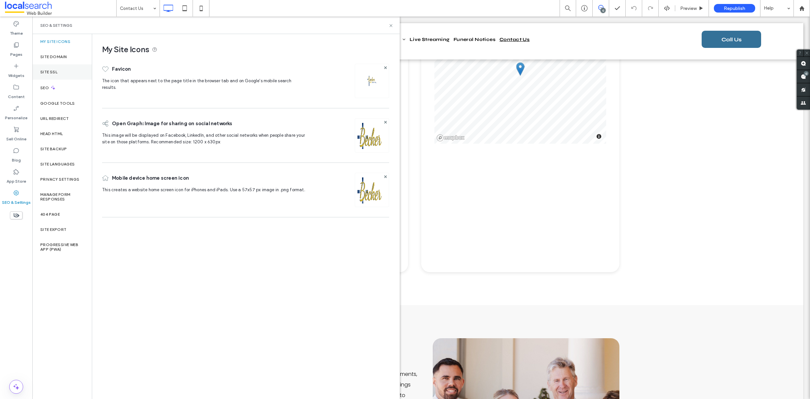
click at [56, 69] on div "Site SSL" at bounding box center [61, 71] width 59 height 15
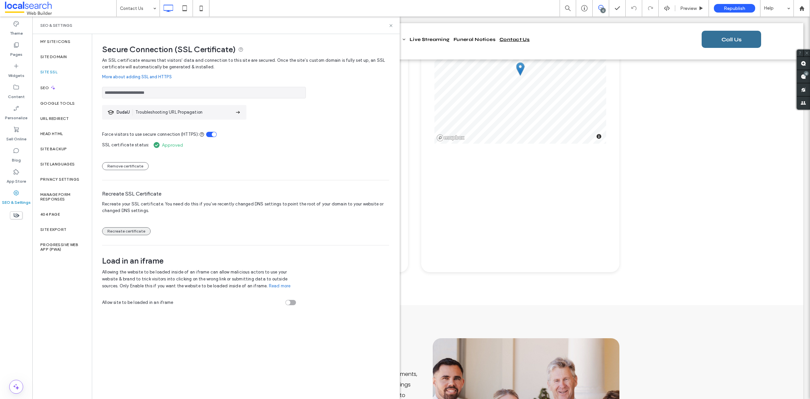
click at [119, 233] on button "Recreate certificate" at bounding box center [126, 231] width 49 height 8
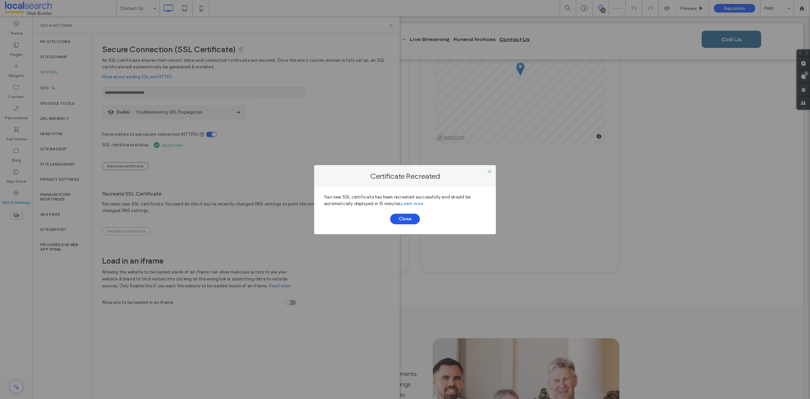
click at [403, 220] on button "Close" at bounding box center [405, 219] width 30 height 11
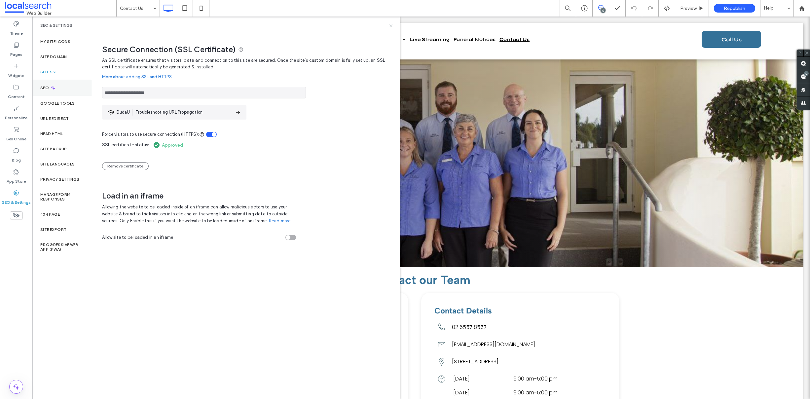
click at [44, 88] on label "SEO" at bounding box center [45, 88] width 10 height 5
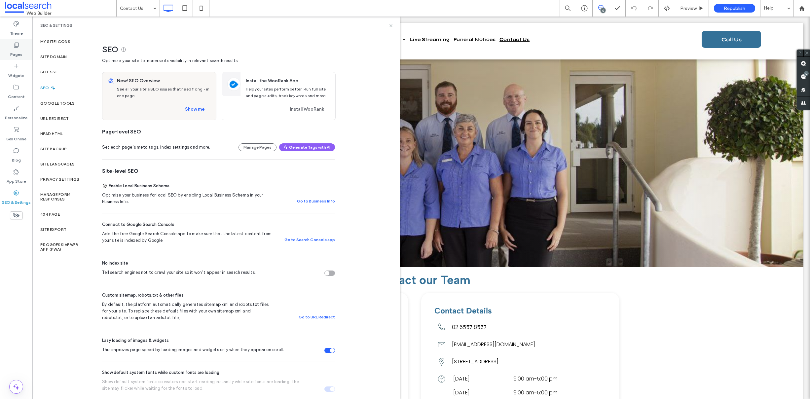
click at [18, 48] on label "Pages" at bounding box center [16, 52] width 12 height 9
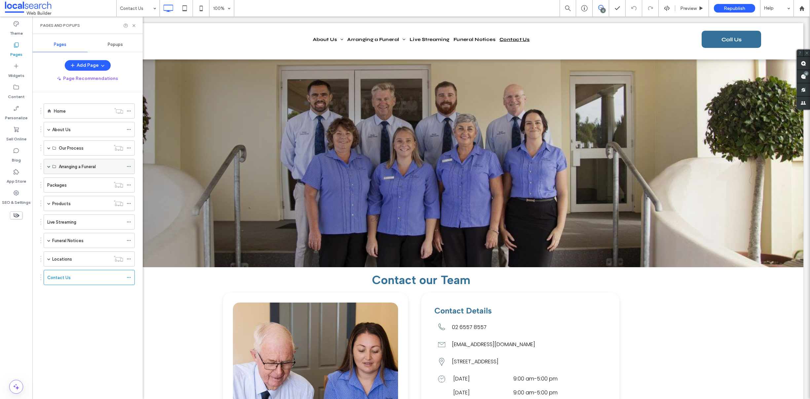
click at [48, 166] on span at bounding box center [48, 166] width 3 height 3
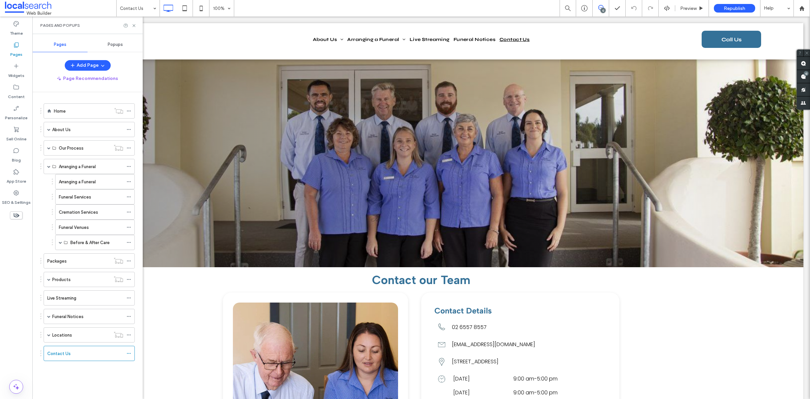
drag, startPoint x: 68, startPoint y: 178, endPoint x: 75, endPoint y: 189, distance: 12.9
click at [68, 178] on label "Arranging a Funeral" at bounding box center [77, 182] width 37 height 12
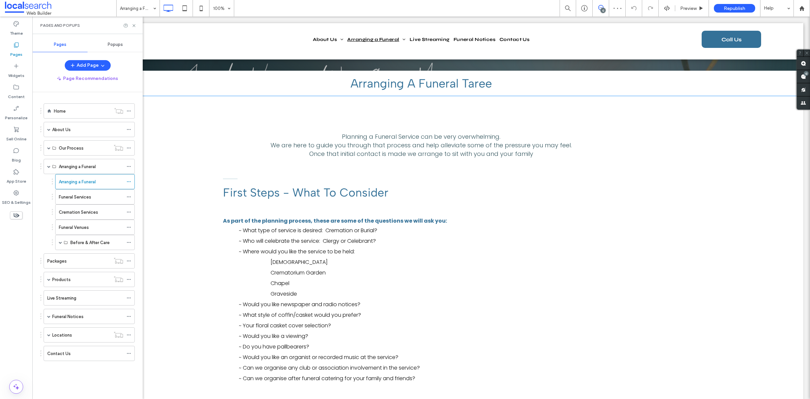
scroll to position [218, 0]
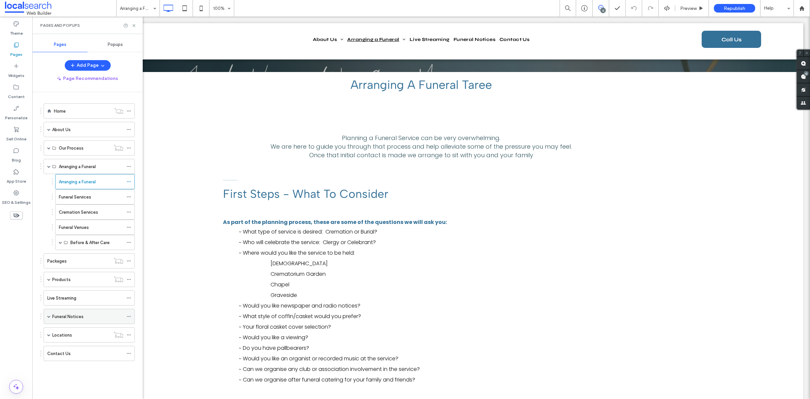
click at [49, 317] on span at bounding box center [48, 316] width 3 height 3
click at [50, 350] on span at bounding box center [48, 350] width 3 height 3
click at [73, 362] on label "Funeral Venues" at bounding box center [74, 366] width 30 height 12
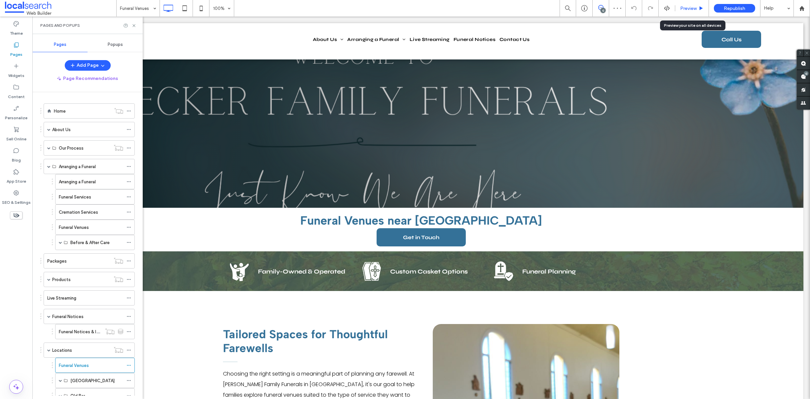
click at [687, 10] on span "Preview" at bounding box center [688, 9] width 17 height 6
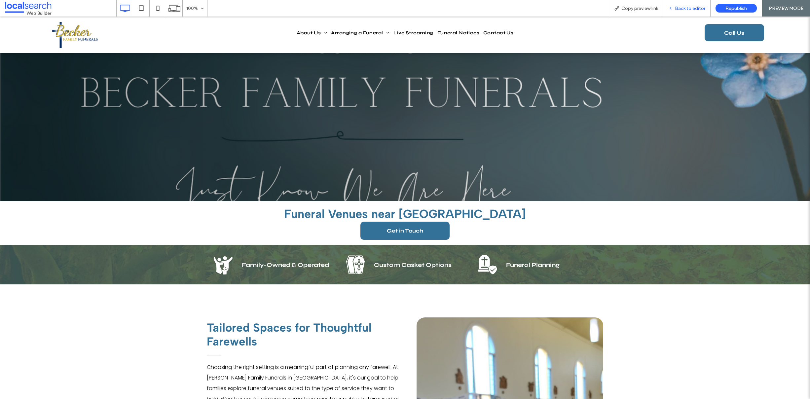
click at [681, 12] on div "Back to editor" at bounding box center [686, 8] width 47 height 17
click at [676, 9] on span "Back to editor" at bounding box center [690, 9] width 30 height 6
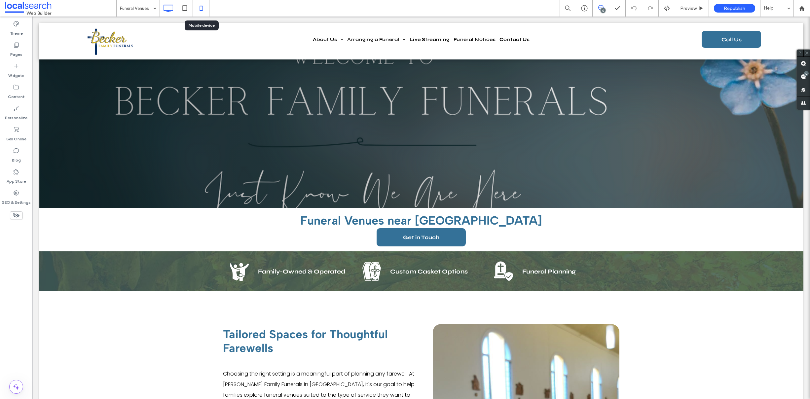
click at [203, 5] on icon at bounding box center [201, 8] width 13 height 13
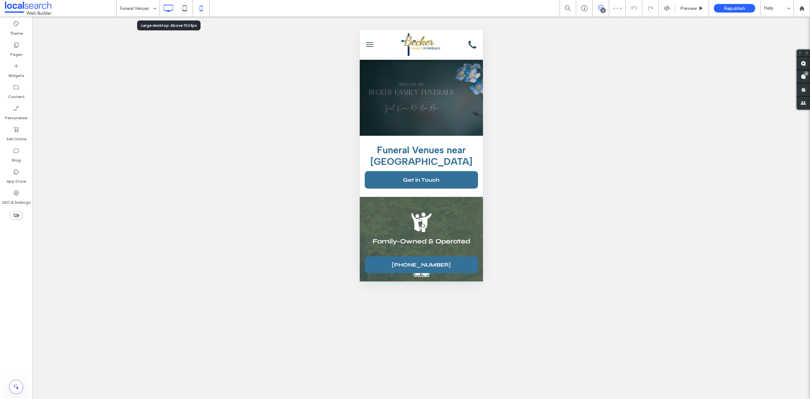
click at [167, 8] on icon at bounding box center [168, 8] width 13 height 13
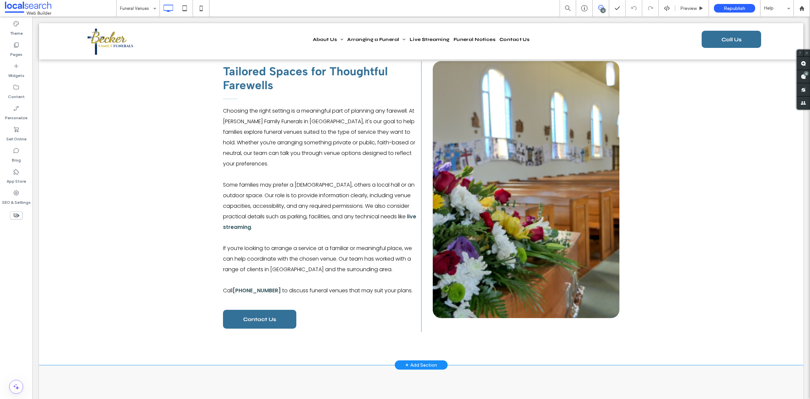
scroll to position [261, 0]
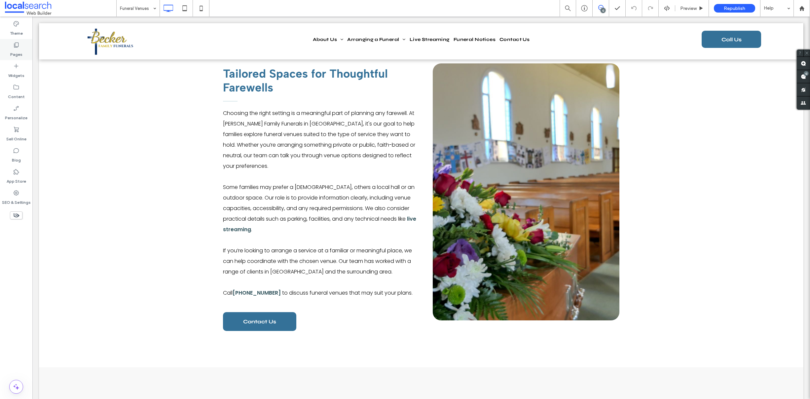
click at [14, 49] on label "Pages" at bounding box center [16, 52] width 12 height 9
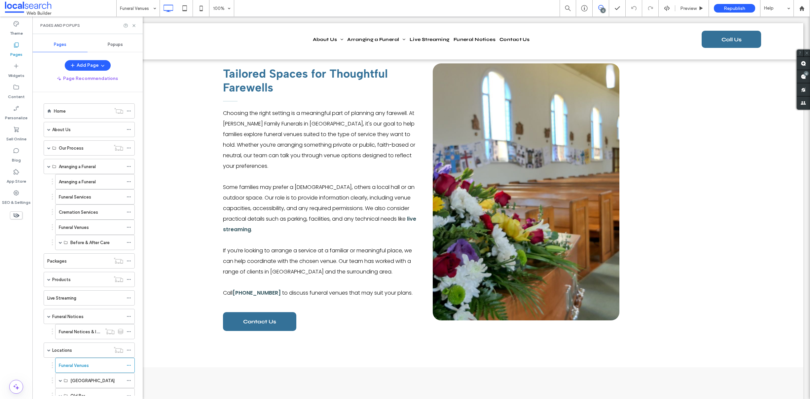
scroll to position [56, 0]
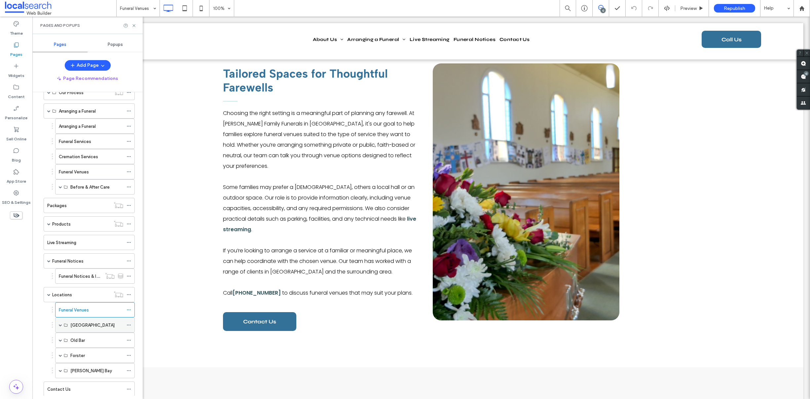
click at [59, 326] on span at bounding box center [60, 324] width 3 height 3
click at [85, 336] on div "Funeral Home [GEOGRAPHIC_DATA]" at bounding box center [96, 340] width 53 height 15
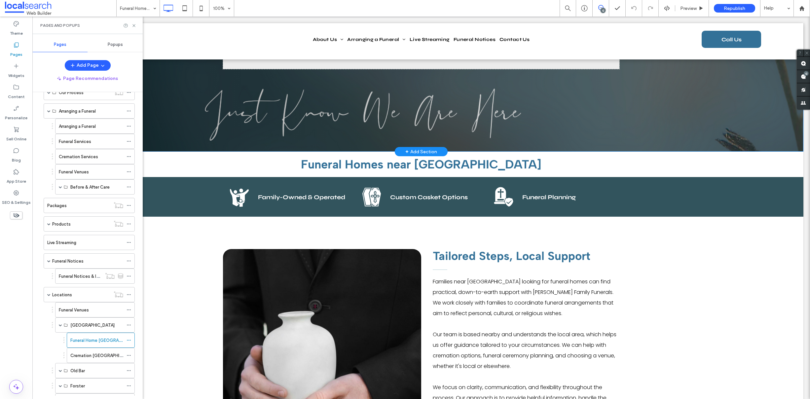
scroll to position [110, 0]
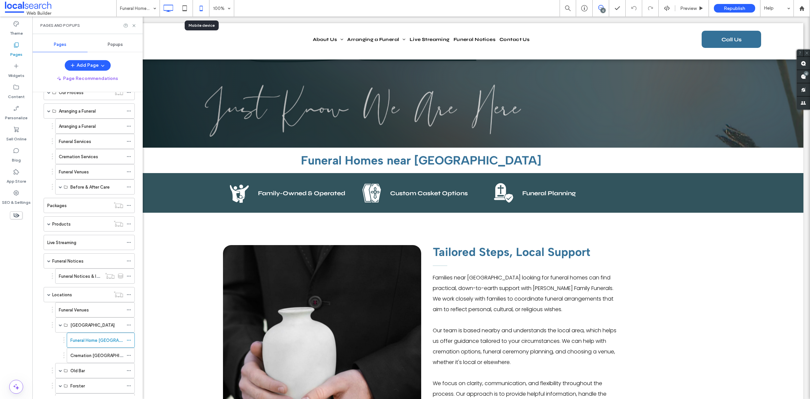
click at [198, 4] on icon at bounding box center [201, 8] width 13 height 13
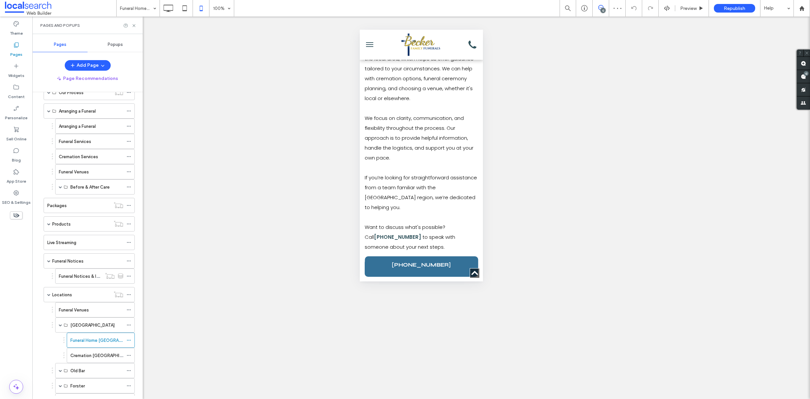
scroll to position [565, 0]
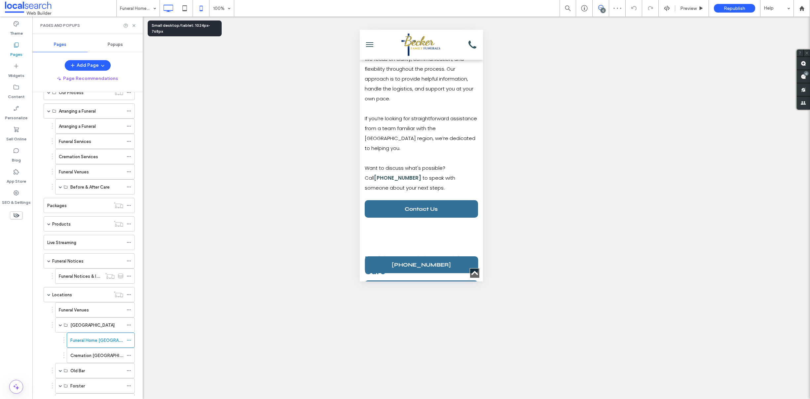
click at [168, 5] on use at bounding box center [169, 8] width 10 height 7
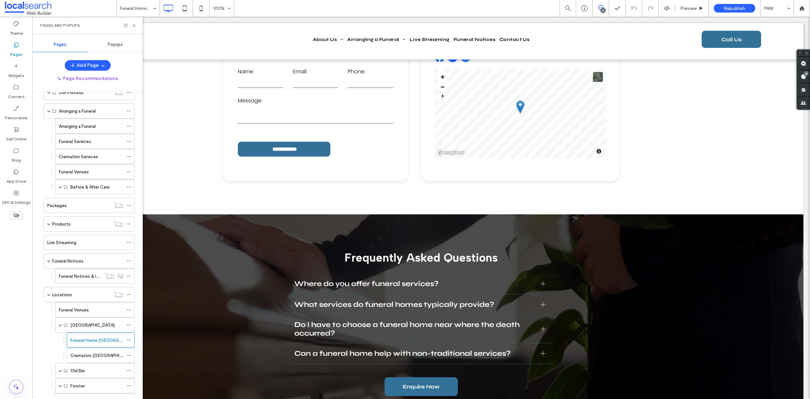
scroll to position [1260, 0]
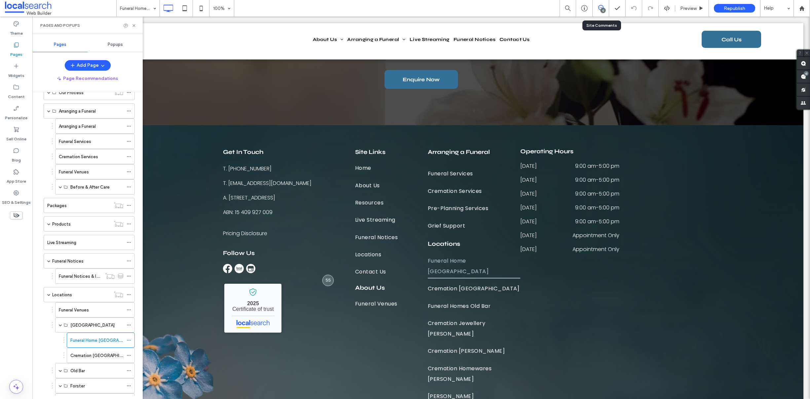
click at [598, 4] on div "12" at bounding box center [601, 8] width 17 height 17
click at [599, 10] on icon at bounding box center [600, 7] width 5 height 5
click at [801, 76] on use at bounding box center [803, 76] width 5 height 5
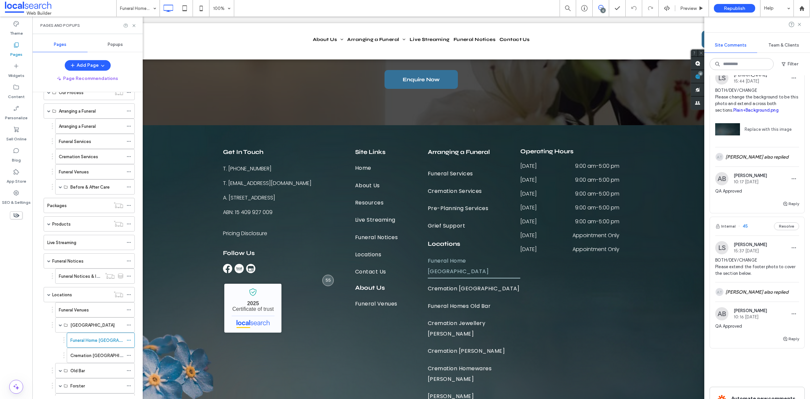
scroll to position [1609, 0]
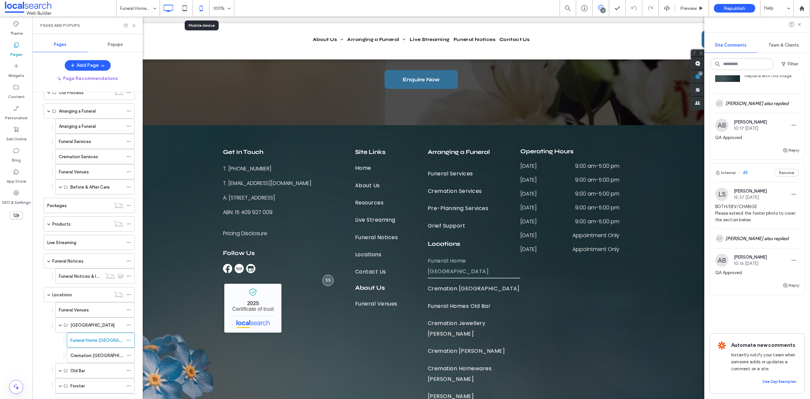
click at [201, 6] on use at bounding box center [201, 8] width 3 height 5
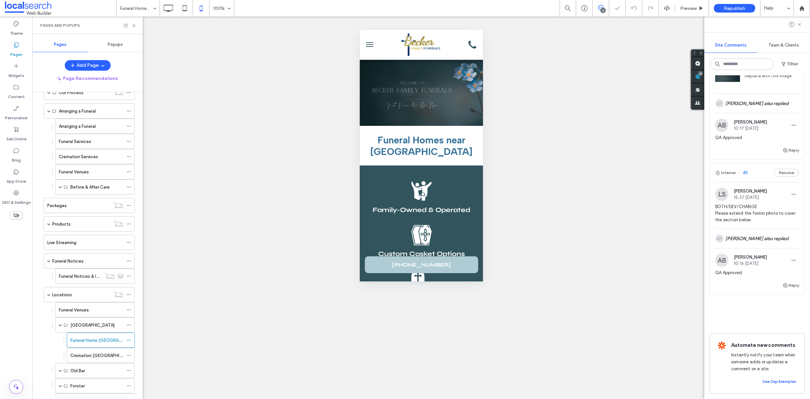
scroll to position [0, 0]
click at [93, 353] on label "Cremation [GEOGRAPHIC_DATA]" at bounding box center [103, 356] width 66 height 12
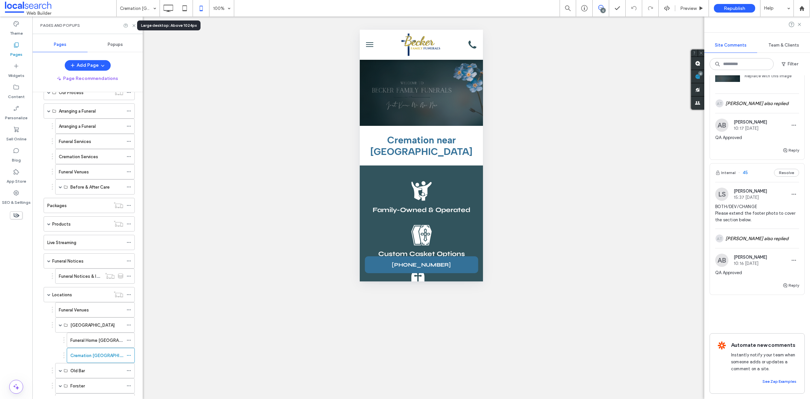
click at [169, 6] on icon at bounding box center [168, 8] width 13 height 13
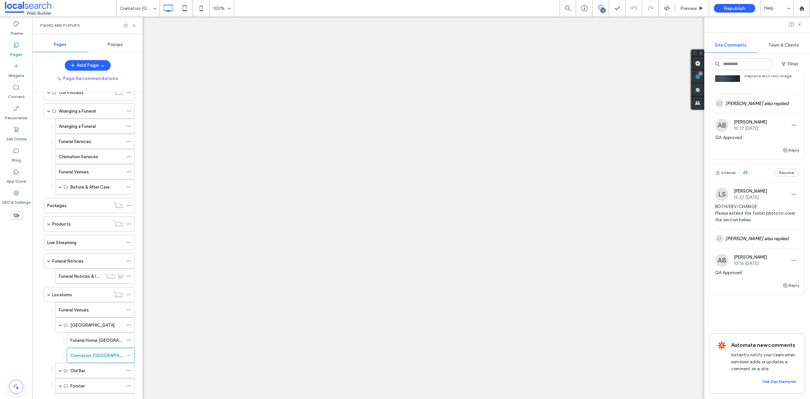
click at [17, 202] on div at bounding box center [405, 199] width 810 height 399
click at [14, 195] on icon at bounding box center [16, 193] width 7 height 7
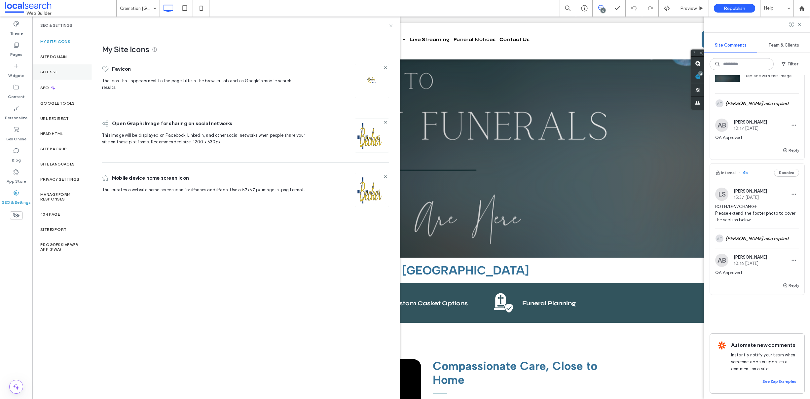
click at [56, 70] on label "Site SSL" at bounding box center [48, 72] width 17 height 5
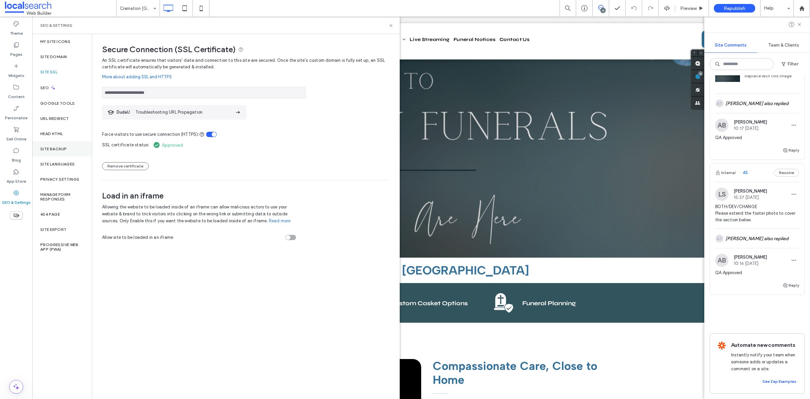
click at [61, 148] on label "Site Backup" at bounding box center [53, 149] width 26 height 5
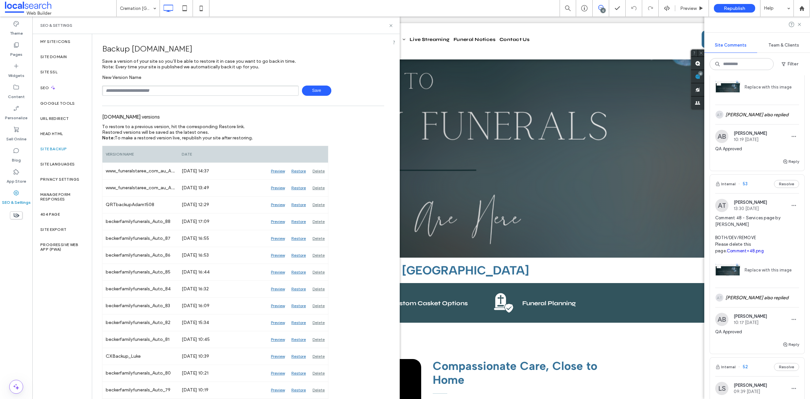
scroll to position [489, 0]
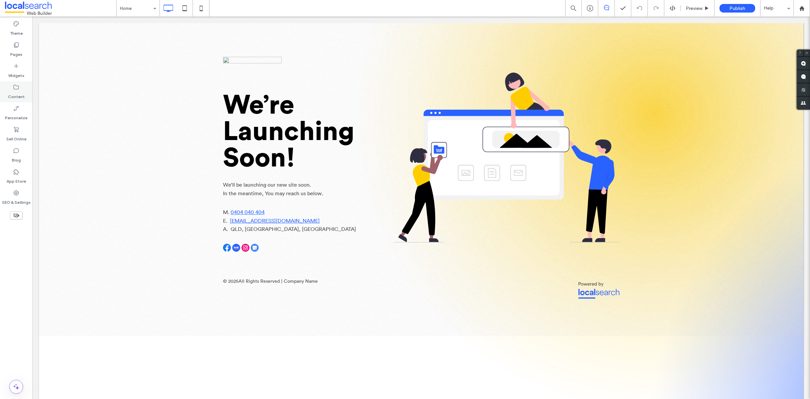
click at [18, 89] on icon at bounding box center [16, 87] width 7 height 7
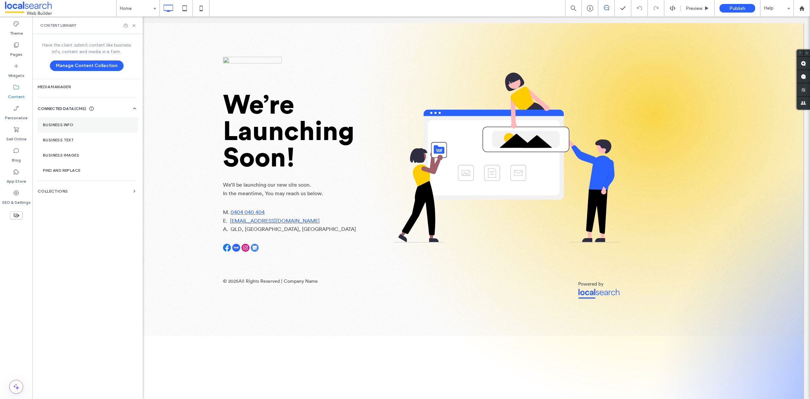
click at [79, 125] on label "Business Info" at bounding box center [88, 125] width 90 height 5
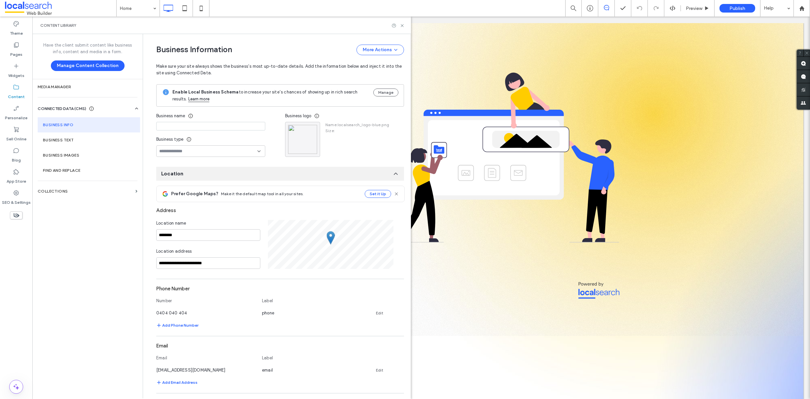
scroll to position [11, 0]
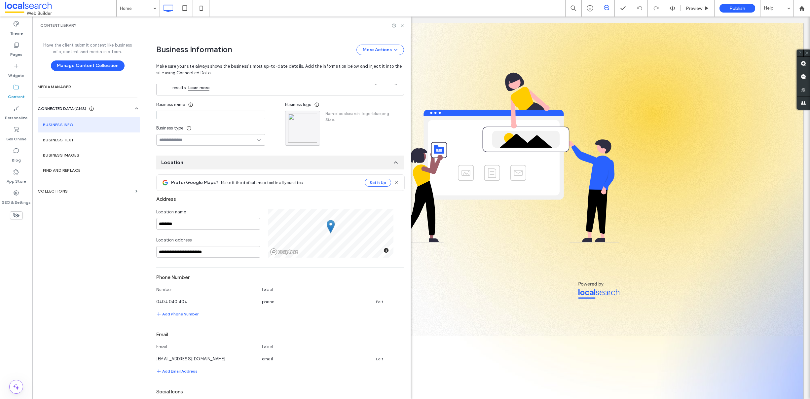
click at [179, 117] on input at bounding box center [210, 115] width 109 height 9
paste input "**********"
type input "**********"
click at [312, 117] on use "button" at bounding box center [314, 117] width 4 height 1
click at [323, 131] on span "Replace Image" at bounding box center [335, 133] width 30 height 7
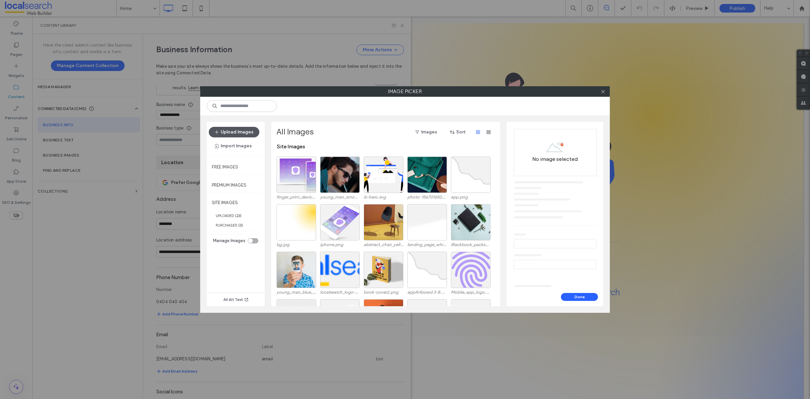
click at [242, 134] on button "Upload Images" at bounding box center [234, 132] width 51 height 11
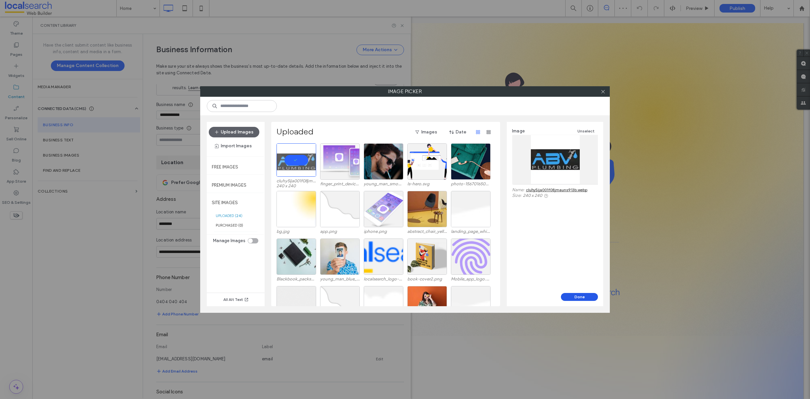
click at [576, 296] on button "Done" at bounding box center [579, 297] width 37 height 8
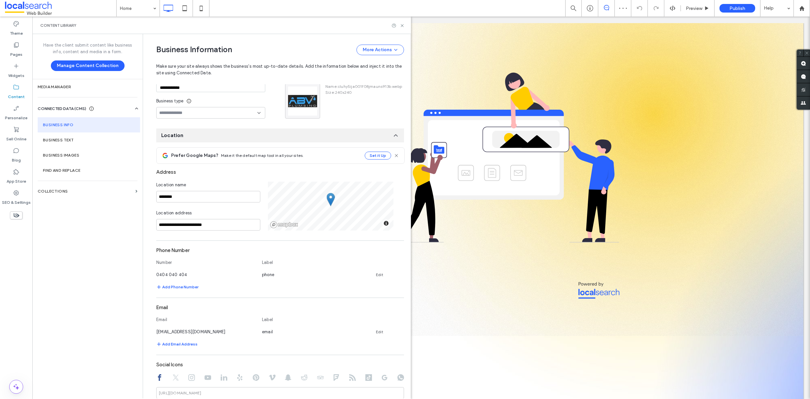
scroll to position [67, 0]
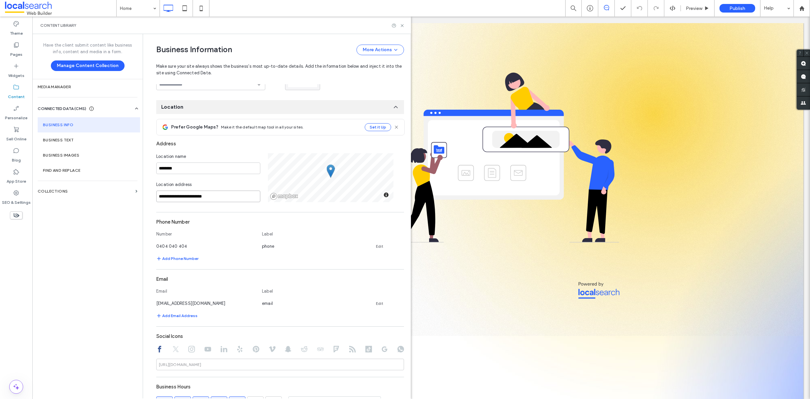
click at [192, 194] on input "**********" at bounding box center [208, 197] width 104 height 12
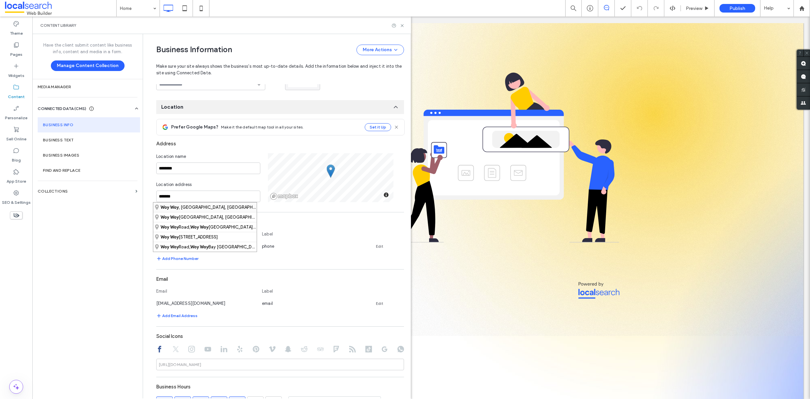
click at [194, 207] on div "Woy Woy , New South Wales, Australia" at bounding box center [204, 208] width 103 height 10
type input "**********"
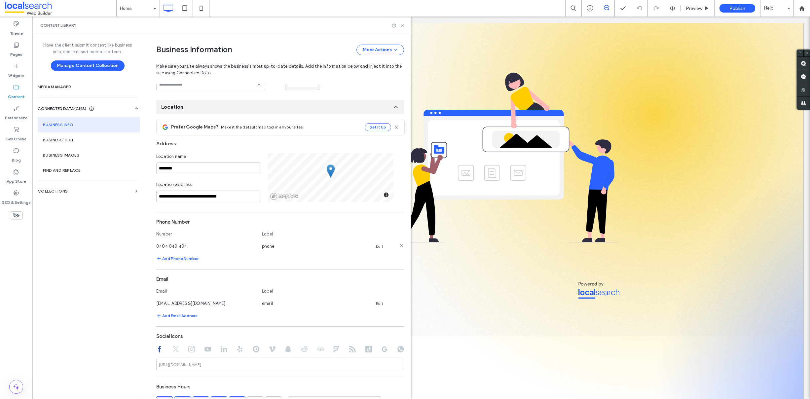
click at [376, 246] on link "Edit" at bounding box center [379, 246] width 7 height 5
click at [376, 245] on link "Edit" at bounding box center [379, 246] width 7 height 5
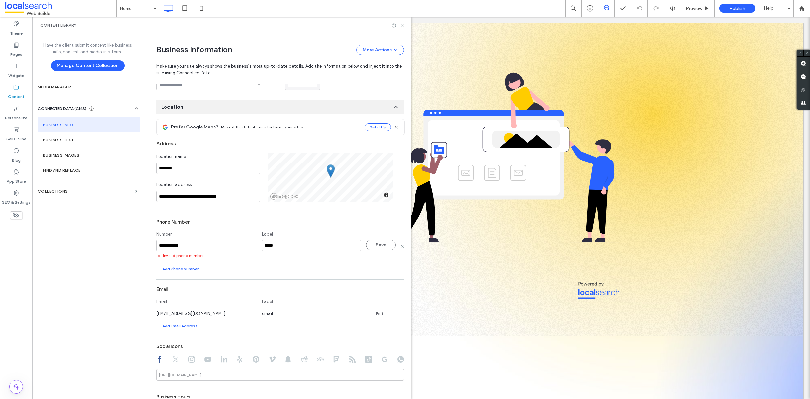
click at [173, 246] on input "**********" at bounding box center [205, 246] width 99 height 12
type input "**********"
click at [378, 245] on button "Save" at bounding box center [381, 245] width 30 height 11
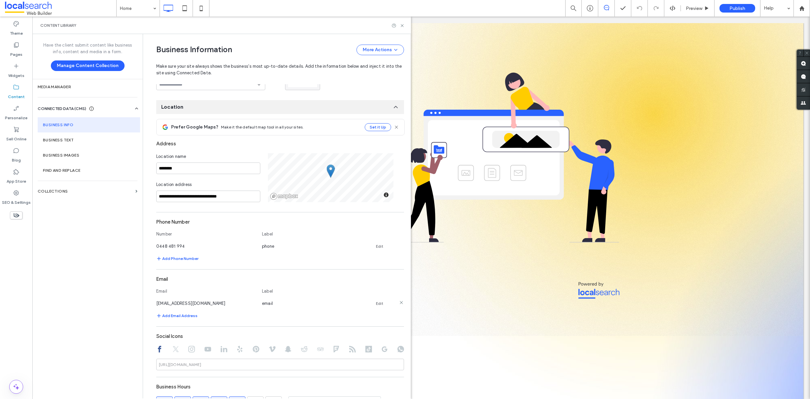
click at [399, 303] on icon at bounding box center [401, 302] width 5 height 5
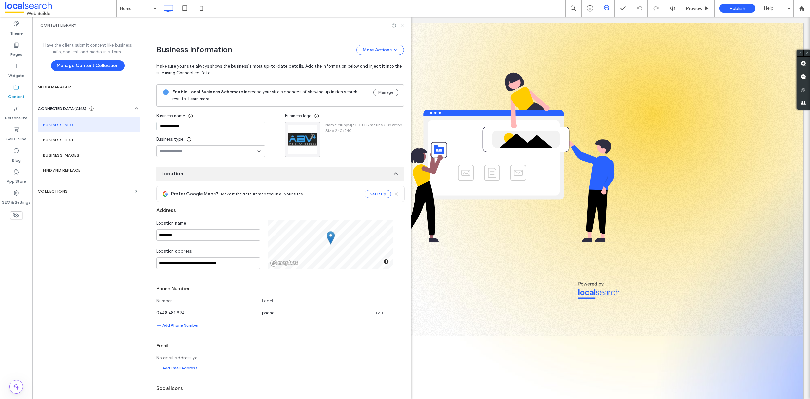
click at [402, 26] on icon at bounding box center [402, 25] width 5 height 5
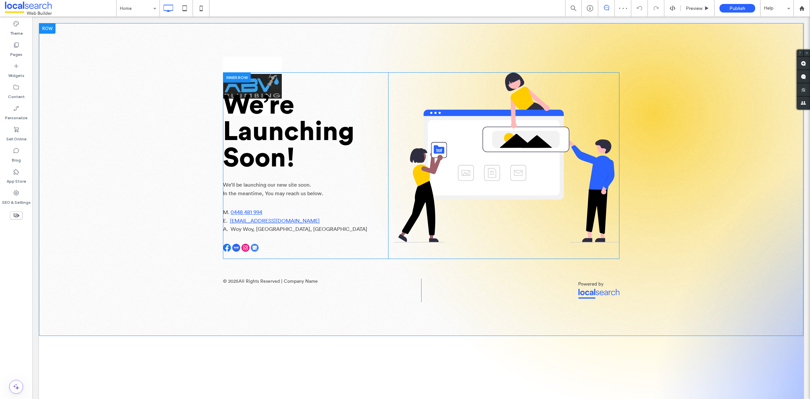
click at [268, 80] on div "We’re Launching Soon! We’ll be launching our new site soon. In the meantime, Yo…" at bounding box center [305, 165] width 165 height 187
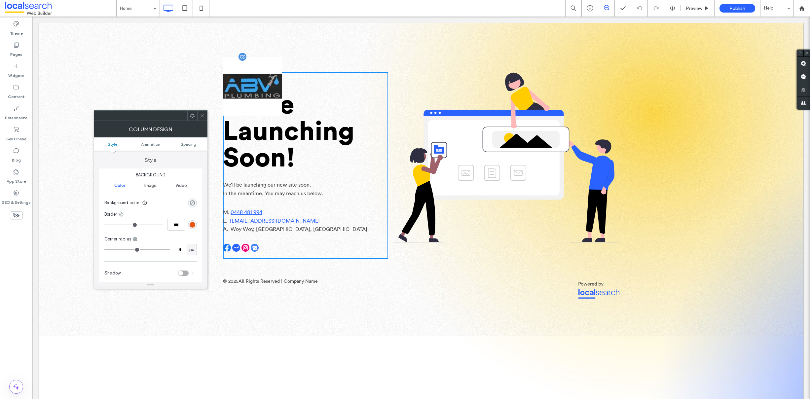
click at [258, 61] on img at bounding box center [252, 86] width 59 height 59
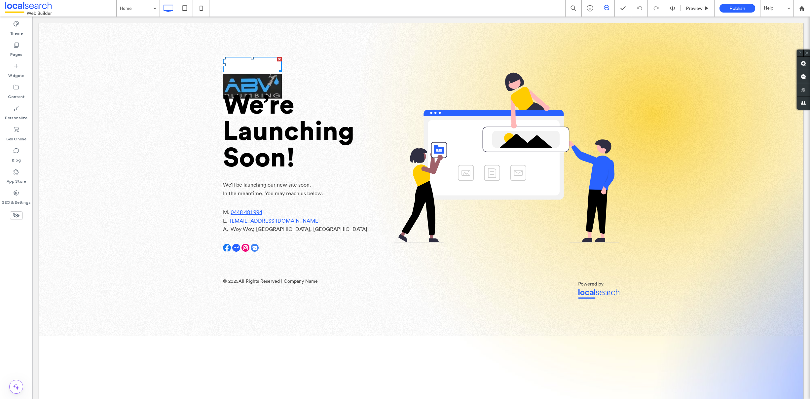
click at [264, 82] on div "We’re Launching Soon! We’ll be launching our new site soon. In the meantime, Yo…" at bounding box center [305, 165] width 165 height 187
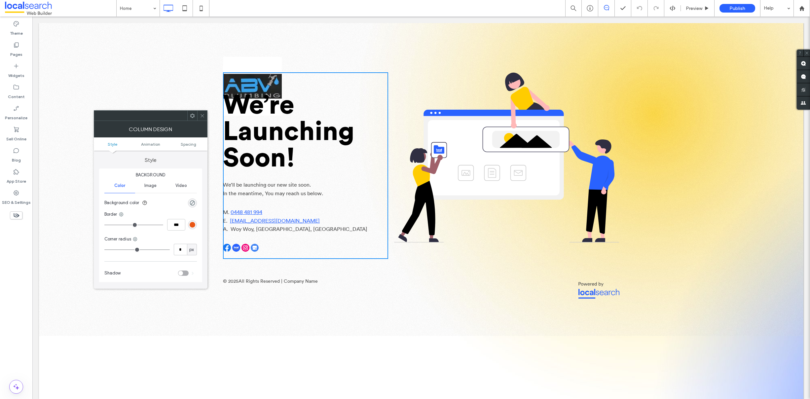
click at [232, 80] on div "We’re Launching Soon! We’ll be launching our new site soon. In the meantime, Yo…" at bounding box center [305, 165] width 165 height 187
click at [239, 67] on img at bounding box center [252, 86] width 59 height 59
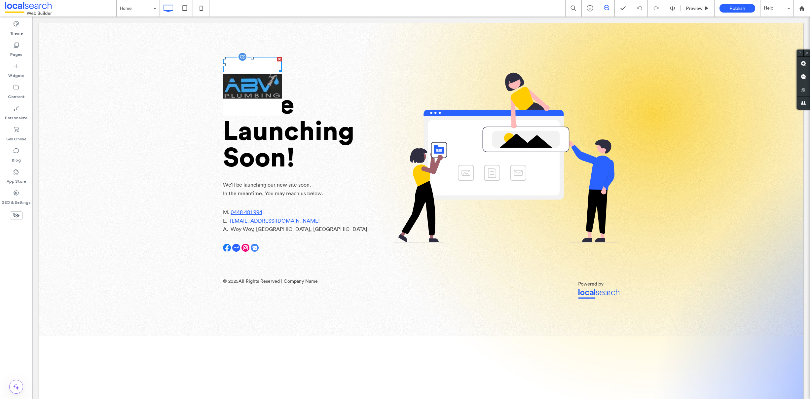
click at [238, 66] on img at bounding box center [252, 86] width 59 height 59
click at [245, 77] on img at bounding box center [252, 86] width 59 height 59
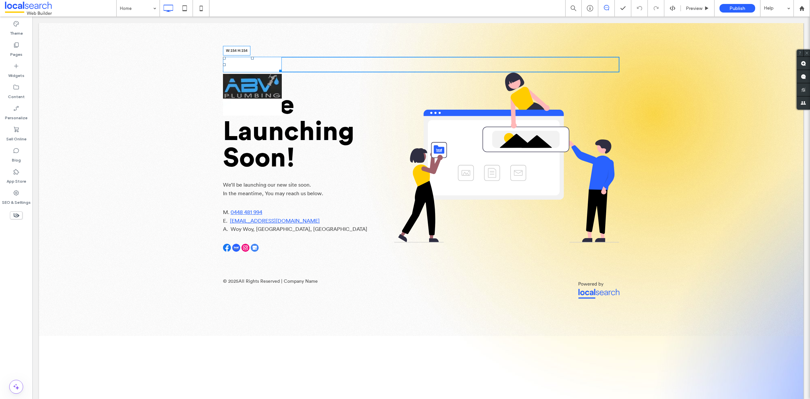
drag, startPoint x: 279, startPoint y: 70, endPoint x: 274, endPoint y: 74, distance: 5.8
click at [274, 72] on div "W:154 H:154 Click To Paste" at bounding box center [421, 65] width 396 height 16
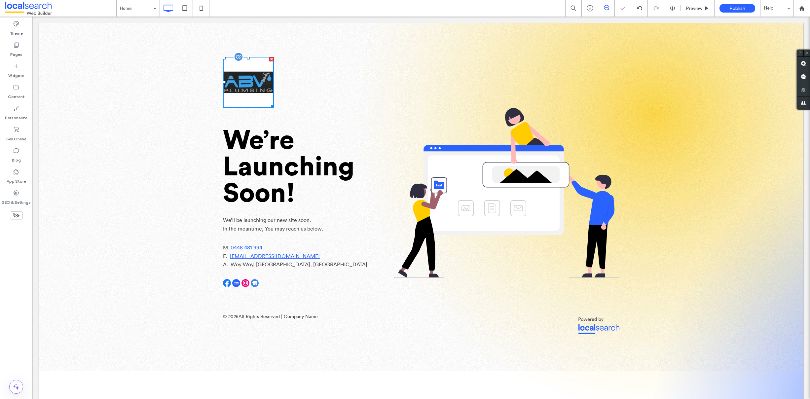
click at [247, 66] on img at bounding box center [248, 82] width 51 height 51
click at [21, 192] on div "SEO & Settings" at bounding box center [16, 197] width 32 height 21
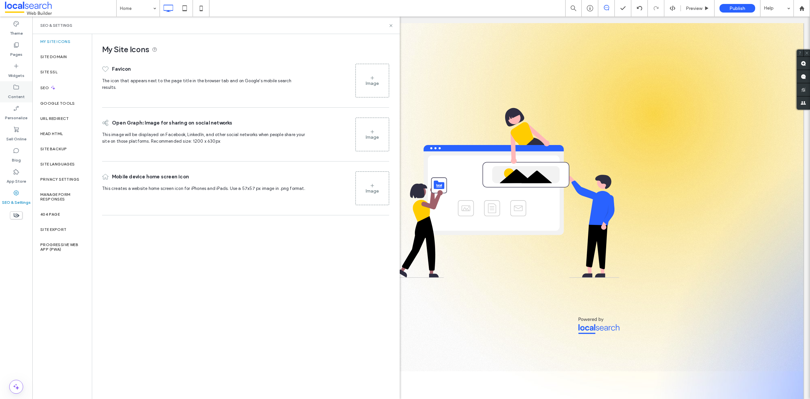
click at [7, 93] on div "Content" at bounding box center [16, 91] width 32 height 21
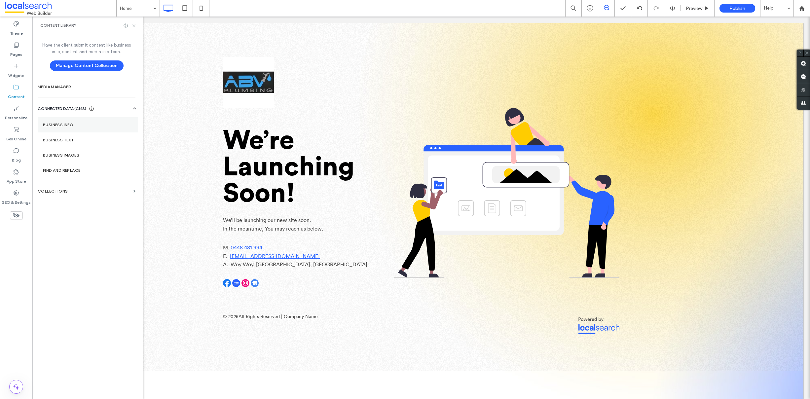
click at [74, 127] on section "Business Info" at bounding box center [88, 124] width 100 height 15
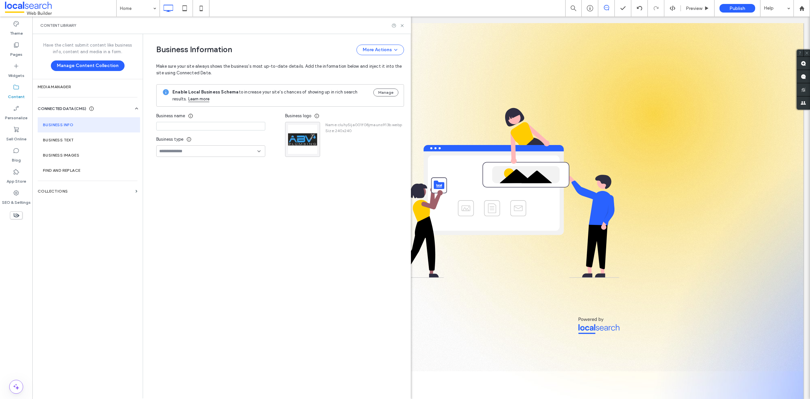
type input "**********"
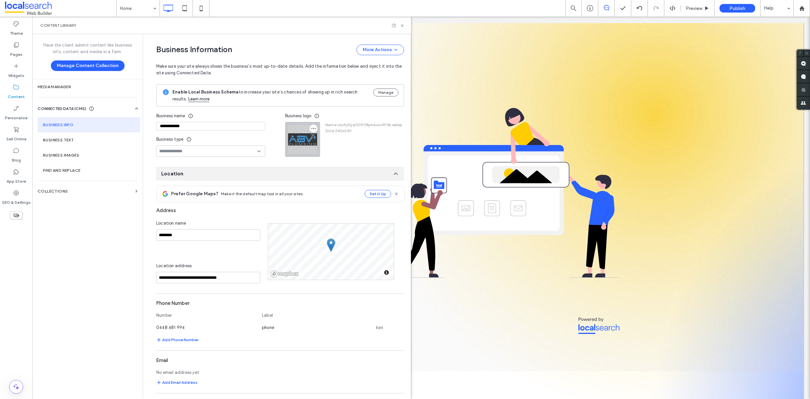
click at [311, 129] on icon "button" at bounding box center [313, 128] width 5 height 5
drag, startPoint x: 402, startPoint y: 26, endPoint x: 230, endPoint y: 90, distance: 183.6
click at [402, 26] on use at bounding box center [402, 25] width 3 height 3
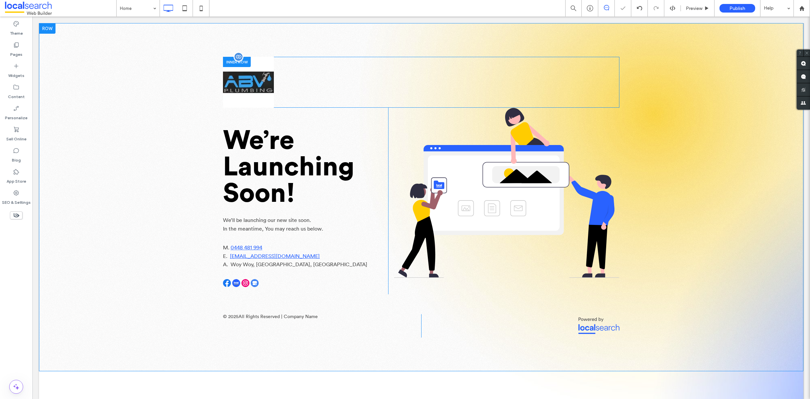
click at [266, 67] on img at bounding box center [248, 82] width 51 height 51
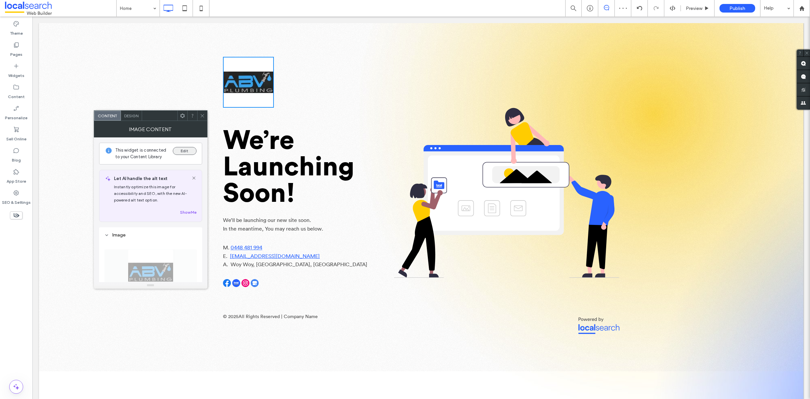
click at [185, 152] on button "Edit" at bounding box center [185, 151] width 24 height 8
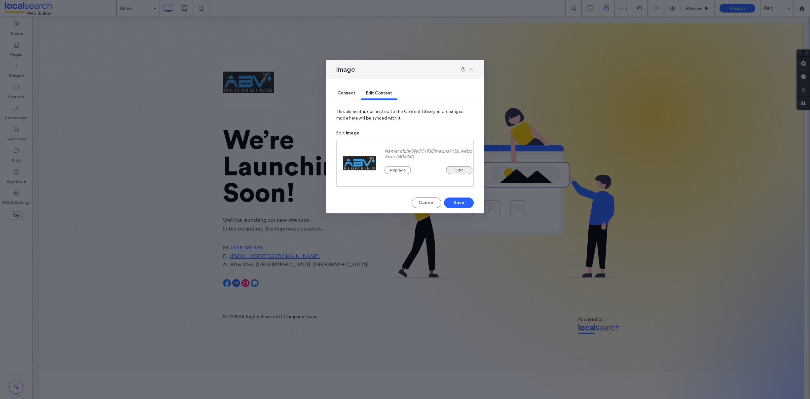
click at [461, 168] on button "Edit" at bounding box center [459, 170] width 26 height 8
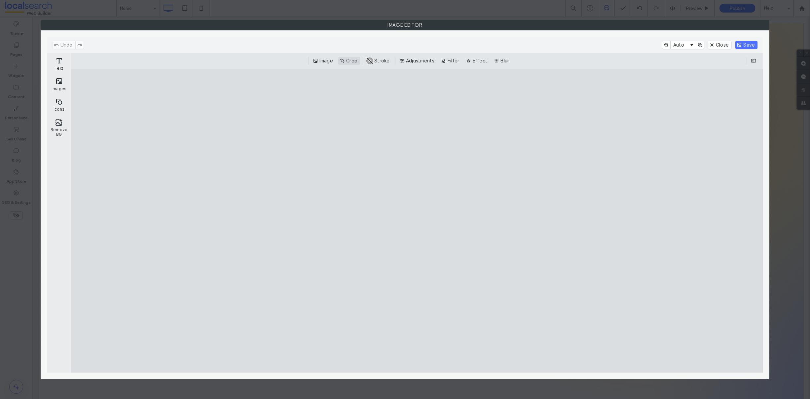
click at [346, 58] on button "Crop" at bounding box center [349, 61] width 22 height 8
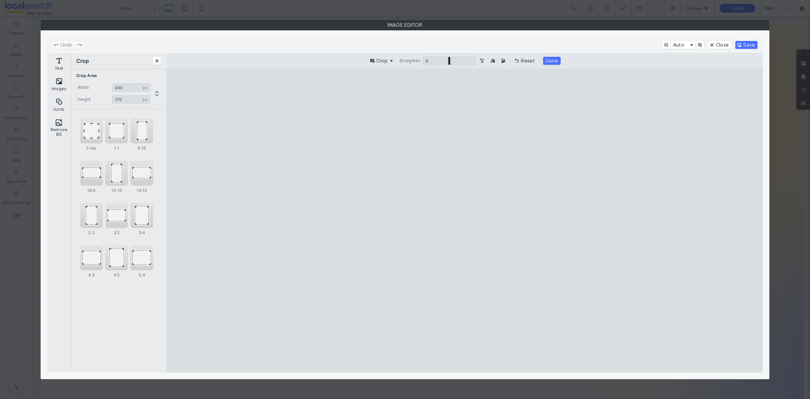
drag, startPoint x: 585, startPoint y: 101, endPoint x: 604, endPoint y: 172, distance: 73.5
click at [464, 221] on cesdk-canvas "Editor canvas" at bounding box center [464, 221] width 0 height 0
drag, startPoint x: 634, startPoint y: 360, endPoint x: 653, endPoint y: 261, distance: 100.3
click at [464, 221] on cesdk-canvas "Editor canvas" at bounding box center [464, 221] width 0 height 0
type input "***"
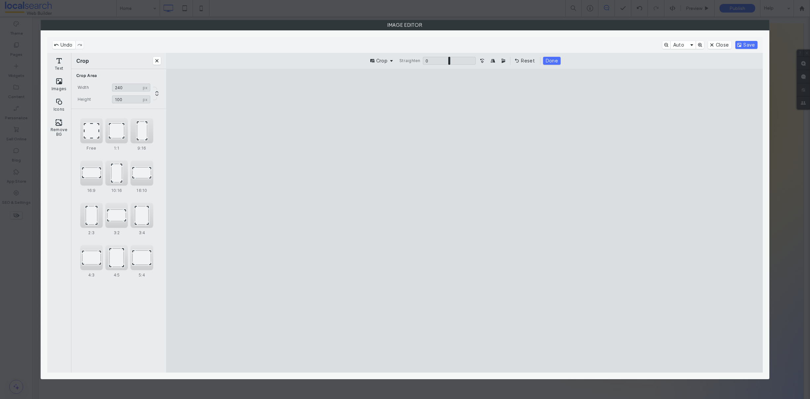
click at [464, 221] on cesdk-canvas "Editor canvas" at bounding box center [464, 221] width 0 height 0
click at [745, 44] on button "Save" at bounding box center [746, 45] width 22 height 8
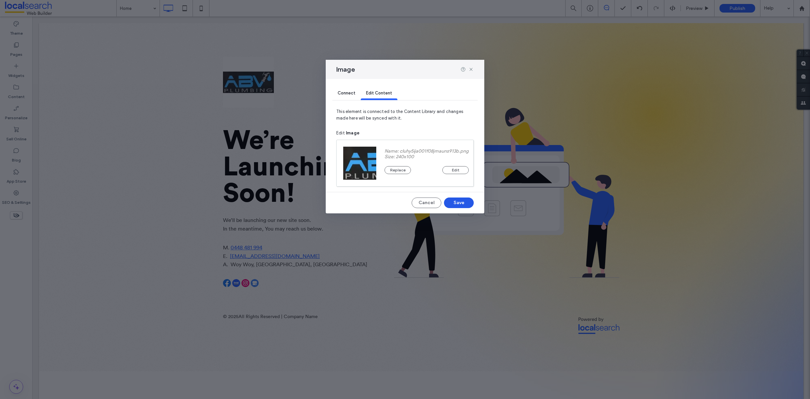
click at [462, 201] on button "Save" at bounding box center [459, 203] width 30 height 11
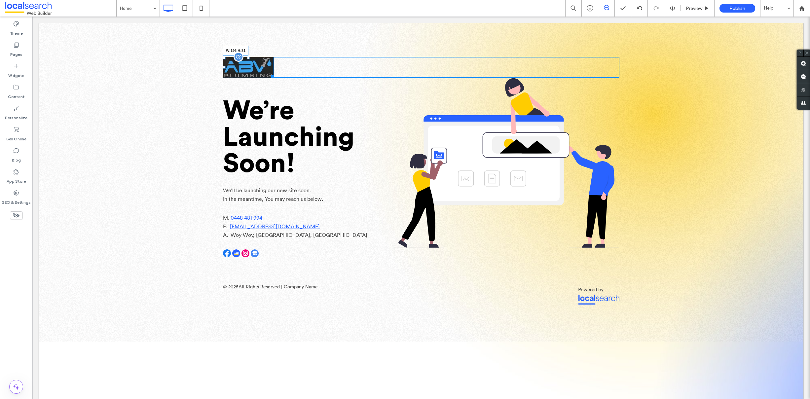
drag, startPoint x: 268, startPoint y: 75, endPoint x: 275, endPoint y: 82, distance: 9.8
click at [274, 78] on div "W:196 H:81" at bounding box center [248, 67] width 51 height 21
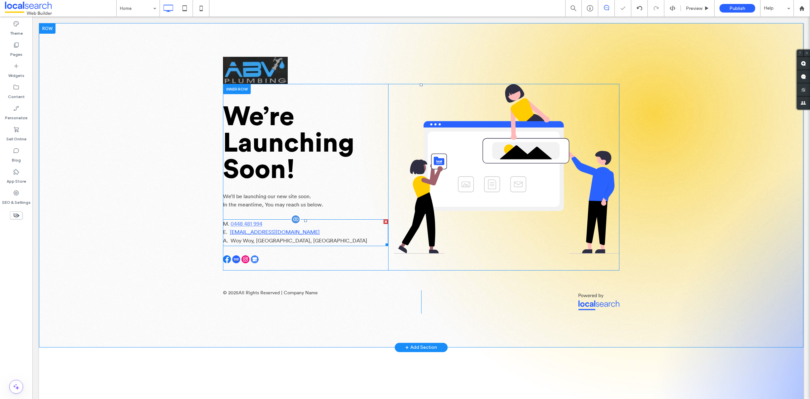
click at [247, 223] on span "0448 481 994" at bounding box center [247, 223] width 32 height 5
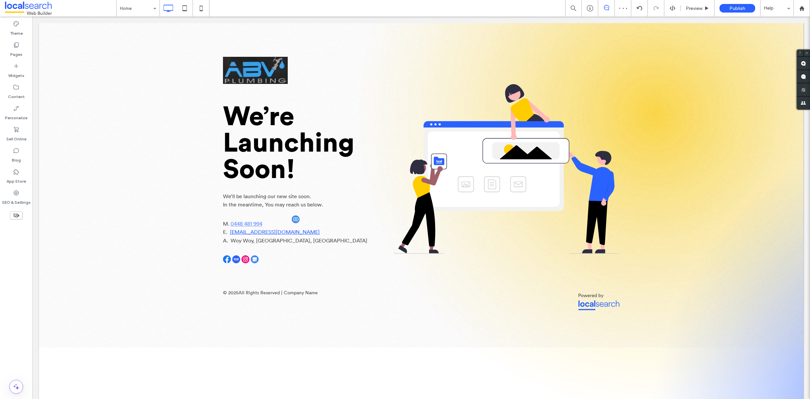
click at [247, 223] on span "0448 481 994" at bounding box center [247, 223] width 32 height 5
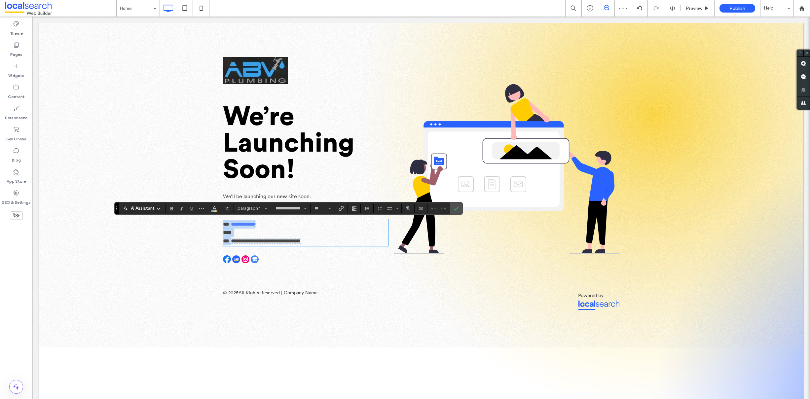
click at [255, 224] on span "**********" at bounding box center [243, 224] width 24 height 5
click at [341, 209] on icon "Link" at bounding box center [341, 208] width 5 height 5
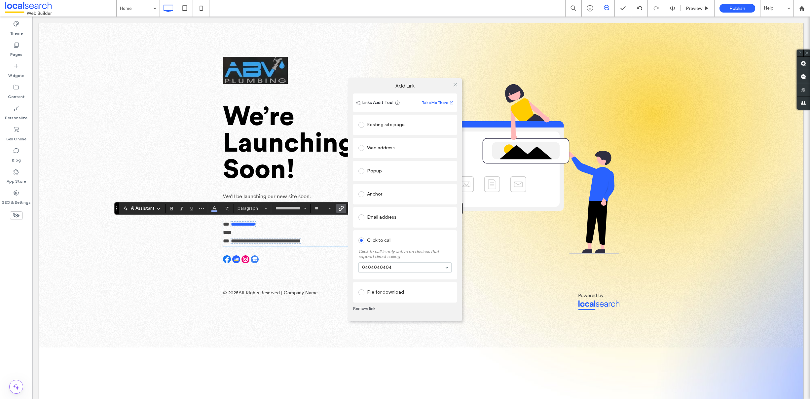
click at [369, 307] on link "Remove link" at bounding box center [405, 308] width 104 height 5
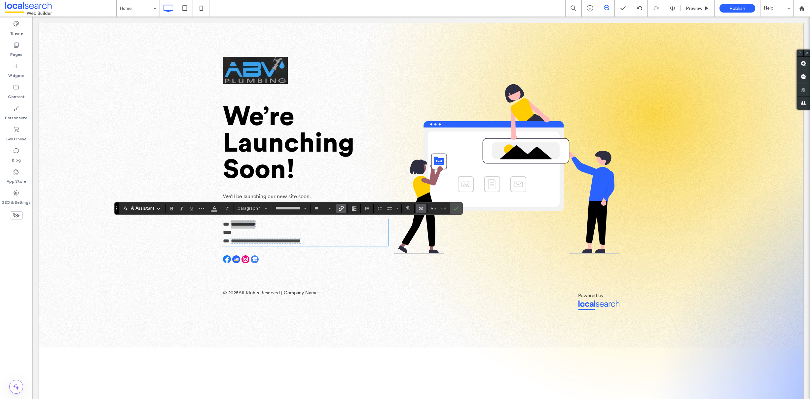
click at [340, 206] on icon "Link" at bounding box center [341, 208] width 5 height 5
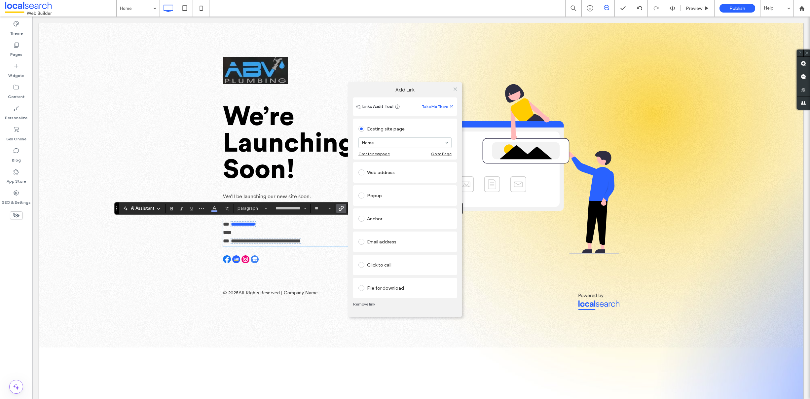
click at [374, 266] on div "Click to call" at bounding box center [404, 265] width 93 height 11
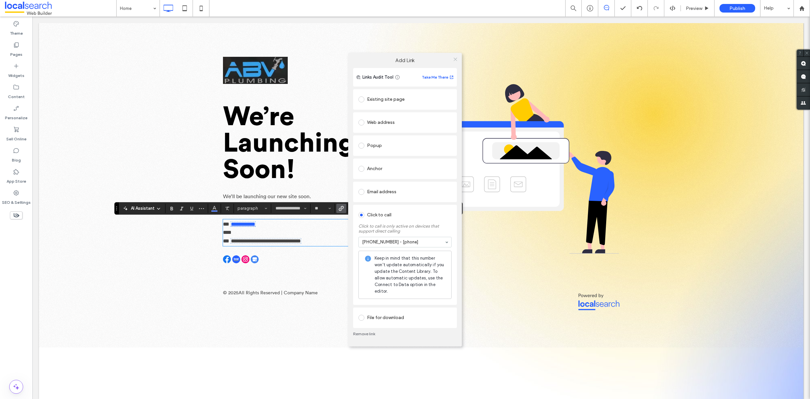
click at [456, 58] on icon at bounding box center [455, 59] width 5 height 5
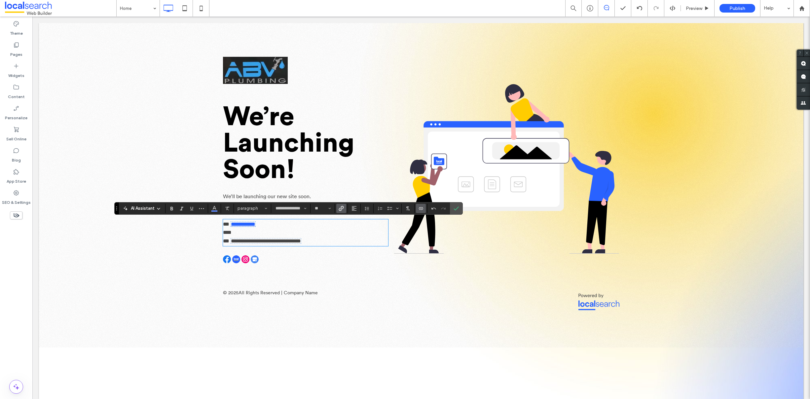
click at [236, 234] on p "**" at bounding box center [305, 232] width 165 height 9
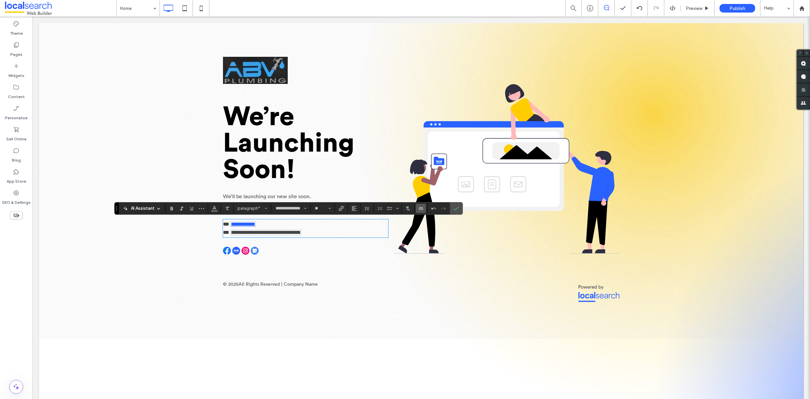
click at [270, 233] on span "**********" at bounding box center [266, 232] width 70 height 5
click at [343, 206] on use "Link" at bounding box center [341, 208] width 5 height 5
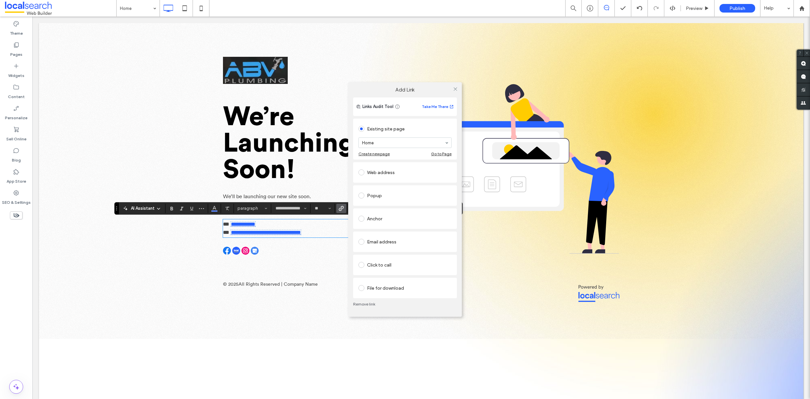
click at [363, 172] on span at bounding box center [361, 172] width 6 height 6
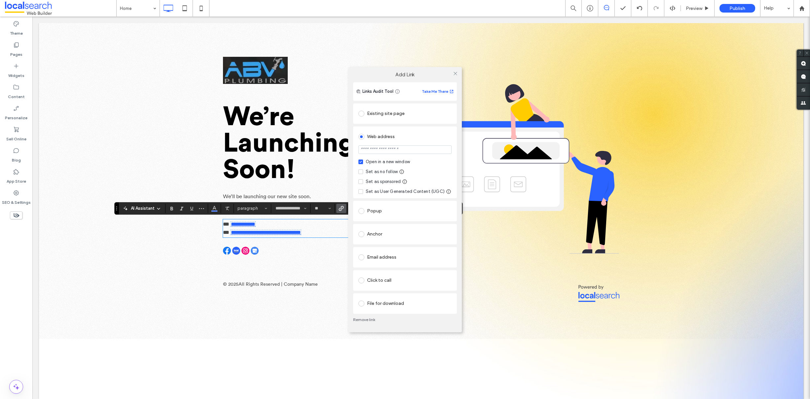
click at [361, 171] on icon at bounding box center [360, 172] width 2 height 2
click at [384, 150] on input "url" at bounding box center [404, 149] width 93 height 9
type input "**********"
click at [452, 166] on div "**********" at bounding box center [405, 163] width 104 height 72
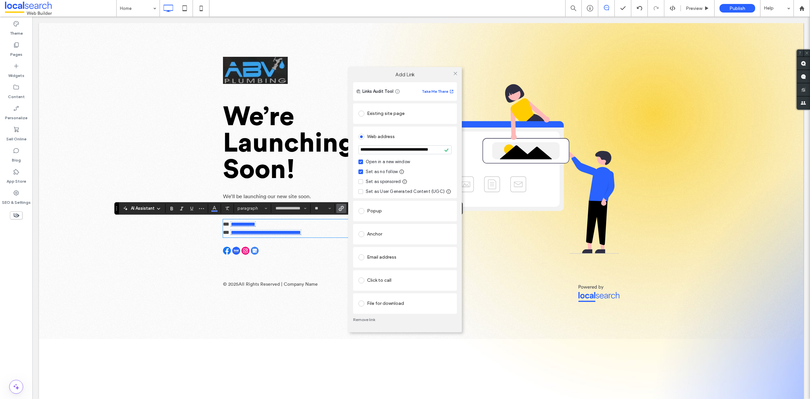
scroll to position [0, 0]
click at [454, 73] on icon at bounding box center [455, 73] width 5 height 5
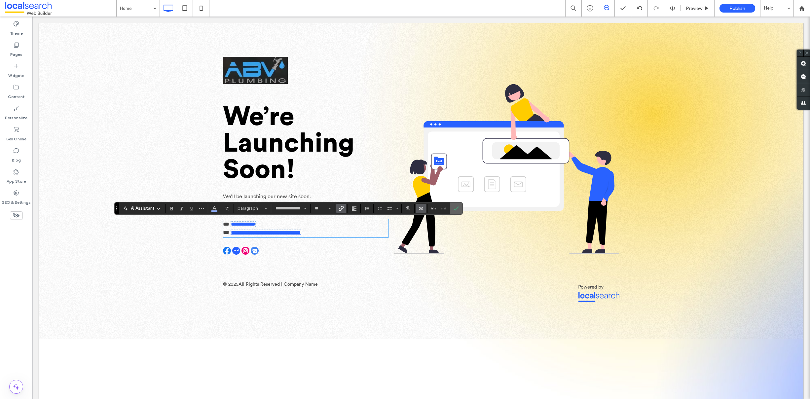
click at [455, 207] on icon "Confirm" at bounding box center [456, 208] width 5 height 5
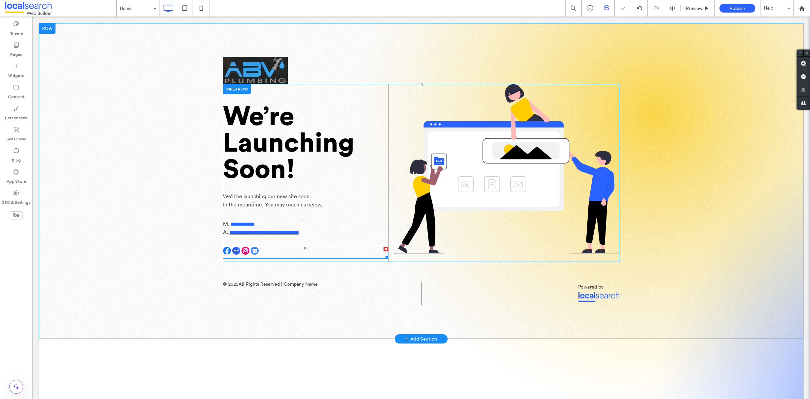
click at [237, 249] on span at bounding box center [305, 253] width 165 height 12
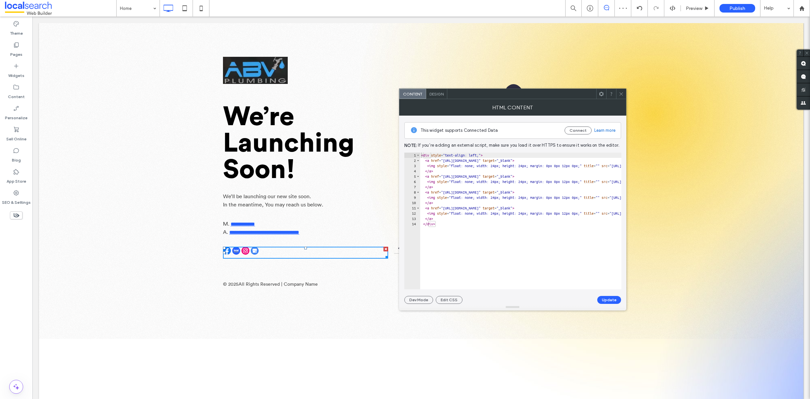
click at [500, 160] on div "< div style = "text-align: left;" > < a href = "https://www.facebook.com/" targ…" at bounding box center [808, 224] width 776 height 142
drag, startPoint x: 507, startPoint y: 159, endPoint x: 447, endPoint y: 160, distance: 59.8
click at [447, 160] on div "< div style = "text-align: left;" > < a href = "https://www.facebook.com/" targ…" at bounding box center [808, 224] width 776 height 142
paste textarea "**********"
drag, startPoint x: 494, startPoint y: 208, endPoint x: 448, endPoint y: 208, distance: 46.6
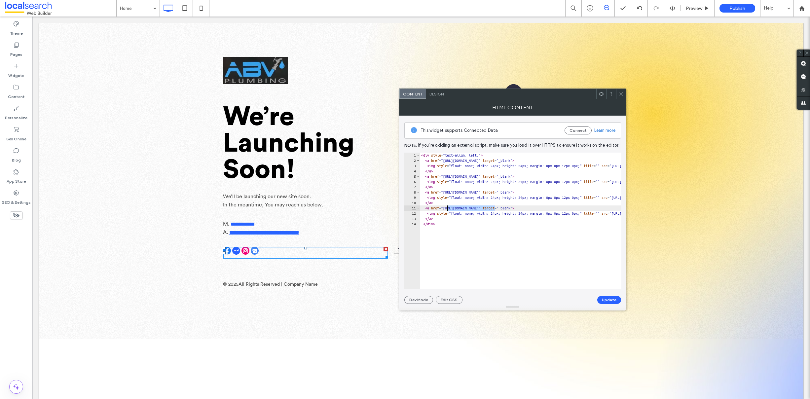
click at [448, 208] on div "< div style = "text-align: left;" > < a href = "https://www.facebook.com/ABVplu…" at bounding box center [808, 224] width 776 height 142
paste textarea "**********"
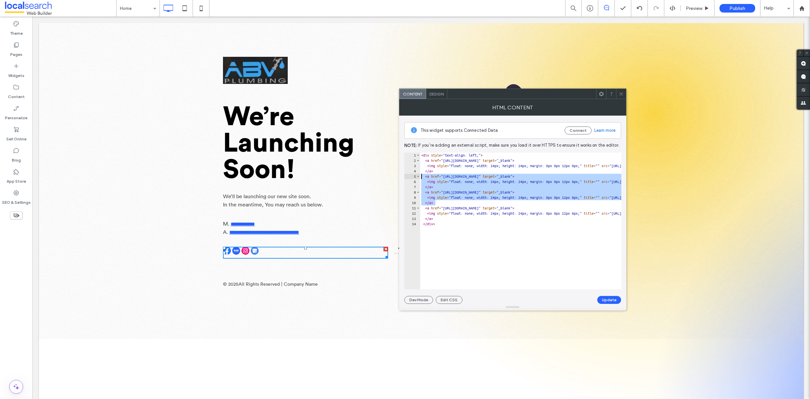
drag, startPoint x: 430, startPoint y: 200, endPoint x: 407, endPoint y: 175, distance: 33.2
click at [407, 175] on div "**********" at bounding box center [512, 221] width 217 height 137
type textarea "**********"
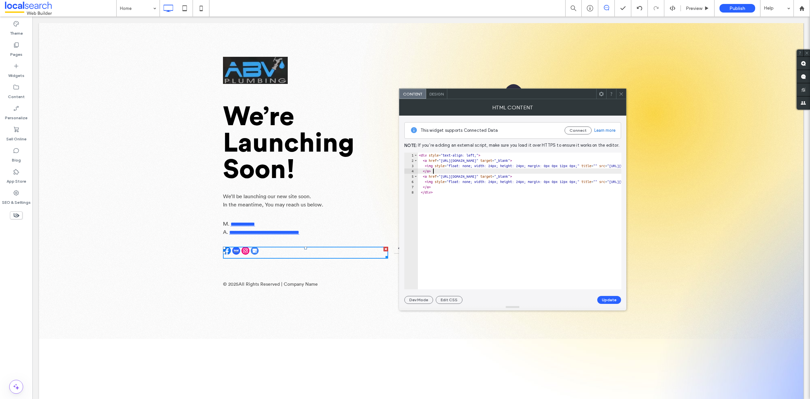
click at [463, 193] on div "< div style = "text-align: left;" > < a href = "https://www.facebook.com/ABVplu…" at bounding box center [795, 224] width 755 height 142
type textarea "******"
click at [609, 298] on button "Update" at bounding box center [609, 300] width 24 height 8
click at [295, 283] on span "All Rights Reserved | Company Name" at bounding box center [278, 285] width 79 height 6
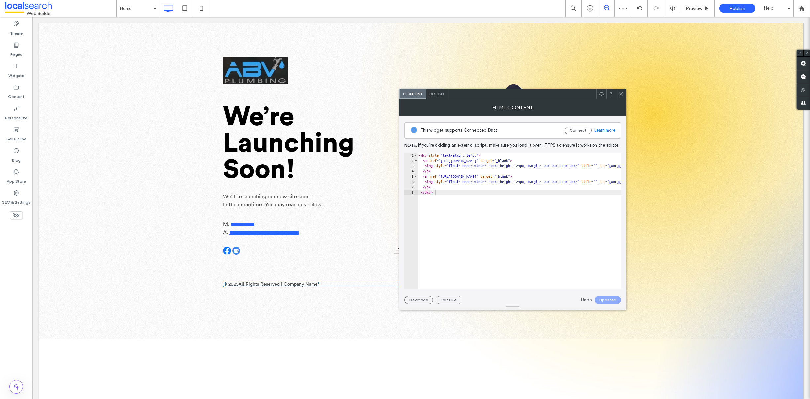
click at [295, 283] on span "All Rights Reserved | Company Name" at bounding box center [278, 285] width 79 height 6
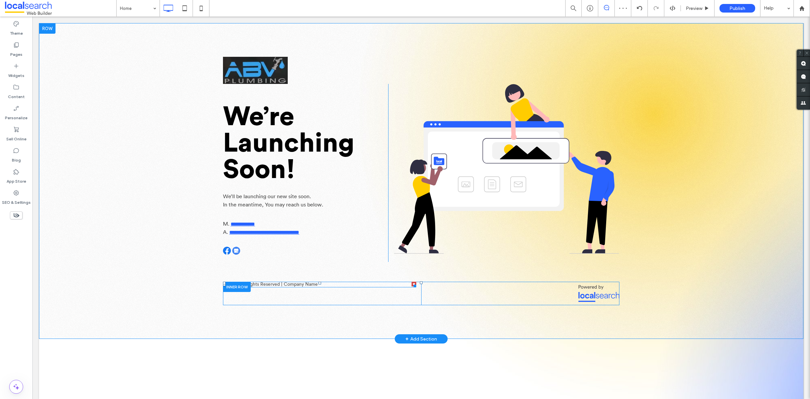
click at [297, 283] on span at bounding box center [319, 285] width 193 height 6
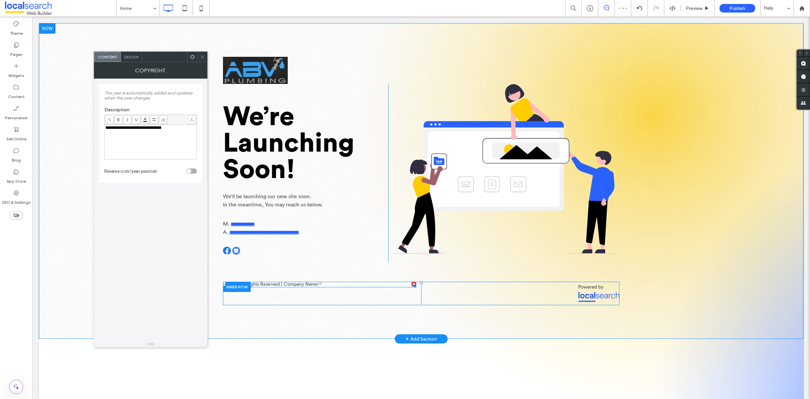
click at [297, 283] on span "All Rights Reserved | Company Name" at bounding box center [278, 285] width 79 height 6
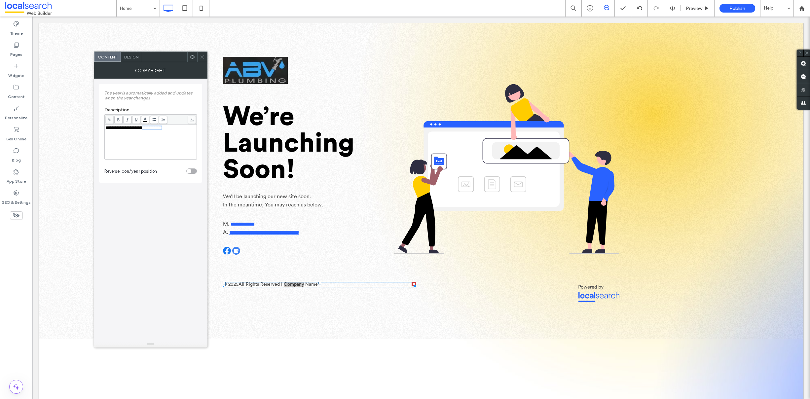
drag, startPoint x: 180, startPoint y: 127, endPoint x: 148, endPoint y: 128, distance: 32.1
click at [148, 128] on div "**********" at bounding box center [151, 128] width 90 height 5
click at [203, 55] on icon at bounding box center [202, 57] width 5 height 5
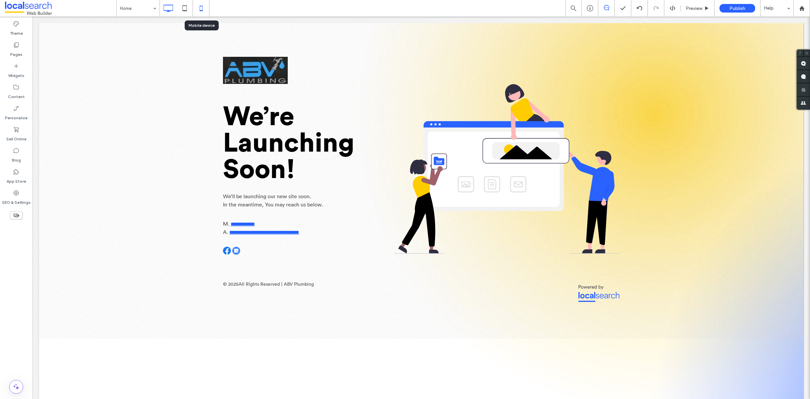
click at [203, 7] on icon at bounding box center [201, 8] width 13 height 13
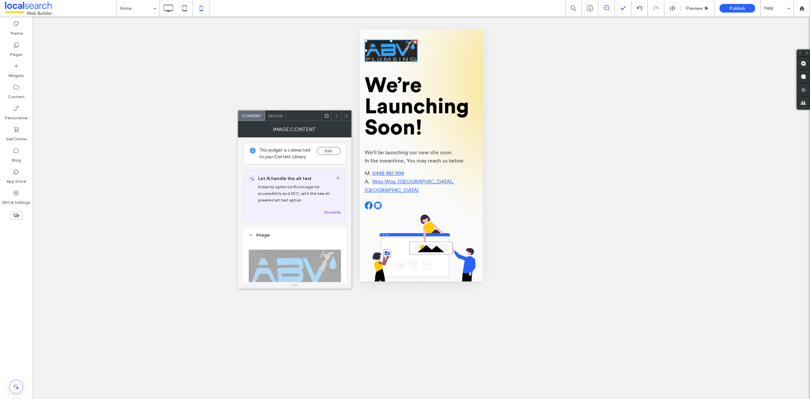
click at [346, 116] on icon at bounding box center [346, 115] width 5 height 5
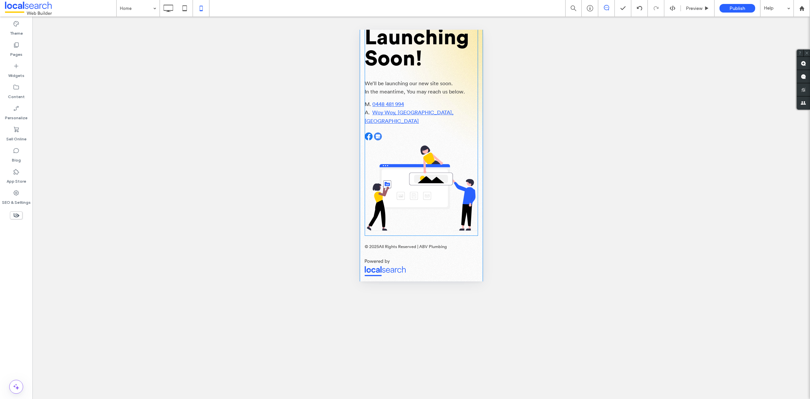
scroll to position [69, 0]
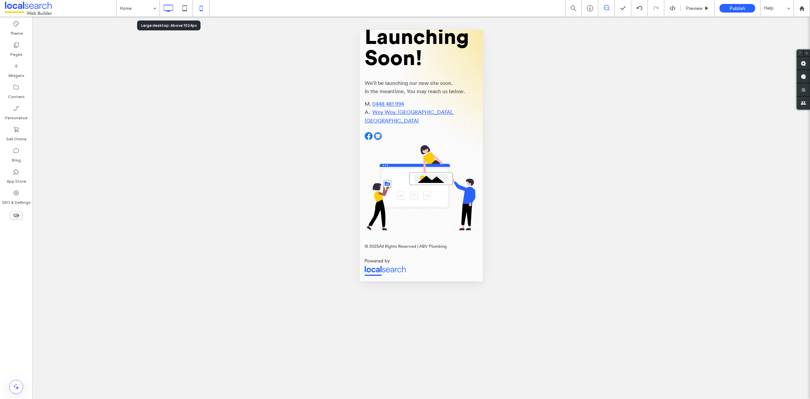
click at [164, 7] on icon at bounding box center [168, 8] width 13 height 13
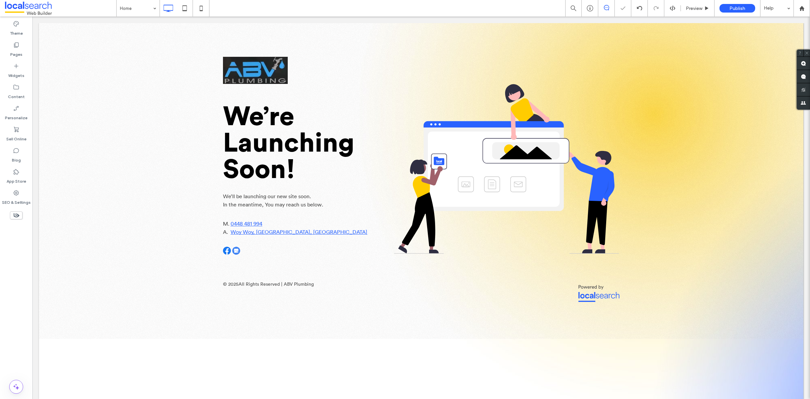
scroll to position [0, 0]
click at [738, 8] on span "Publish" at bounding box center [737, 9] width 16 height 6
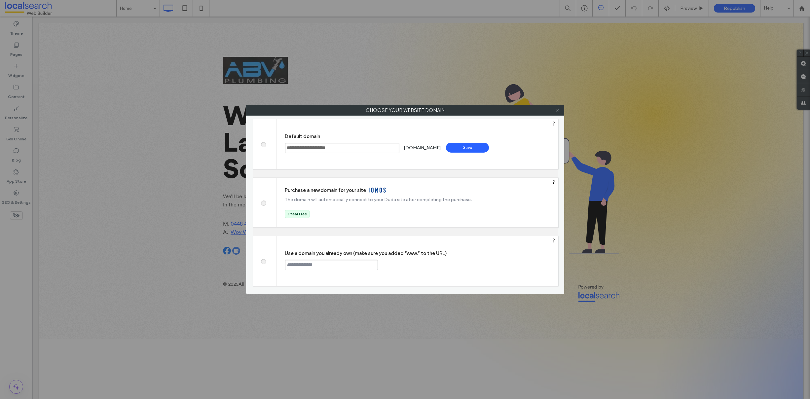
click at [263, 263] on span at bounding box center [263, 260] width 0 height 5
click at [303, 264] on input "text" at bounding box center [331, 265] width 93 height 11
paste input "**********"
type input "**********"
click at [397, 264] on div "Continue" at bounding box center [403, 265] width 43 height 10
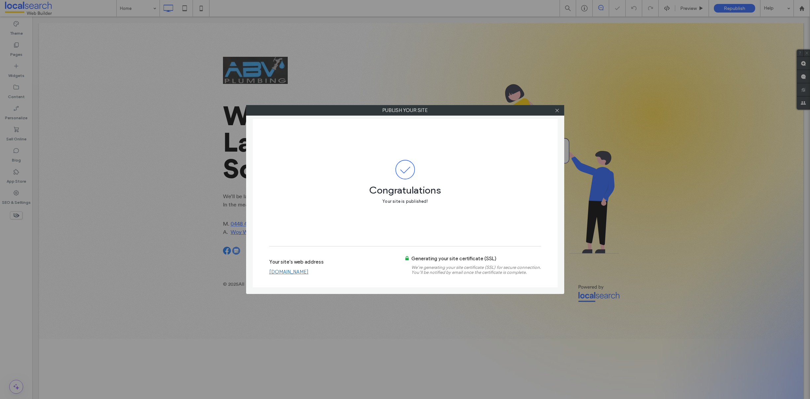
click at [292, 274] on link "www.abvplumbing.com.au" at bounding box center [288, 272] width 39 height 6
click at [555, 110] on icon at bounding box center [557, 110] width 5 height 5
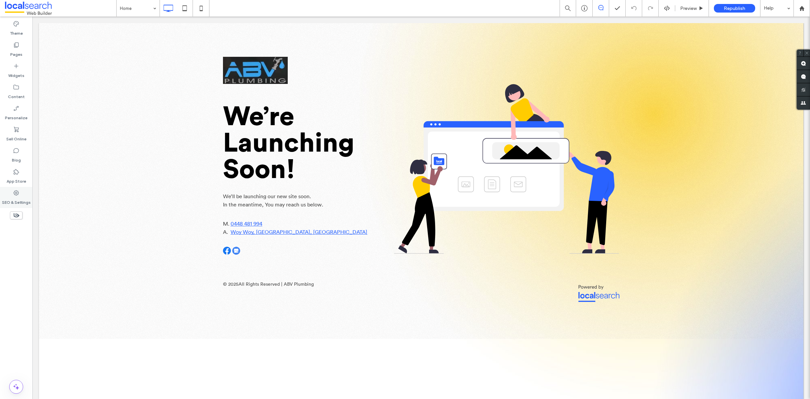
click at [20, 193] on div "SEO & Settings" at bounding box center [16, 197] width 32 height 21
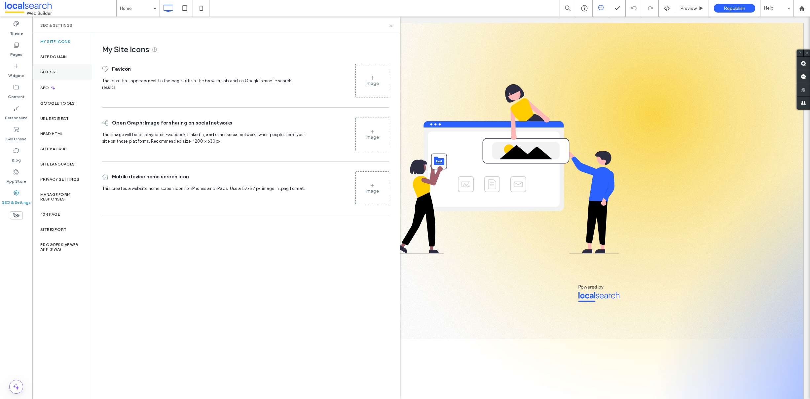
click at [59, 77] on div "Site SSL" at bounding box center [61, 71] width 59 height 15
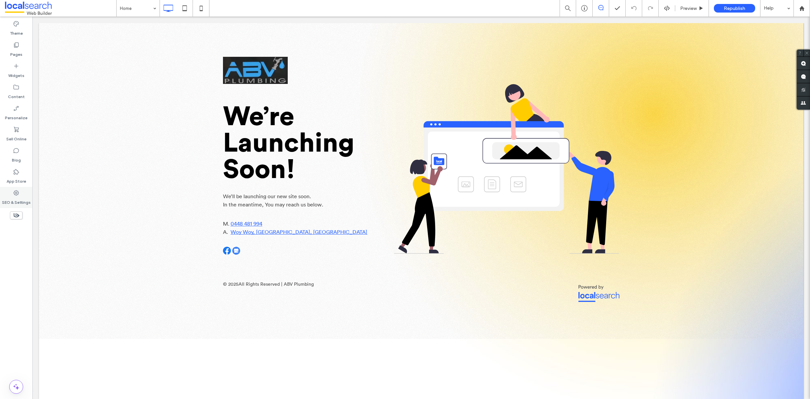
click at [11, 193] on div "SEO & Settings" at bounding box center [16, 197] width 32 height 21
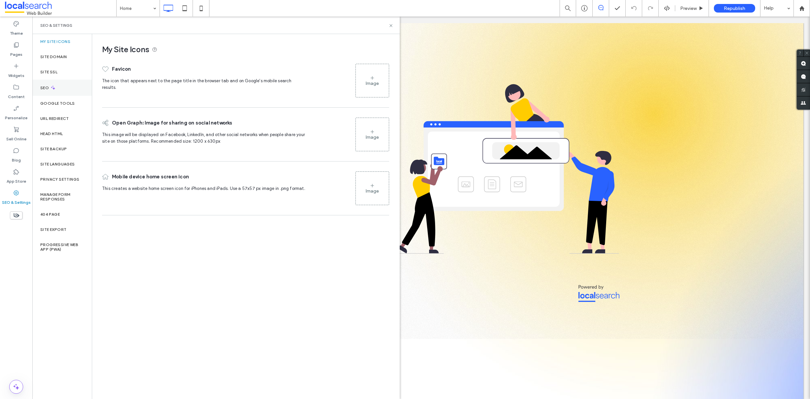
click at [54, 84] on div "SEO" at bounding box center [61, 88] width 59 height 16
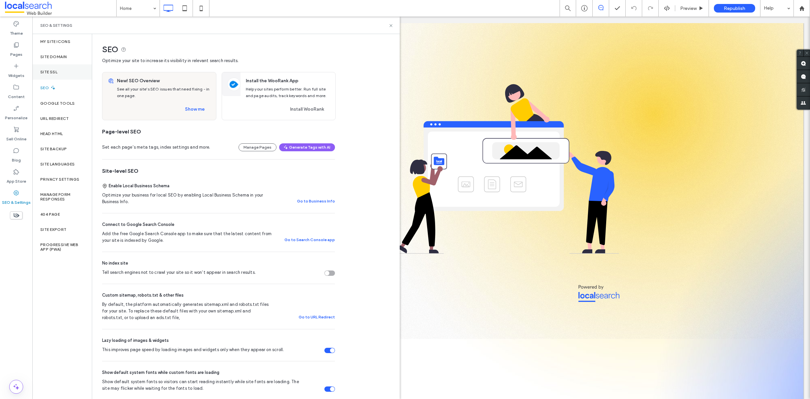
click at [54, 73] on label "Site SSL" at bounding box center [48, 72] width 17 height 5
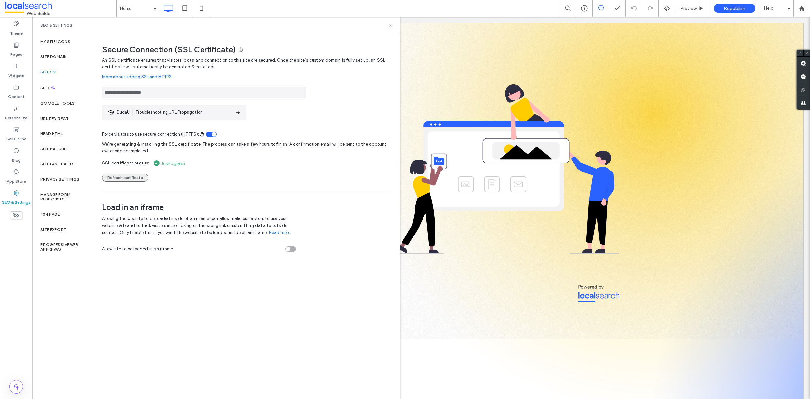
click at [122, 176] on button "Refresh certificate" at bounding box center [125, 178] width 46 height 8
click at [123, 174] on button "Refresh certificate" at bounding box center [125, 178] width 46 height 8
click at [123, 175] on button "Refresh certificate" at bounding box center [125, 178] width 46 height 8
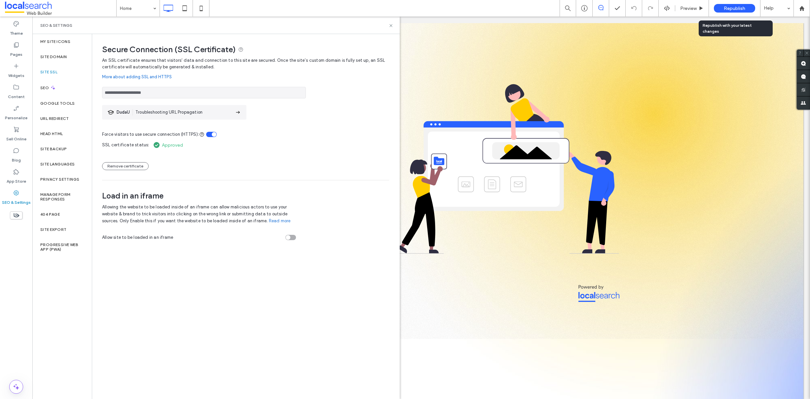
click at [738, 7] on span "Republish" at bounding box center [734, 9] width 21 height 6
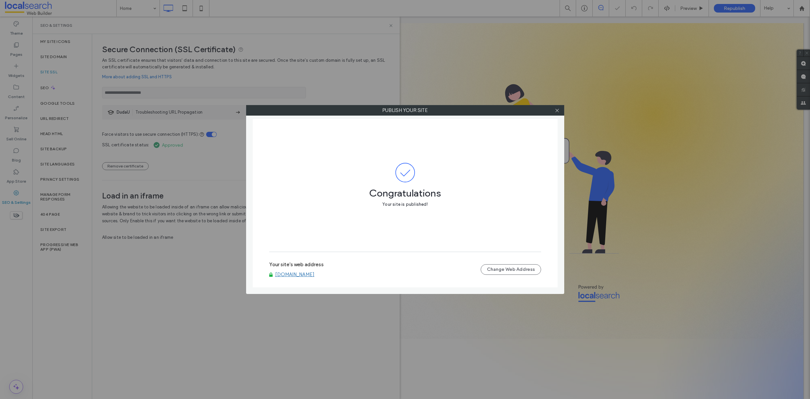
click at [293, 272] on link "[DOMAIN_NAME]" at bounding box center [294, 275] width 39 height 6
click at [556, 111] on use at bounding box center [556, 110] width 3 height 3
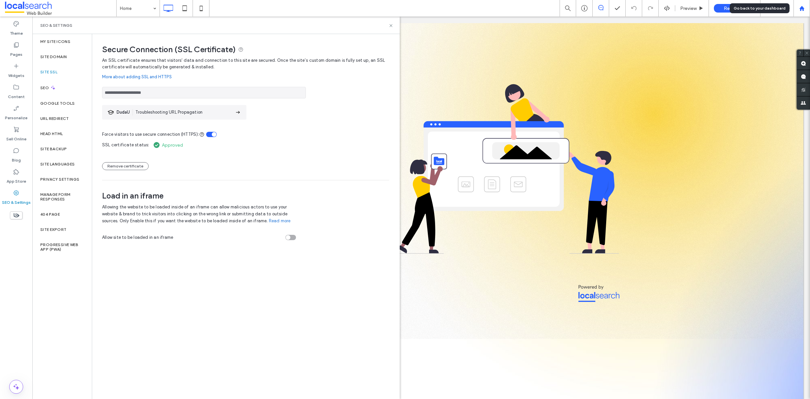
click at [803, 7] on icon at bounding box center [802, 9] width 6 height 6
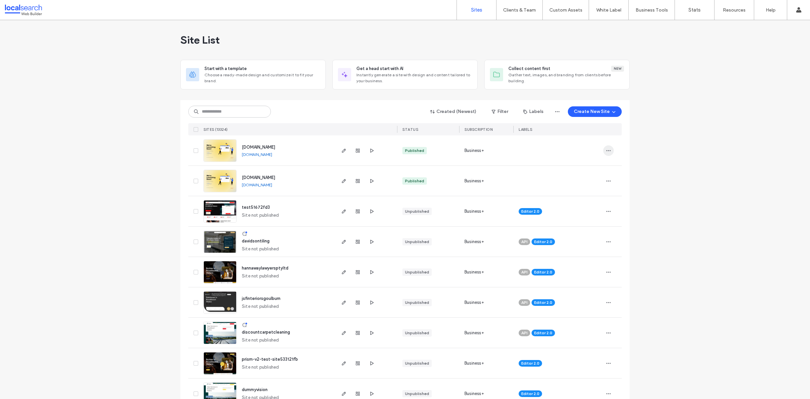
click at [606, 149] on icon "button" at bounding box center [608, 150] width 5 height 5
click at [580, 194] on span "Assign Label" at bounding box center [577, 193] width 25 height 7
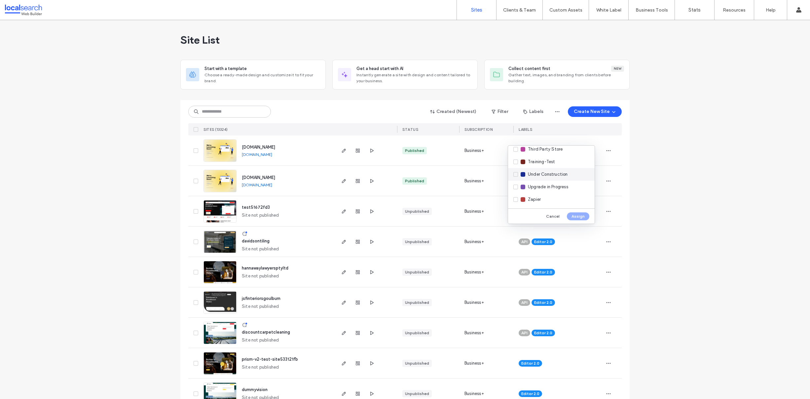
click at [539, 171] on span "Under Construction" at bounding box center [548, 174] width 40 height 7
click at [582, 217] on button "Assign" at bounding box center [578, 216] width 22 height 8
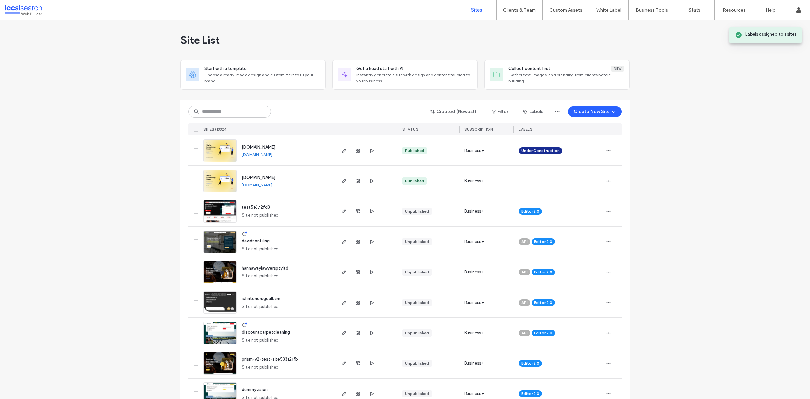
click at [607, 180] on icon "button" at bounding box center [608, 180] width 5 height 5
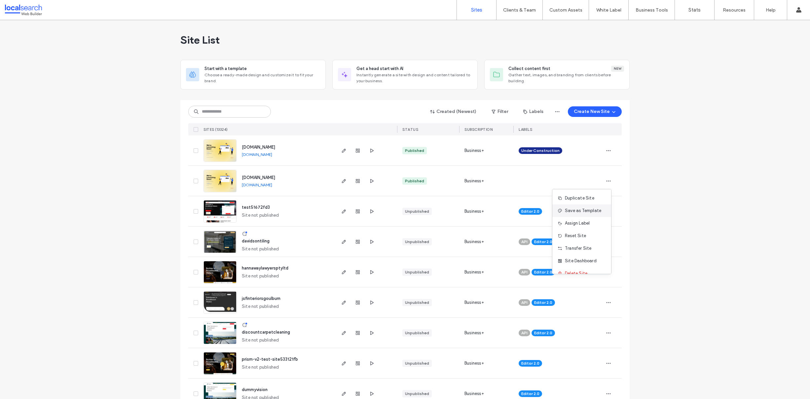
click at [594, 216] on div "Save as Template" at bounding box center [581, 210] width 59 height 13
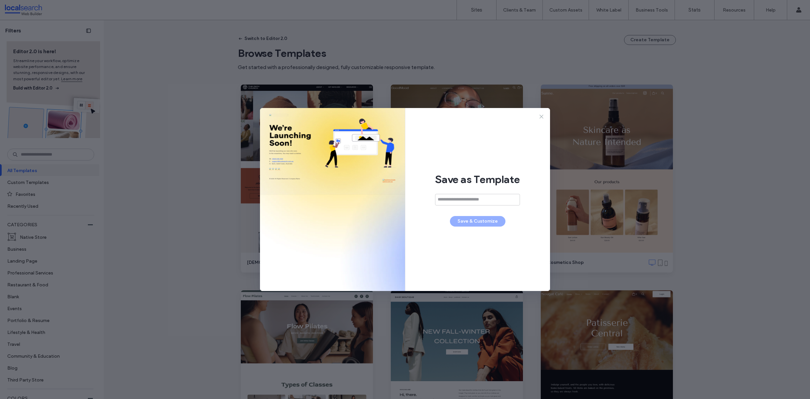
click at [541, 115] on icon at bounding box center [541, 116] width 7 height 7
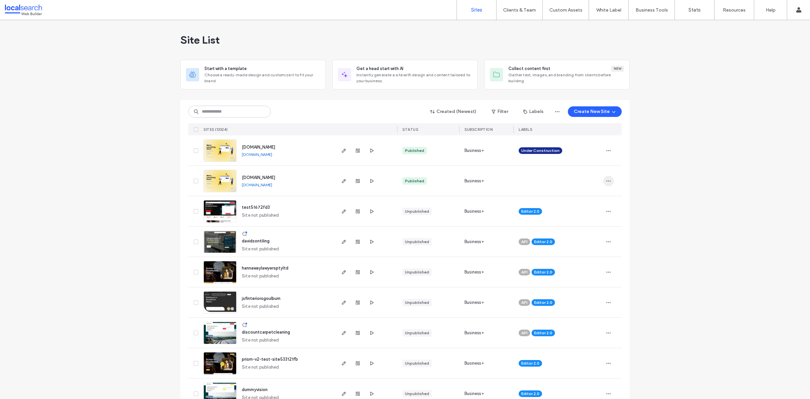
click at [606, 182] on icon "button" at bounding box center [608, 180] width 5 height 5
click at [589, 224] on span "Assign Label" at bounding box center [577, 223] width 25 height 7
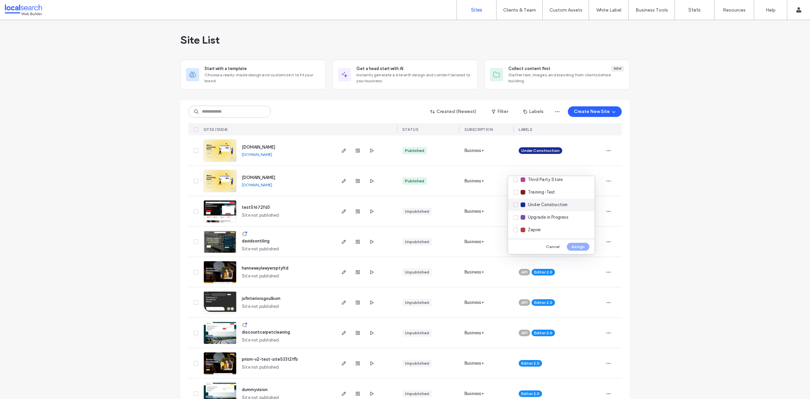
click at [555, 202] on span "Under Construction" at bounding box center [548, 205] width 40 height 7
click at [582, 246] on button "Assign" at bounding box center [578, 247] width 22 height 8
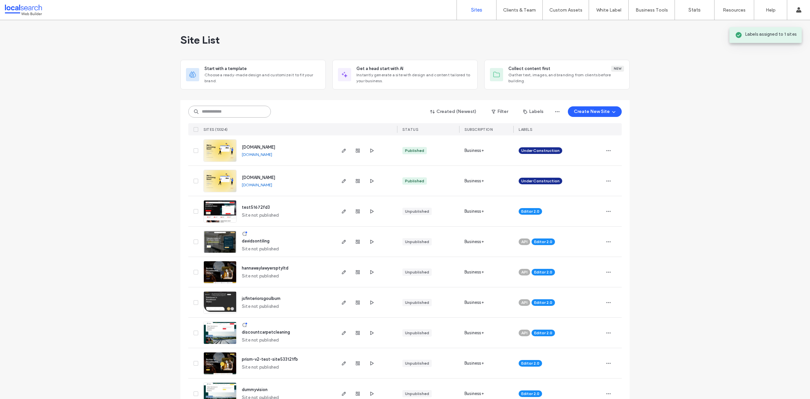
click at [222, 110] on input at bounding box center [229, 112] width 83 height 12
paste input "**********"
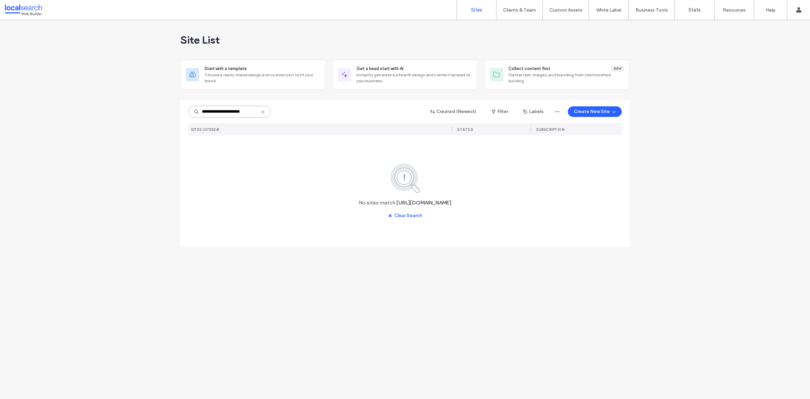
drag, startPoint x: 218, startPoint y: 110, endPoint x: 165, endPoint y: 106, distance: 52.7
click at [165, 106] on div "**********" at bounding box center [405, 209] width 810 height 379
click at [241, 112] on input "**********" at bounding box center [229, 112] width 83 height 12
drag, startPoint x: 246, startPoint y: 112, endPoint x: 159, endPoint y: 113, distance: 87.2
click at [159, 113] on div "**********" at bounding box center [405, 209] width 810 height 379
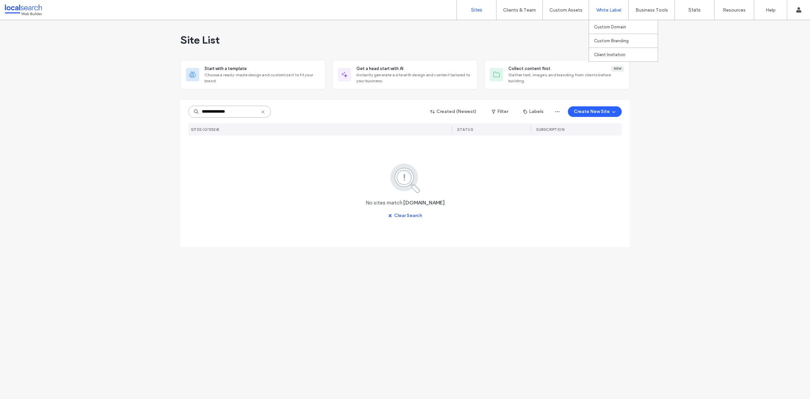
type input "**********"
click at [262, 111] on use at bounding box center [262, 111] width 3 height 3
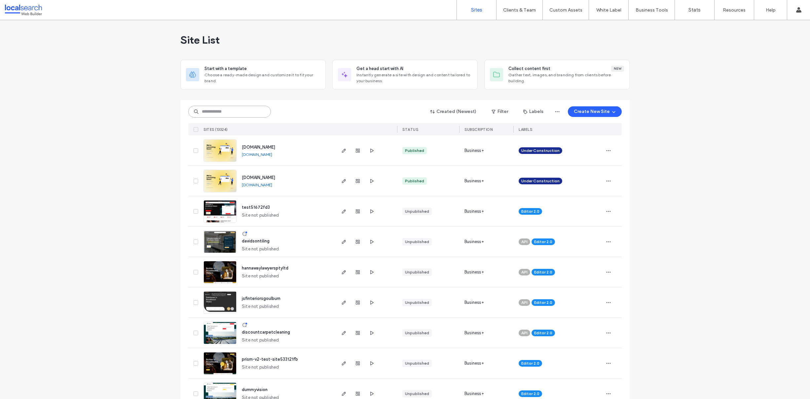
click at [243, 111] on input at bounding box center [229, 112] width 83 height 12
paste input "**********"
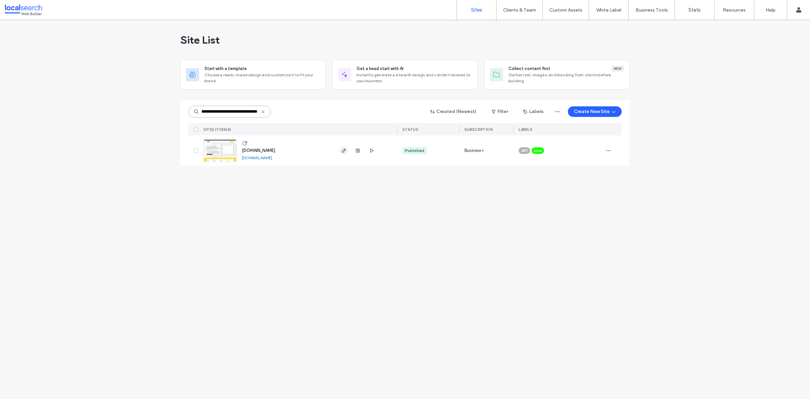
type input "**********"
click at [517, 29] on label "Client Management" at bounding box center [520, 26] width 39 height 5
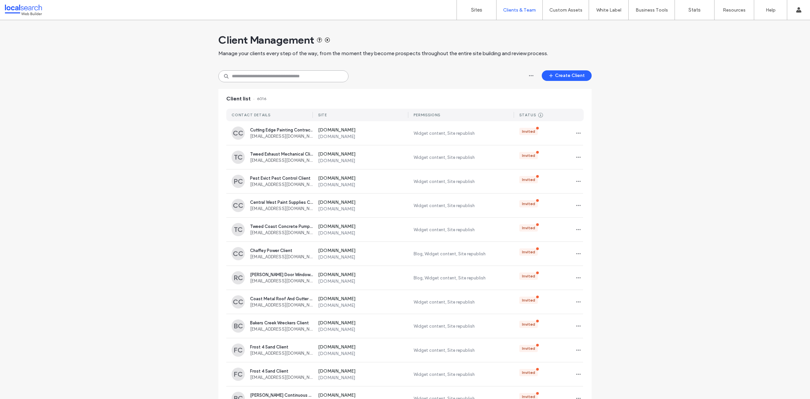
click at [287, 77] on input at bounding box center [283, 76] width 130 height 12
paste input "**********"
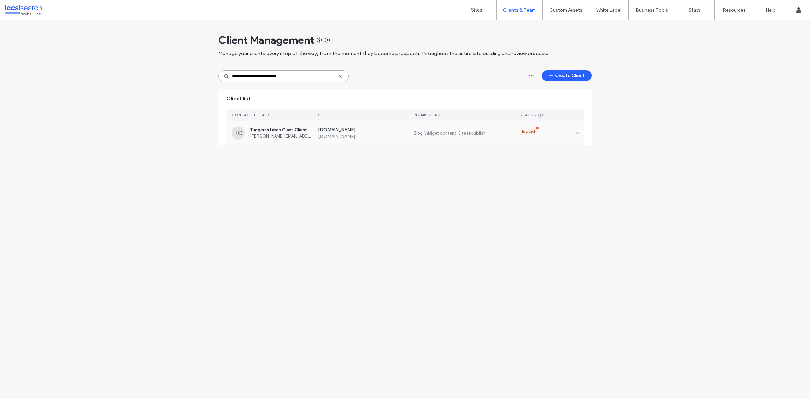
type input "**********"
click at [353, 134] on label "www.tuggerahlakesglass.com.au" at bounding box center [363, 137] width 91 height 6
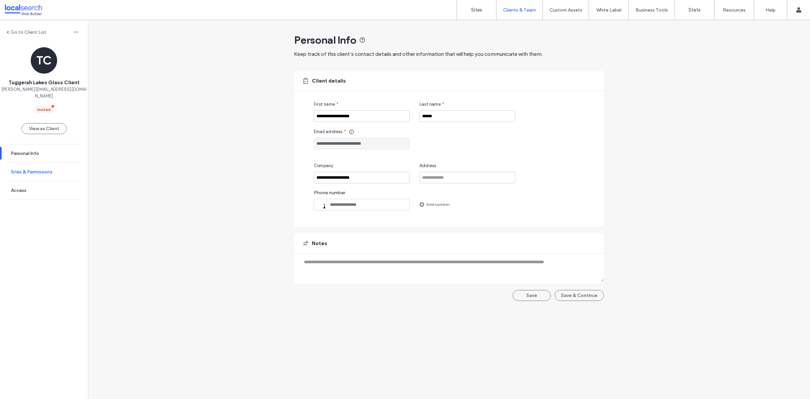
click at [43, 169] on label "Sites & Permissions" at bounding box center [32, 172] width 42 height 6
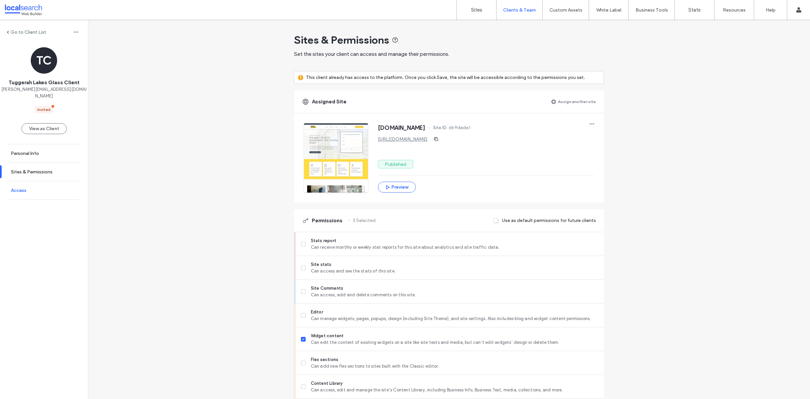
click at [35, 182] on link "Access" at bounding box center [44, 190] width 88 height 18
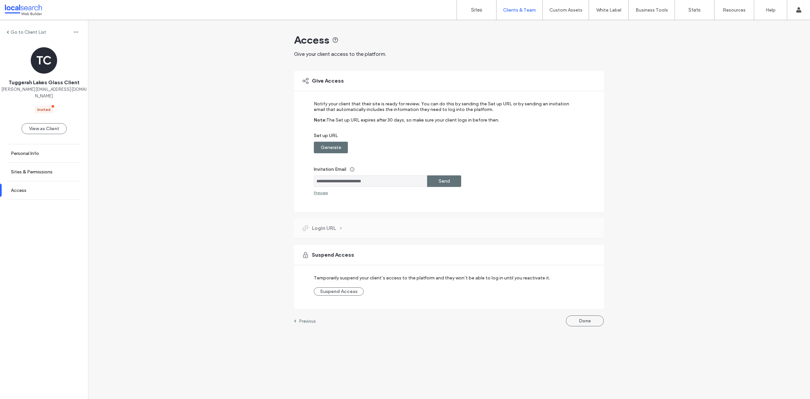
click at [340, 147] on label "Generate" at bounding box center [331, 147] width 20 height 12
click at [448, 147] on label "Copy" at bounding box center [444, 147] width 12 height 12
click at [466, 11] on link "Sites" at bounding box center [476, 10] width 39 height 20
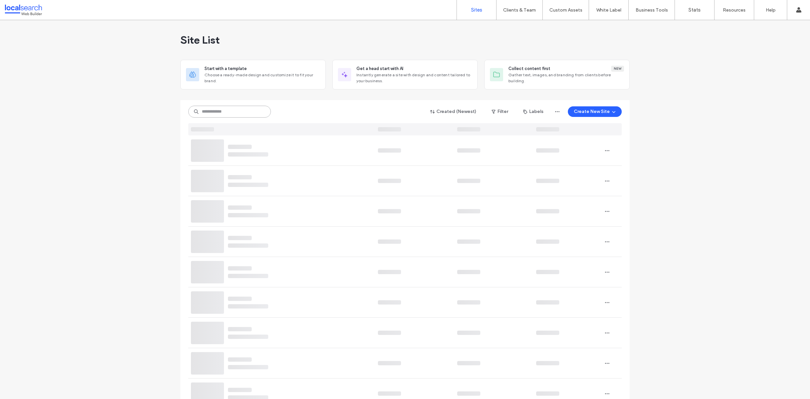
click at [215, 115] on input at bounding box center [229, 112] width 83 height 12
paste input "**********"
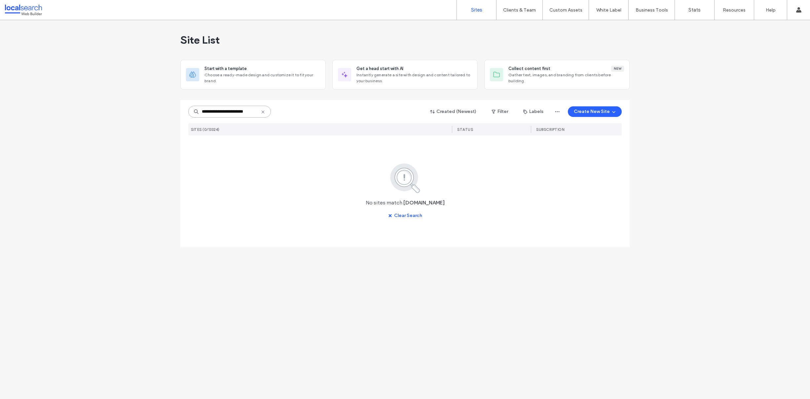
type input "**********"
click at [264, 111] on icon at bounding box center [262, 111] width 5 height 5
